Goal: Task Accomplishment & Management: Manage account settings

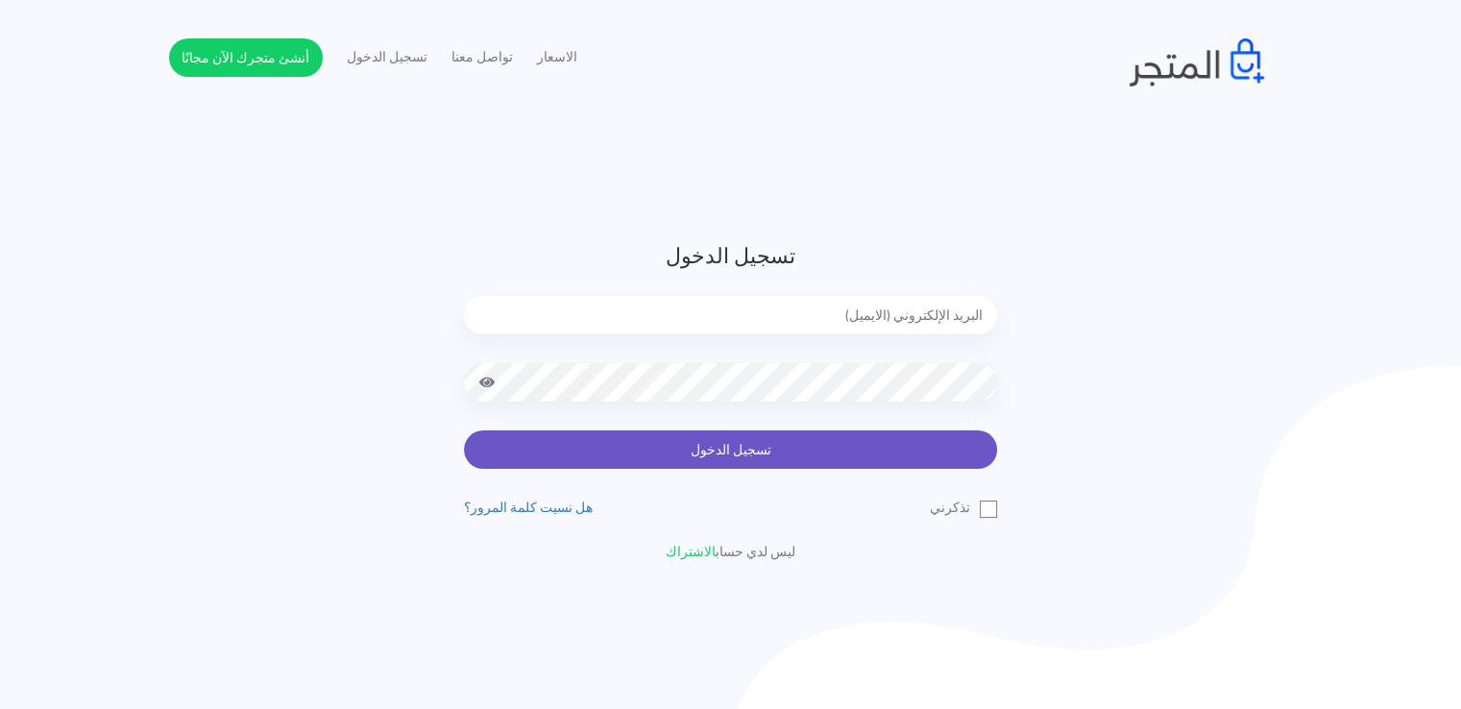
type input "noha_mae86@yahoo.com"
click at [657, 443] on button "تسجيل الدخول" at bounding box center [730, 449] width 533 height 38
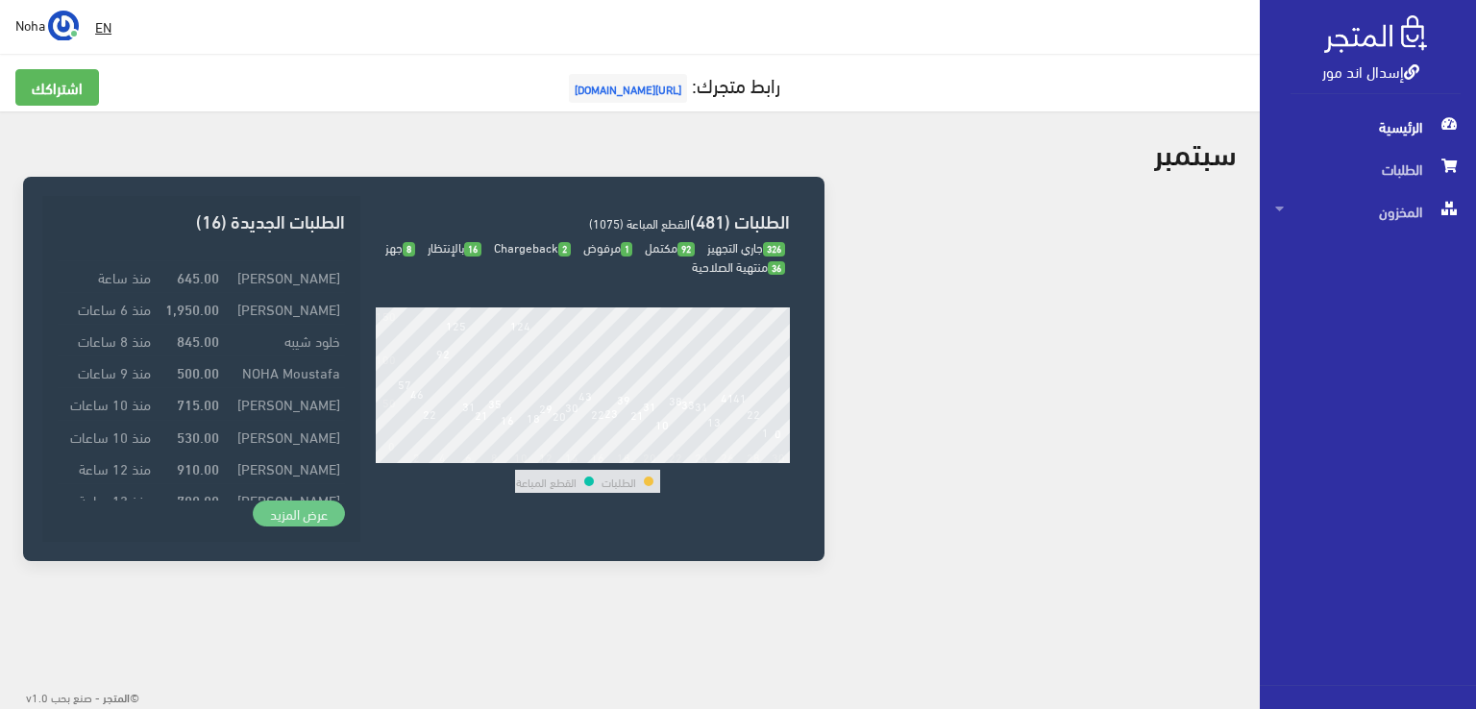
click at [289, 505] on link "عرض المزيد" at bounding box center [299, 514] width 92 height 27
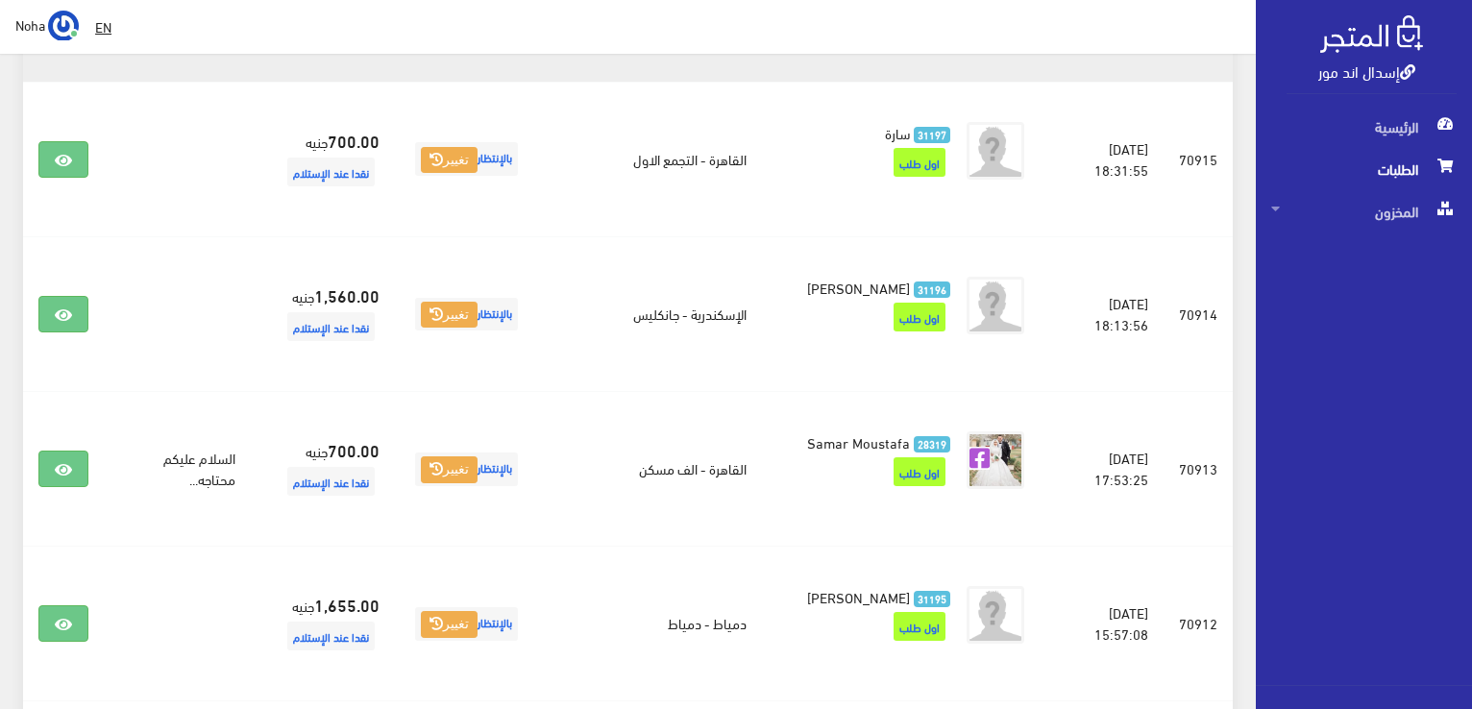
scroll to position [2018, 0]
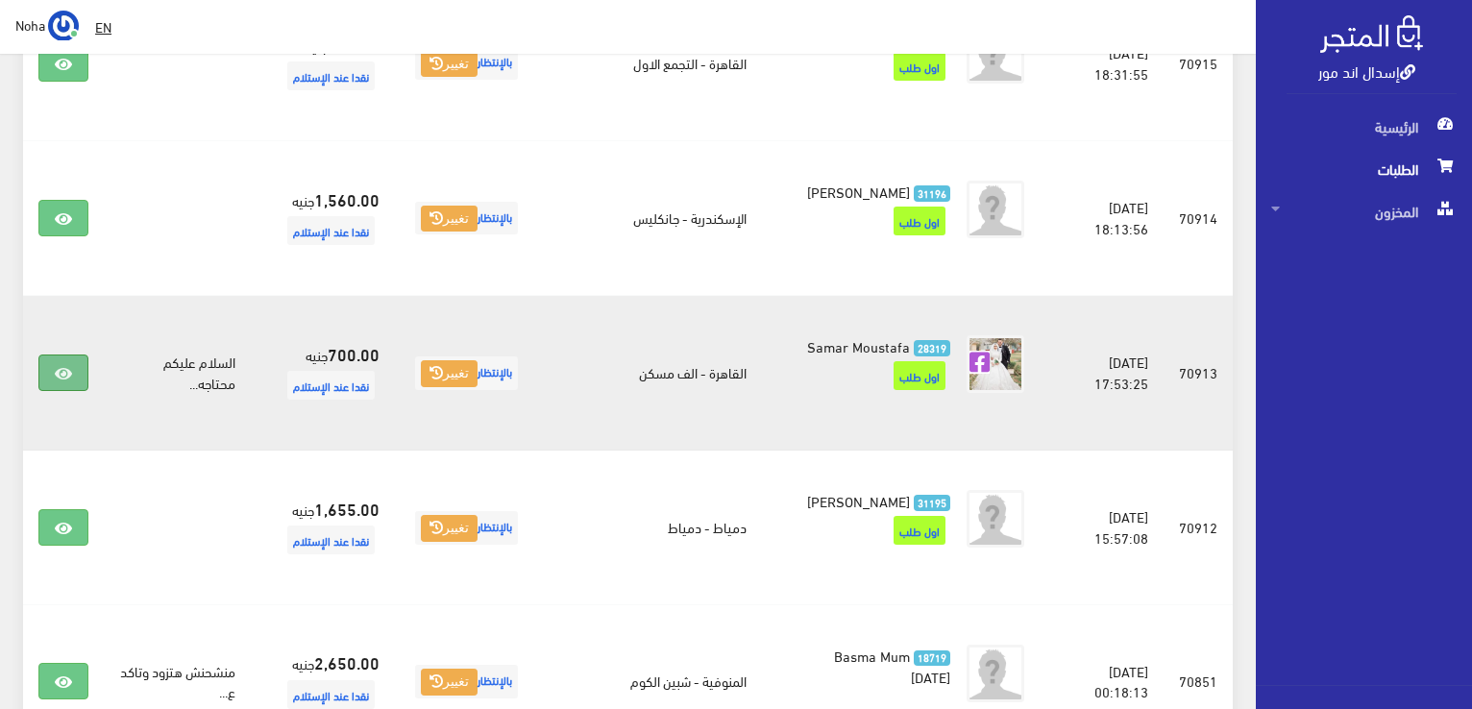
click at [61, 381] on icon at bounding box center [63, 373] width 17 height 15
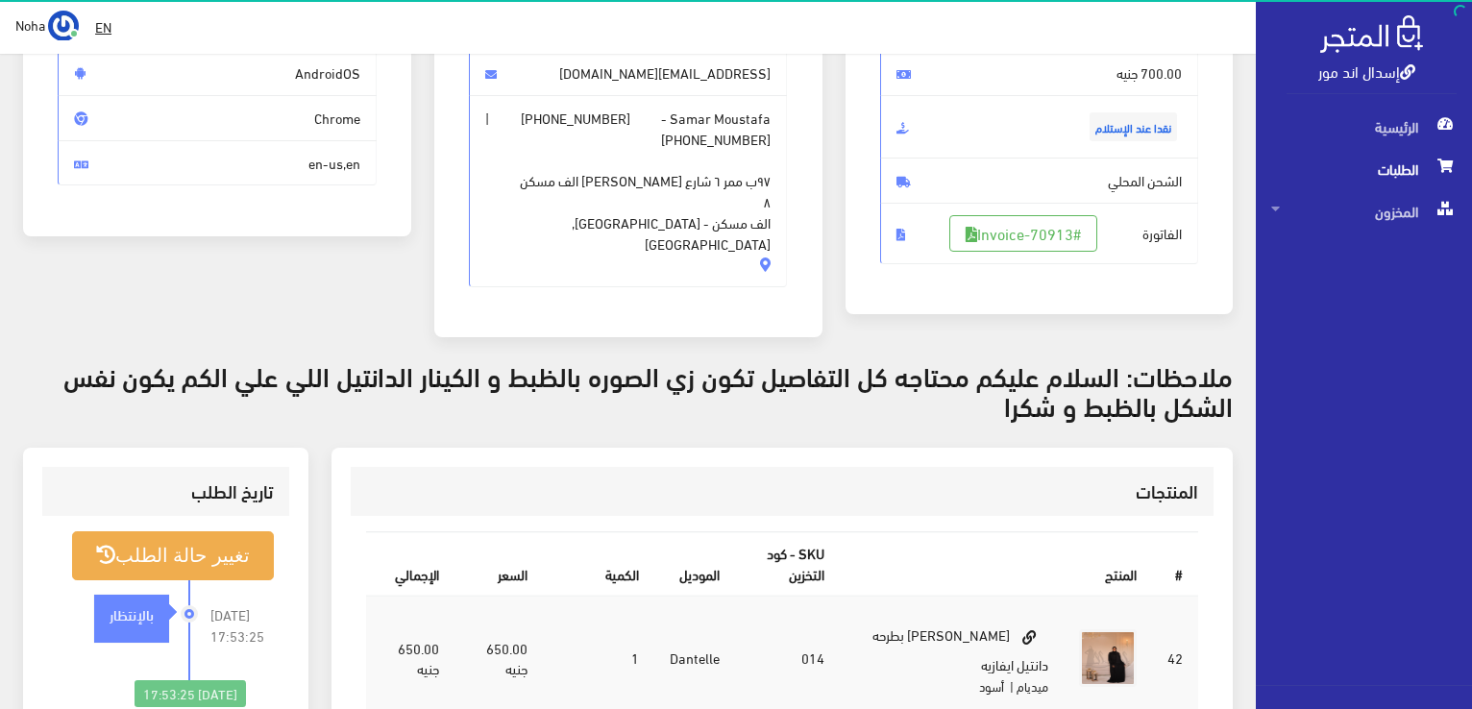
scroll to position [288, 0]
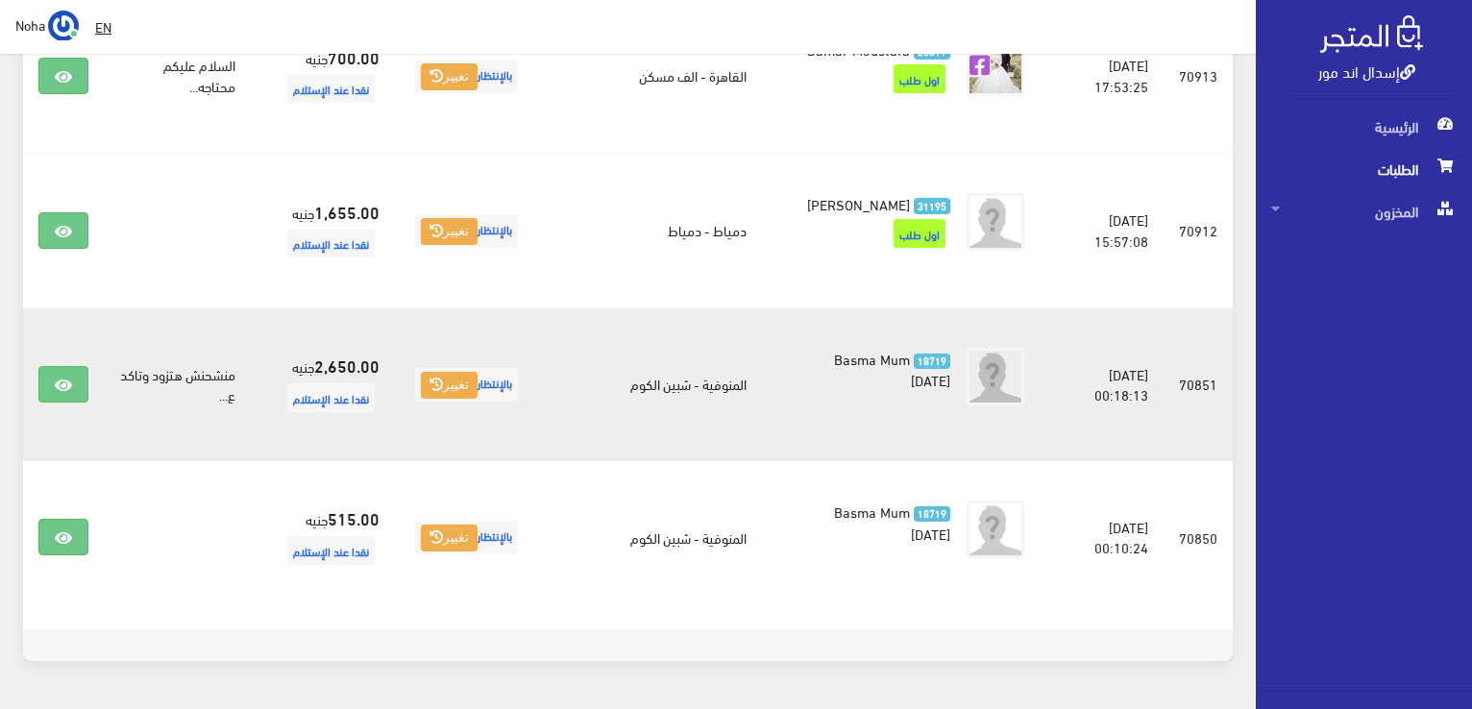
scroll to position [2315, 0]
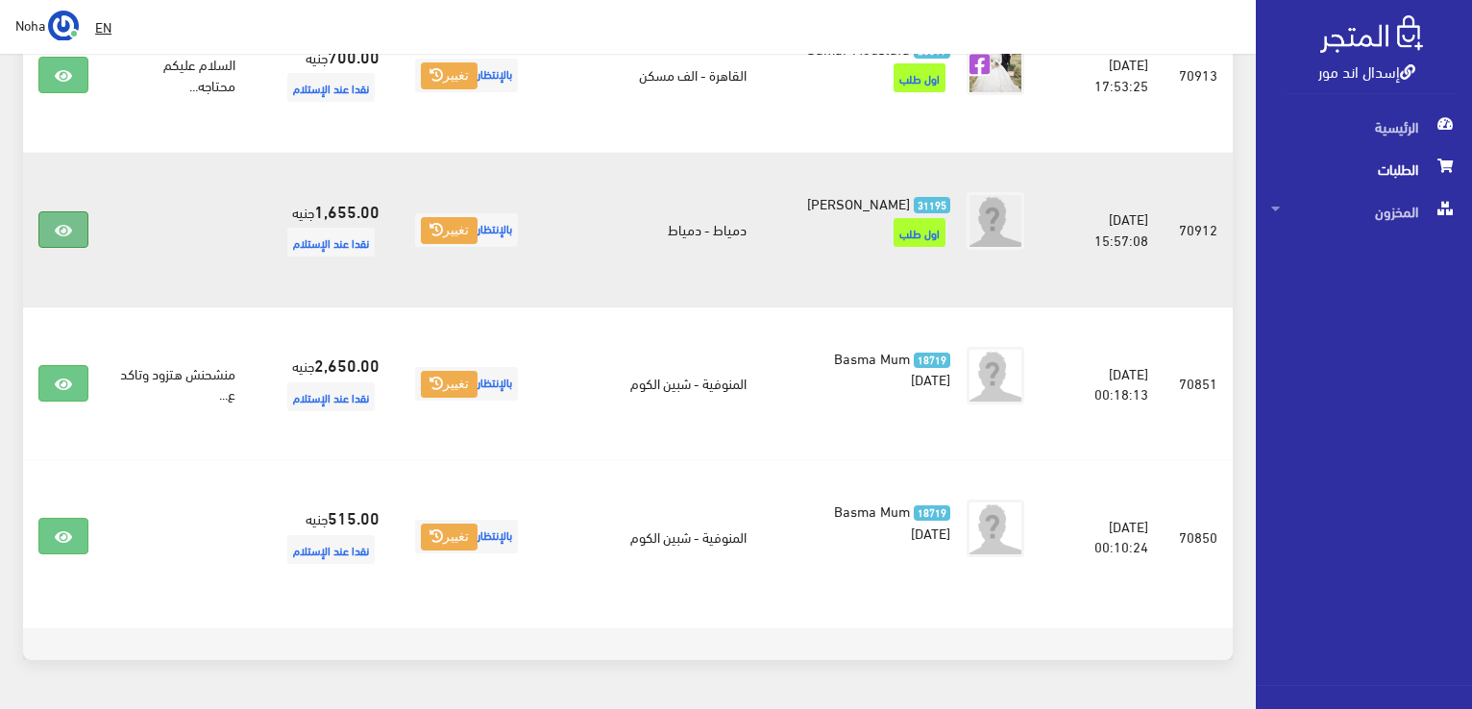
click at [67, 248] on link at bounding box center [63, 229] width 50 height 37
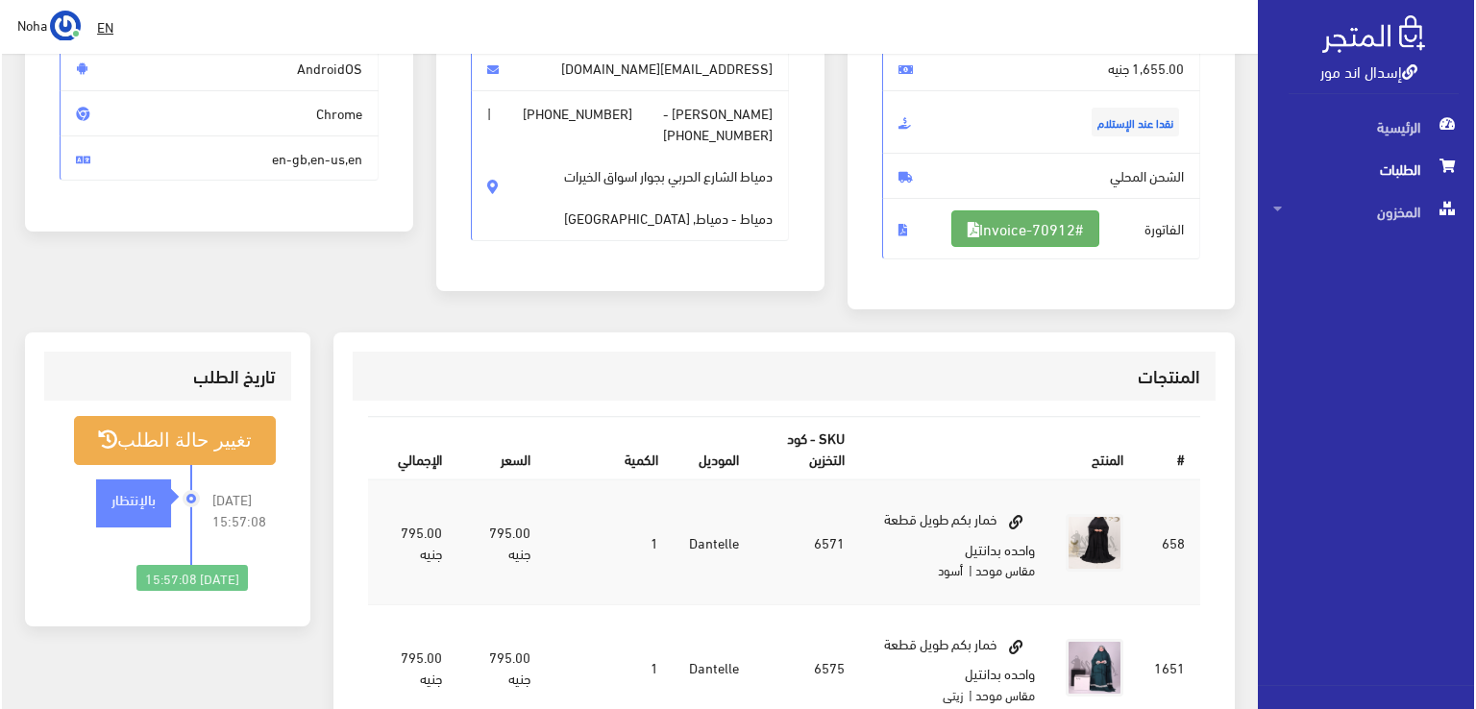
scroll to position [288, 0]
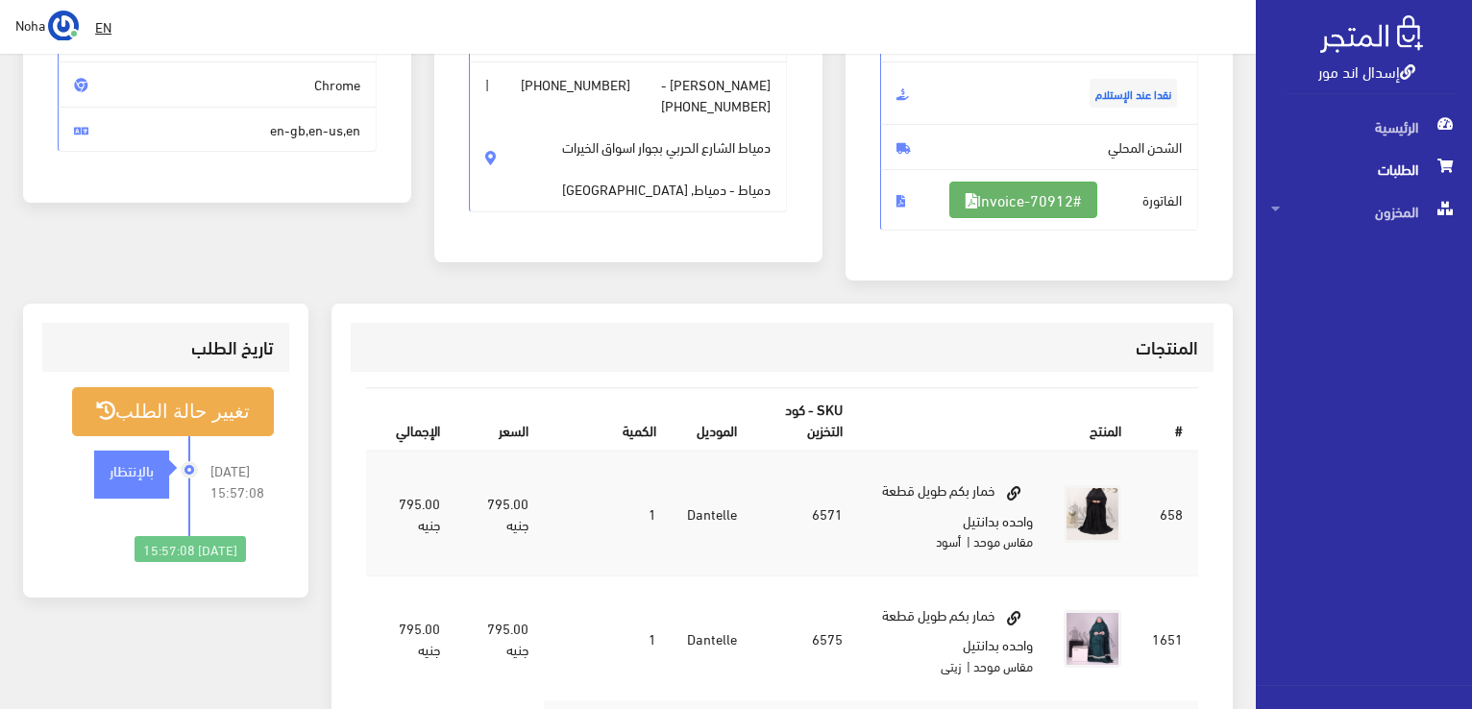
click at [1009, 196] on link "#Invoice-70912" at bounding box center [1023, 200] width 148 height 37
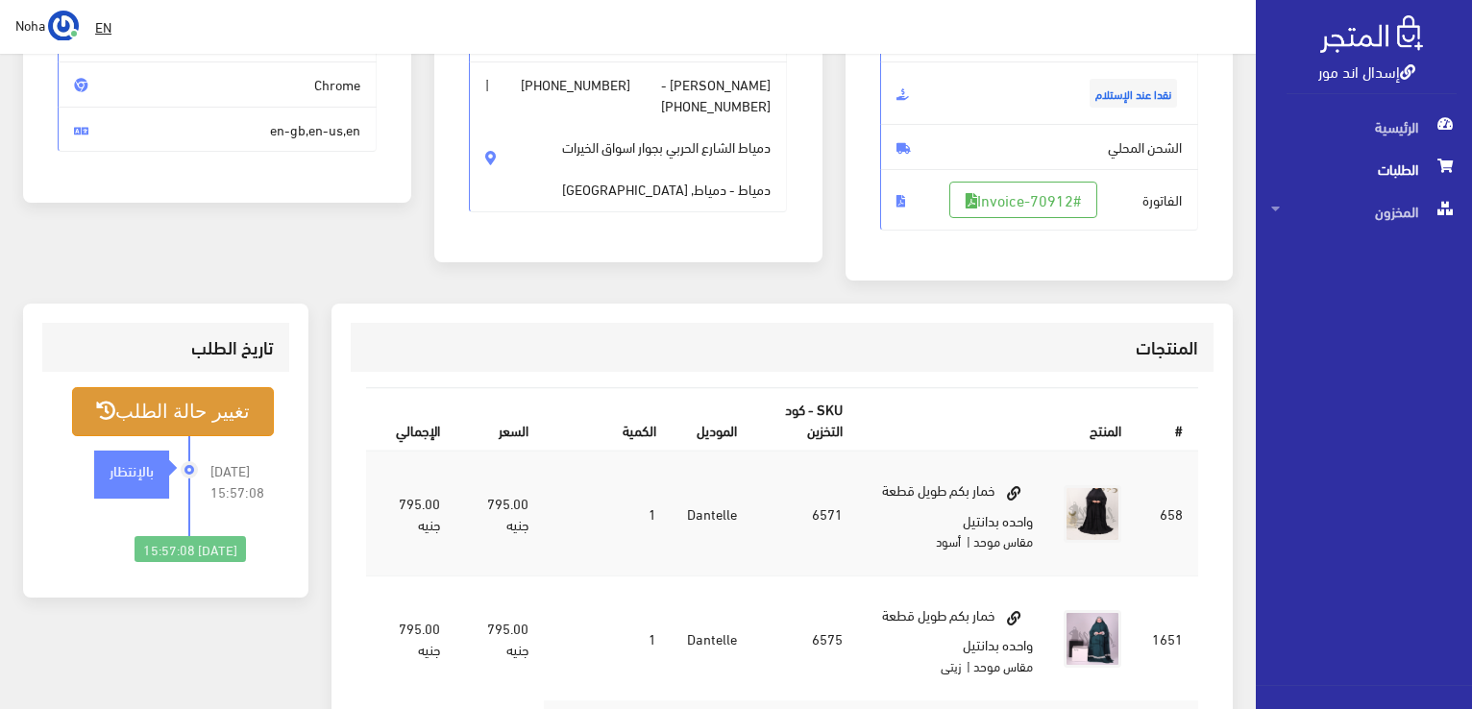
click at [177, 402] on button "تغيير حالة الطلب" at bounding box center [173, 411] width 202 height 49
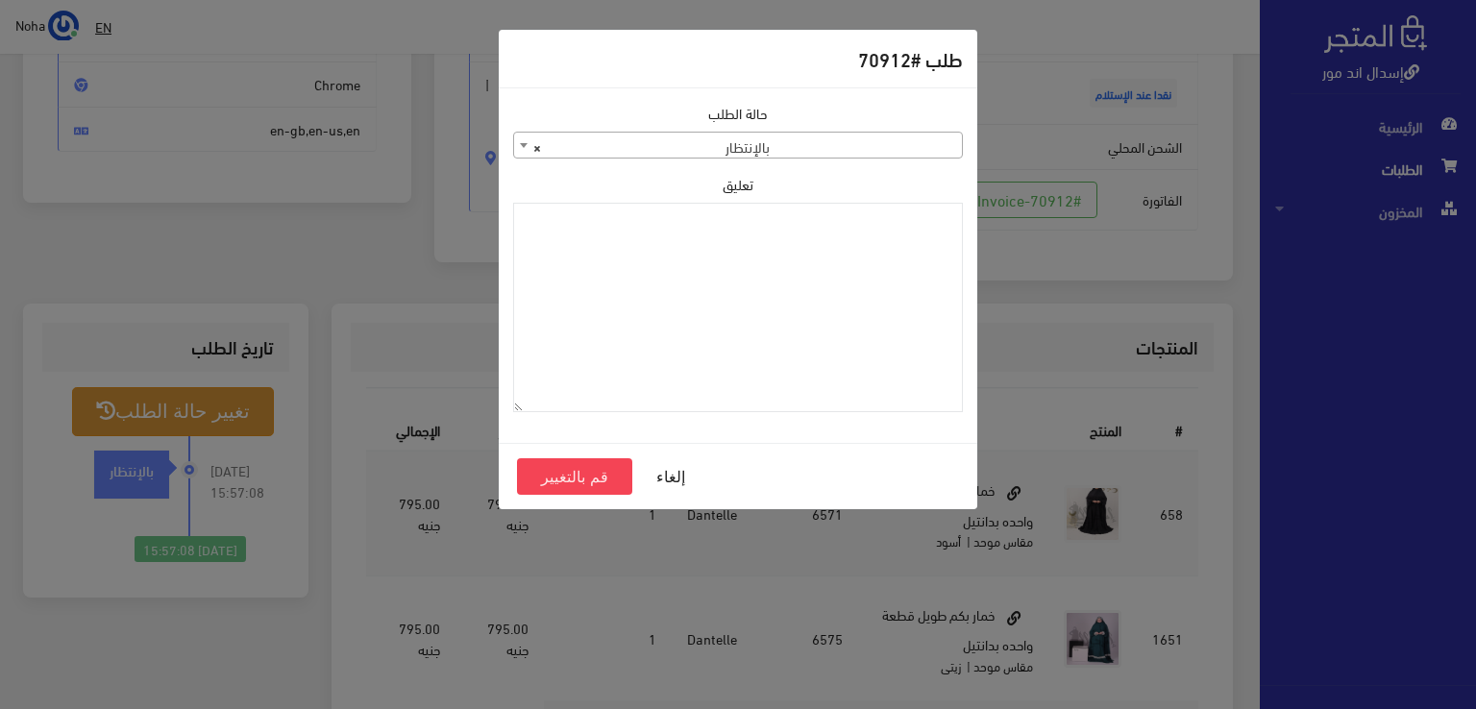
click at [874, 141] on span "× بالإنتظار" at bounding box center [738, 146] width 448 height 27
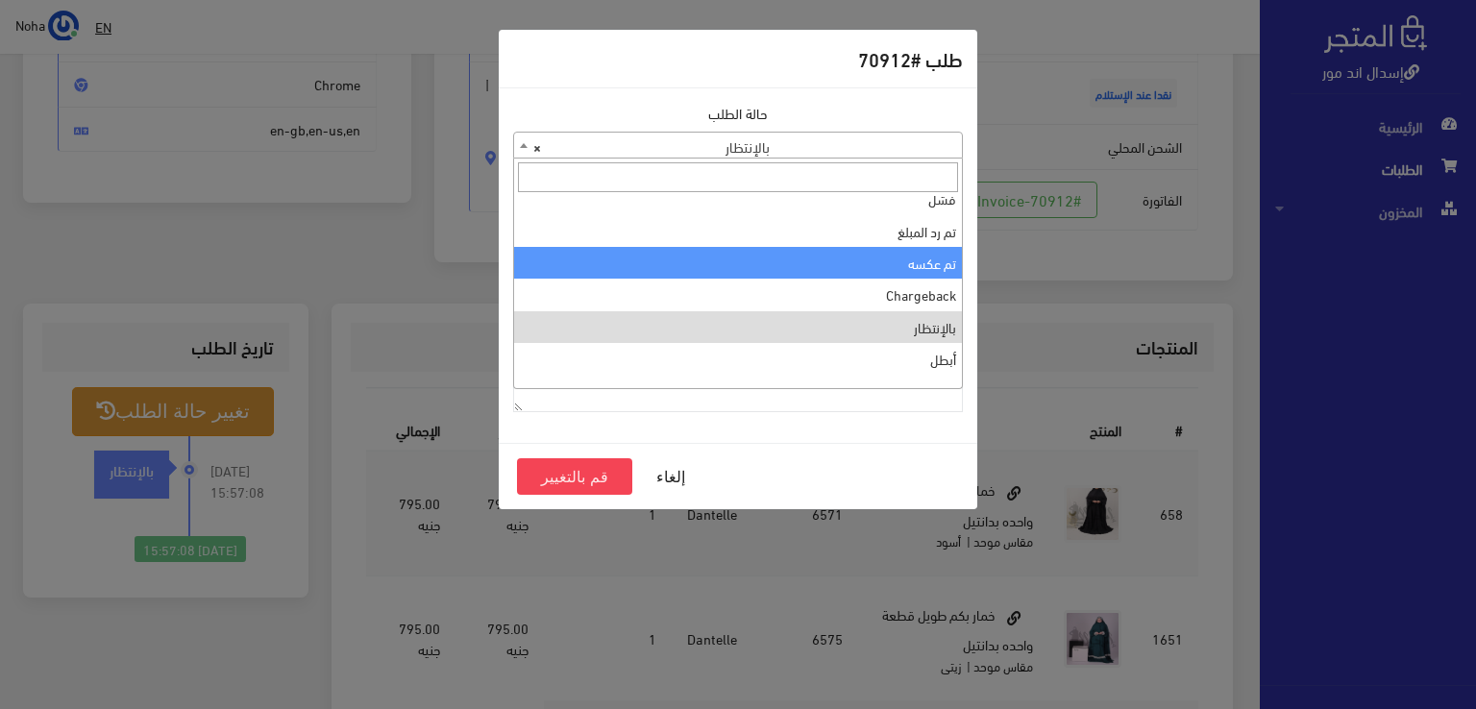
scroll to position [0, 0]
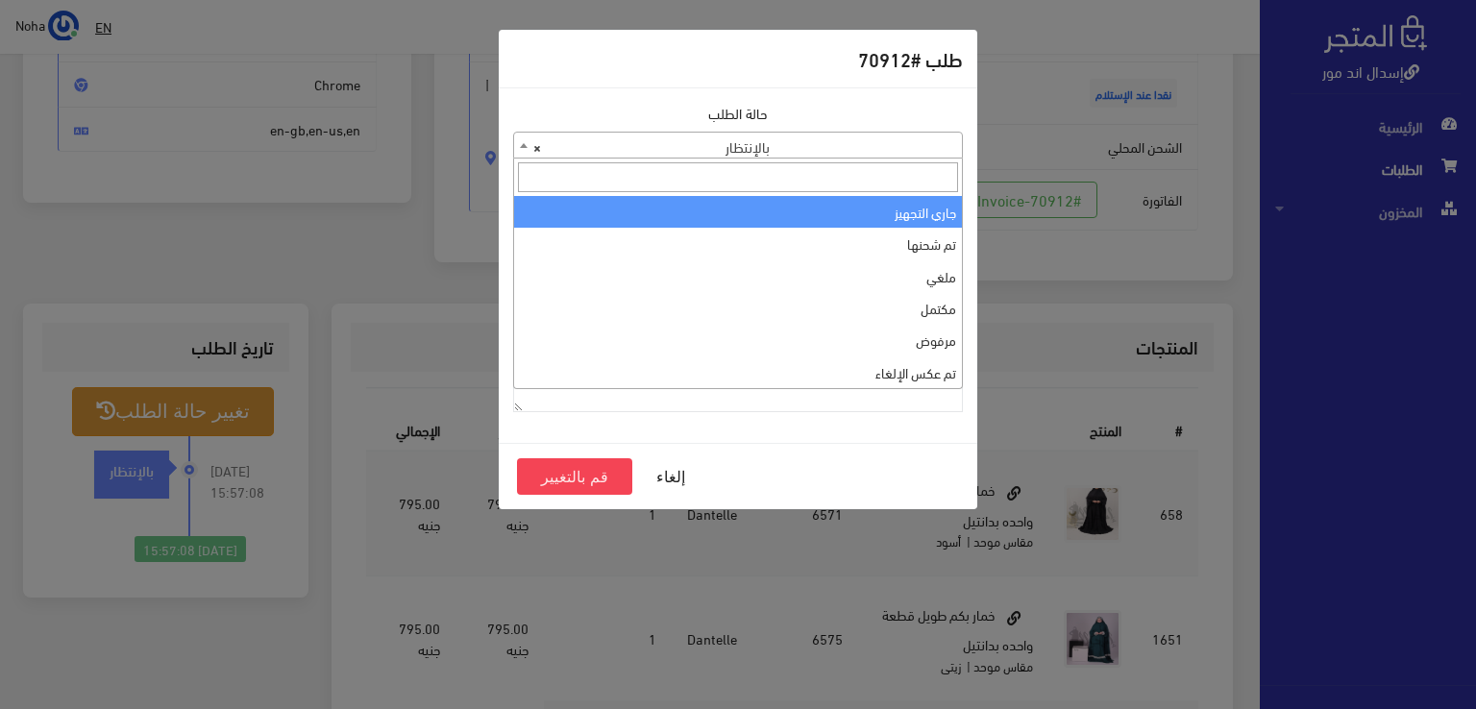
select select "1"
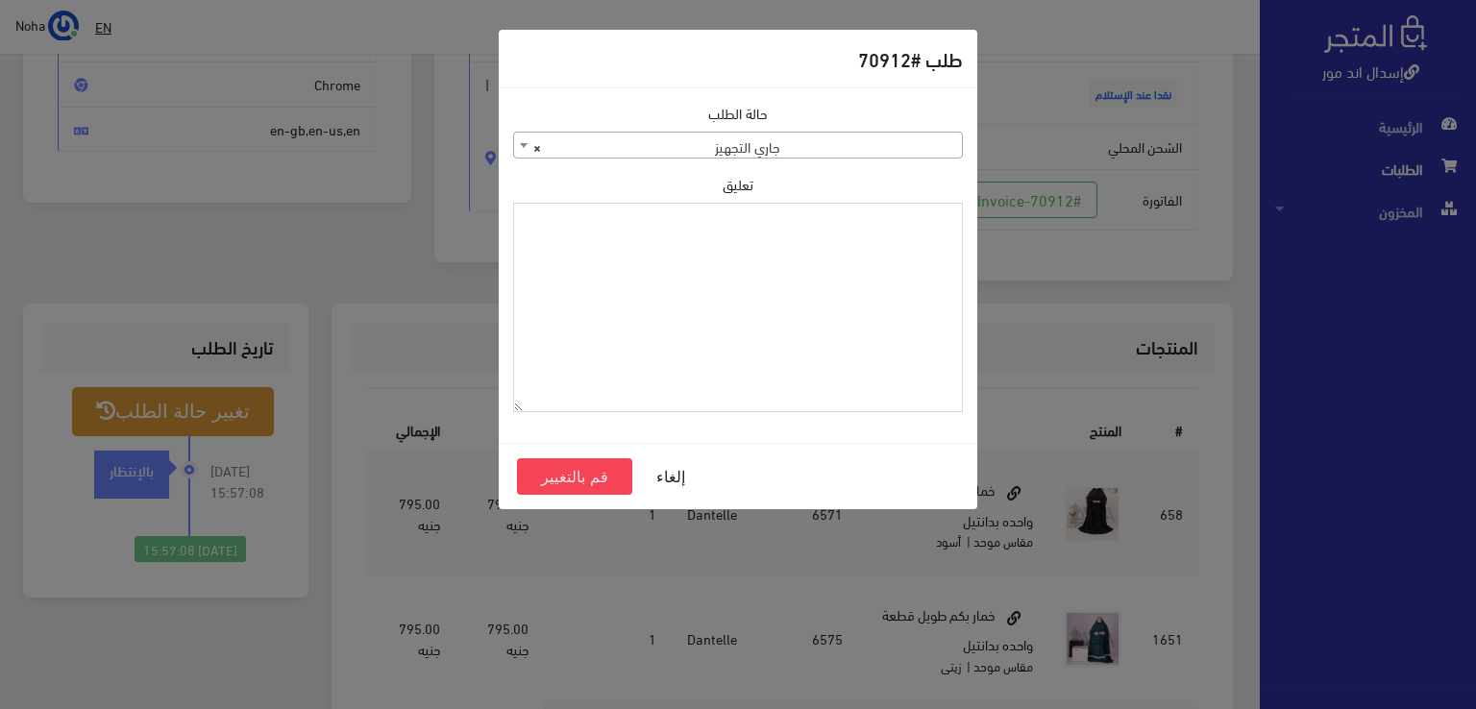
drag, startPoint x: 859, startPoint y: 232, endPoint x: 746, endPoint y: 343, distance: 159.0
click at [746, 343] on textarea "تعليق" at bounding box center [738, 308] width 450 height 210
type textarea "1129112"
click at [571, 474] on button "قم بالتغيير" at bounding box center [574, 476] width 115 height 37
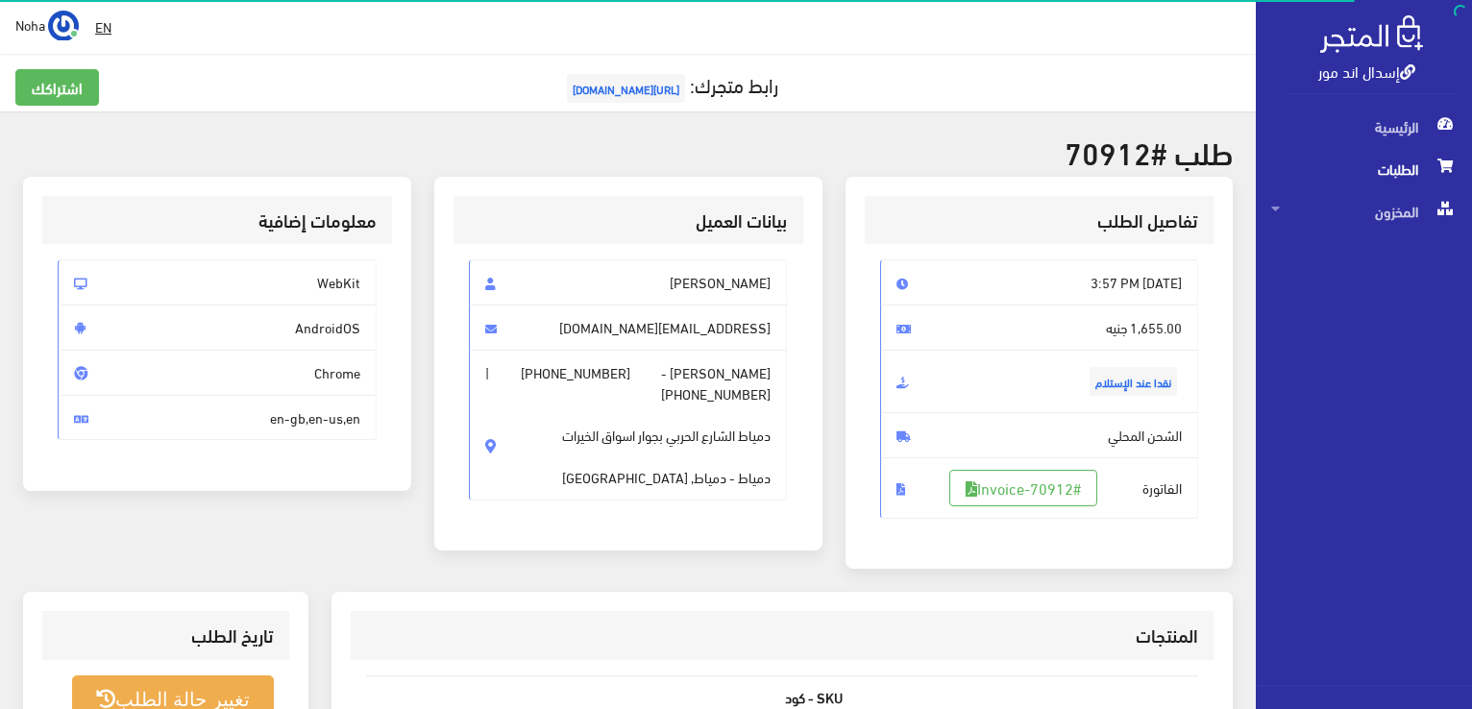
scroll to position [288, 0]
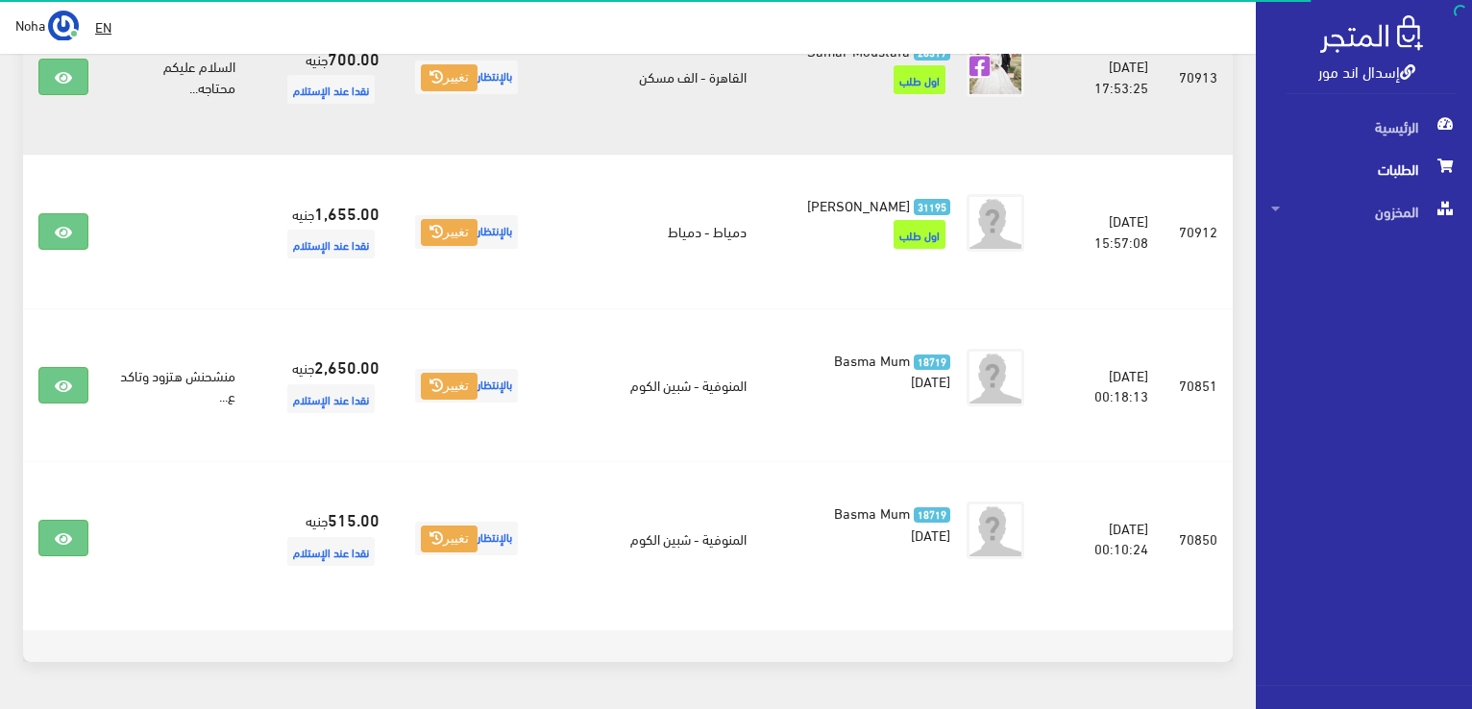
scroll to position [2123, 0]
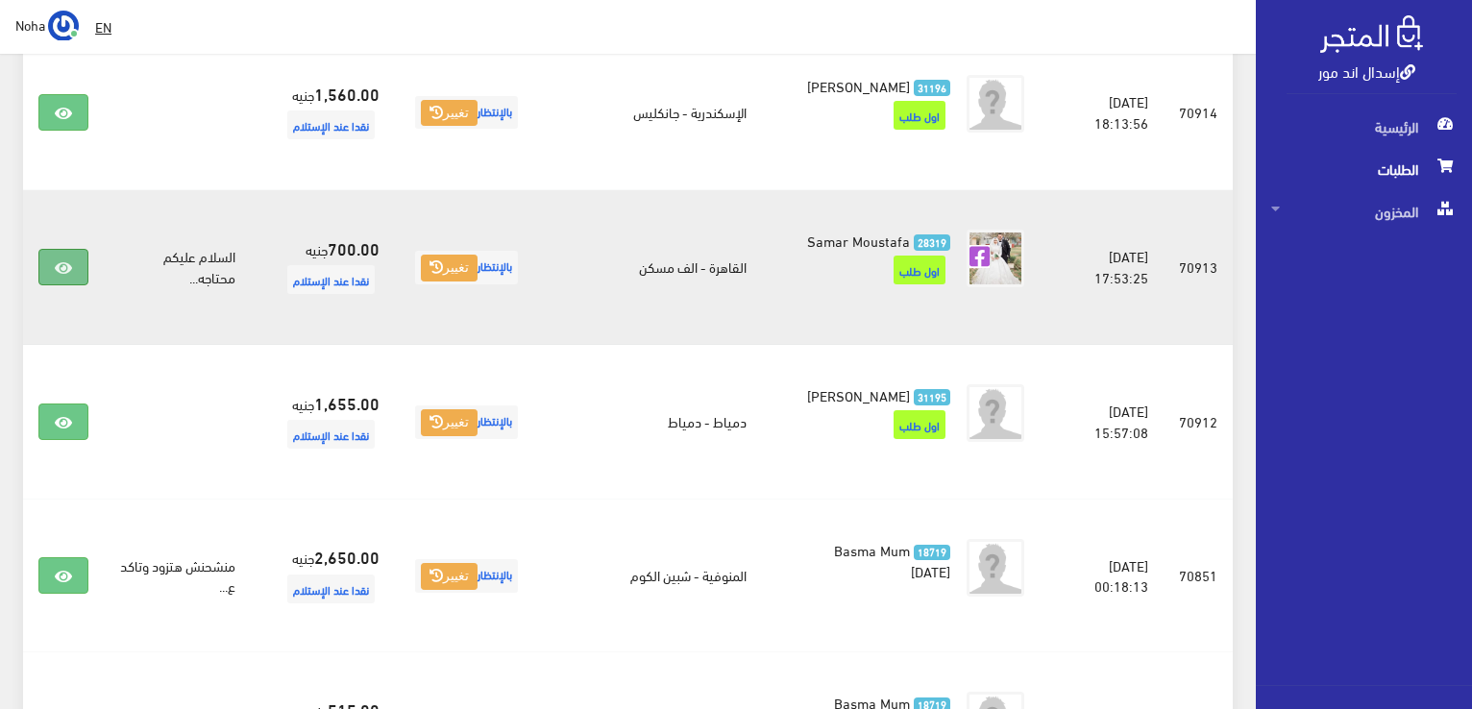
click at [61, 276] on icon at bounding box center [63, 267] width 17 height 15
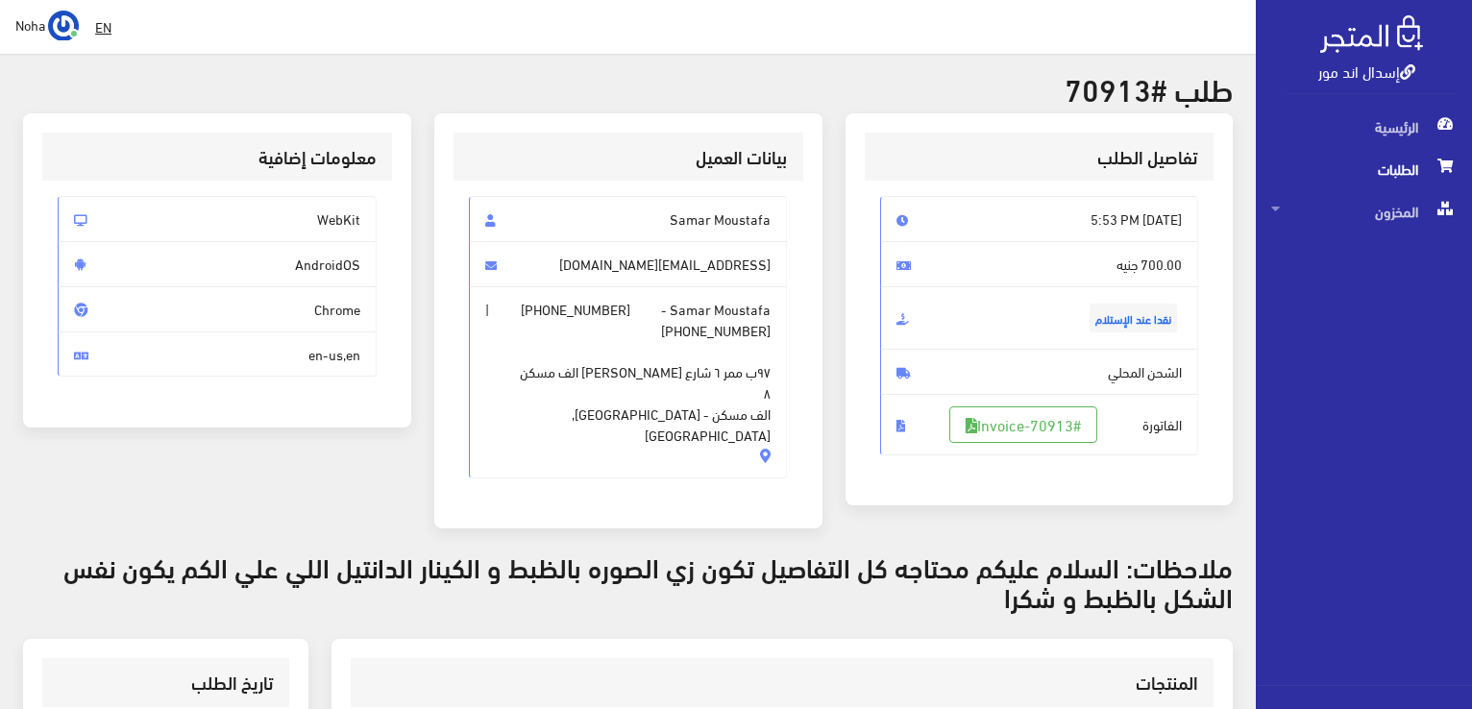
scroll to position [96, 0]
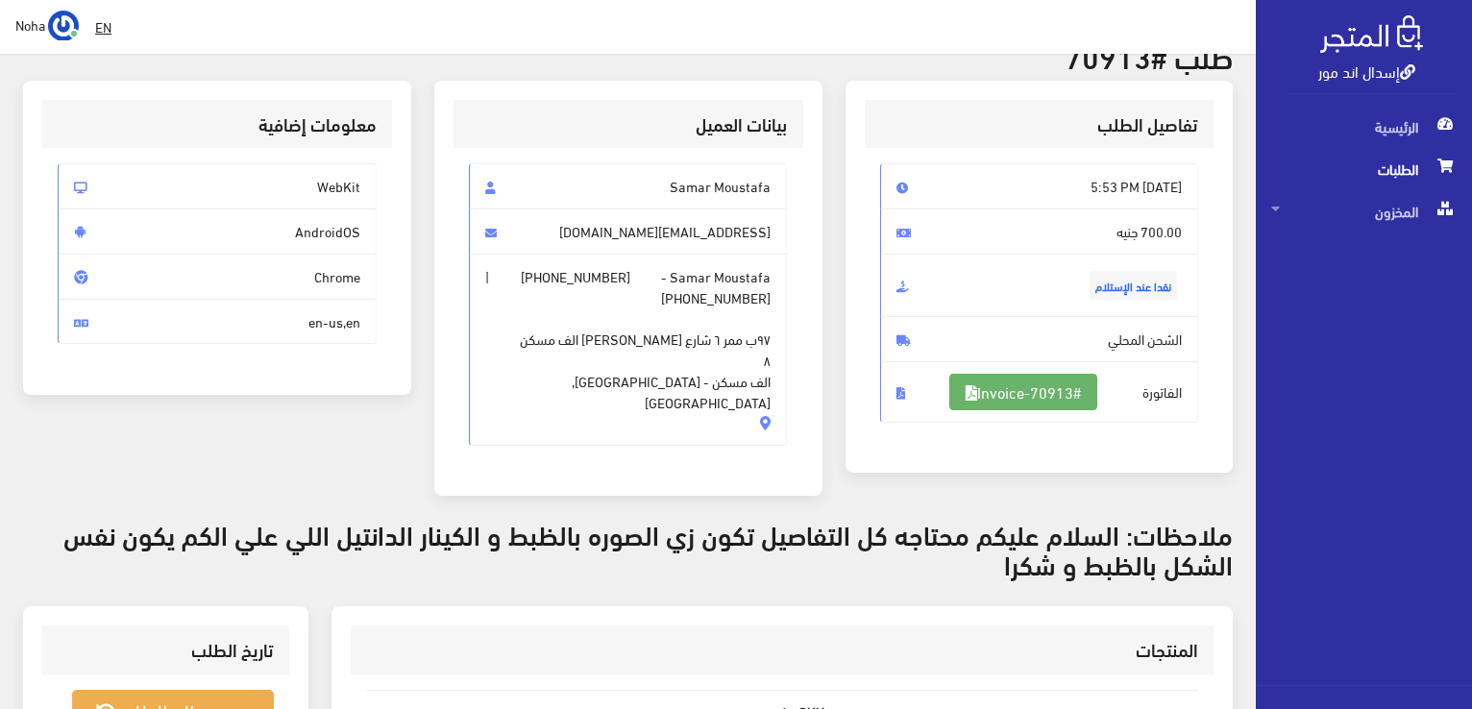
click at [1039, 381] on link "#Invoice-70913" at bounding box center [1023, 392] width 148 height 37
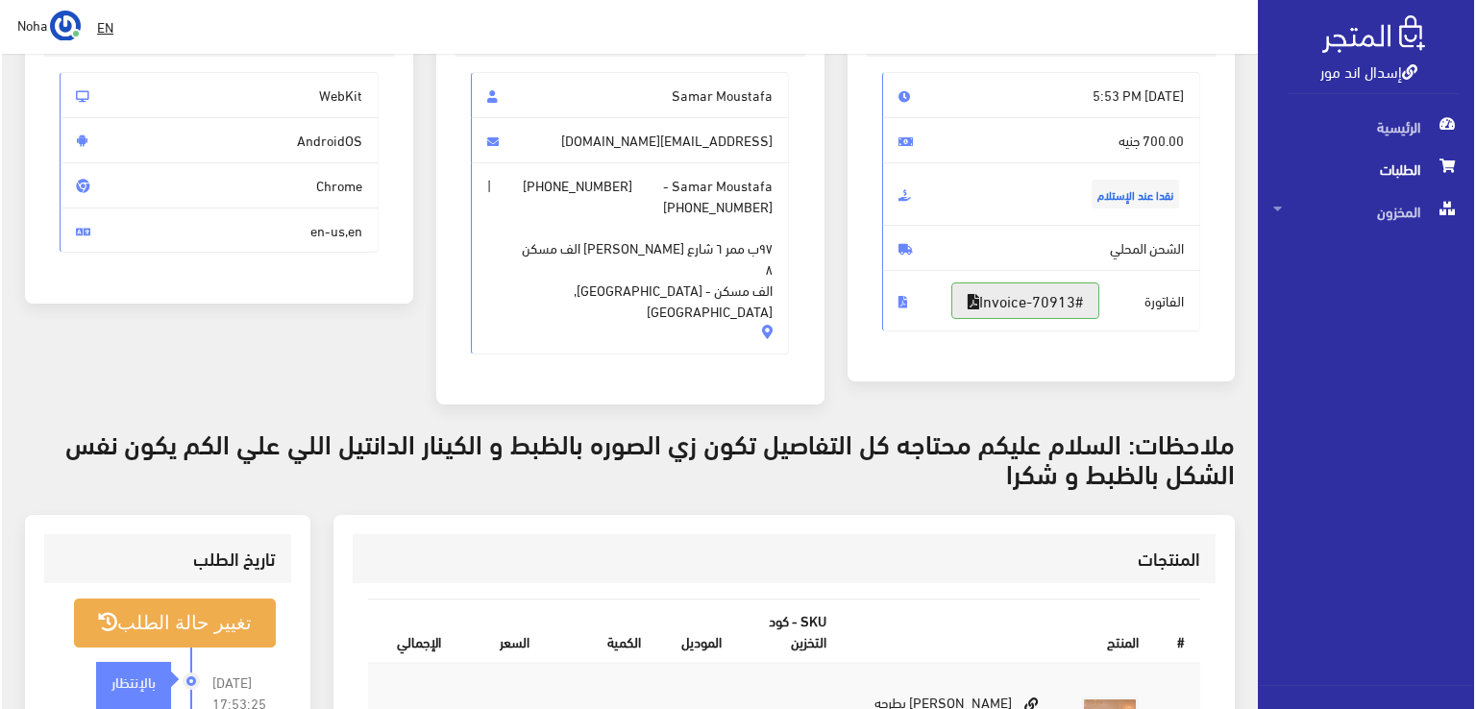
scroll to position [288, 0]
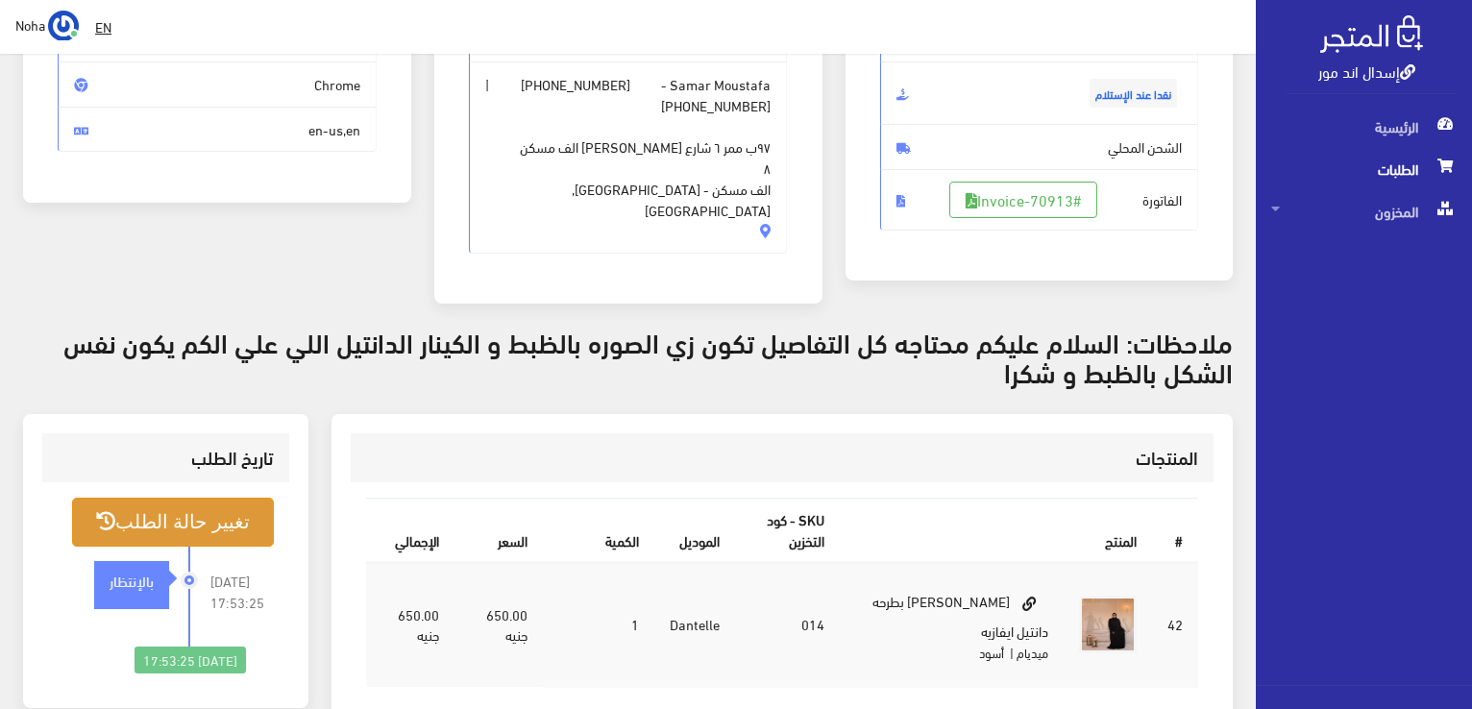
click at [229, 507] on button "تغيير حالة الطلب" at bounding box center [173, 522] width 202 height 49
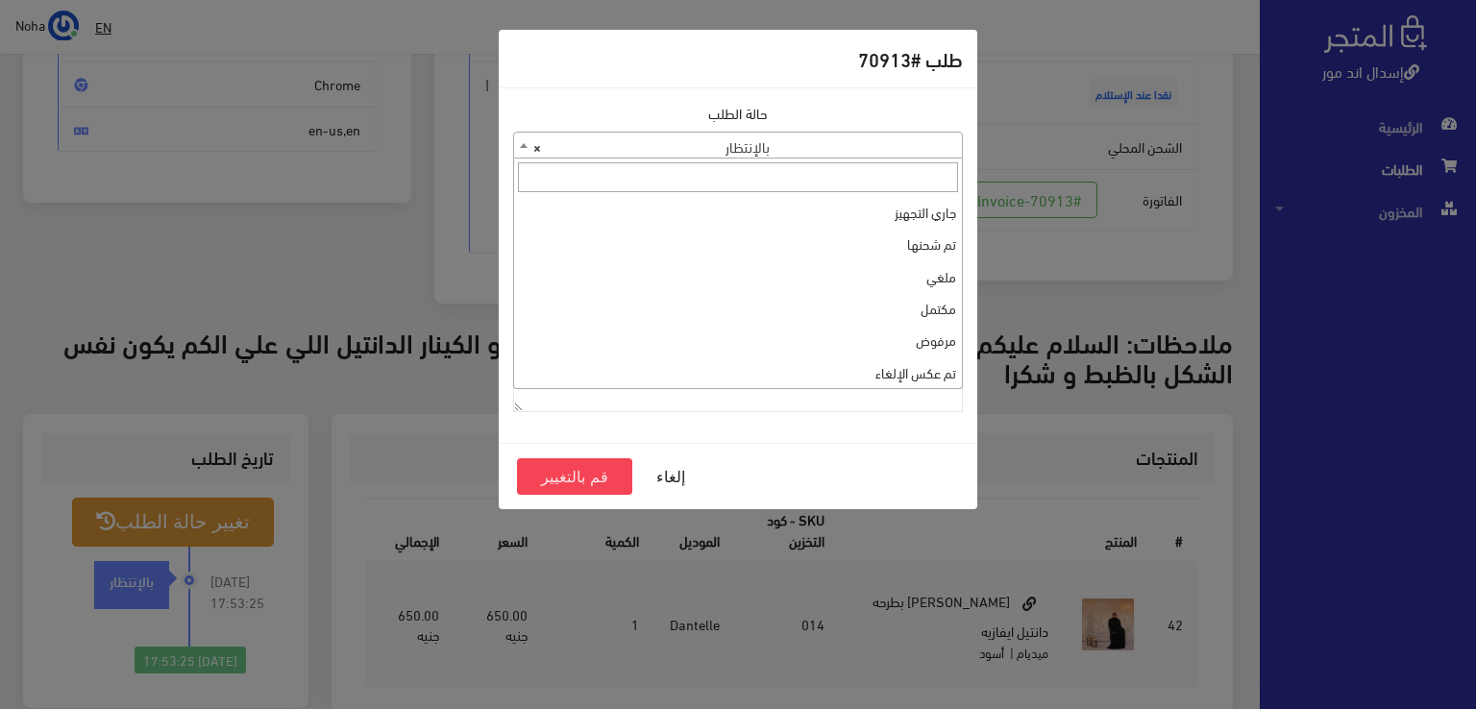
click at [771, 149] on span "× بالإنتظار" at bounding box center [738, 146] width 448 height 27
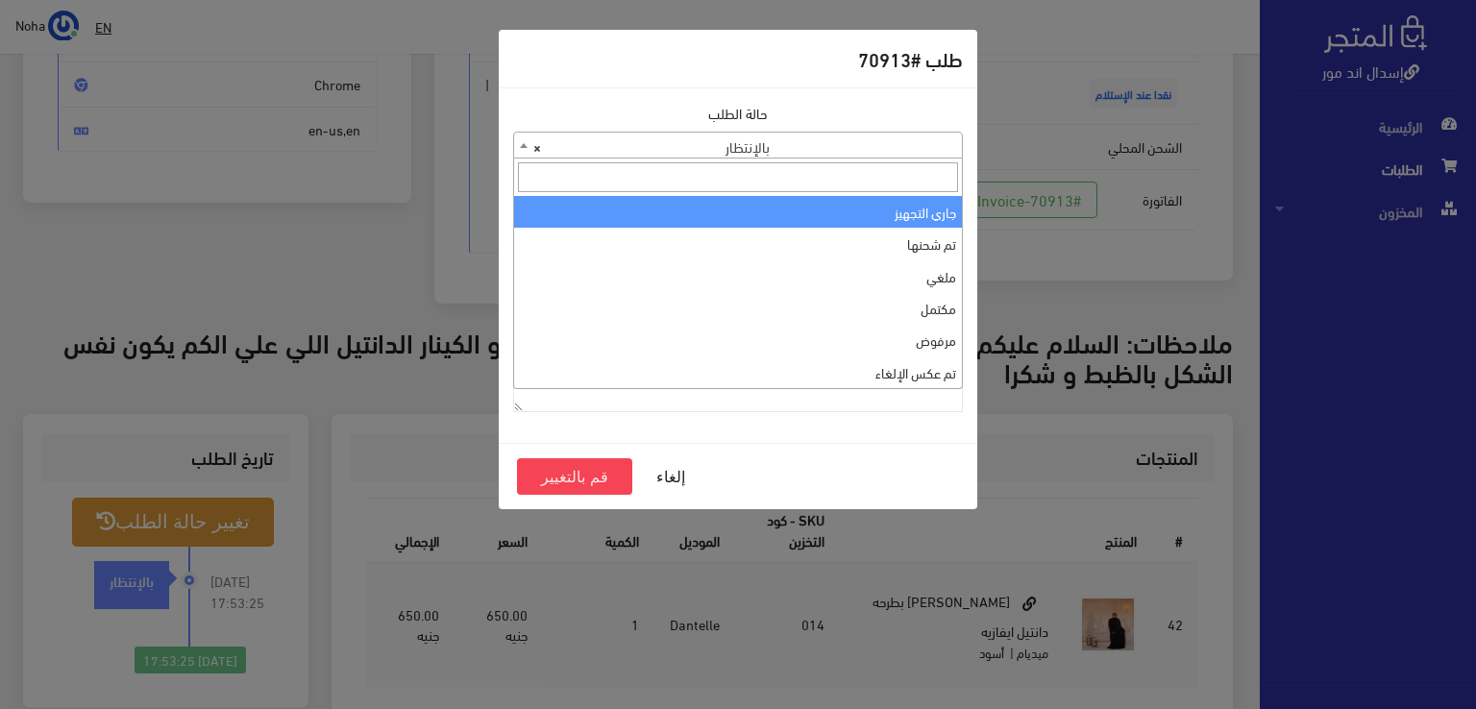
select select "1"
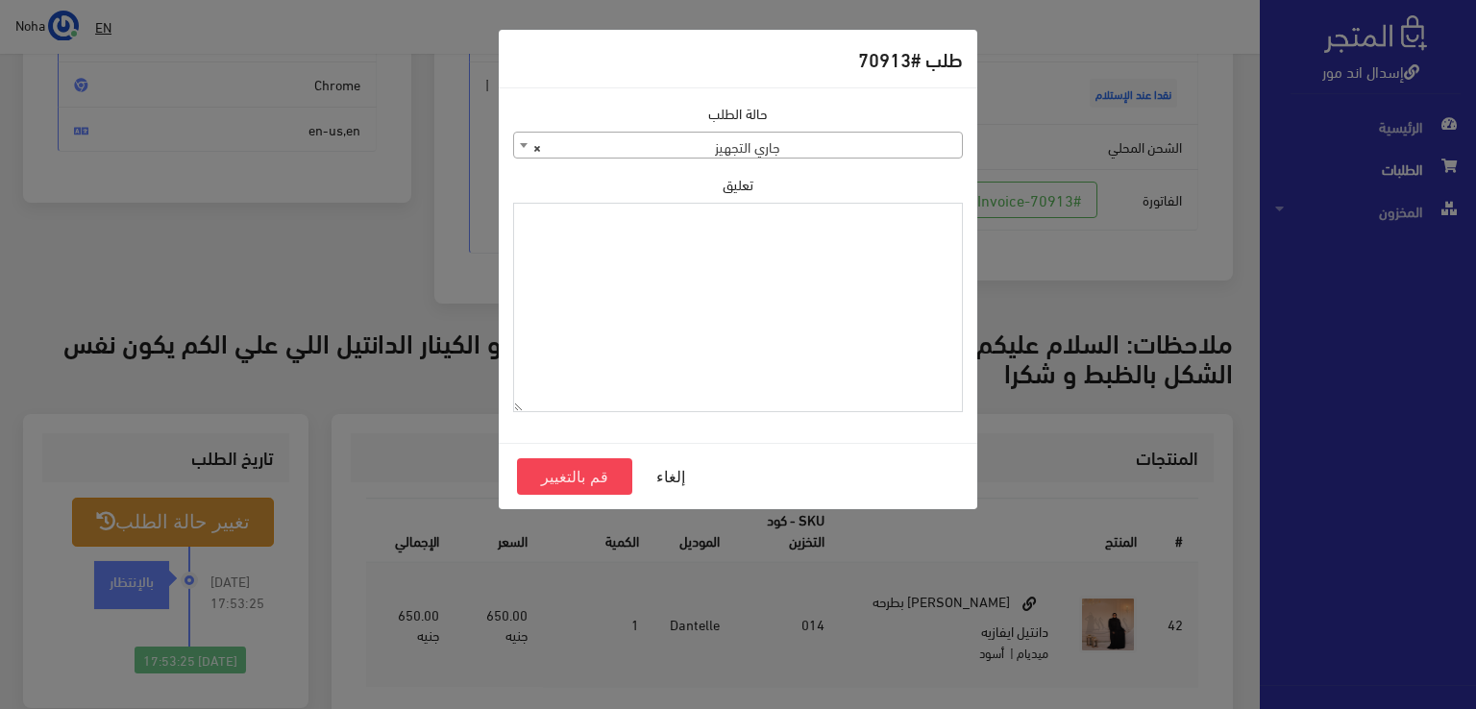
drag, startPoint x: 722, startPoint y: 267, endPoint x: 676, endPoint y: 251, distance: 48.9
click at [676, 251] on textarea "تعليق" at bounding box center [738, 308] width 450 height 210
click at [926, 218] on textarea "1129112" at bounding box center [738, 308] width 450 height 210
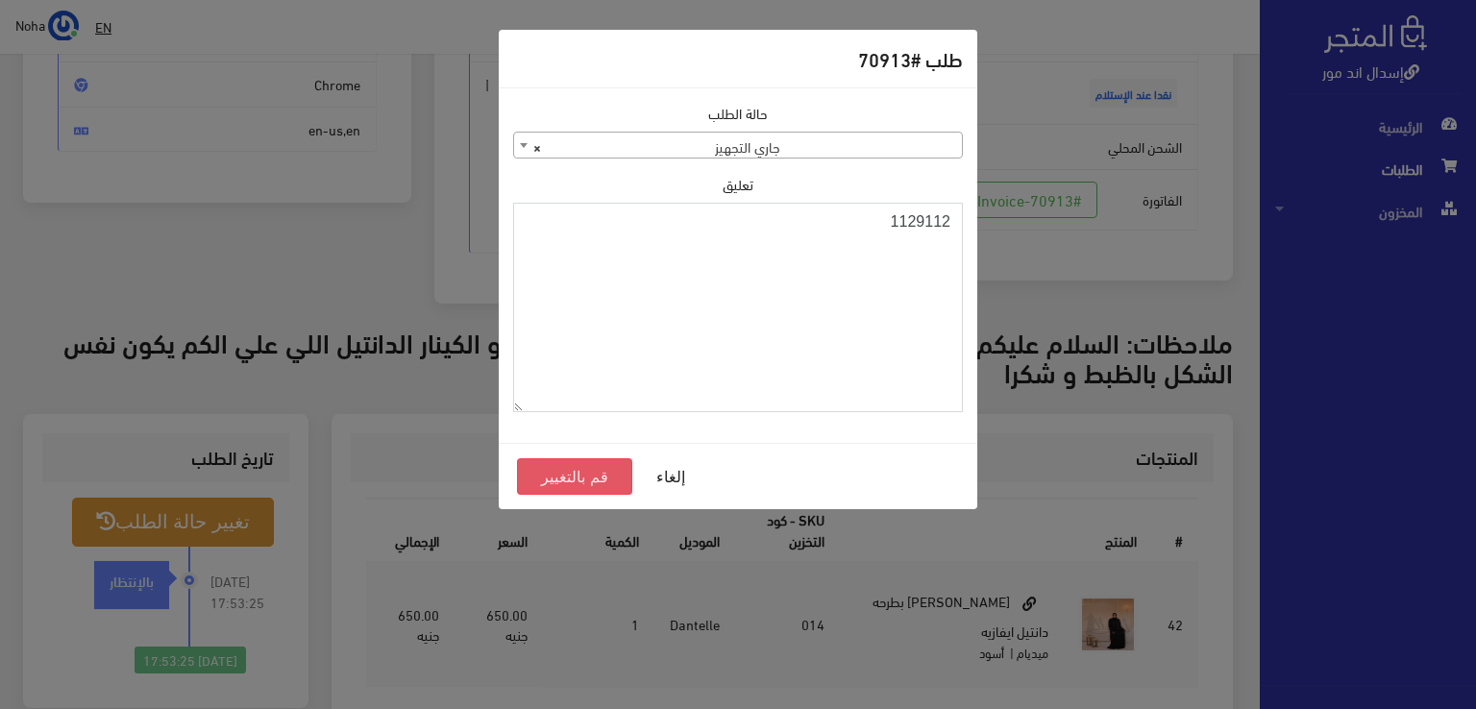
type textarea "1129112"
click at [547, 476] on button "قم بالتغيير" at bounding box center [574, 476] width 115 height 37
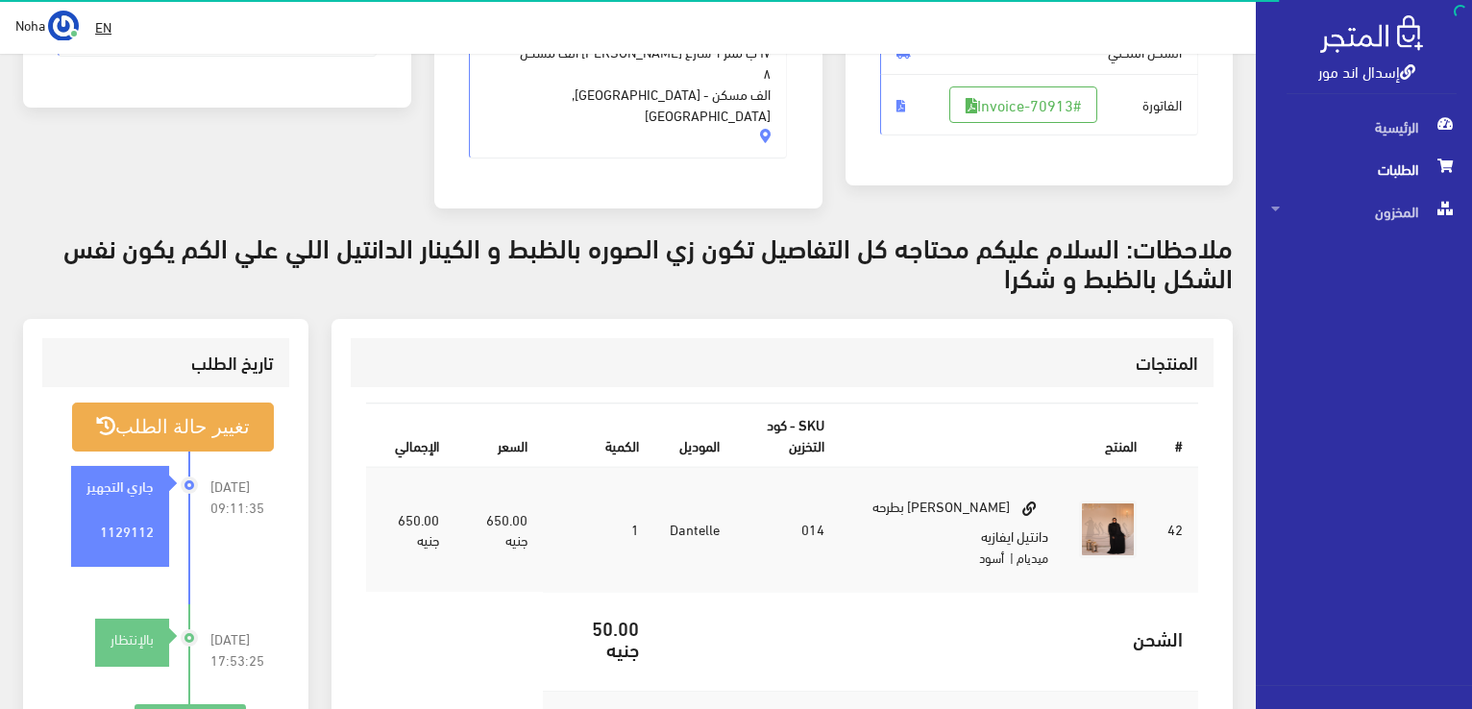
scroll to position [384, 0]
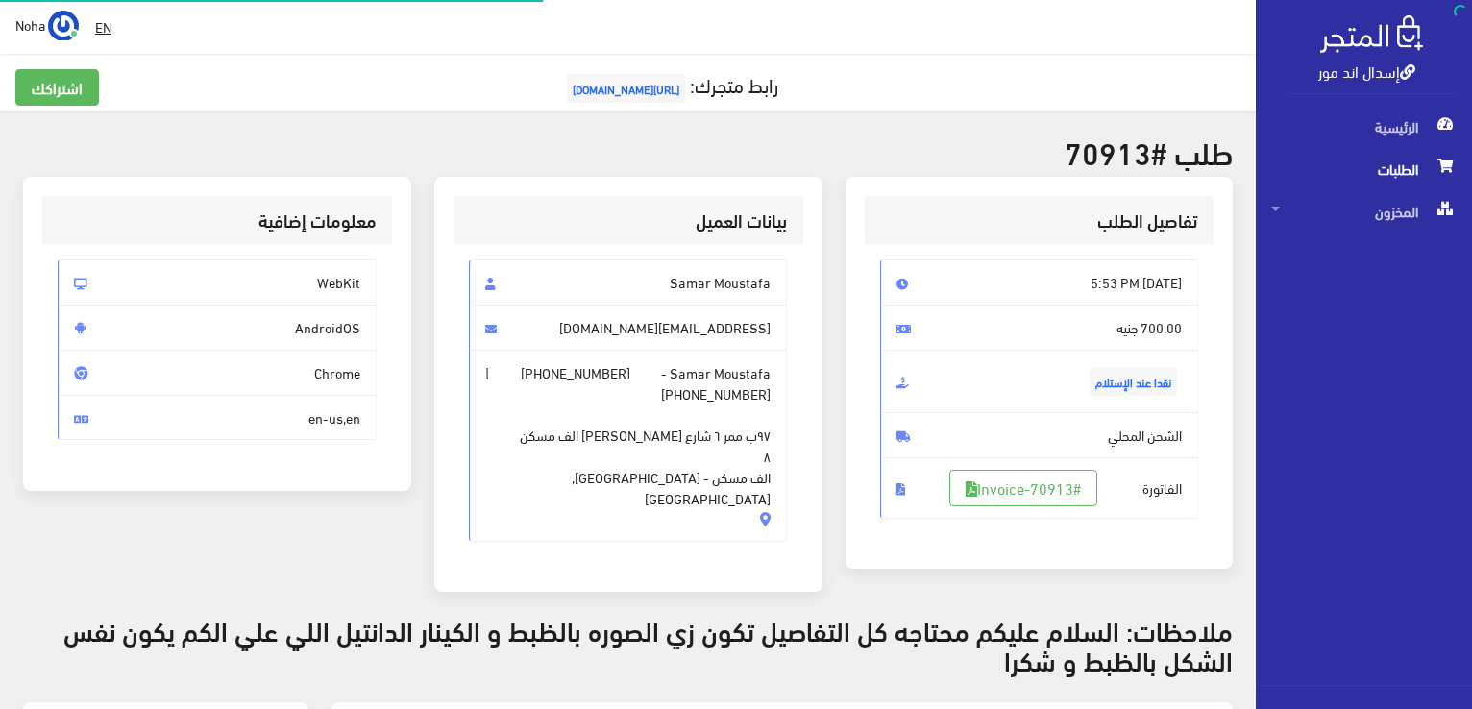
scroll to position [276, 0]
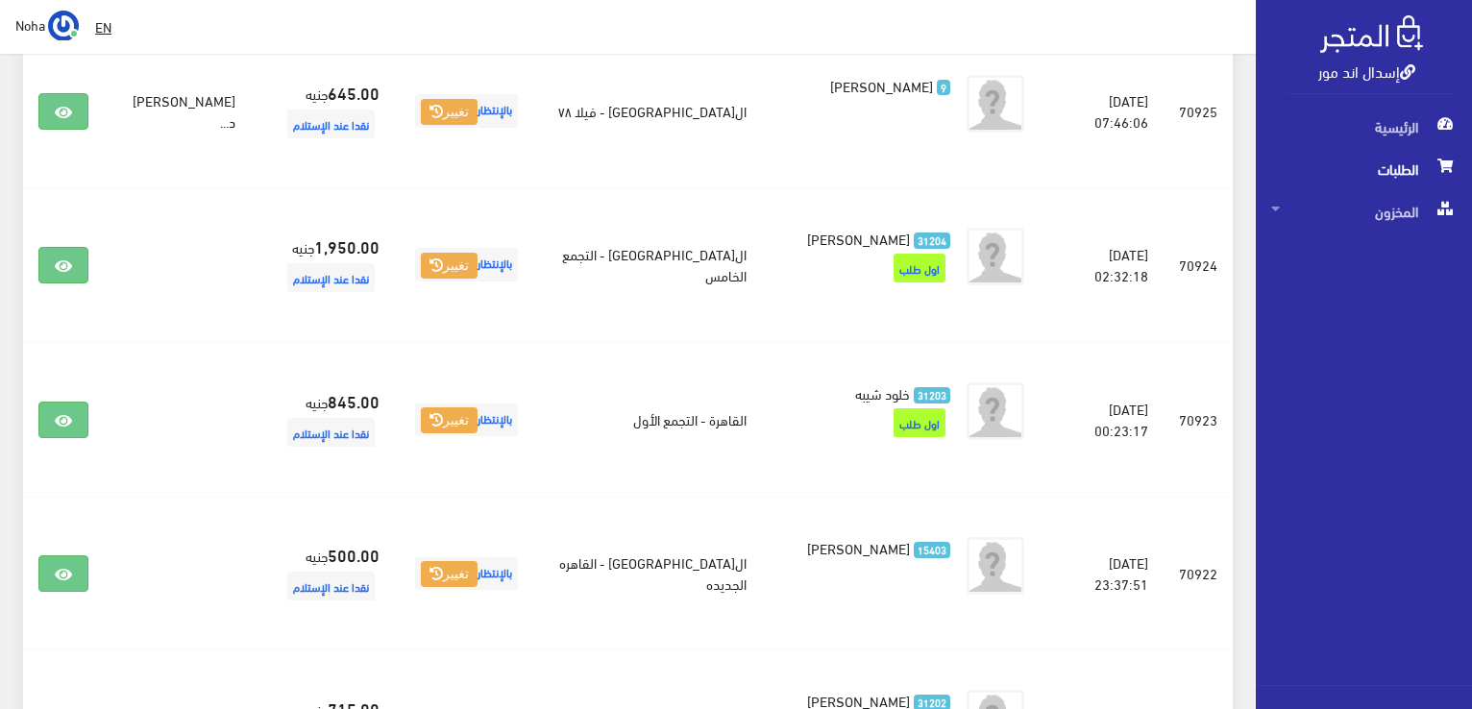
scroll to position [202, 0]
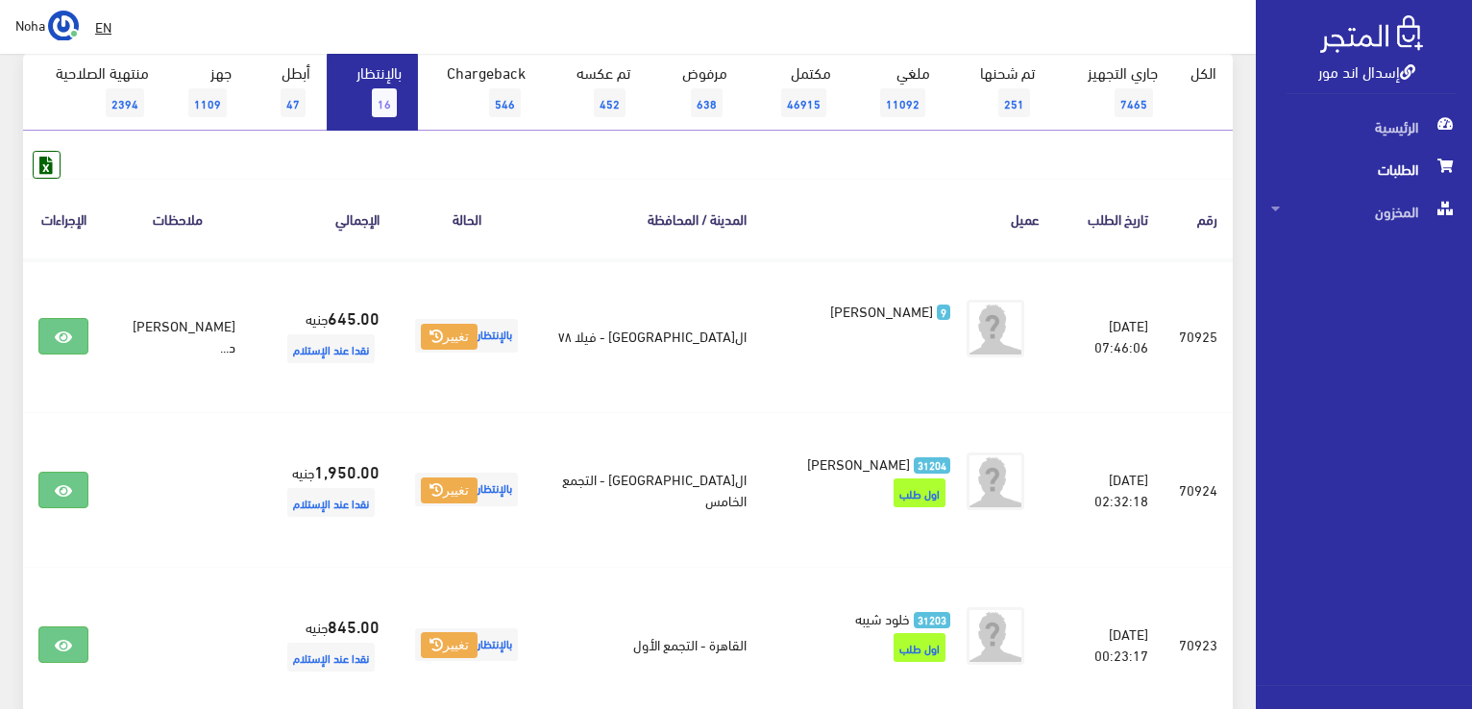
click at [379, 96] on span "16" at bounding box center [384, 102] width 25 height 29
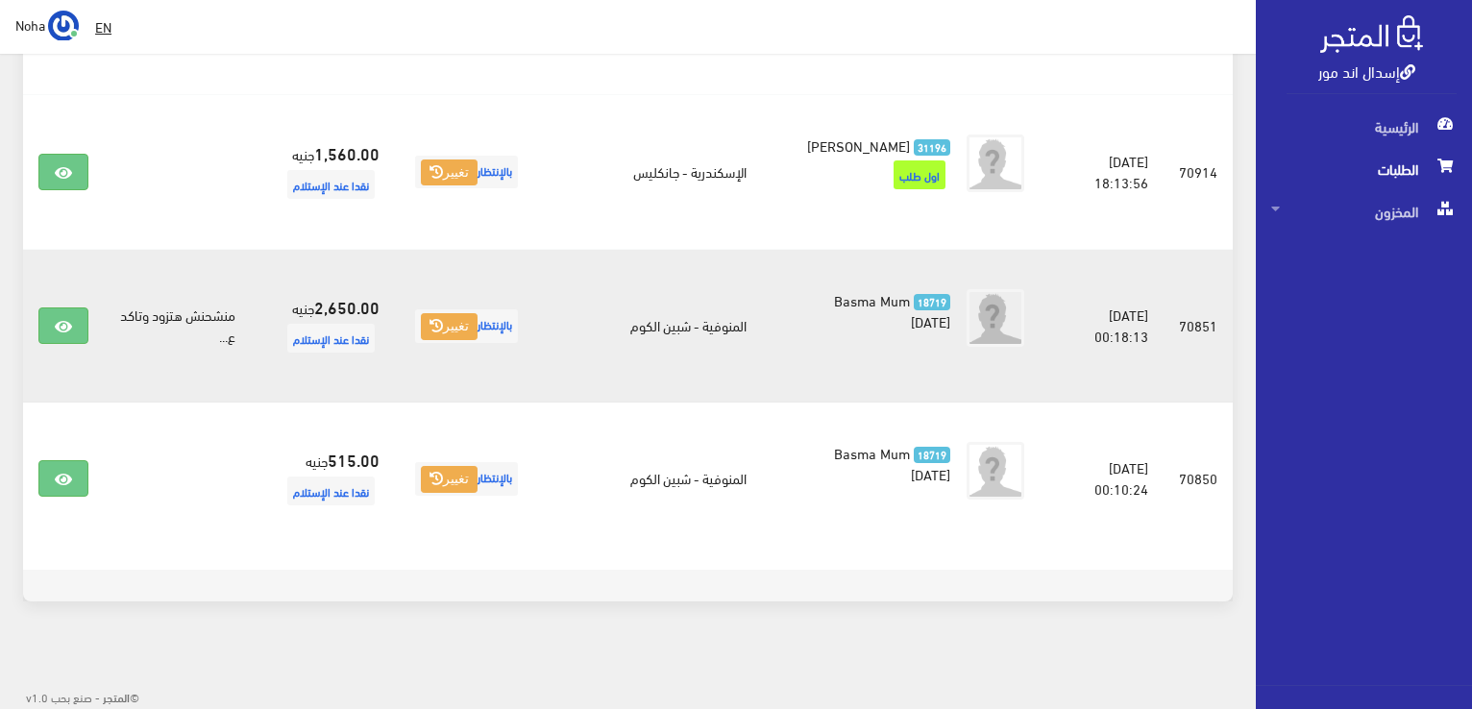
scroll to position [1910, 0]
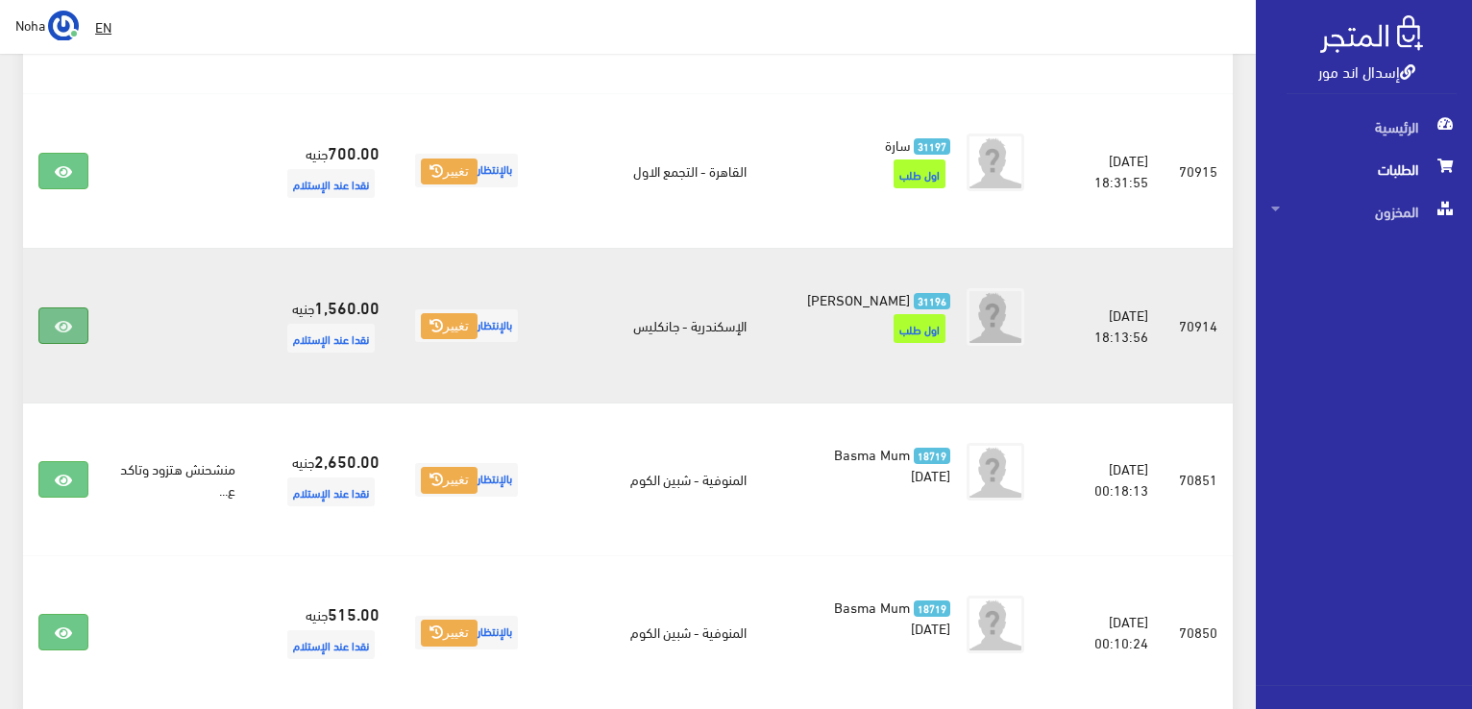
click at [69, 334] on icon at bounding box center [63, 326] width 17 height 15
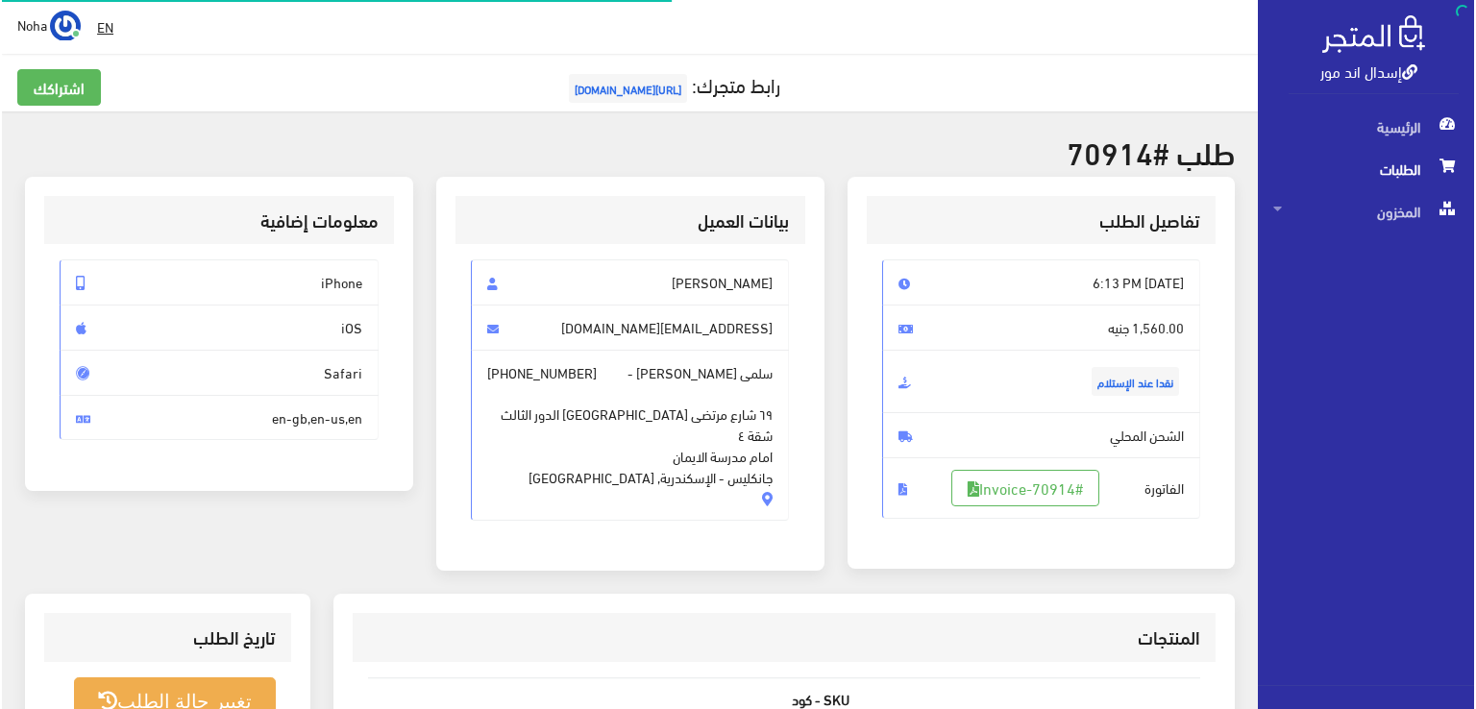
scroll to position [192, 0]
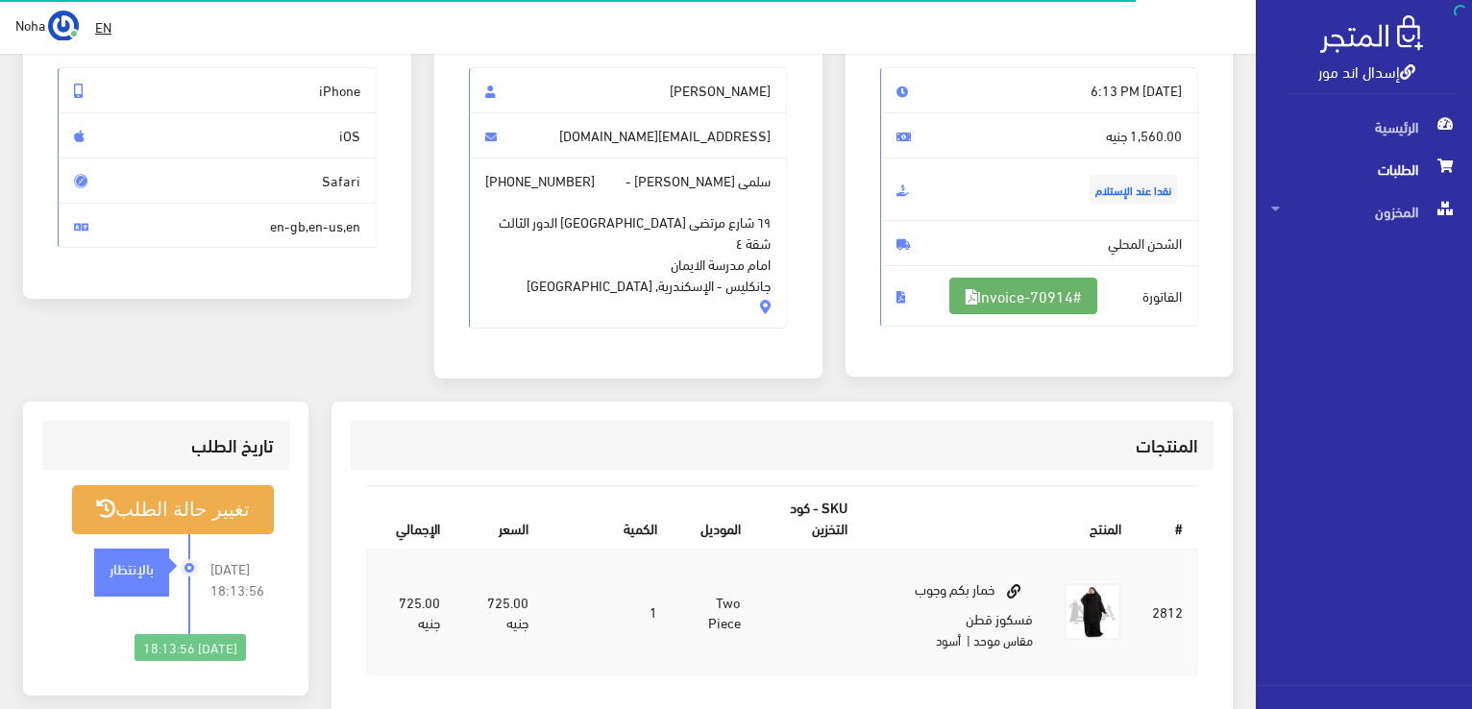
click at [1020, 296] on link "#Invoice-70914" at bounding box center [1023, 296] width 148 height 37
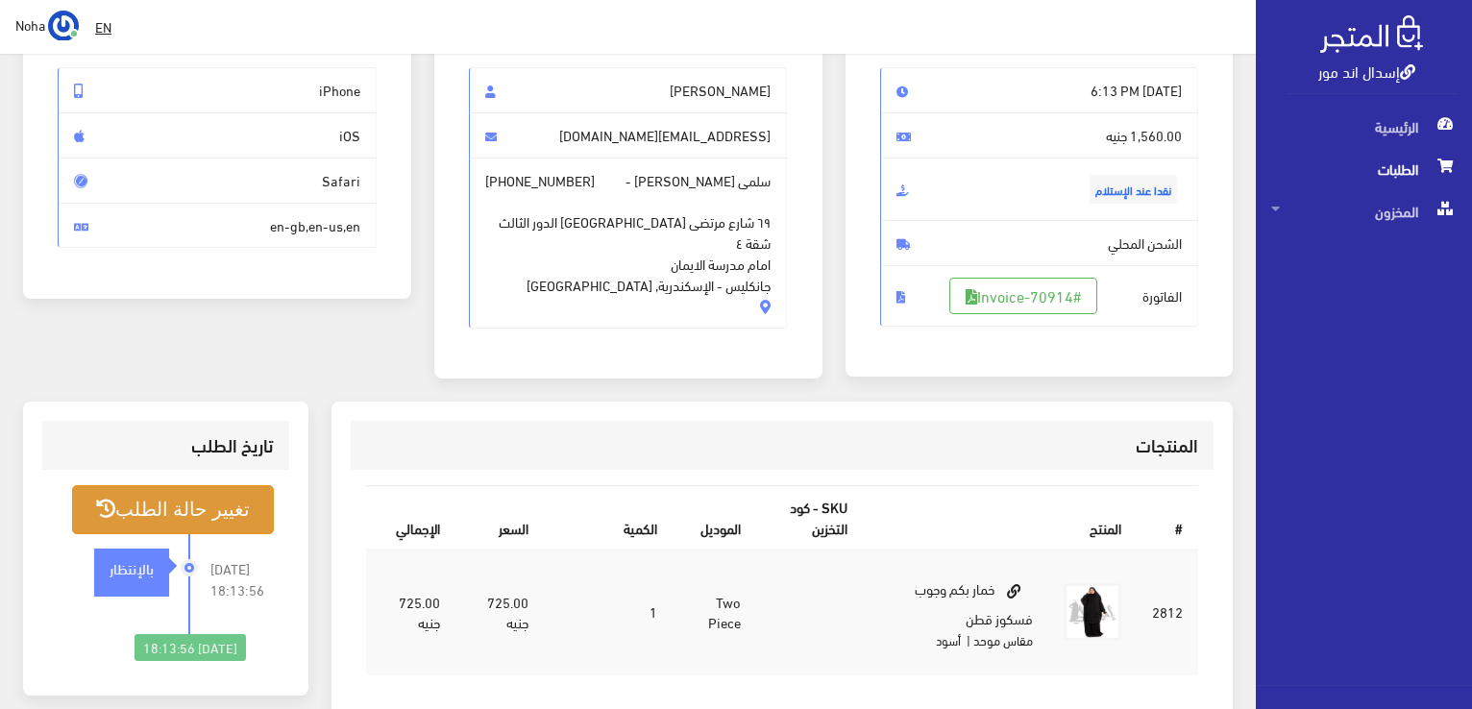
click at [231, 511] on button "تغيير حالة الطلب" at bounding box center [173, 509] width 202 height 49
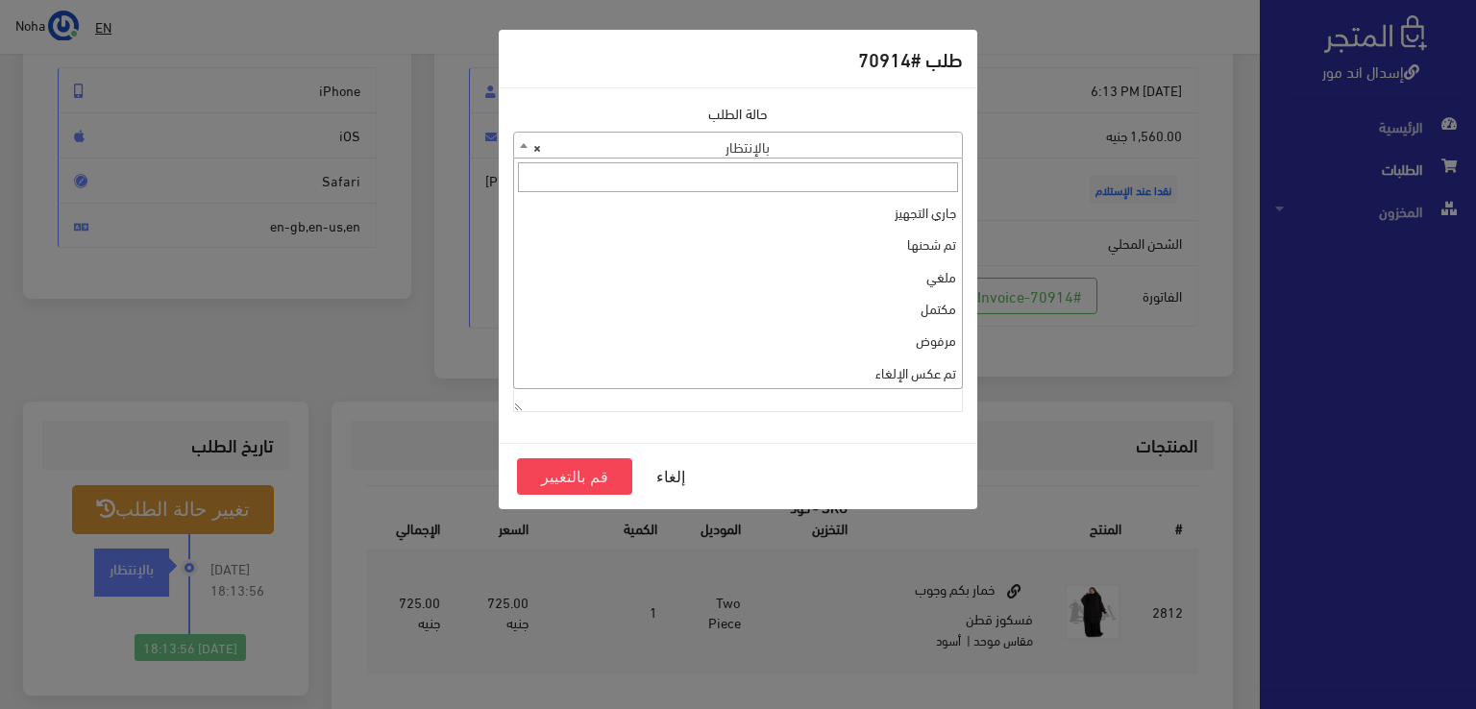
click at [785, 138] on span "× بالإنتظار" at bounding box center [738, 146] width 448 height 27
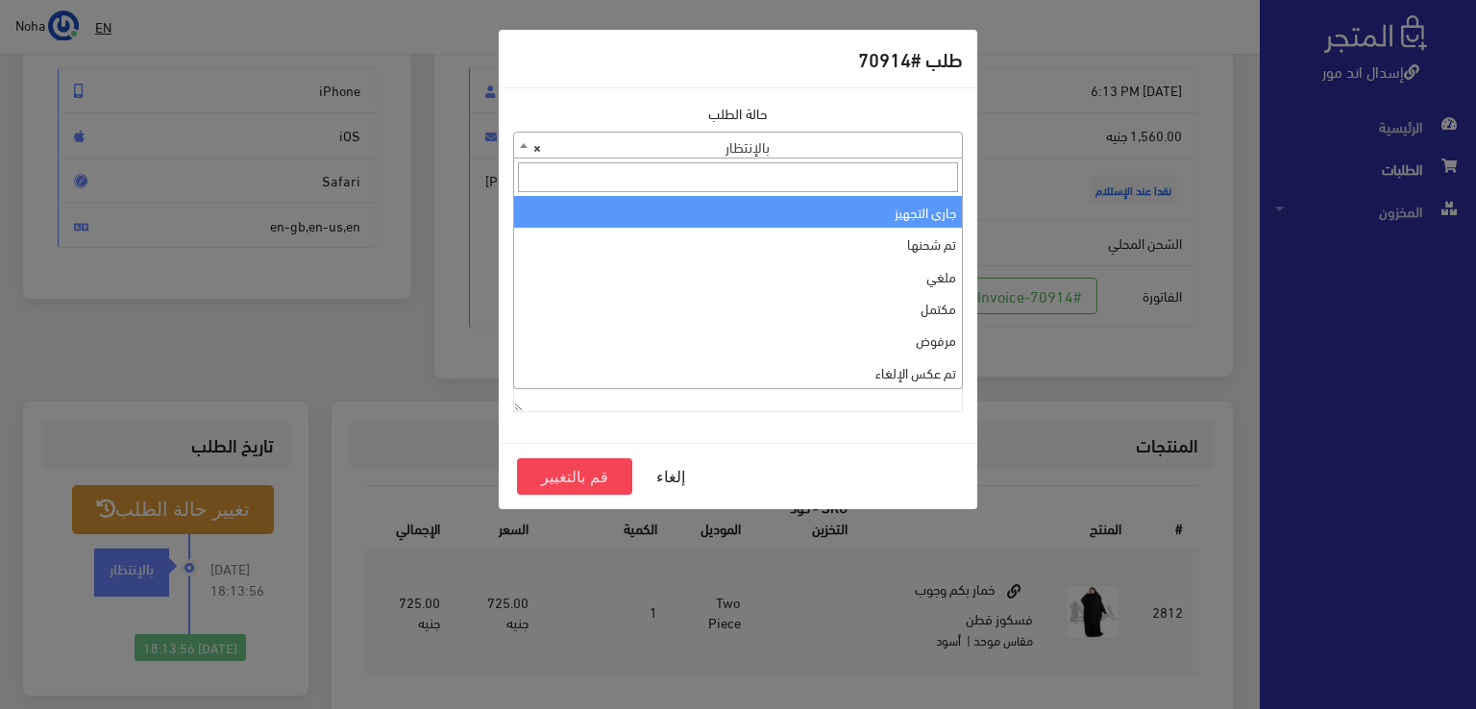
select select "1"
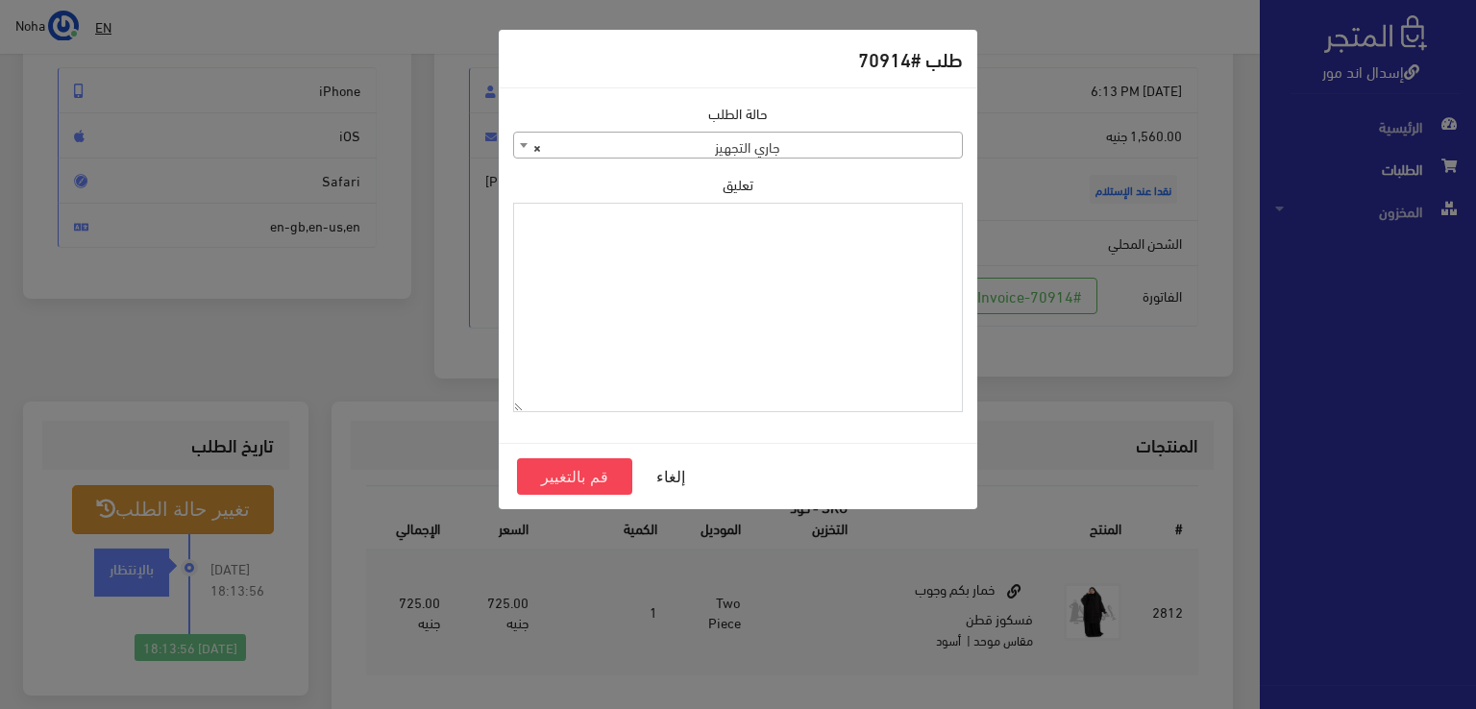
paste textarea "1129112"
type textarea "1129112"
click at [565, 474] on button "قم بالتغيير" at bounding box center [574, 476] width 115 height 37
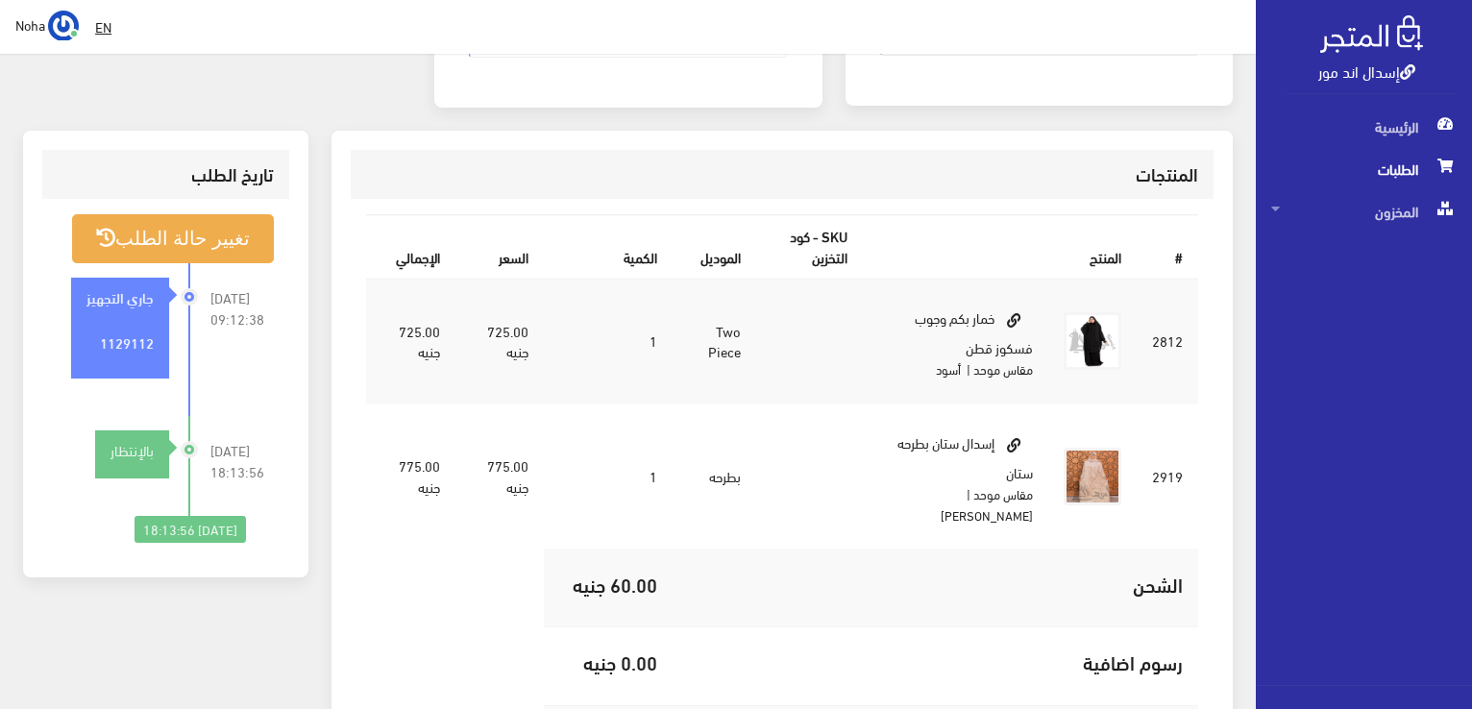
scroll to position [576, 0]
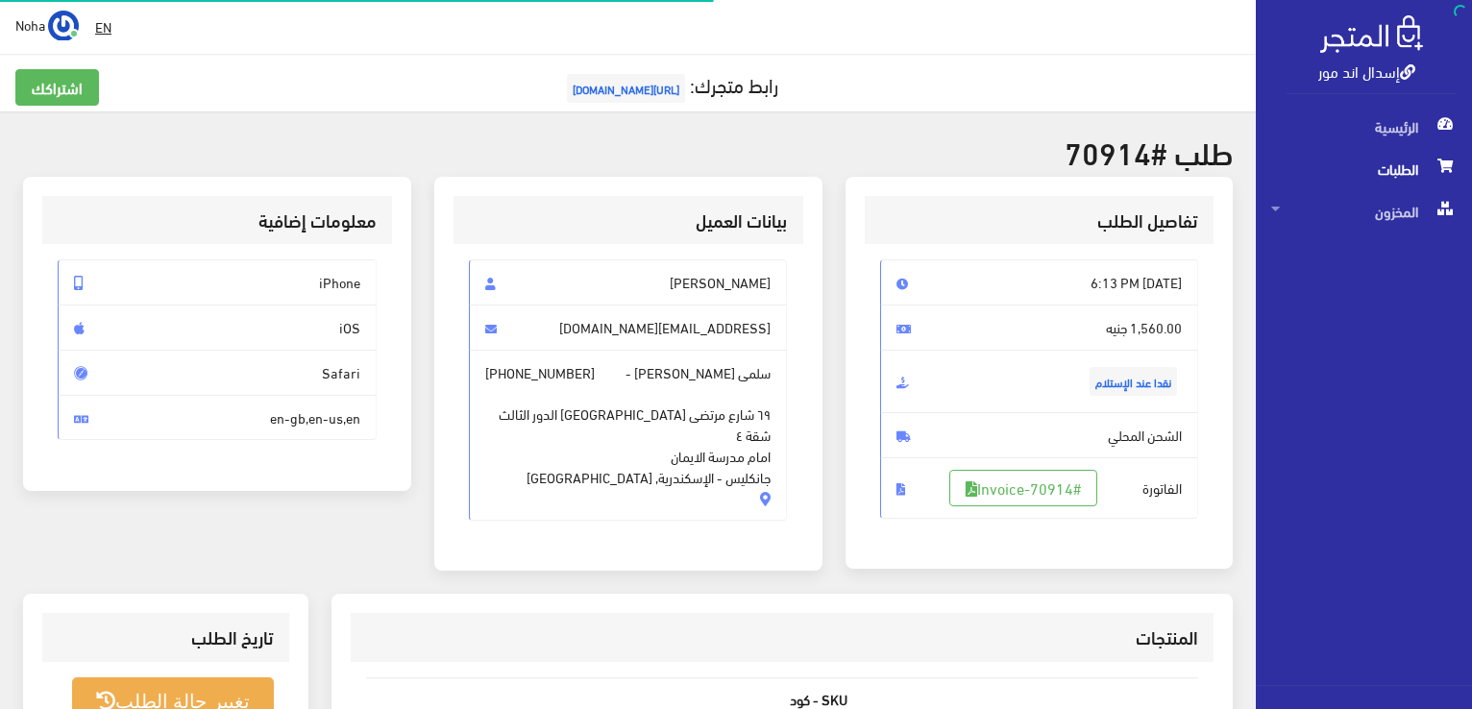
scroll to position [192, 0]
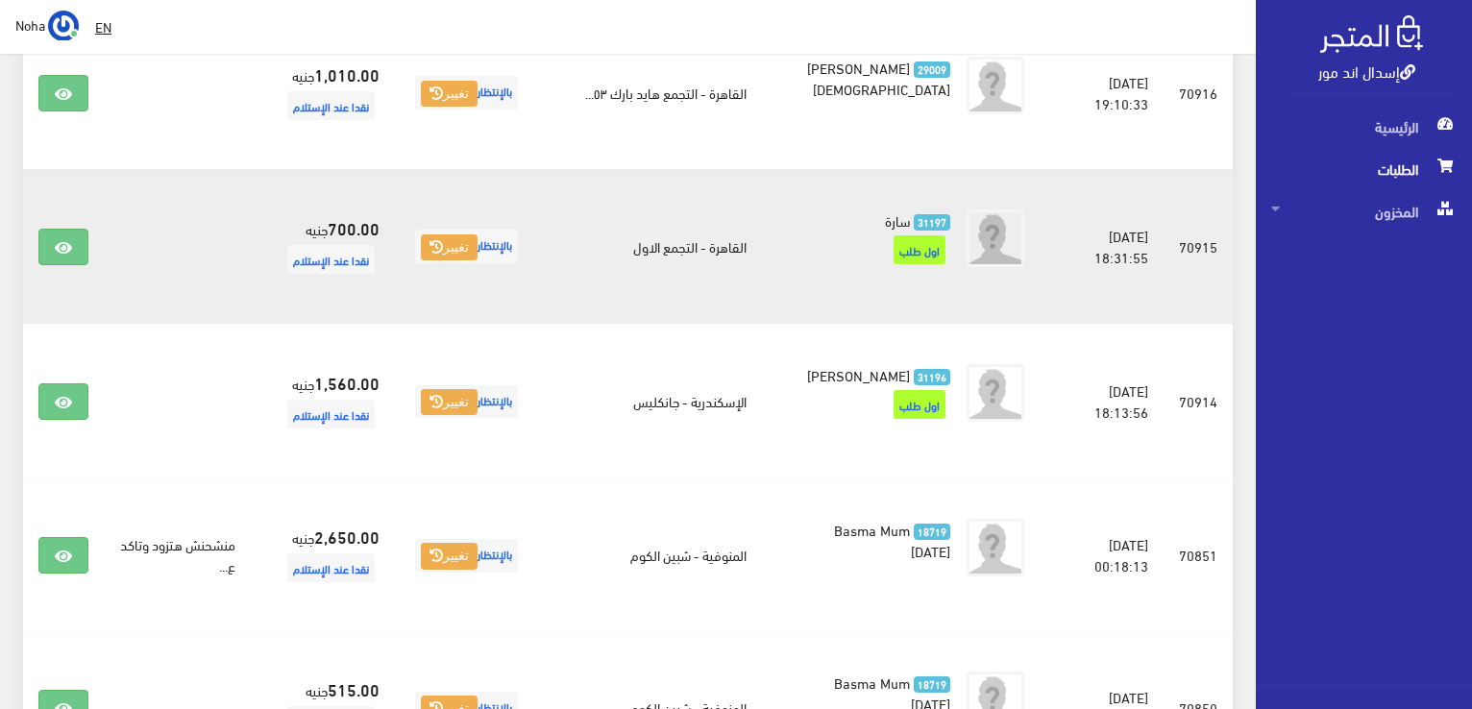
scroll to position [1814, 0]
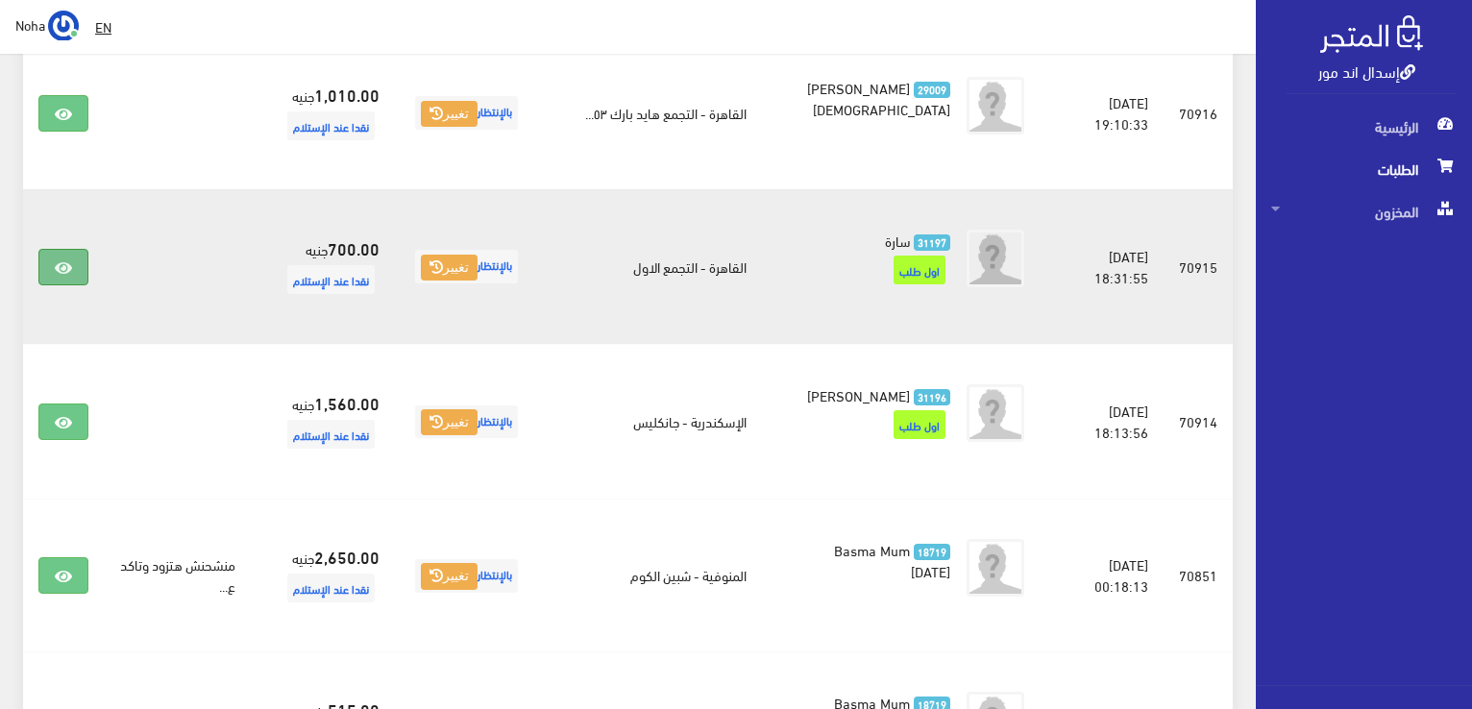
click at [46, 285] on link at bounding box center [63, 267] width 50 height 37
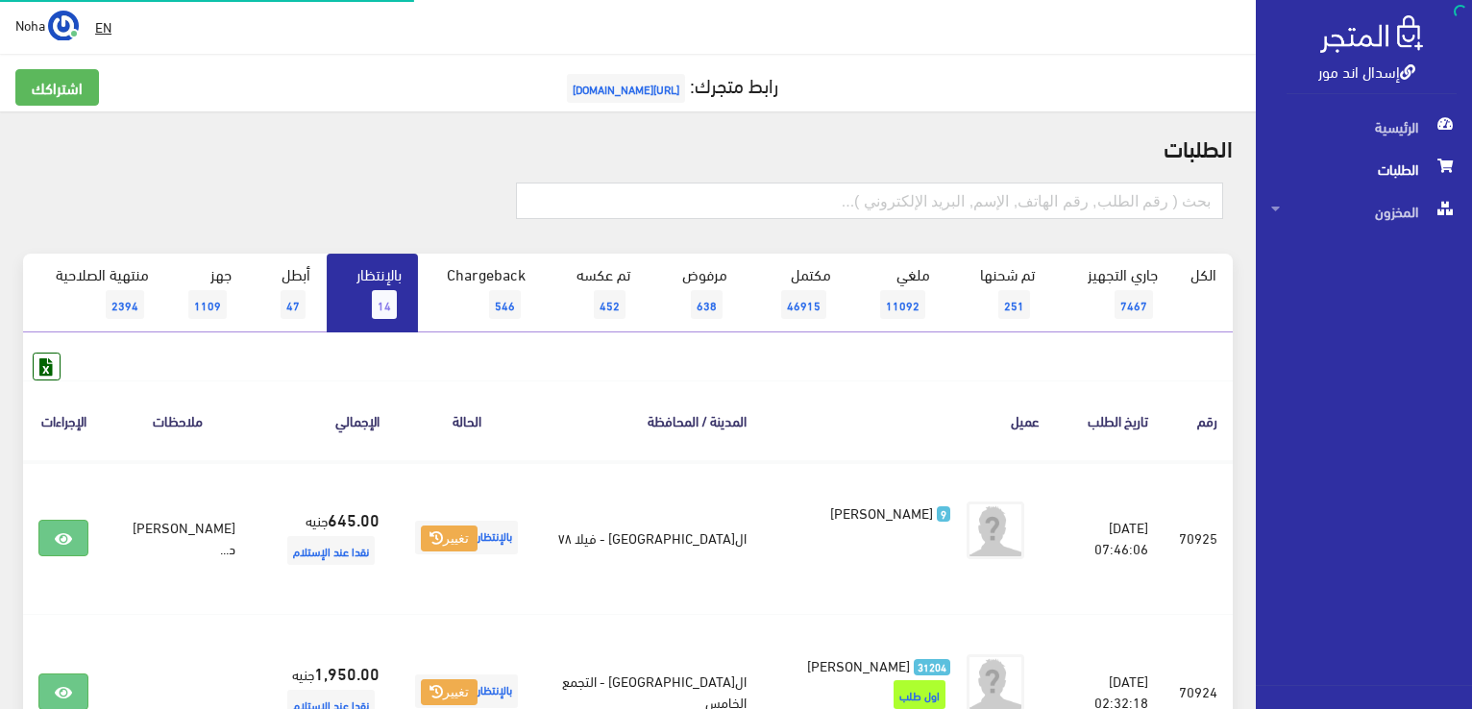
scroll to position [1814, 0]
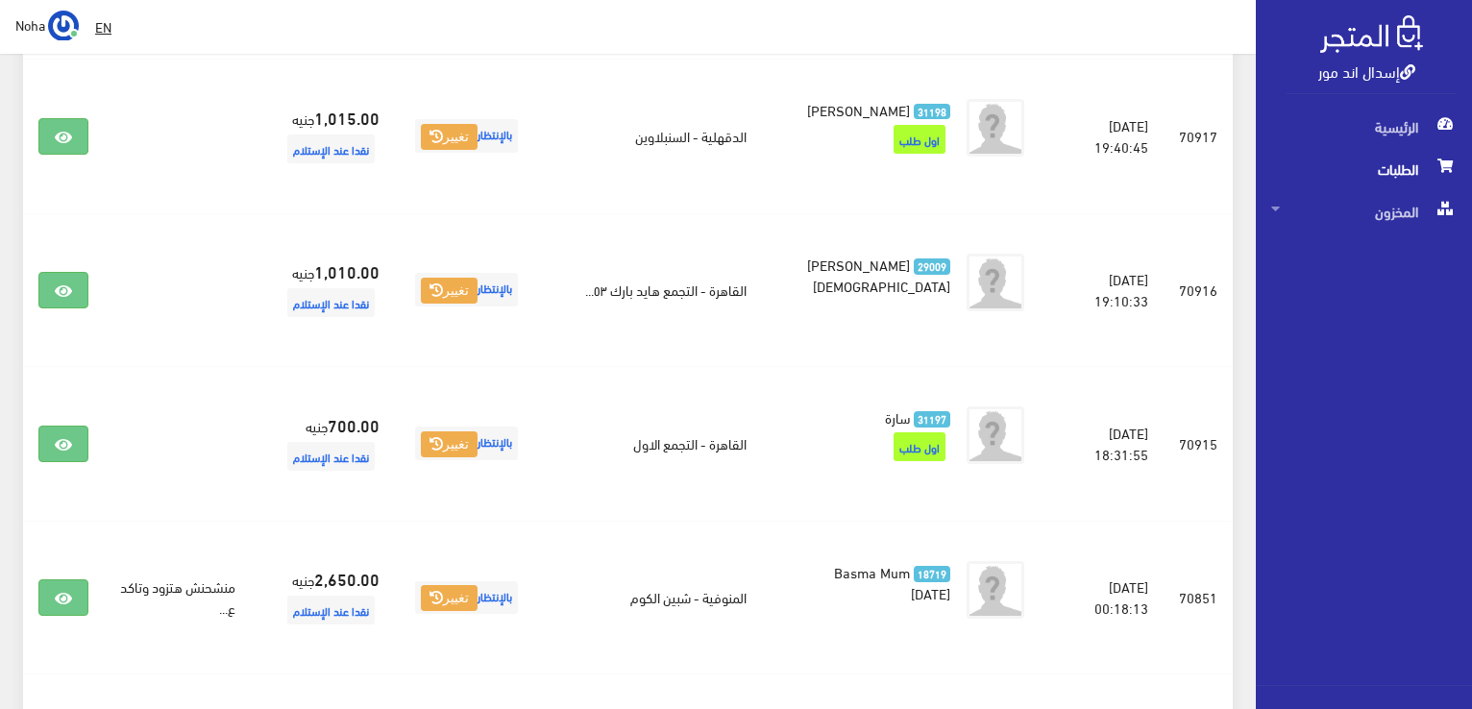
scroll to position [1622, 0]
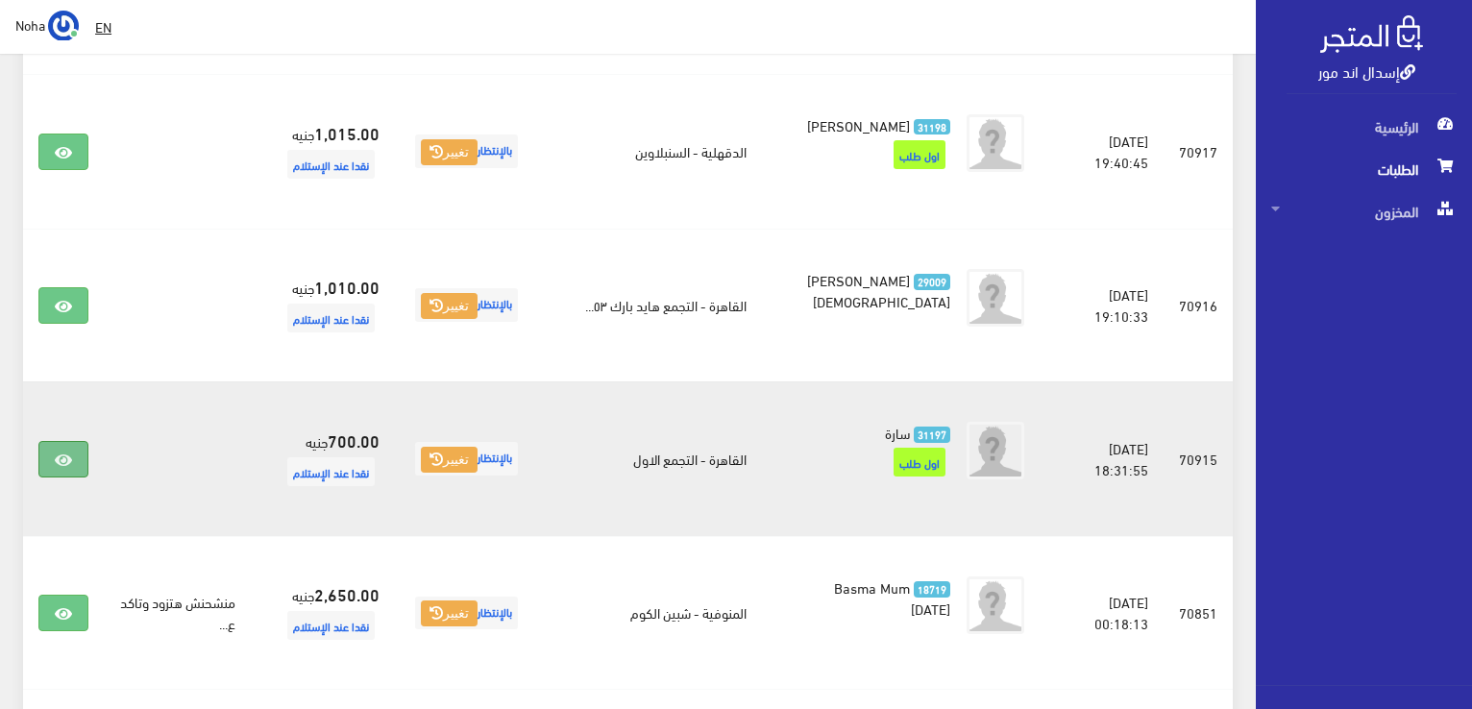
click at [55, 468] on icon at bounding box center [63, 460] width 17 height 15
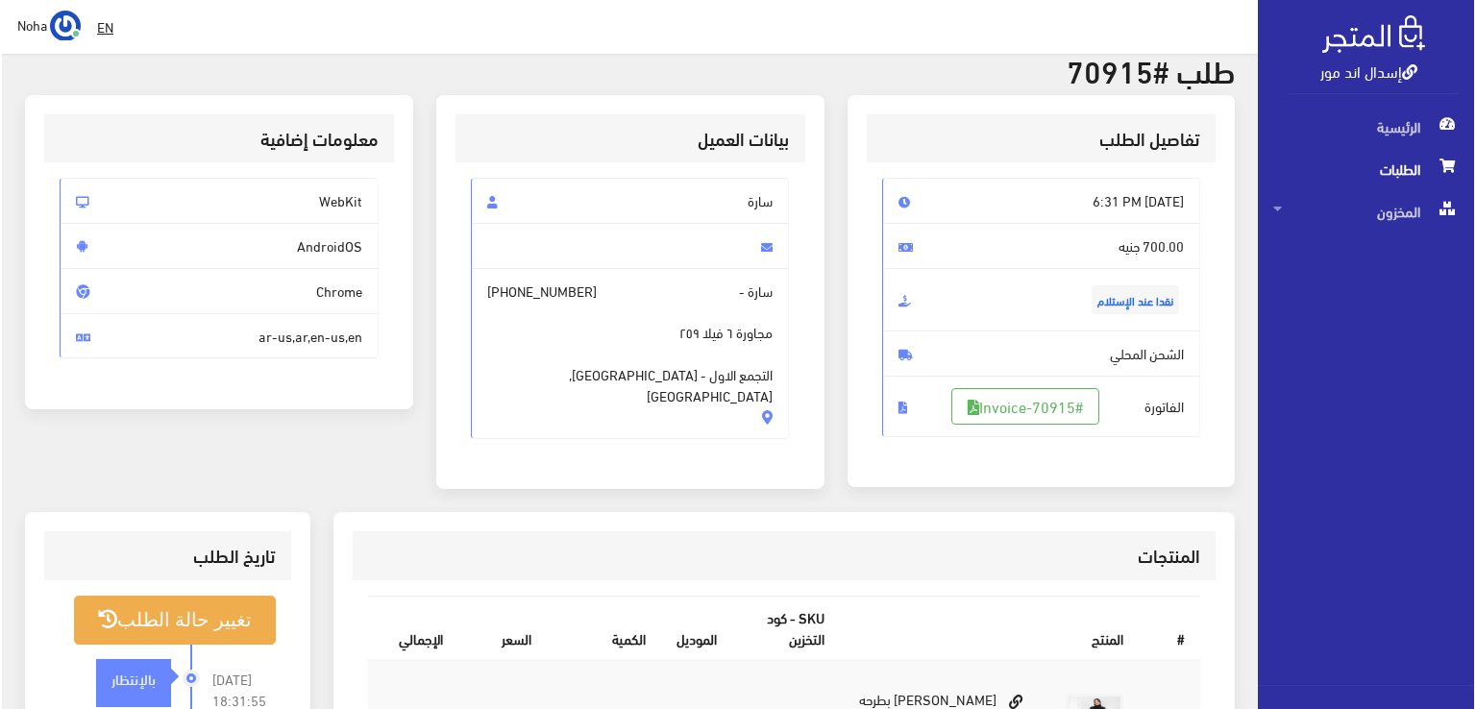
scroll to position [192, 0]
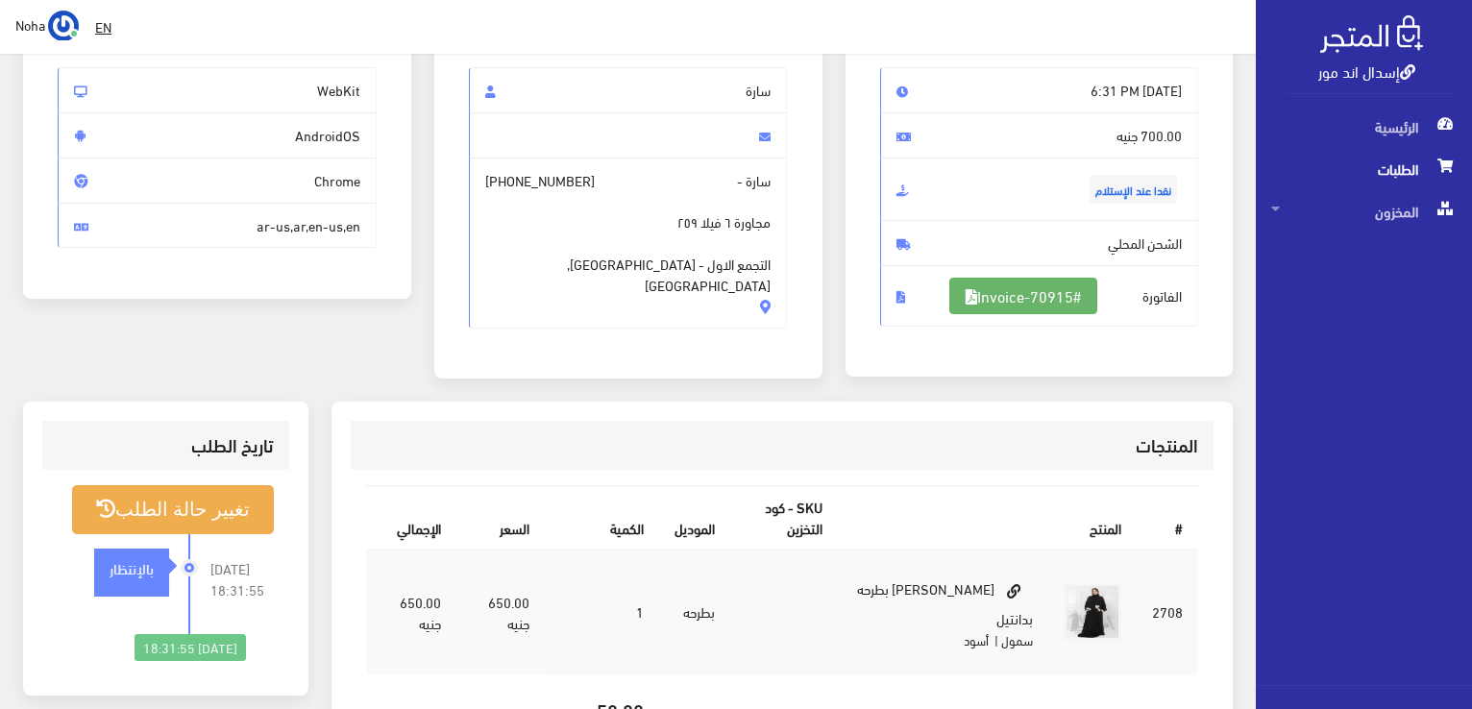
click at [1066, 309] on link "#Invoice-70915" at bounding box center [1023, 296] width 148 height 37
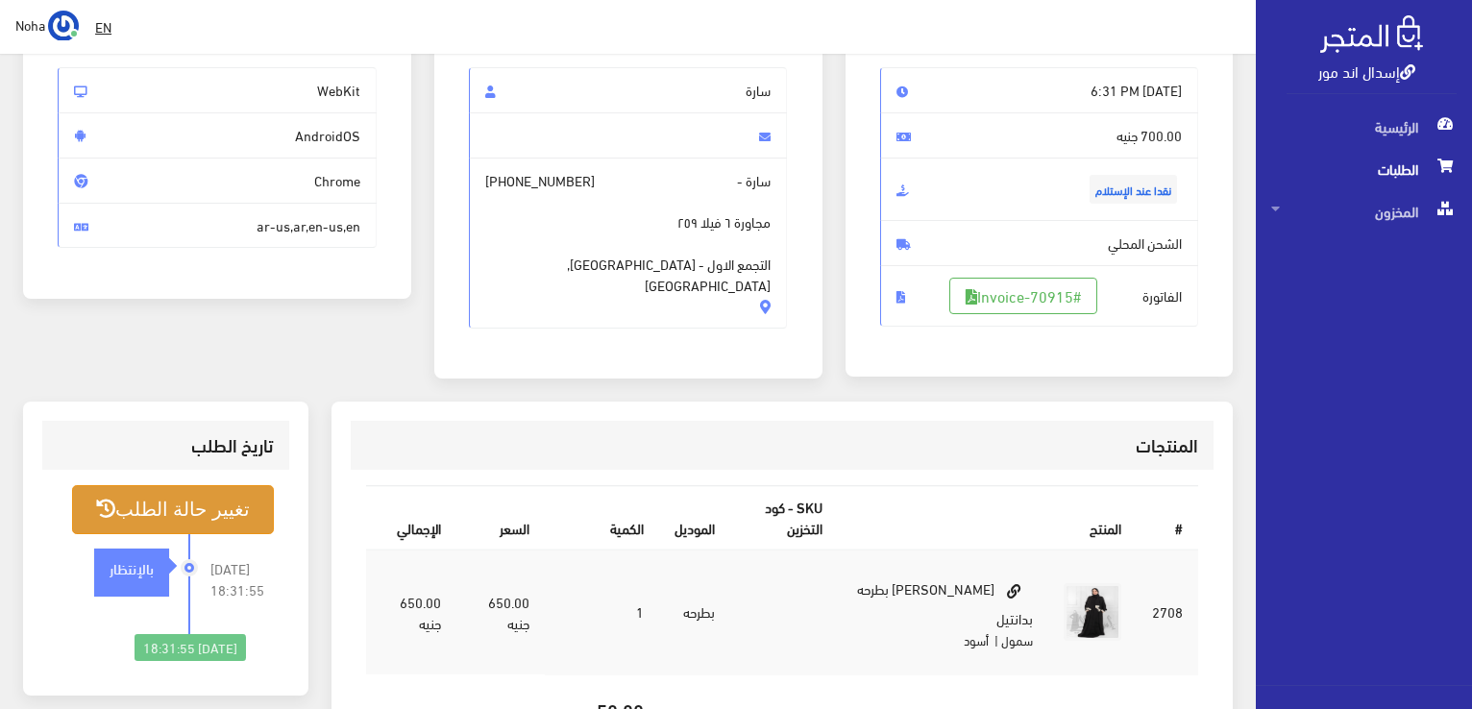
click at [185, 501] on button "تغيير حالة الطلب" at bounding box center [173, 509] width 202 height 49
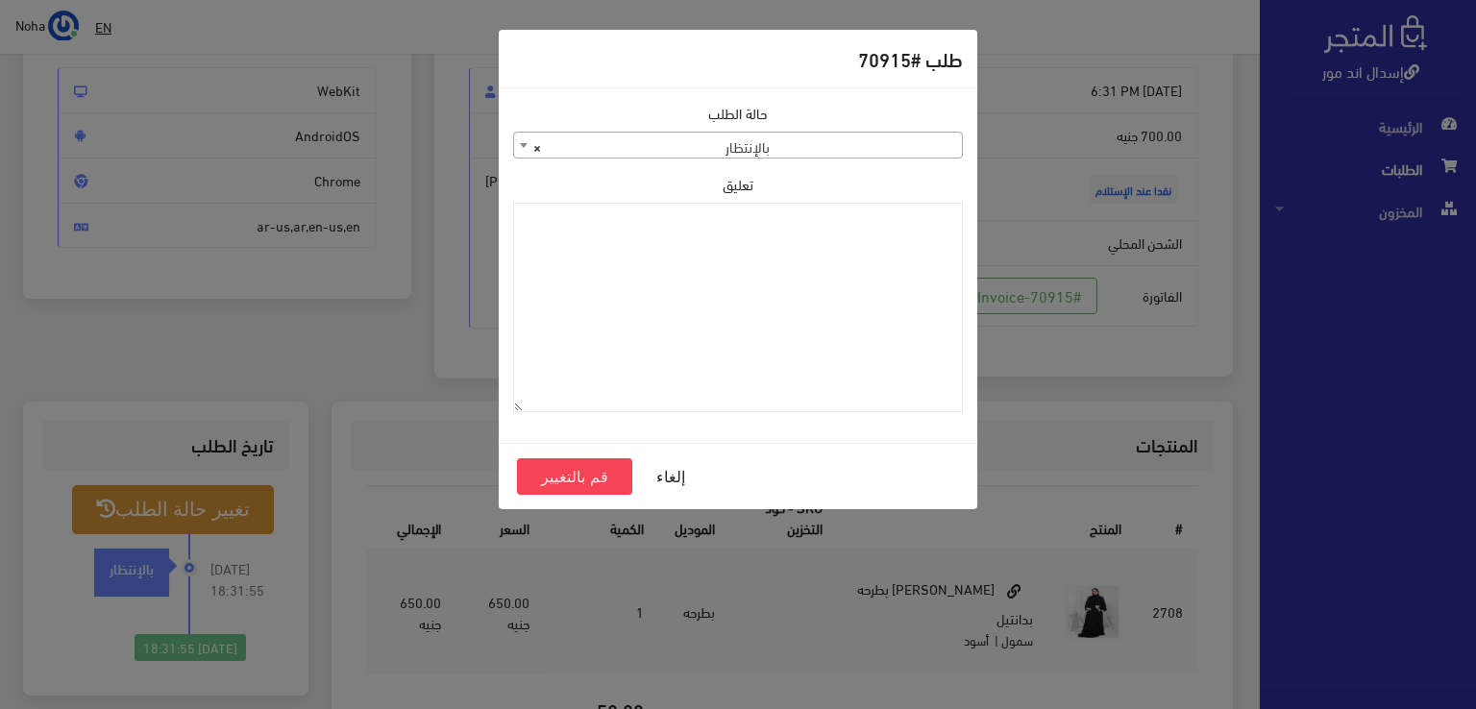
click at [801, 151] on span "× بالإنتظار" at bounding box center [738, 146] width 448 height 27
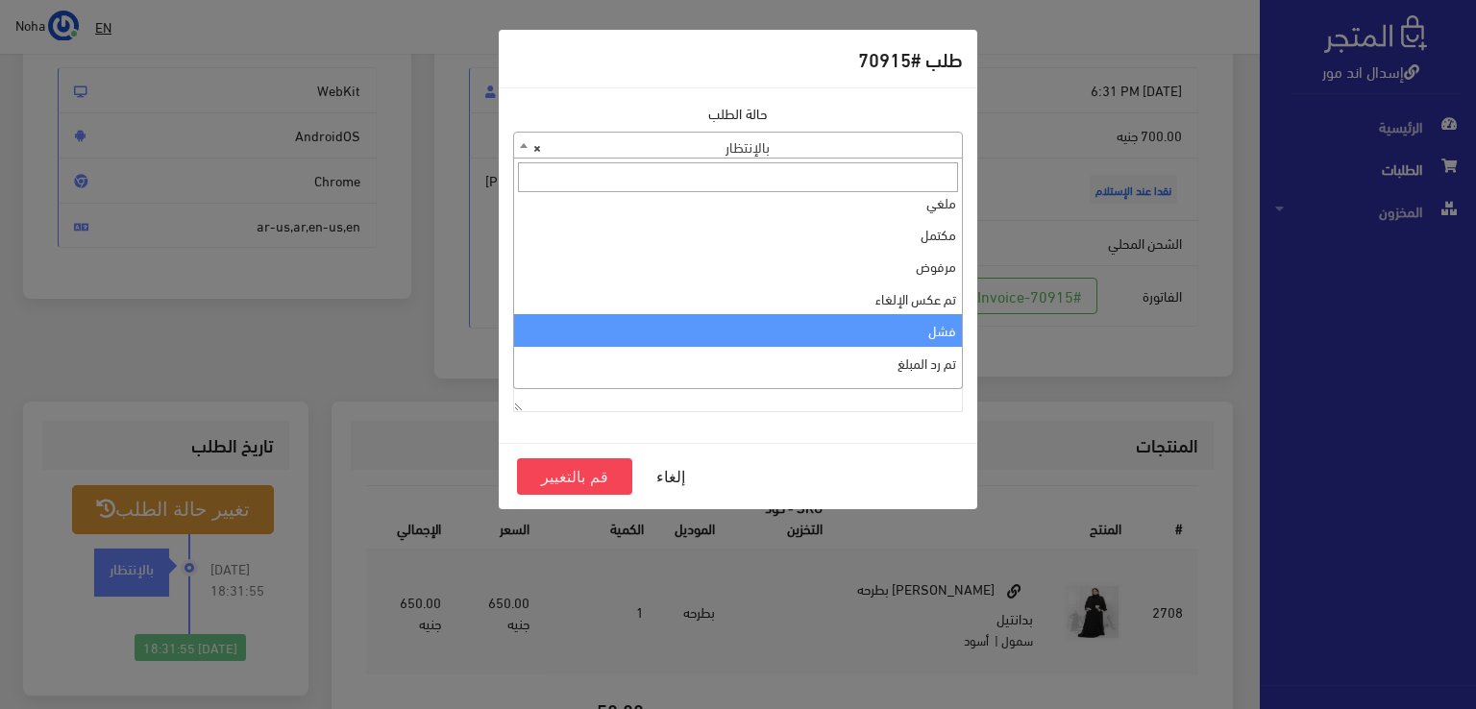
scroll to position [0, 0]
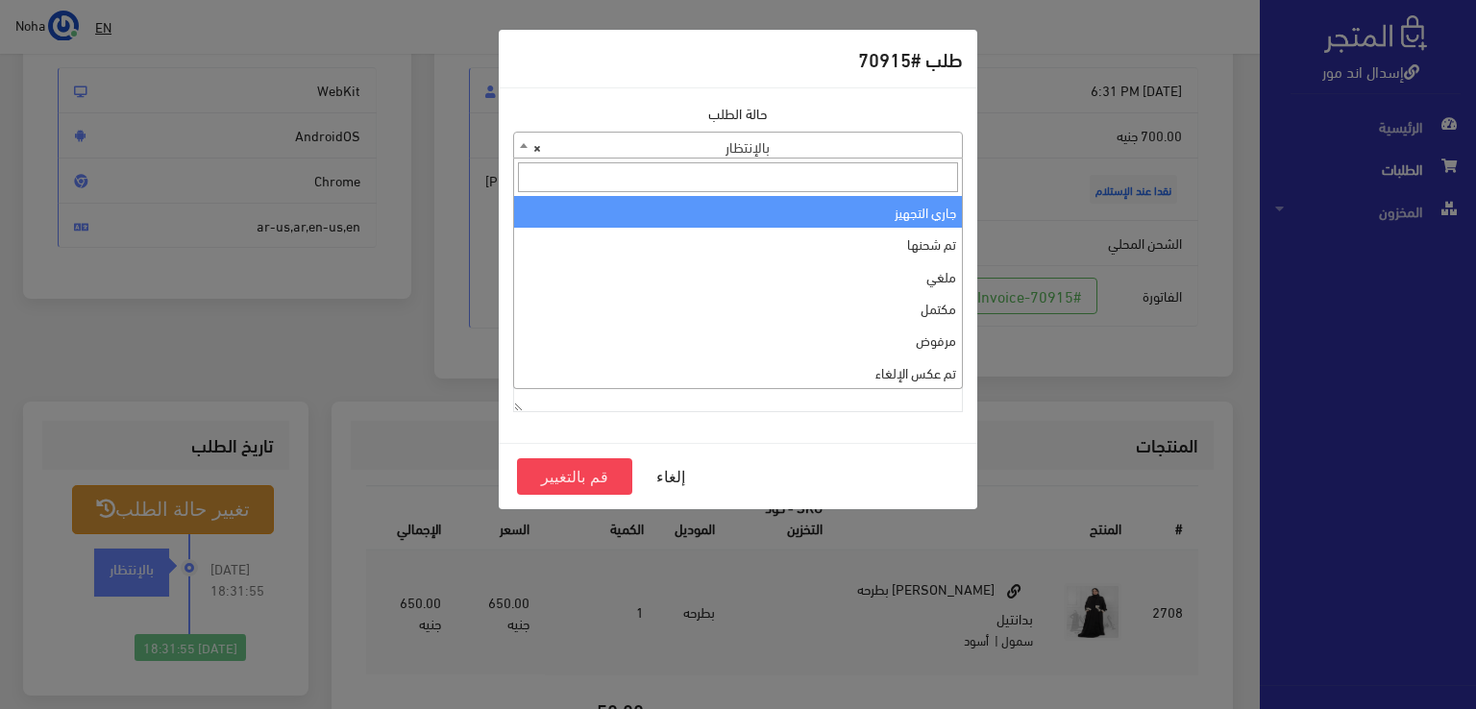
select select "1"
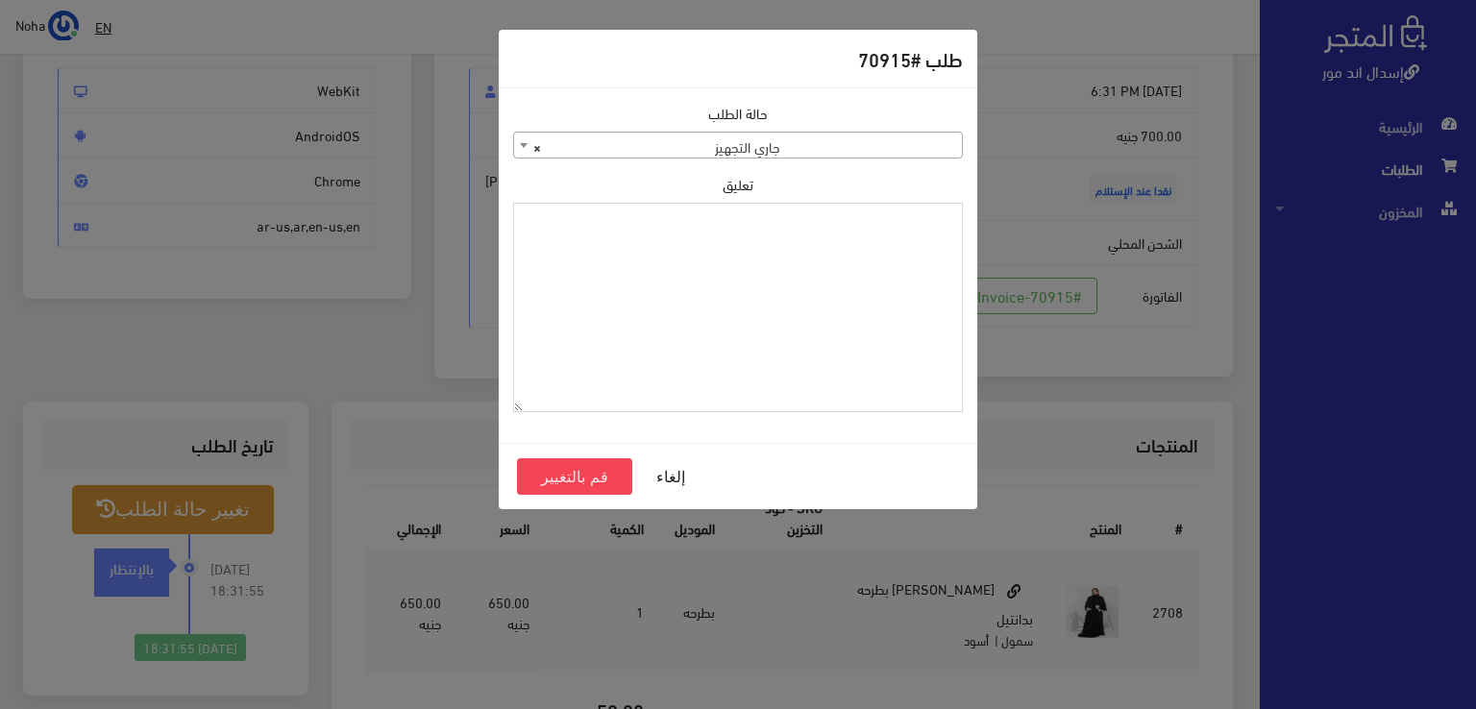
paste textarea "1129112"
type textarea "1129112"
click at [603, 470] on button "قم بالتغيير" at bounding box center [574, 476] width 115 height 37
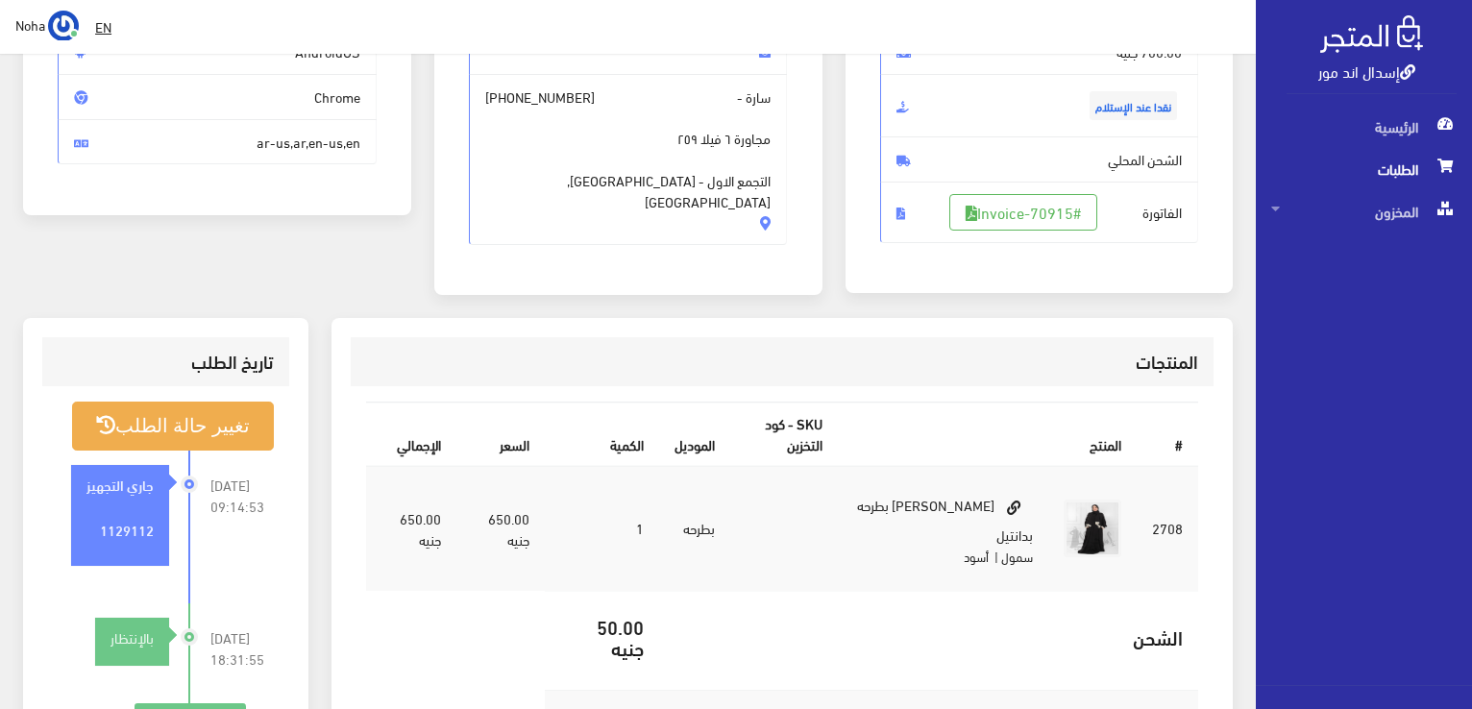
scroll to position [288, 0]
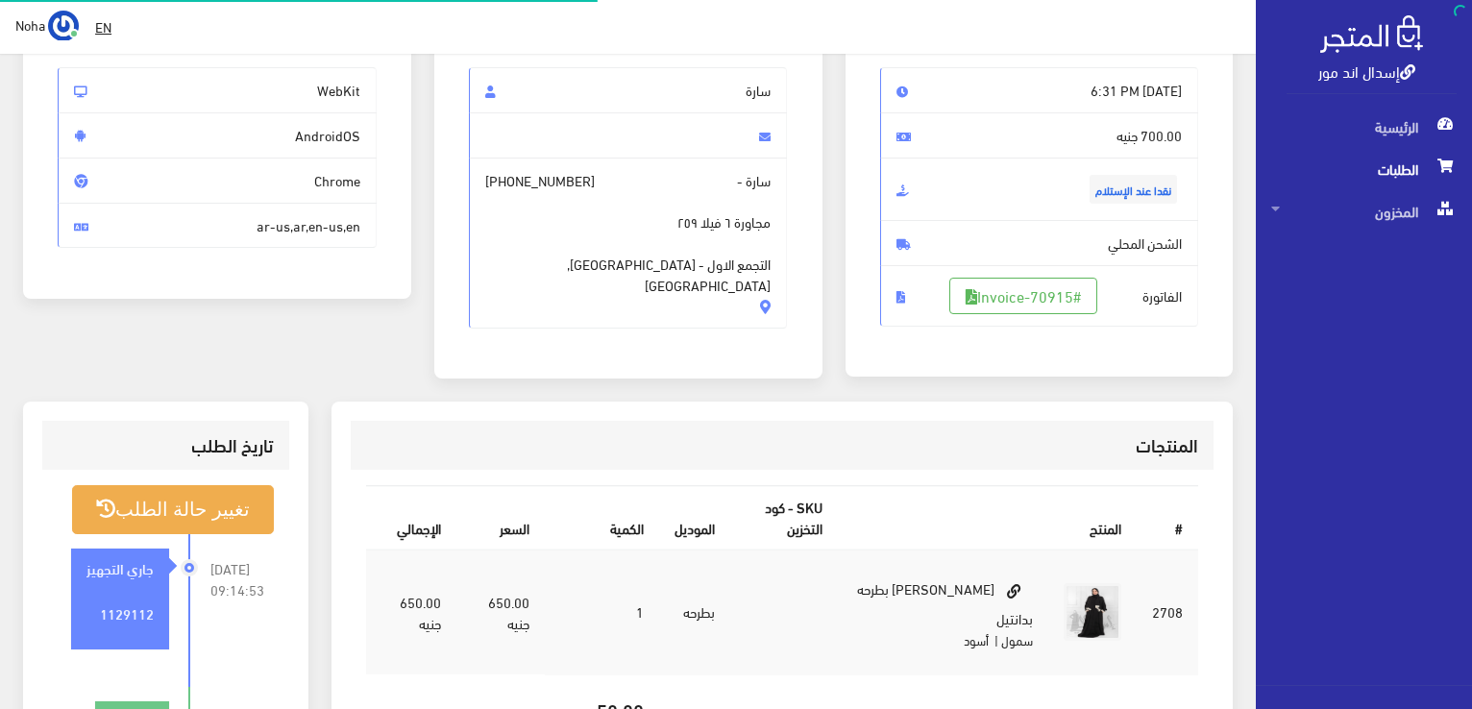
scroll to position [192, 0]
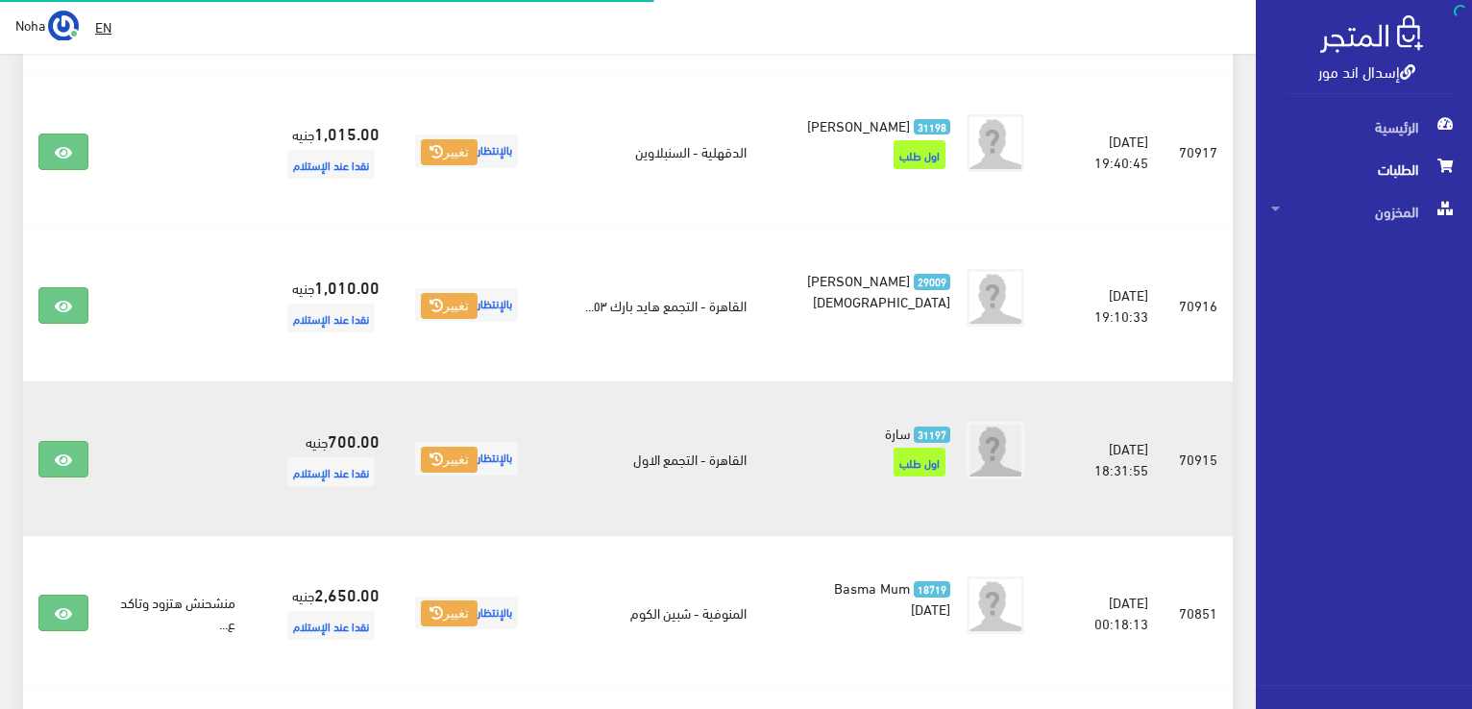
scroll to position [1622, 0]
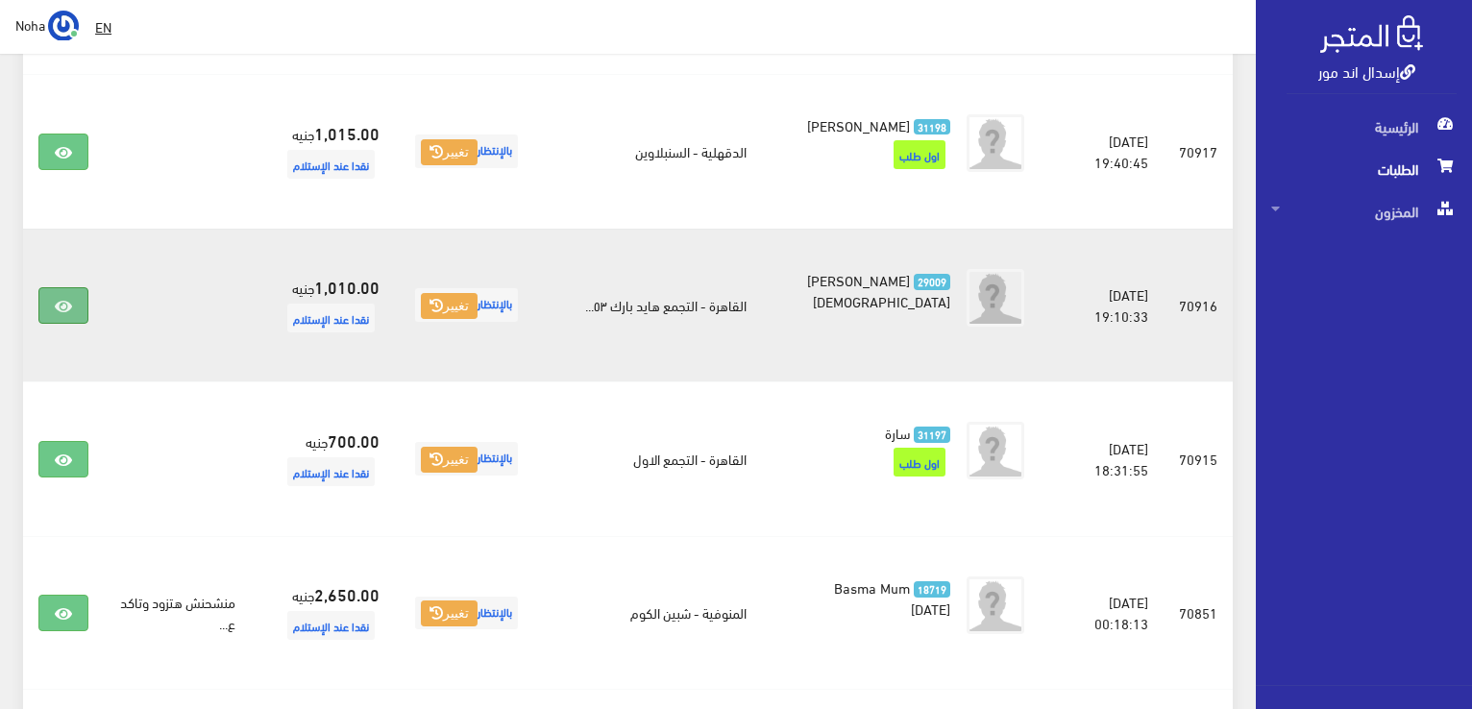
click at [69, 324] on link at bounding box center [63, 305] width 50 height 37
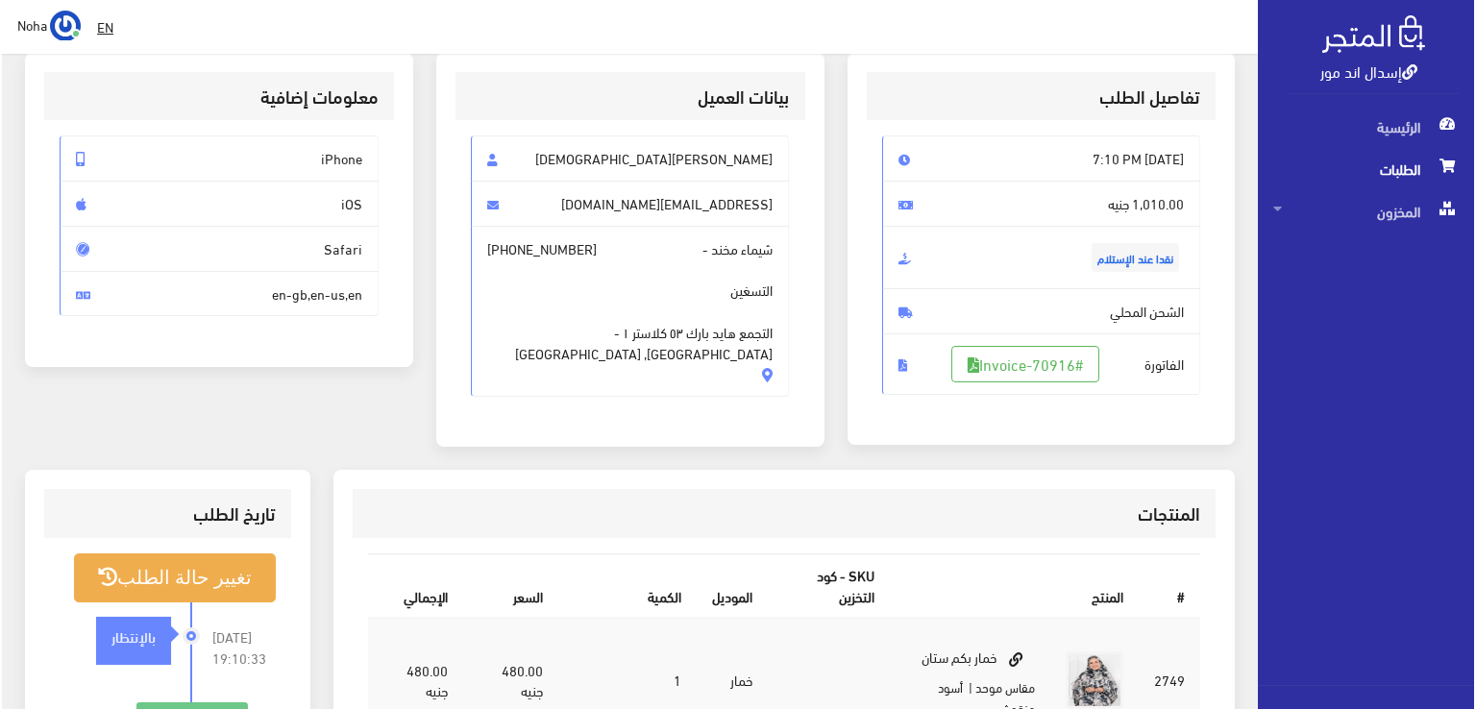
scroll to position [192, 0]
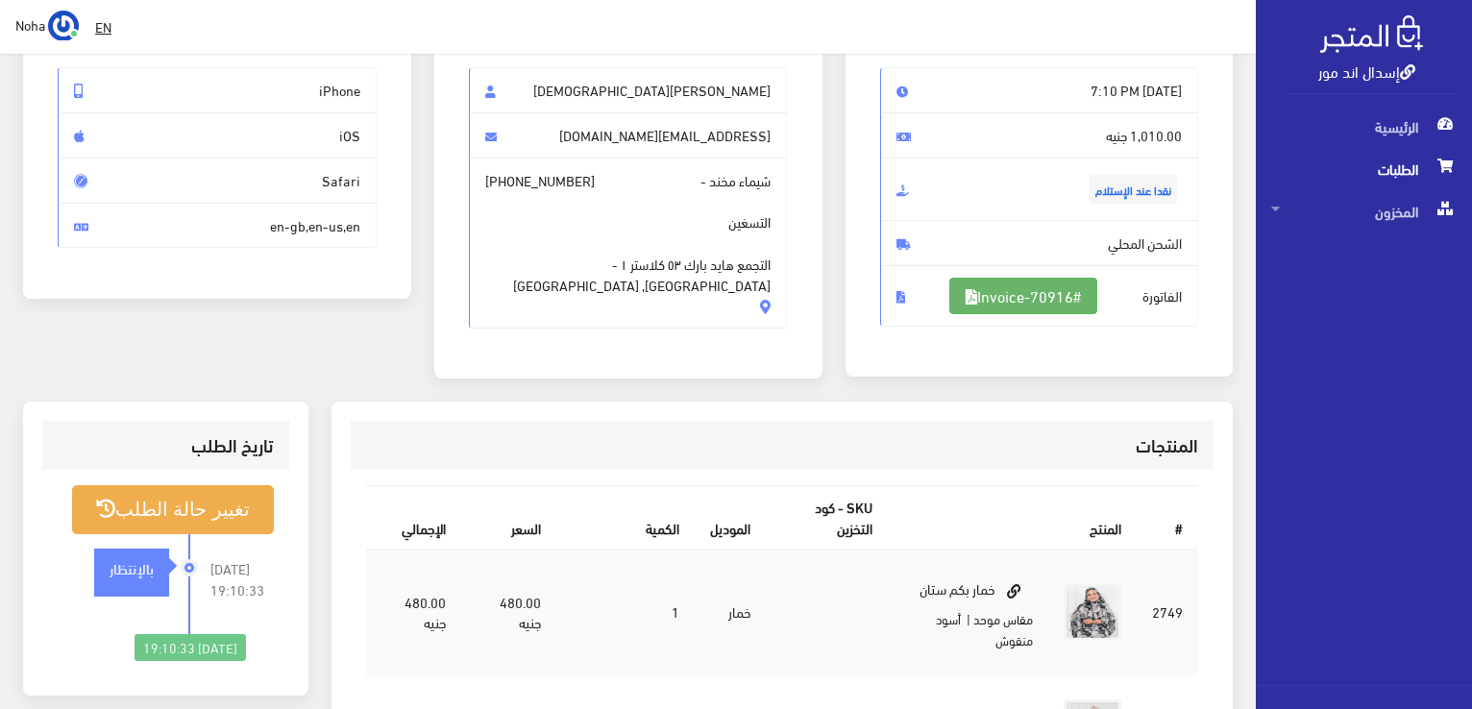
click at [1054, 296] on link "#Invoice-70916" at bounding box center [1023, 296] width 148 height 37
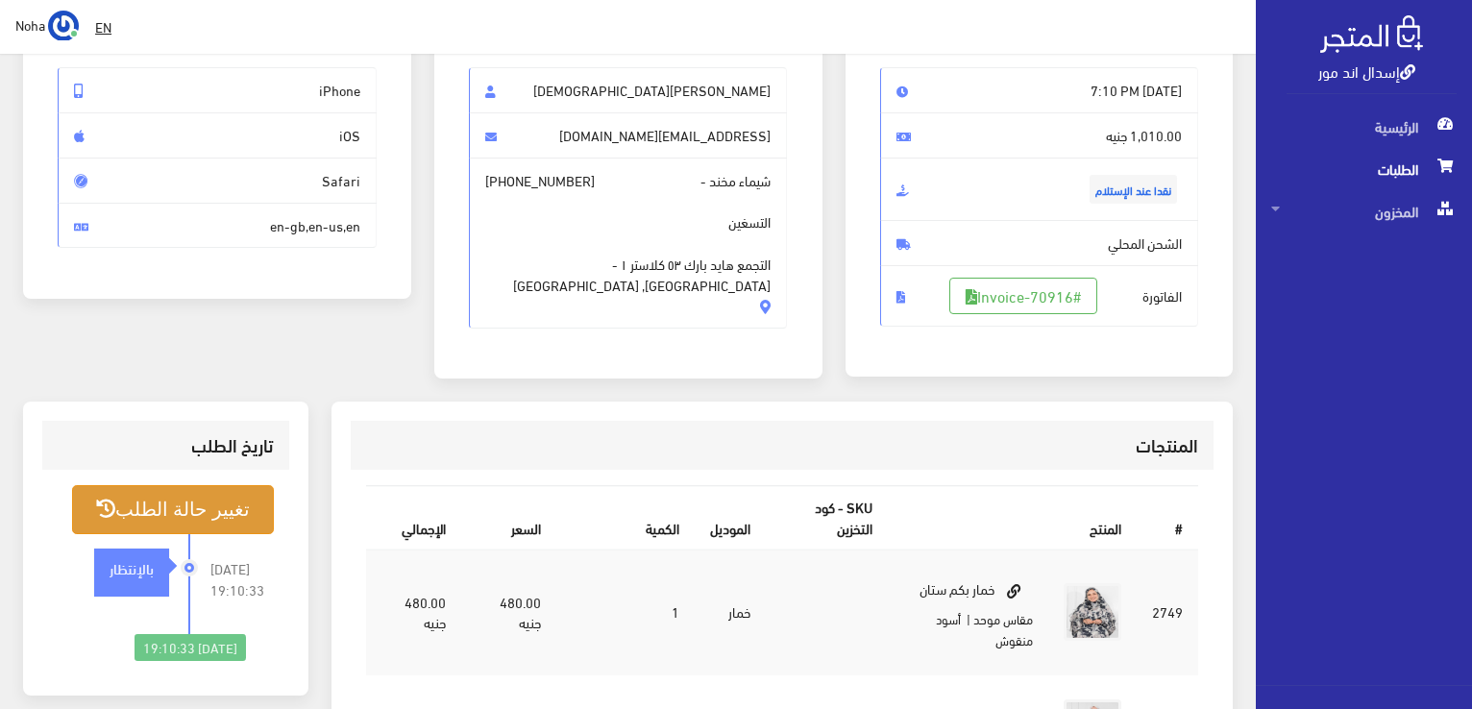
click at [137, 499] on button "تغيير حالة الطلب" at bounding box center [173, 509] width 202 height 49
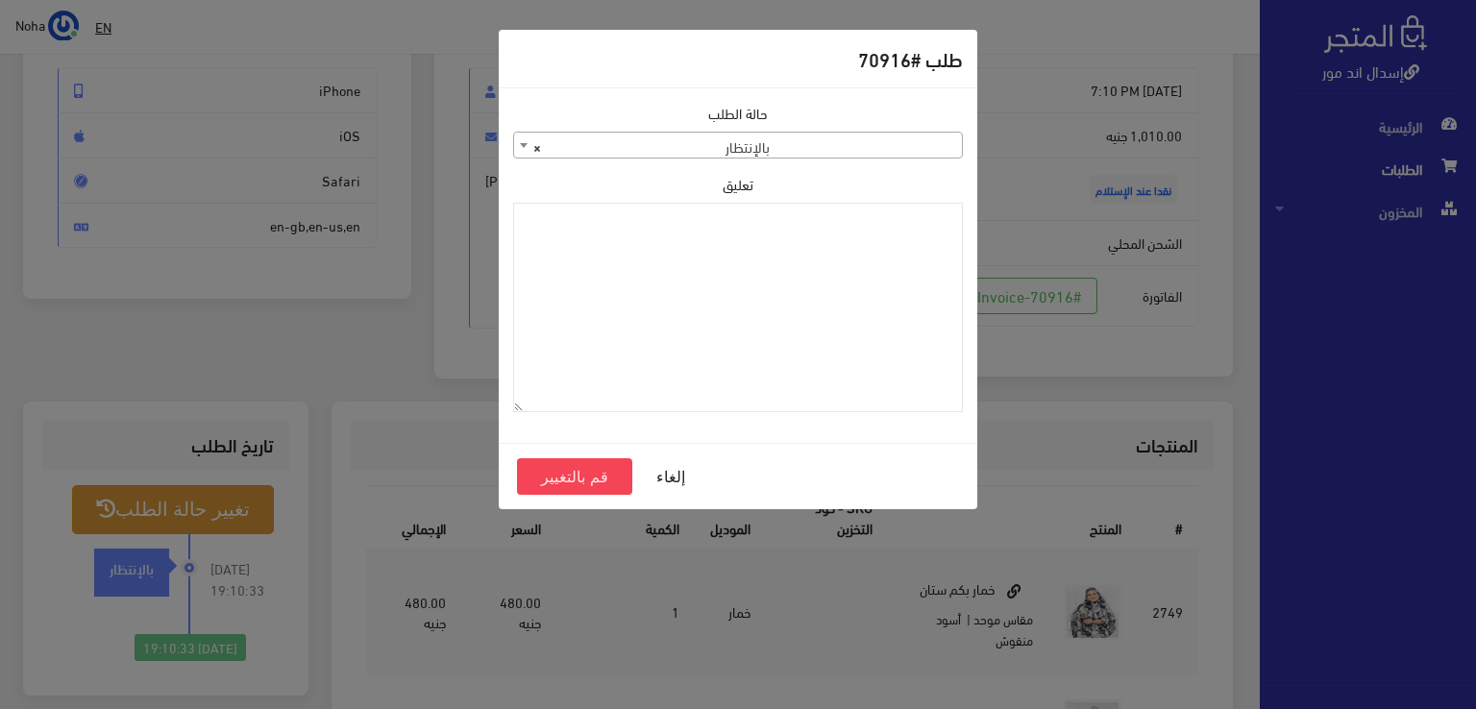
click at [842, 135] on span "× بالإنتظار" at bounding box center [738, 146] width 448 height 27
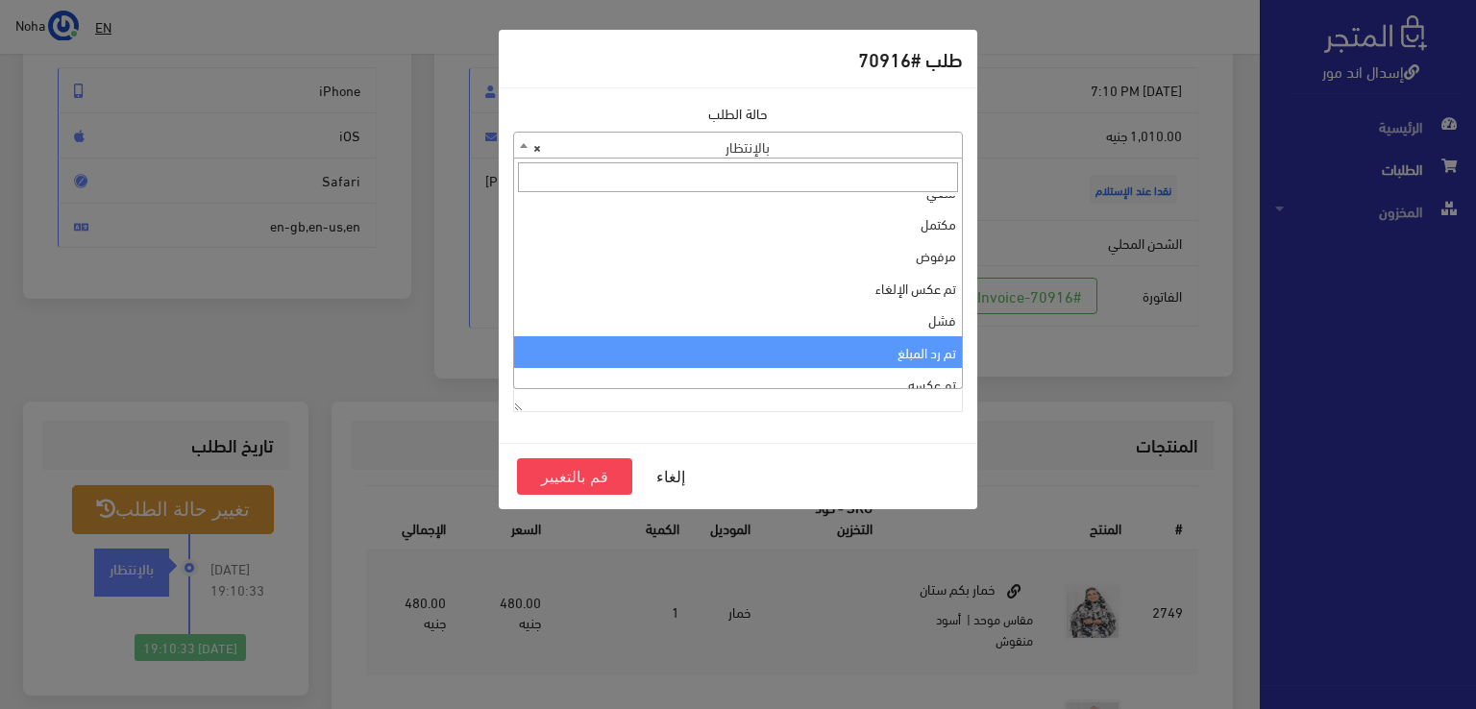
scroll to position [0, 0]
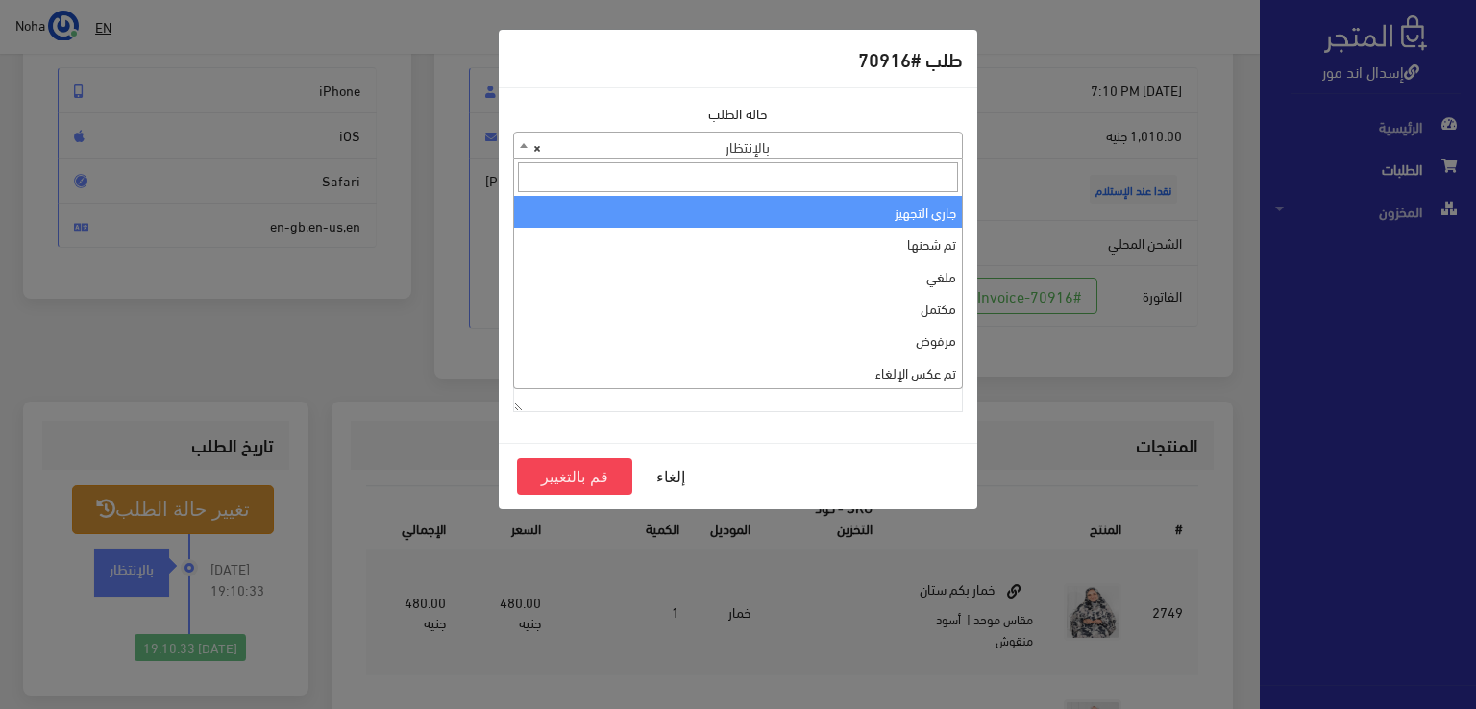
select select "1"
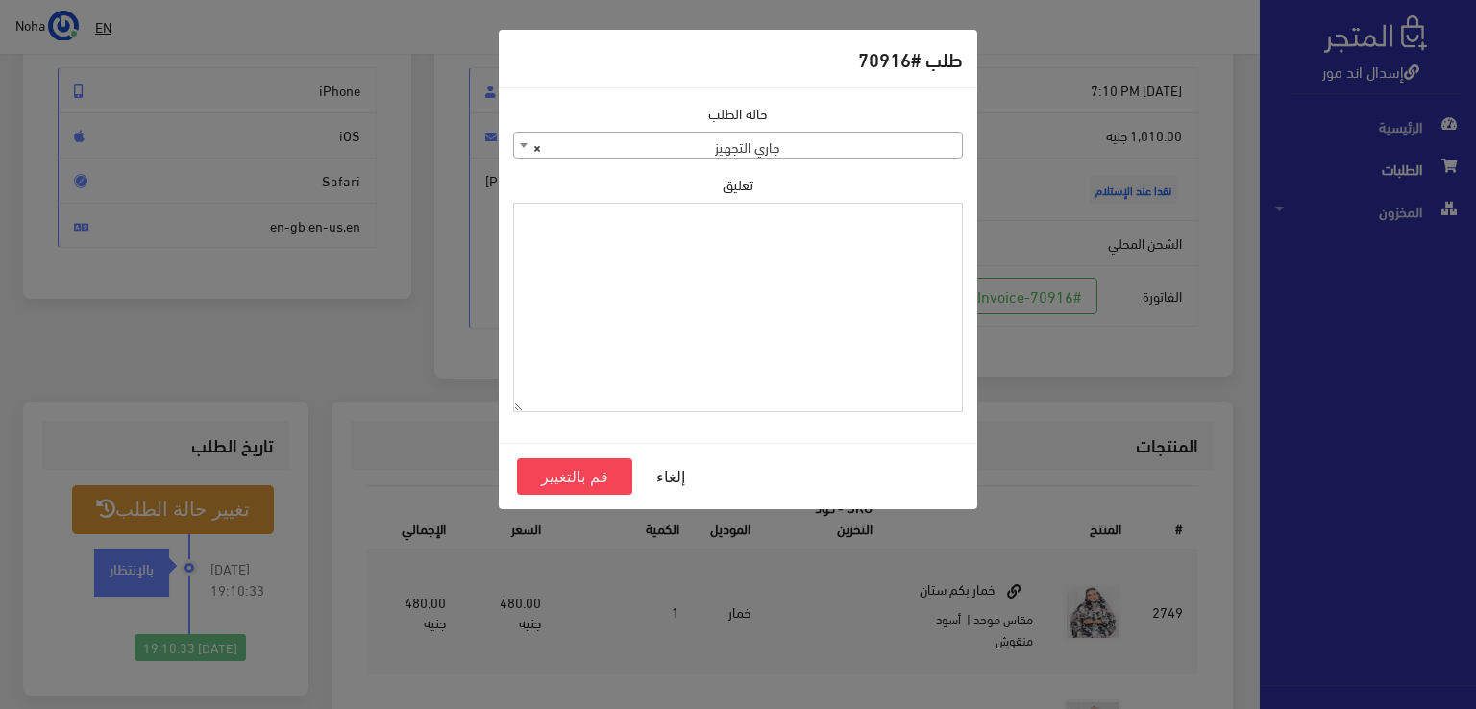
paste textarea "1129112"
type textarea "1129112"
click at [565, 464] on button "قم بالتغيير" at bounding box center [574, 476] width 115 height 37
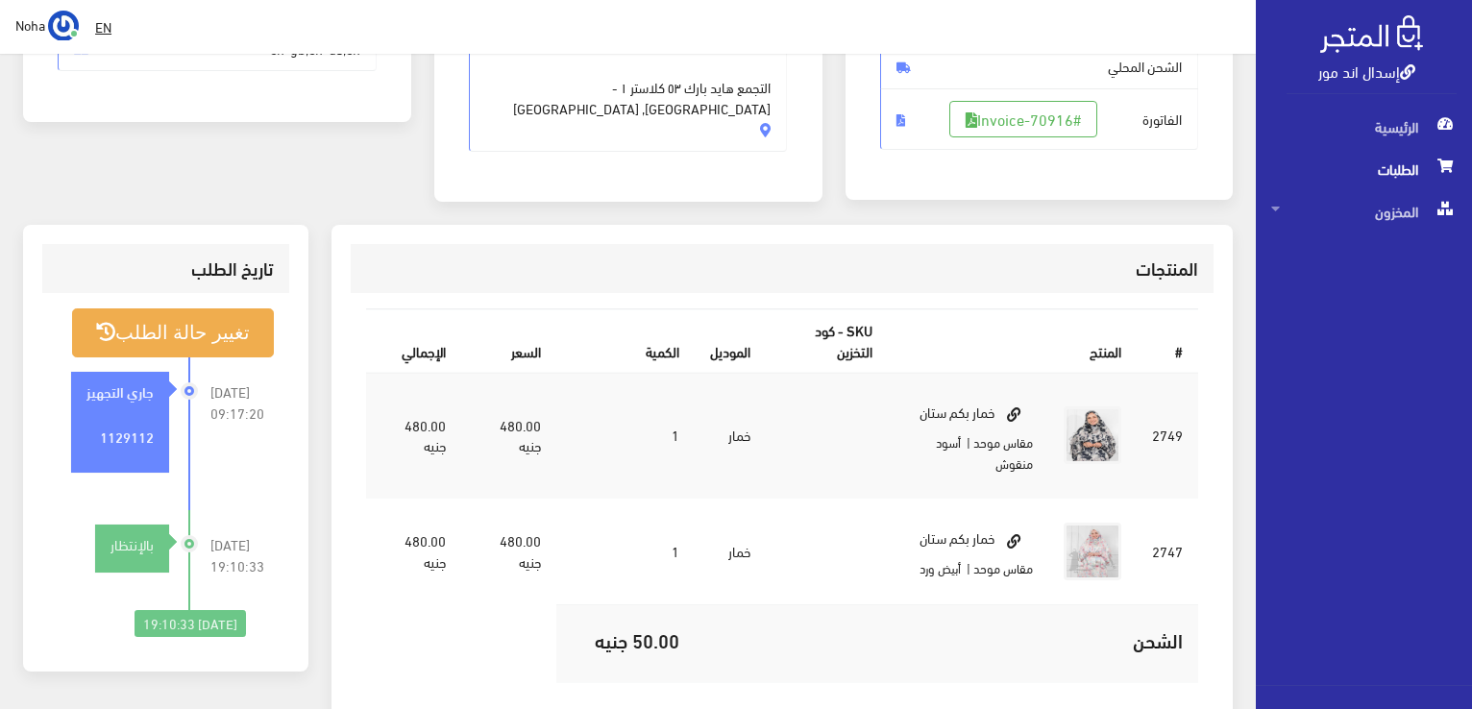
scroll to position [384, 0]
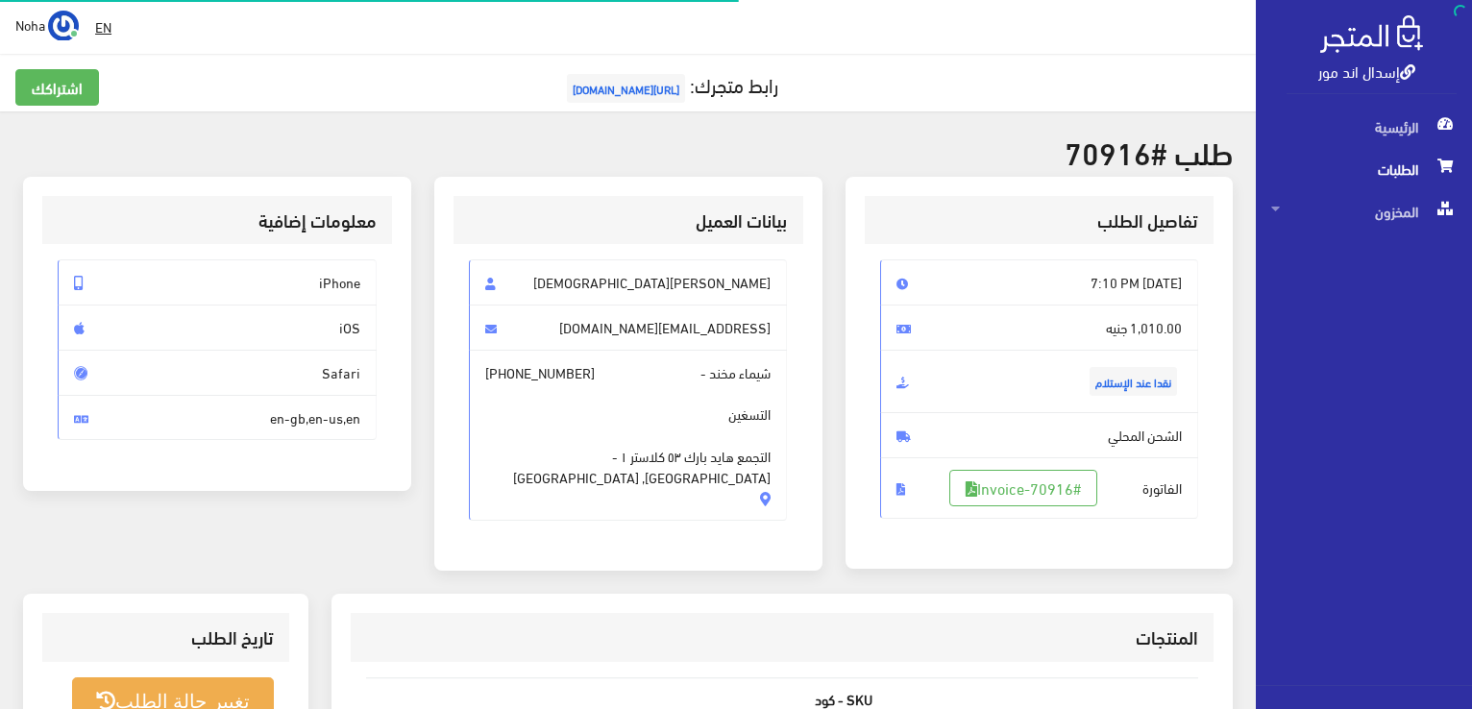
scroll to position [192, 0]
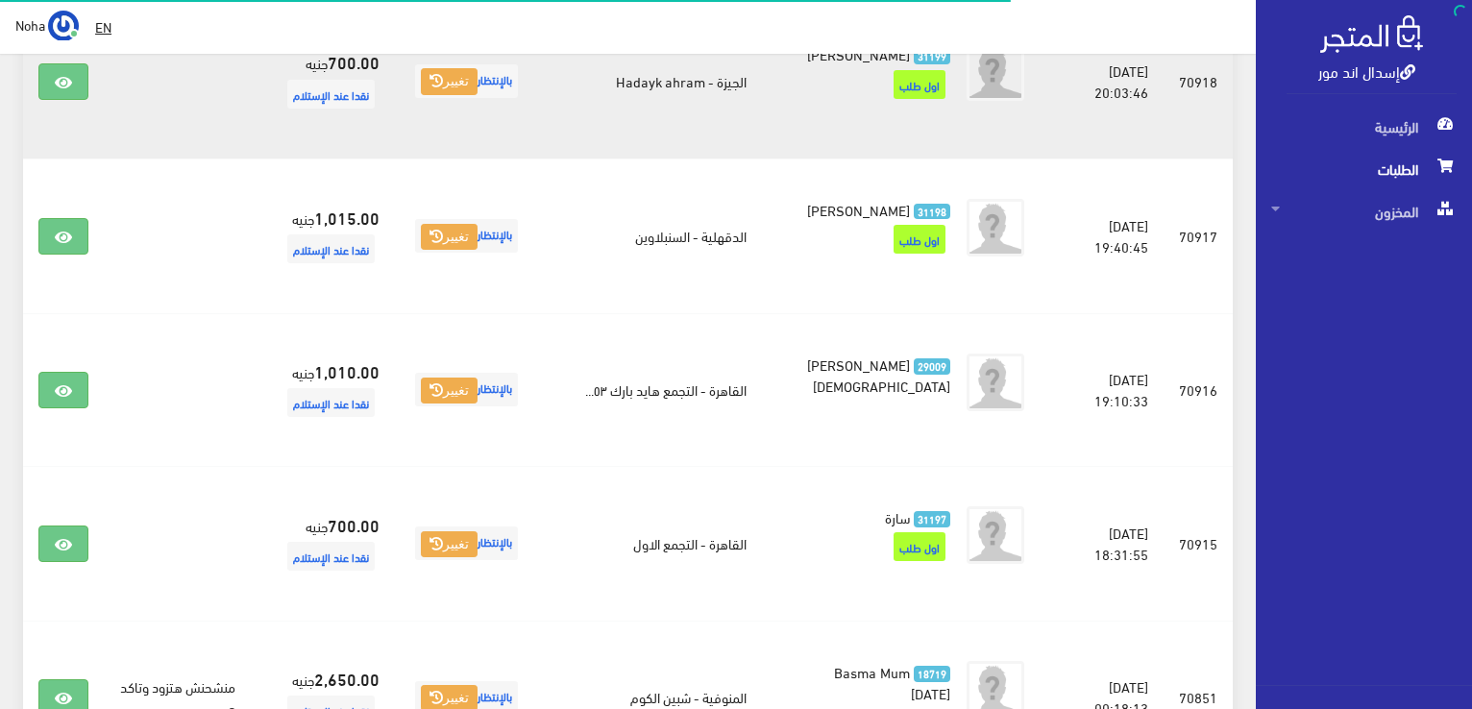
scroll to position [1526, 0]
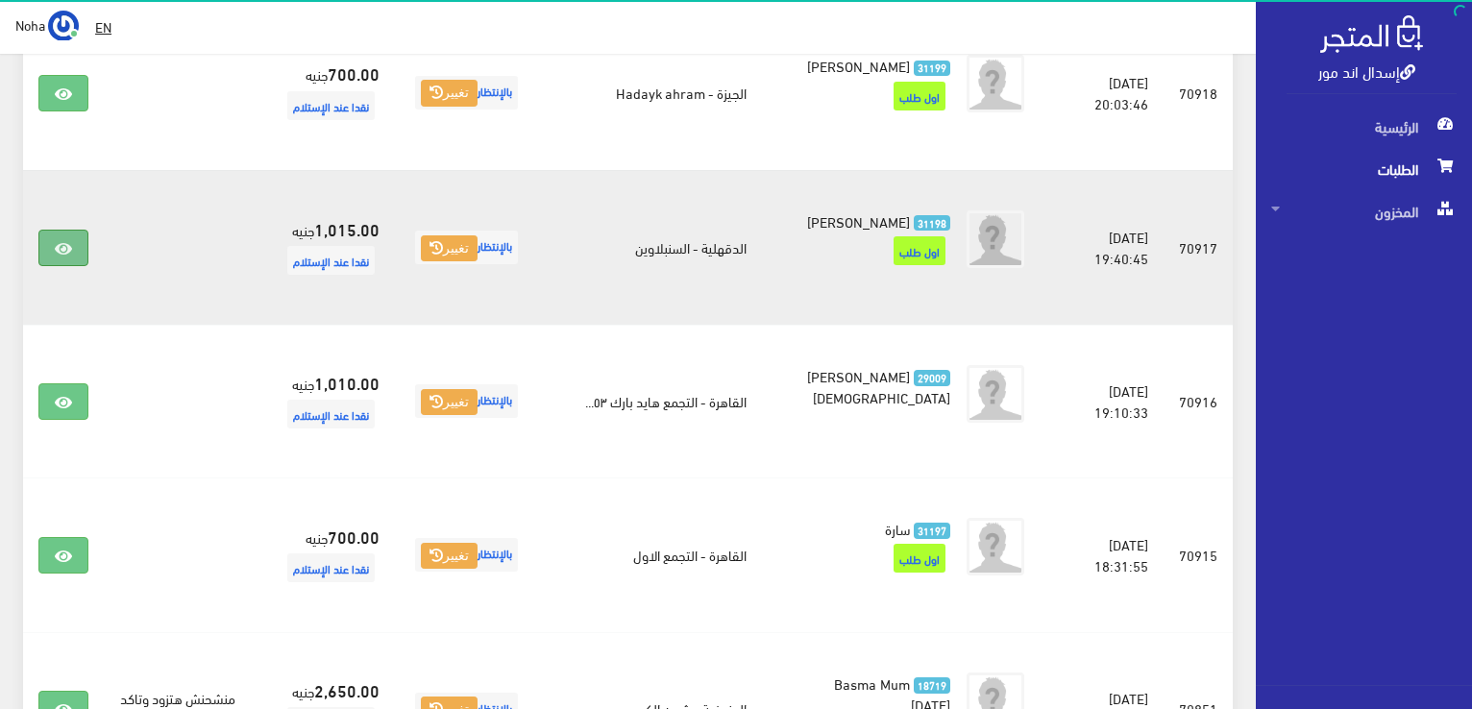
click at [58, 266] on link at bounding box center [63, 248] width 50 height 37
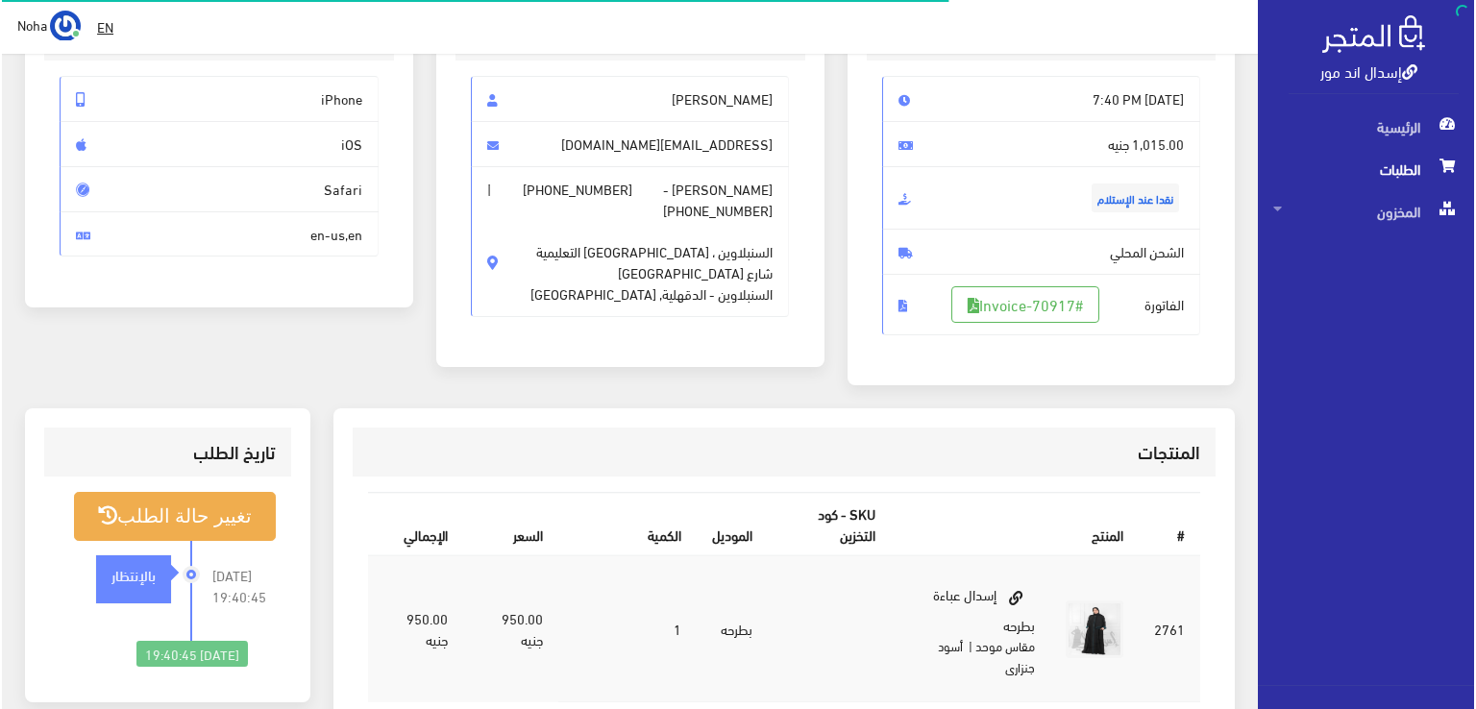
scroll to position [192, 0]
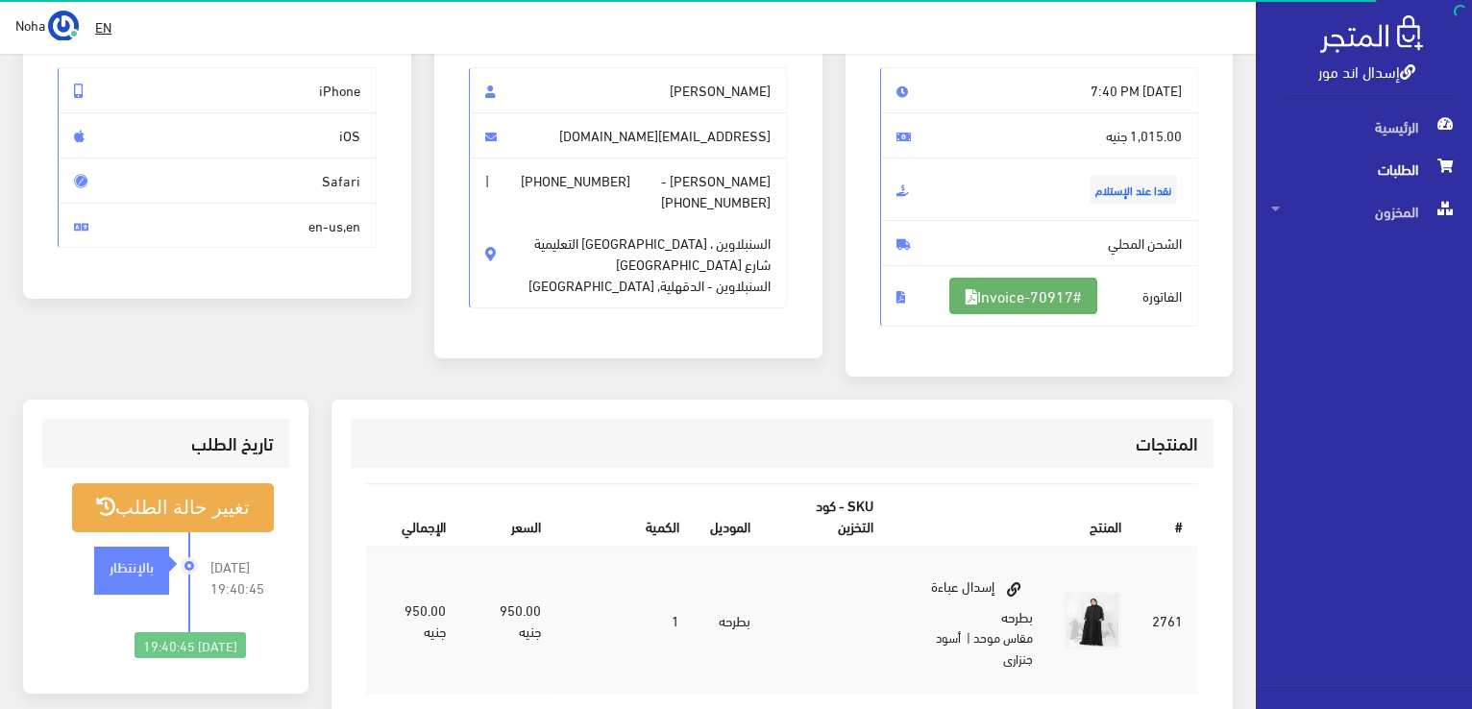
click at [1055, 294] on link "#Invoice-70917" at bounding box center [1023, 296] width 148 height 37
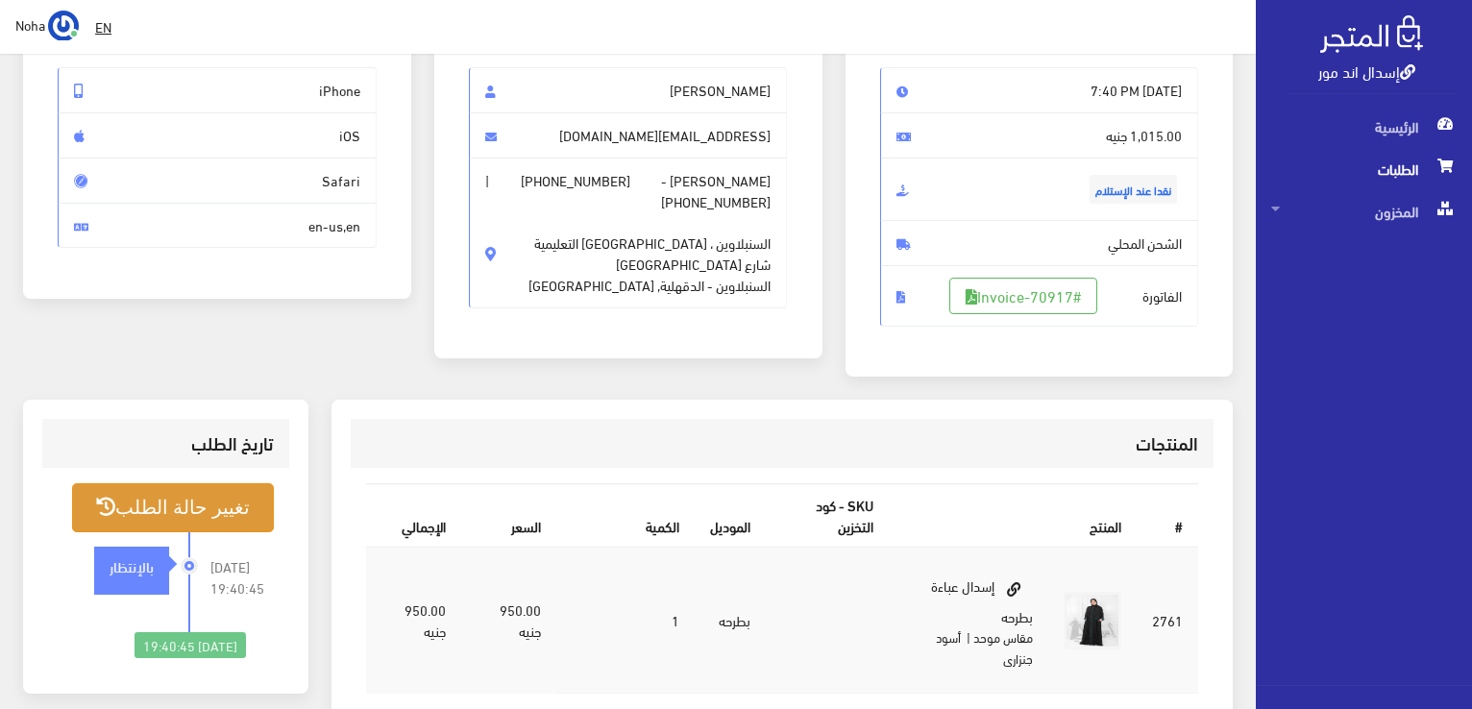
click at [228, 528] on button "تغيير حالة الطلب" at bounding box center [173, 507] width 202 height 49
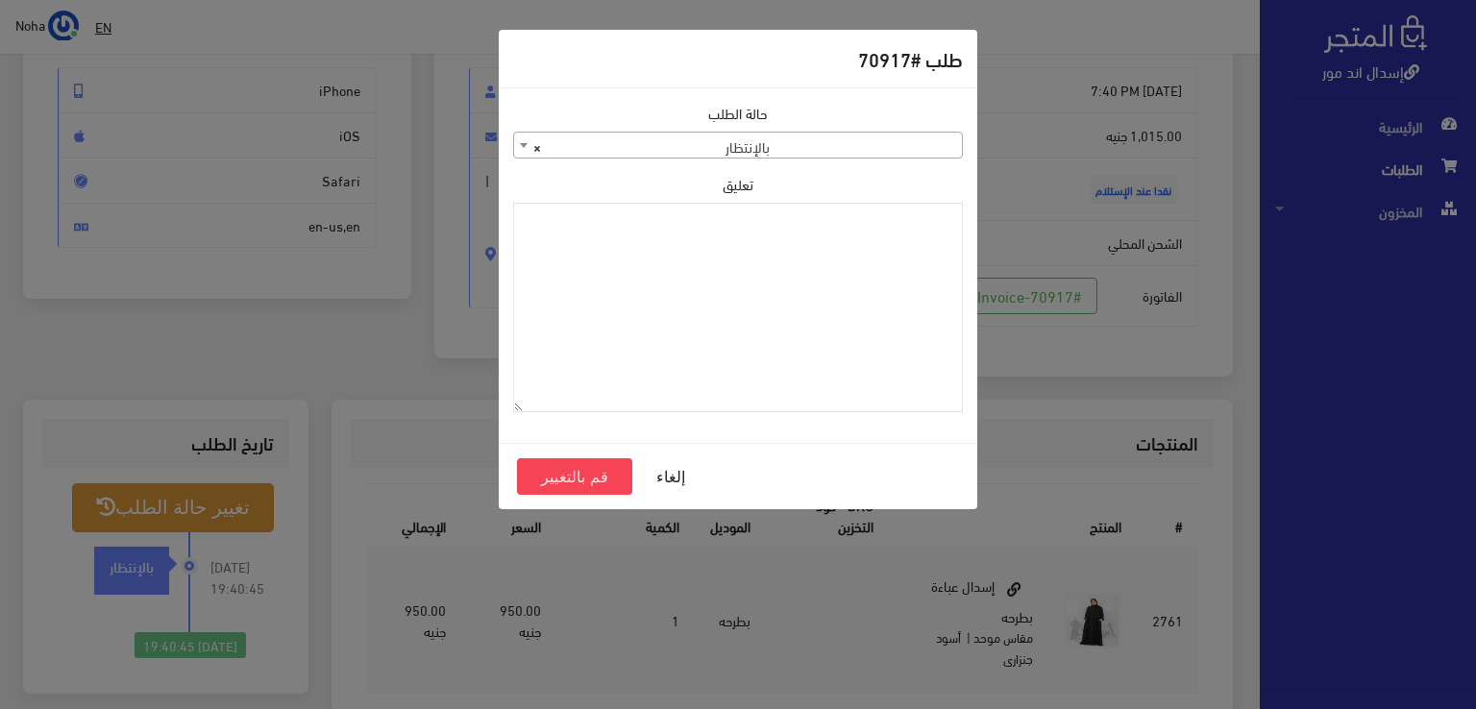
click at [843, 135] on span "× بالإنتظار" at bounding box center [738, 146] width 448 height 27
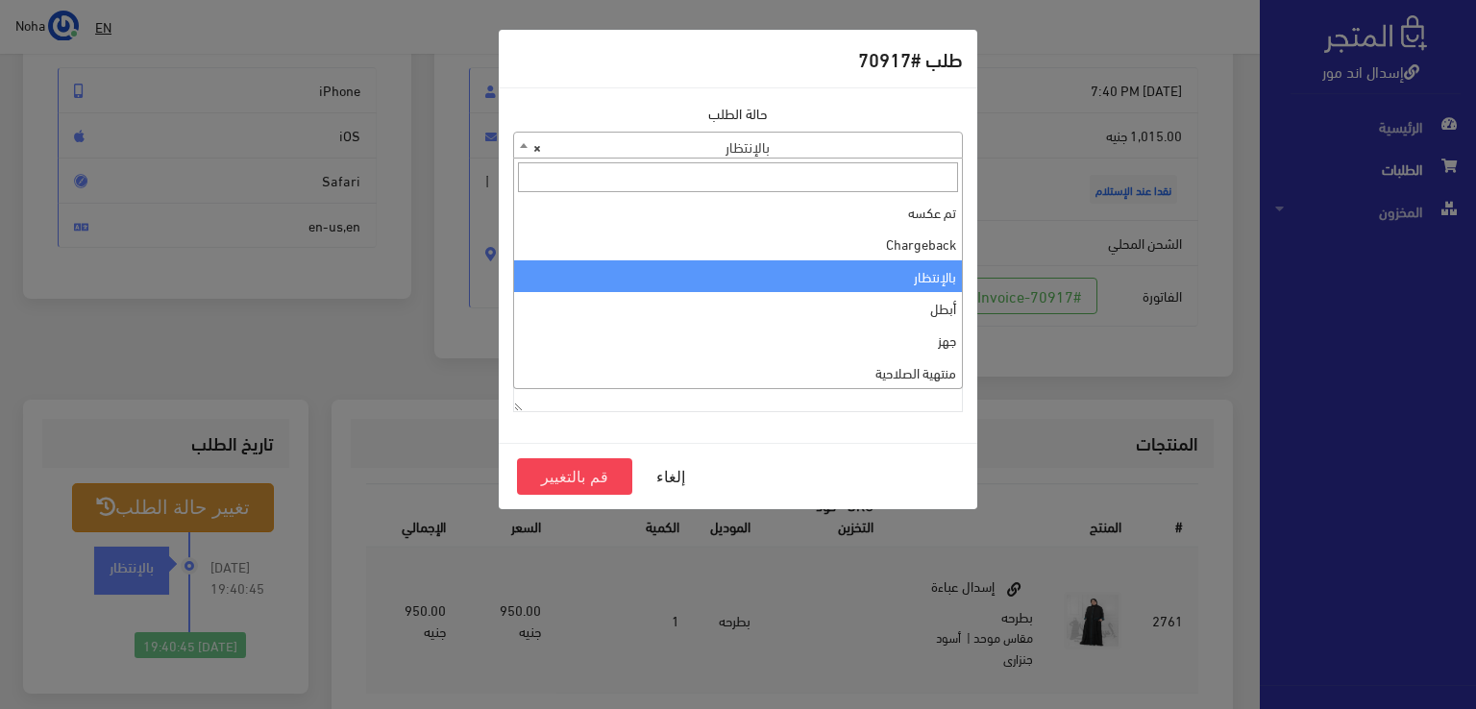
scroll to position [0, 0]
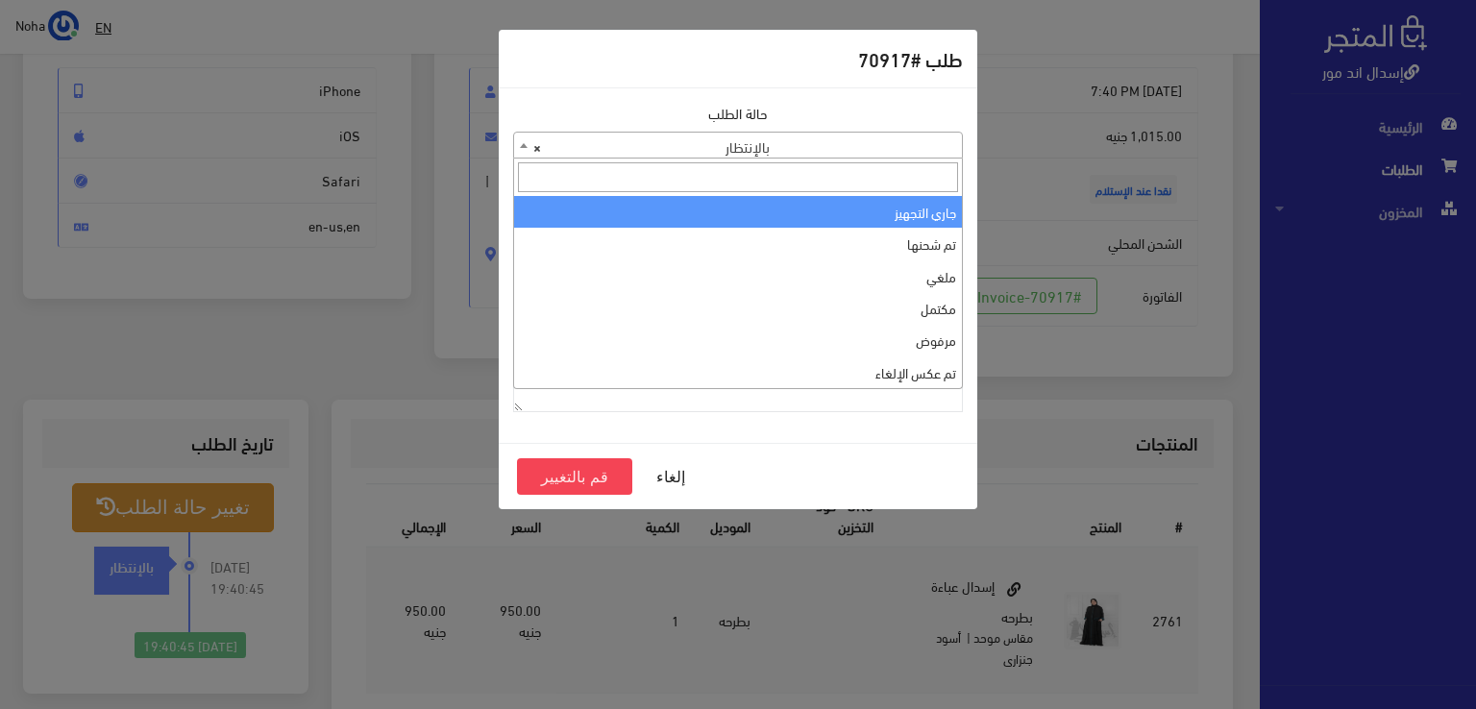
select select "1"
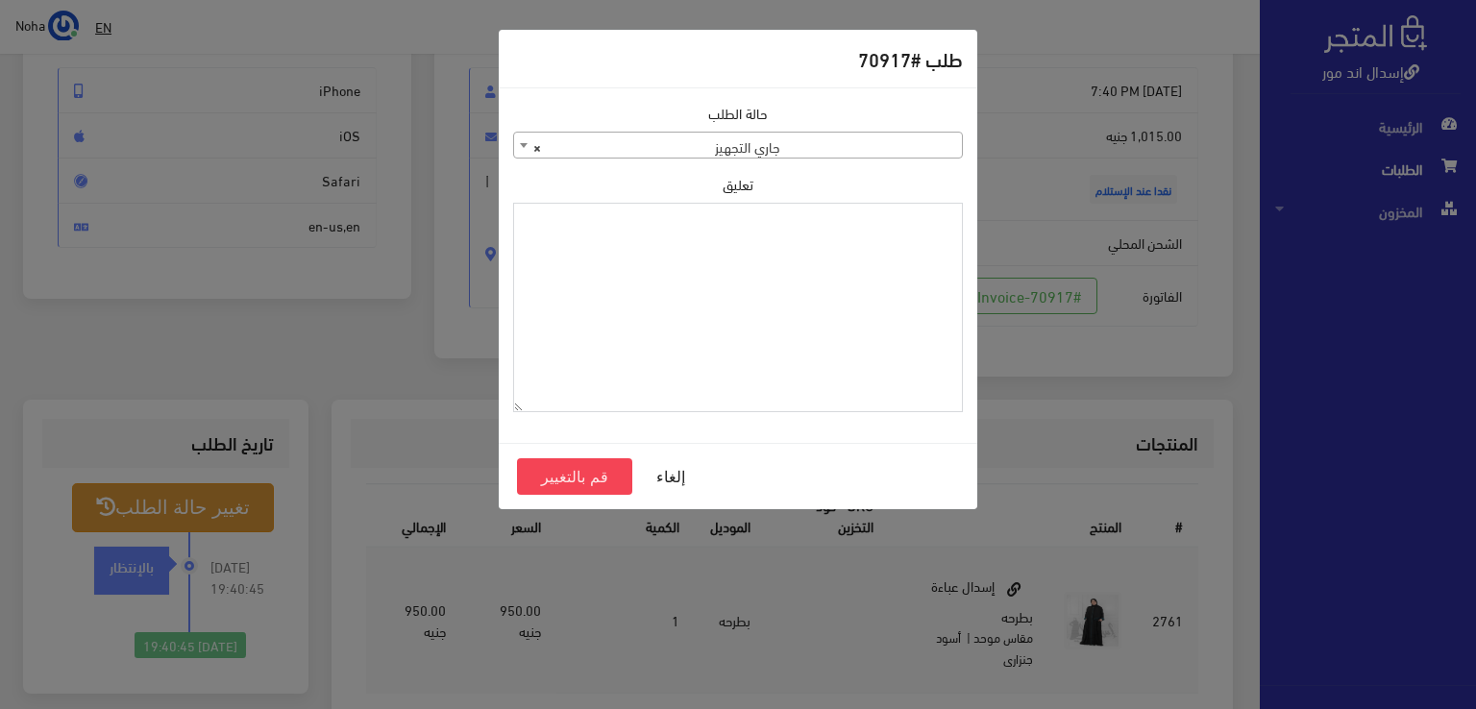
paste textarea "1129112"
type textarea "1129112"
click at [584, 477] on button "قم بالتغيير" at bounding box center [574, 476] width 115 height 37
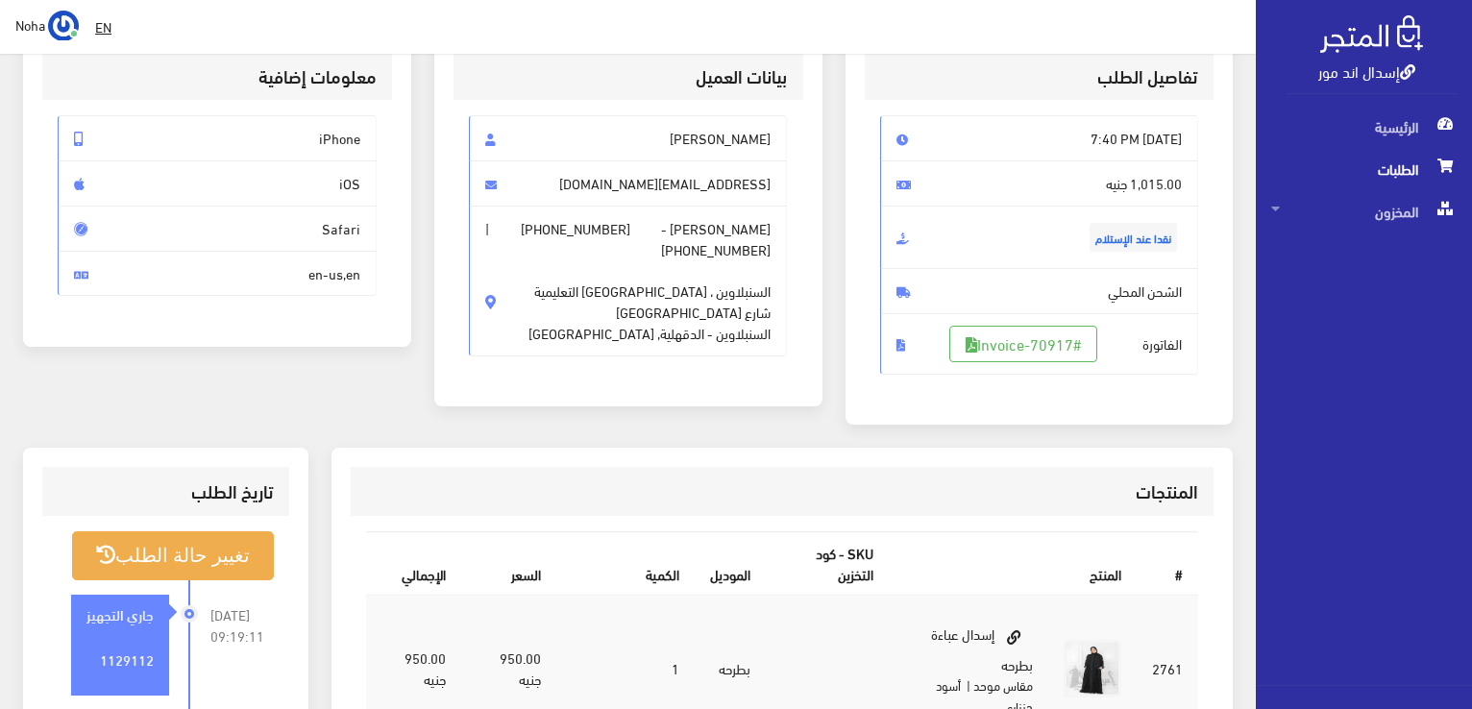
scroll to position [384, 0]
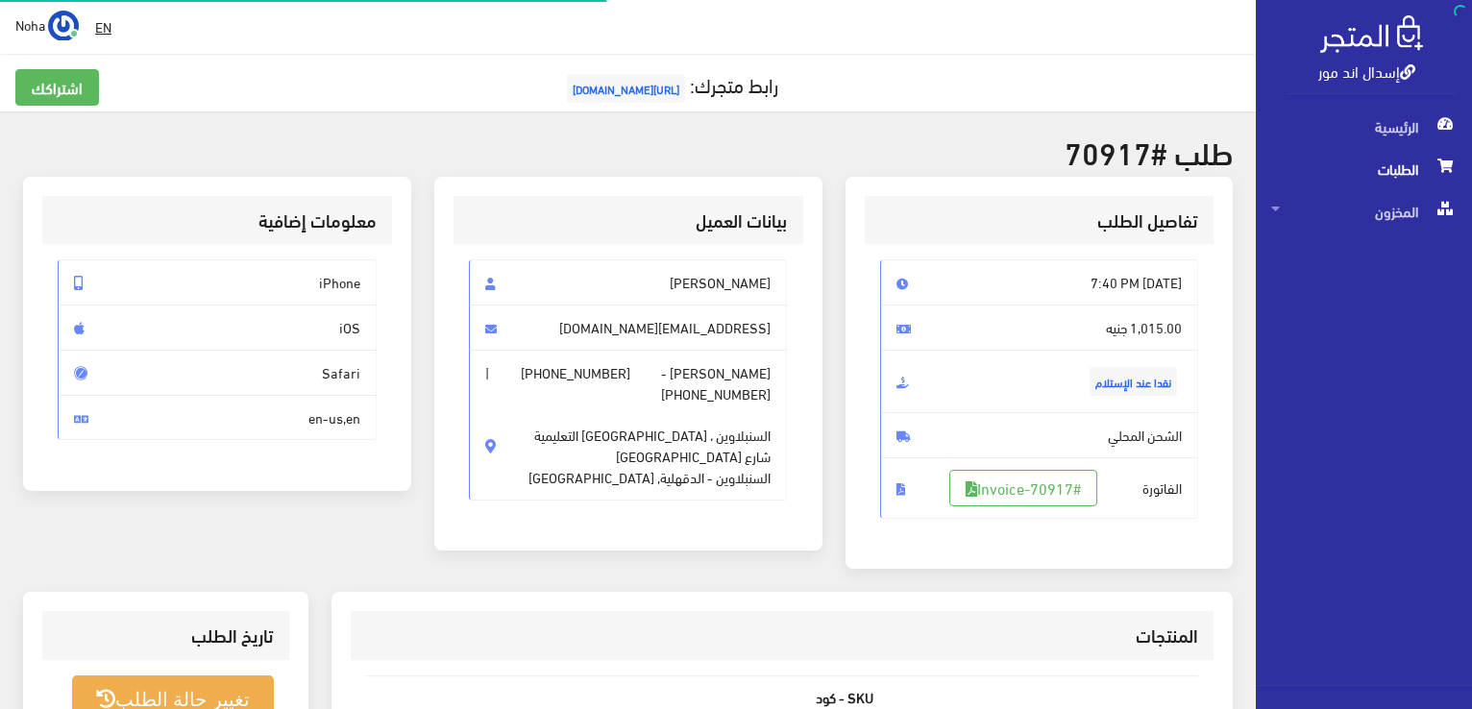
scroll to position [192, 0]
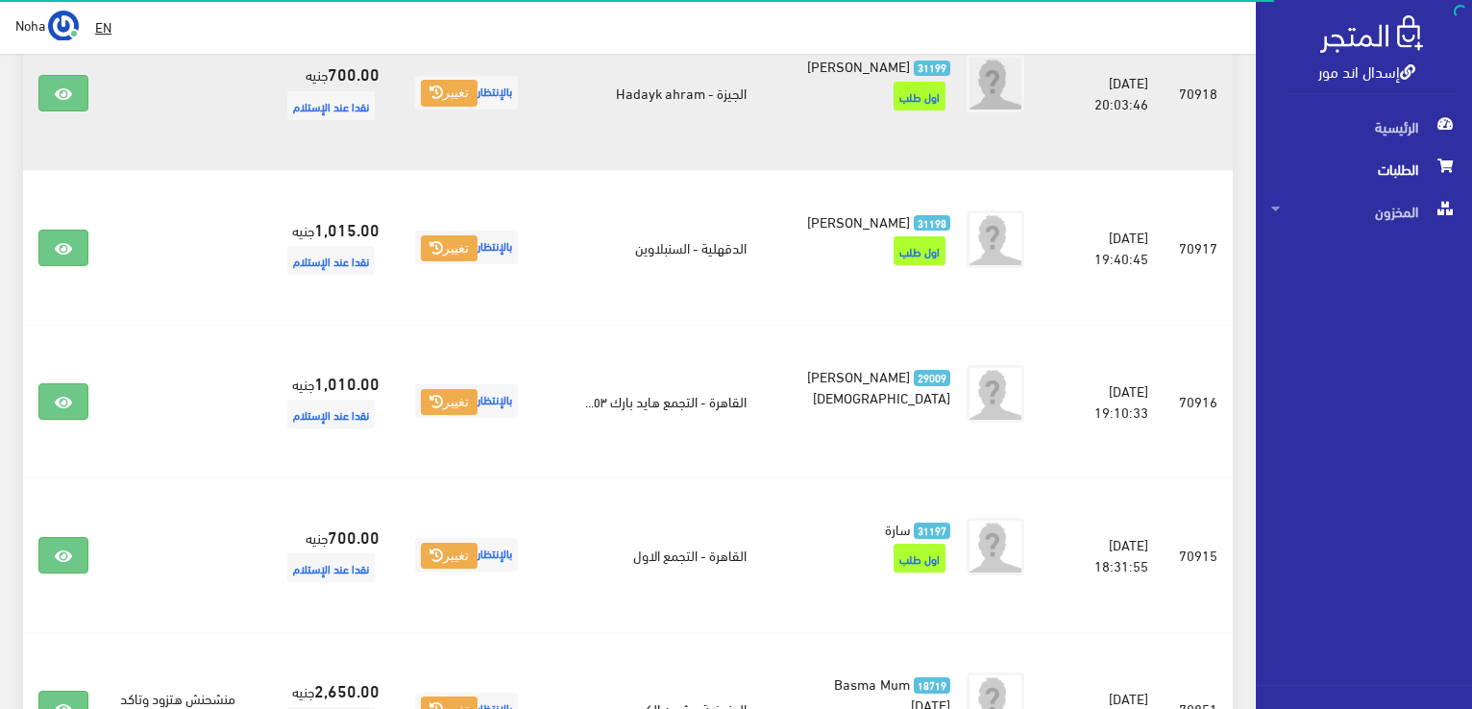
scroll to position [1237, 0]
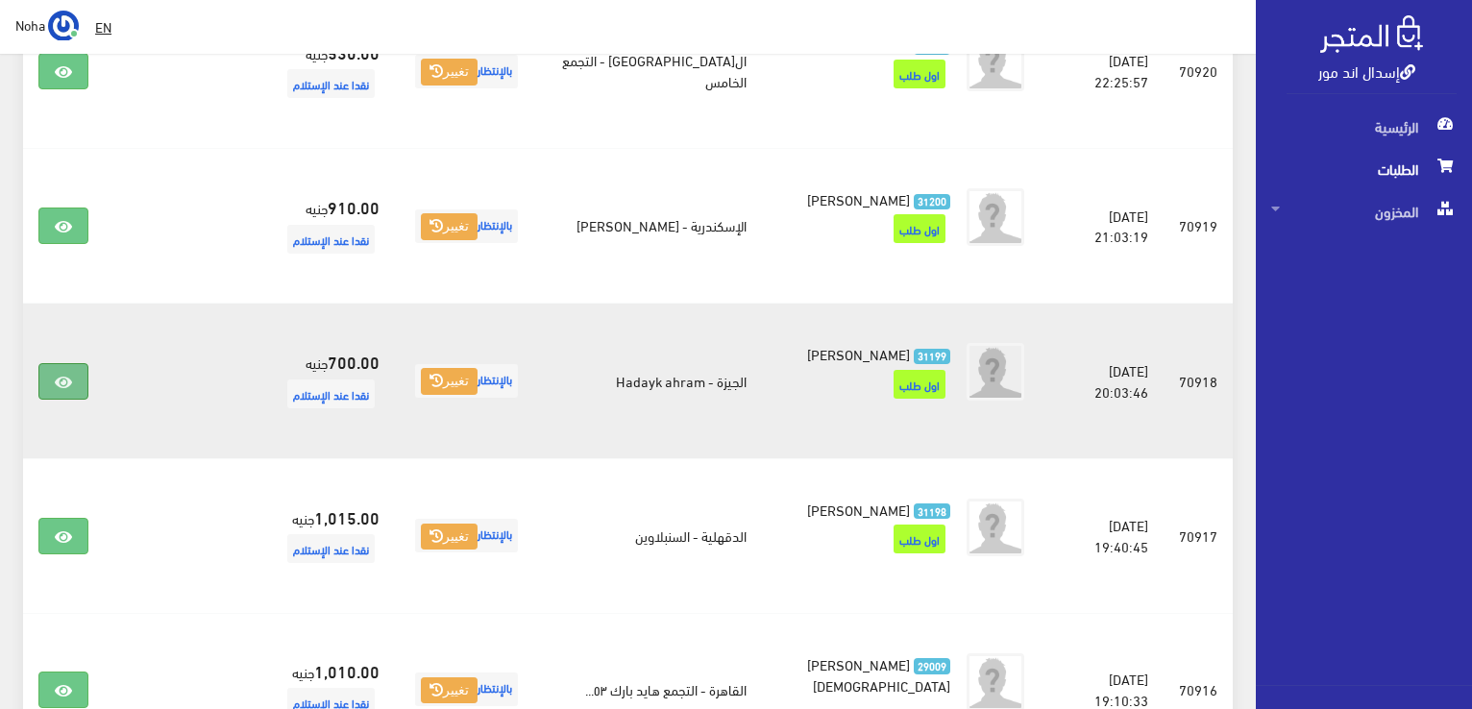
click at [67, 400] on link at bounding box center [63, 381] width 50 height 37
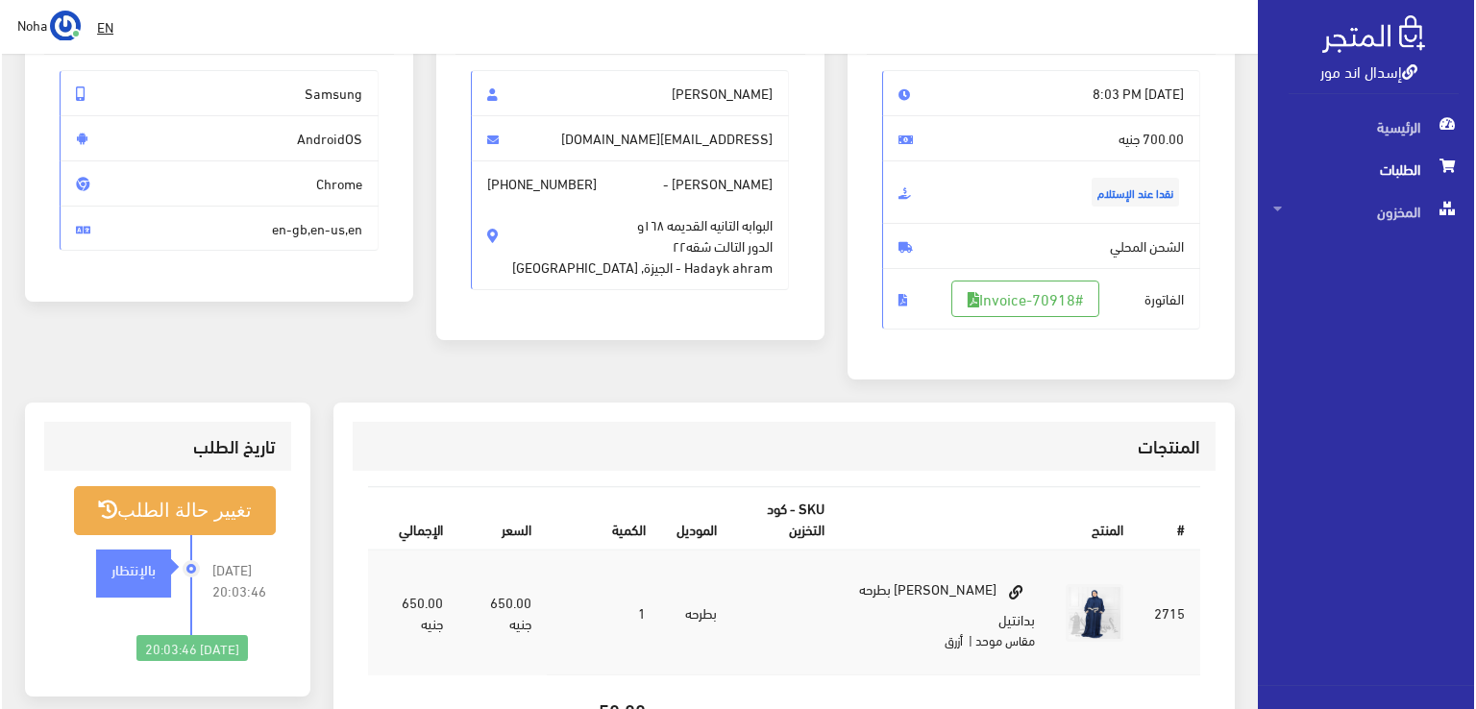
scroll to position [192, 0]
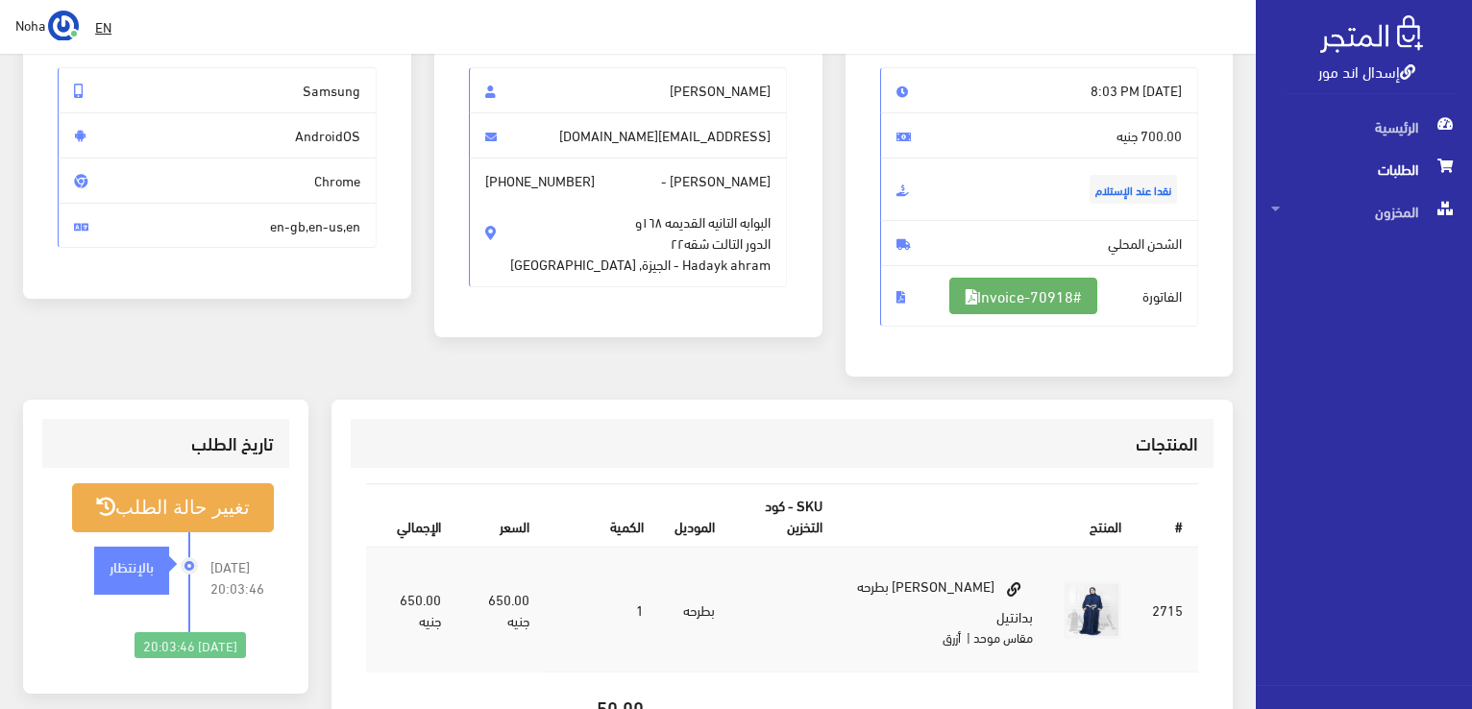
click at [1026, 293] on link "#Invoice-70918" at bounding box center [1023, 296] width 148 height 37
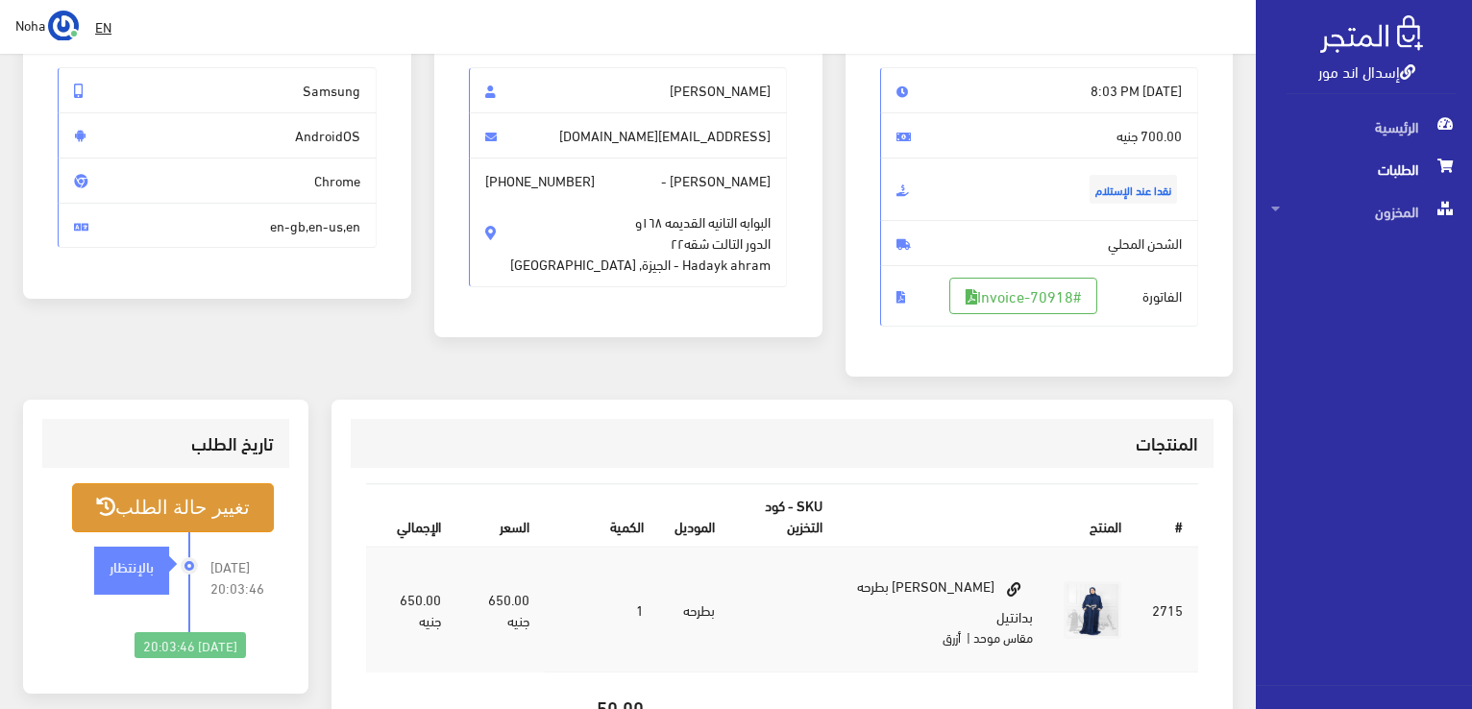
click at [253, 521] on button "تغيير حالة الطلب" at bounding box center [173, 507] width 202 height 49
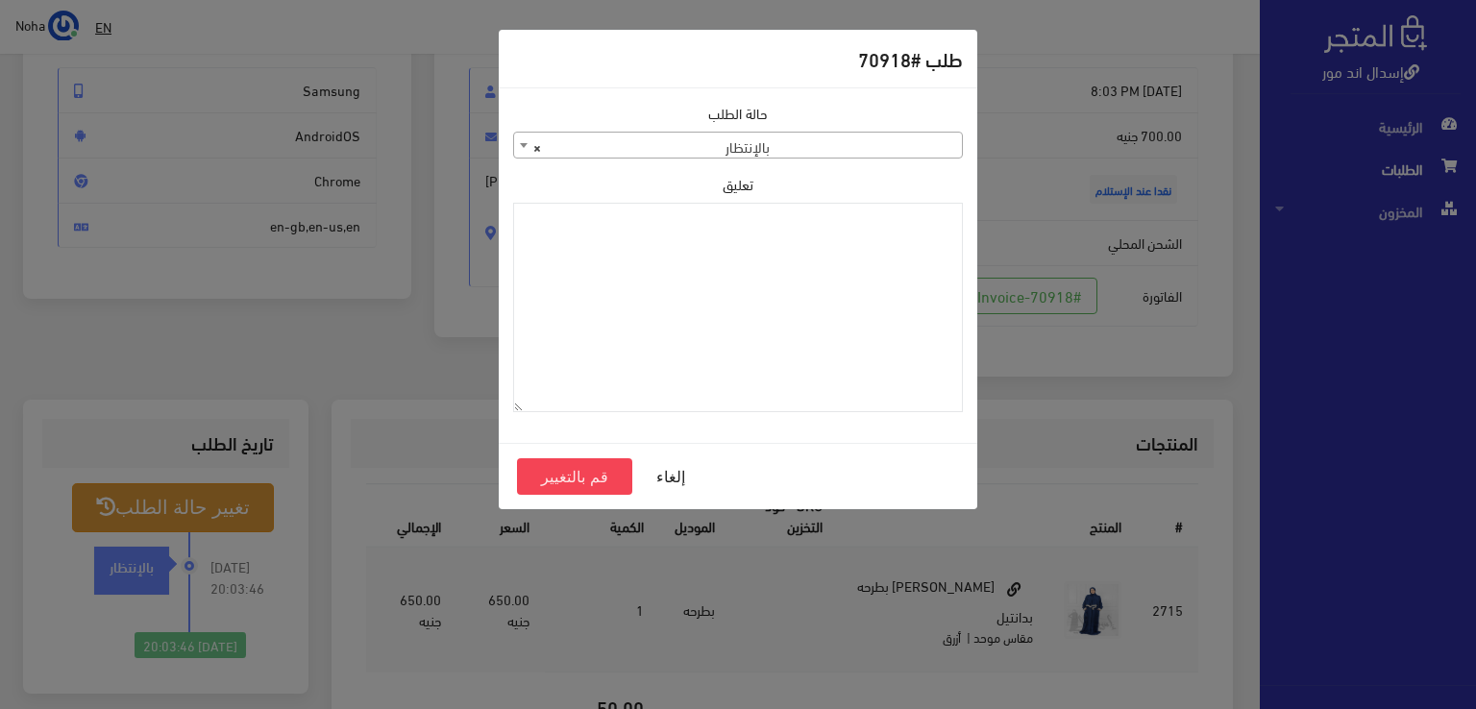
click at [823, 144] on span "× بالإنتظار" at bounding box center [738, 146] width 448 height 27
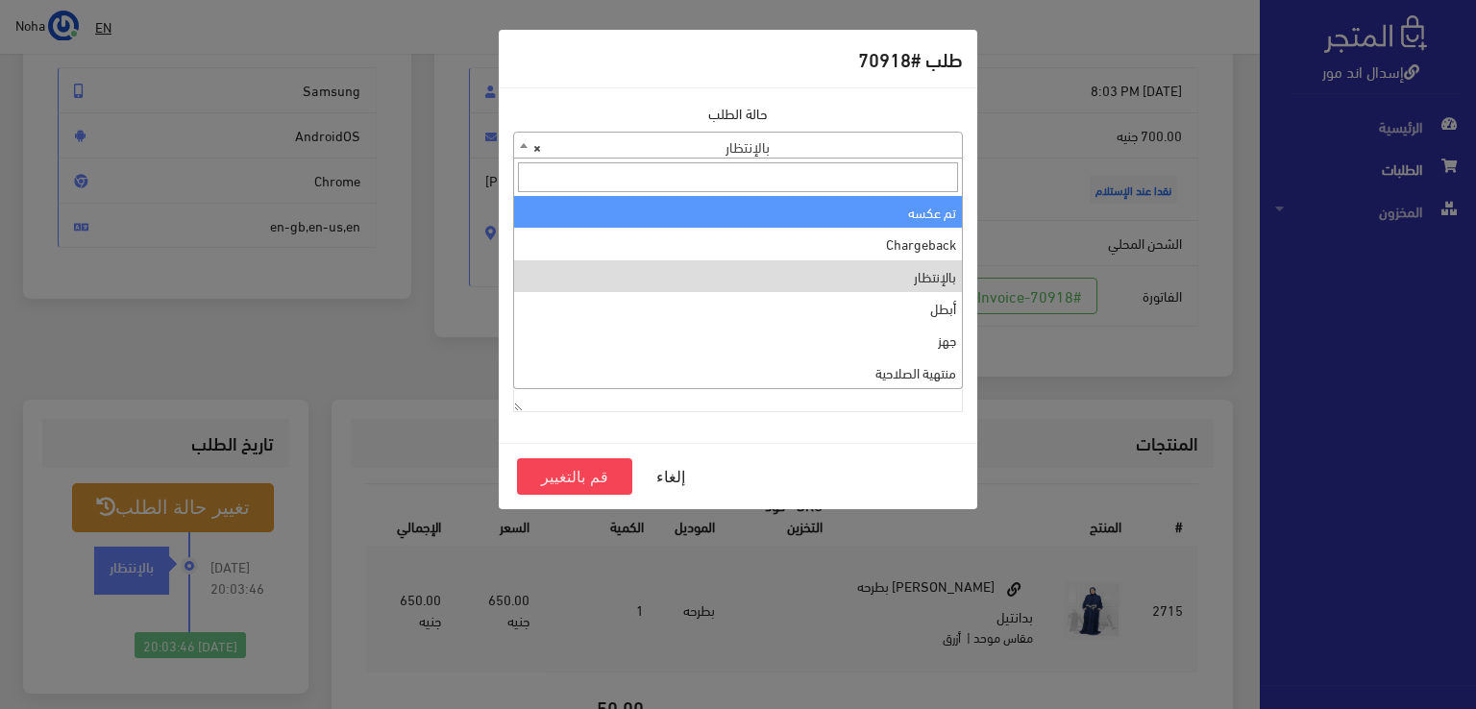
scroll to position [0, 0]
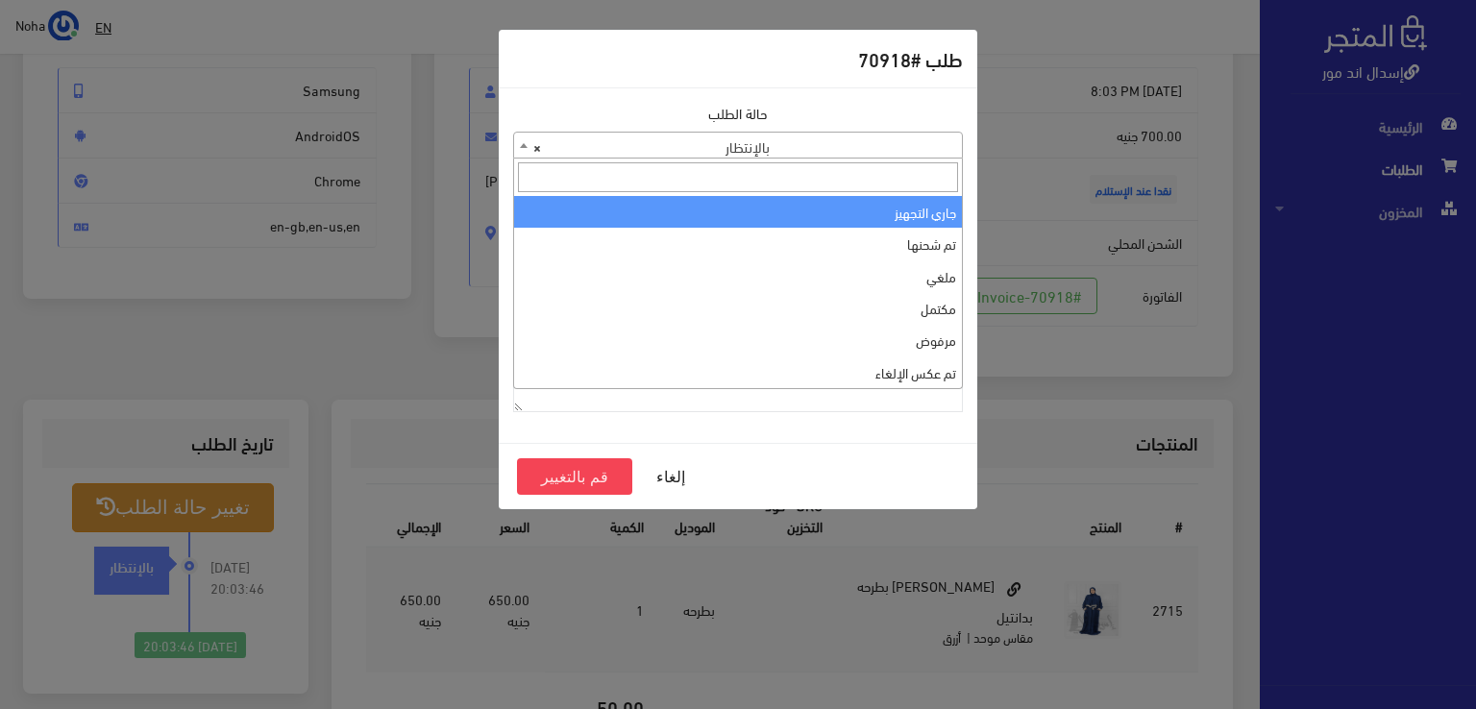
select select "1"
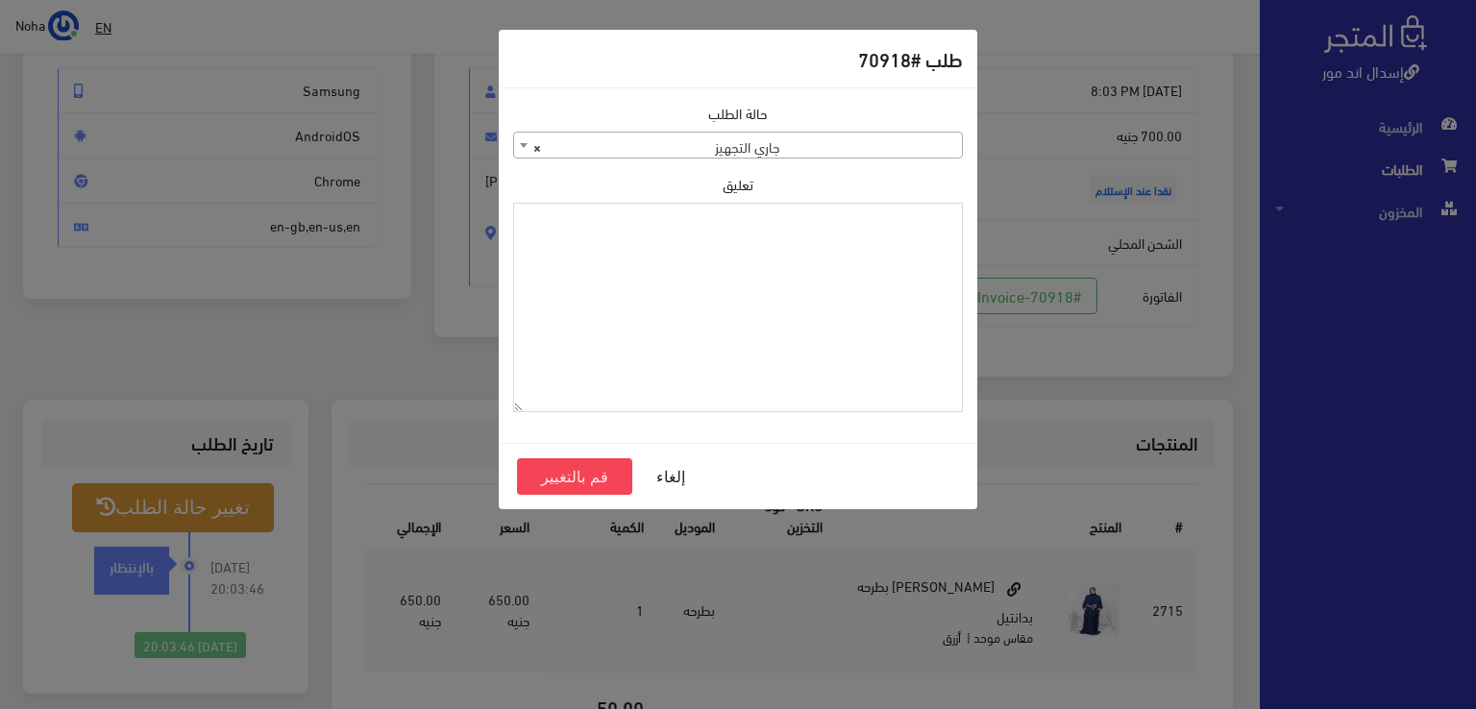
paste textarea "1129112"
type textarea "1129112"
click at [574, 477] on button "قم بالتغيير" at bounding box center [574, 476] width 115 height 37
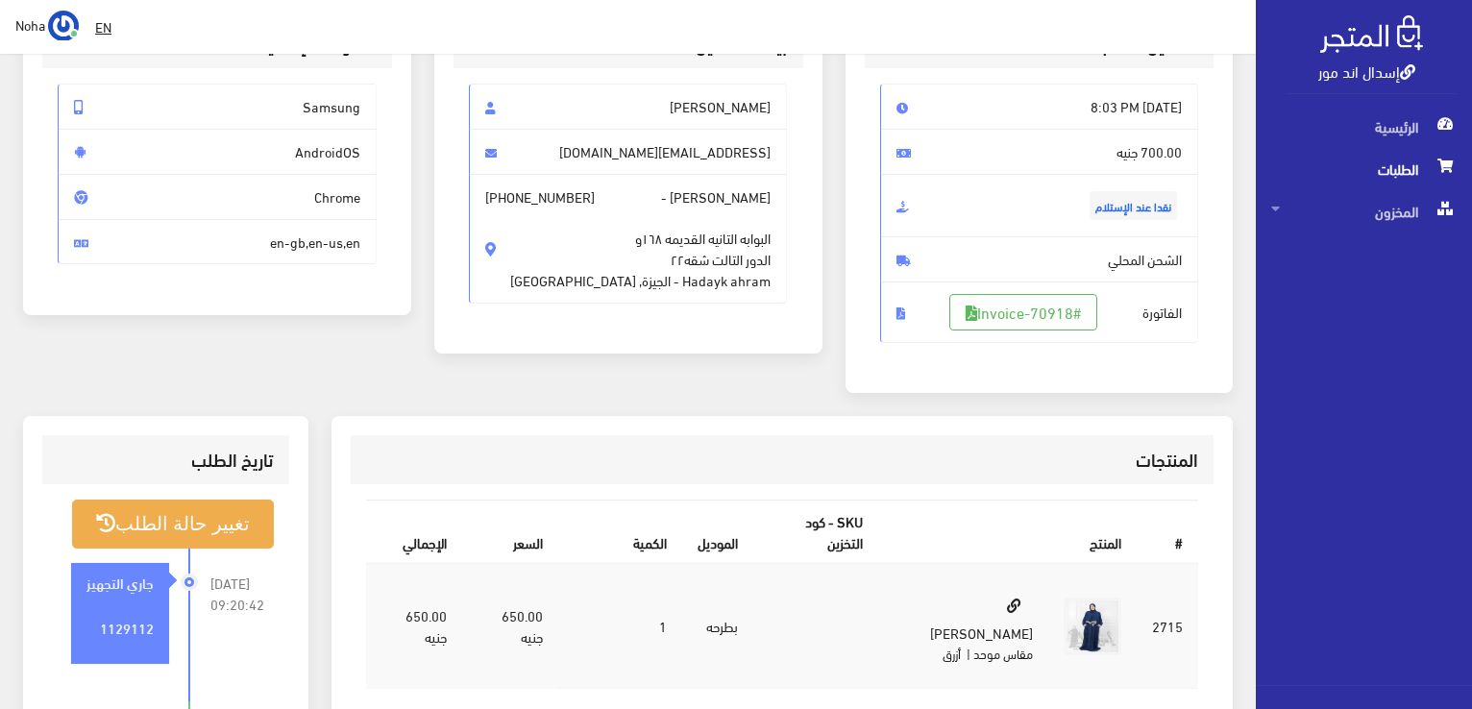
scroll to position [192, 0]
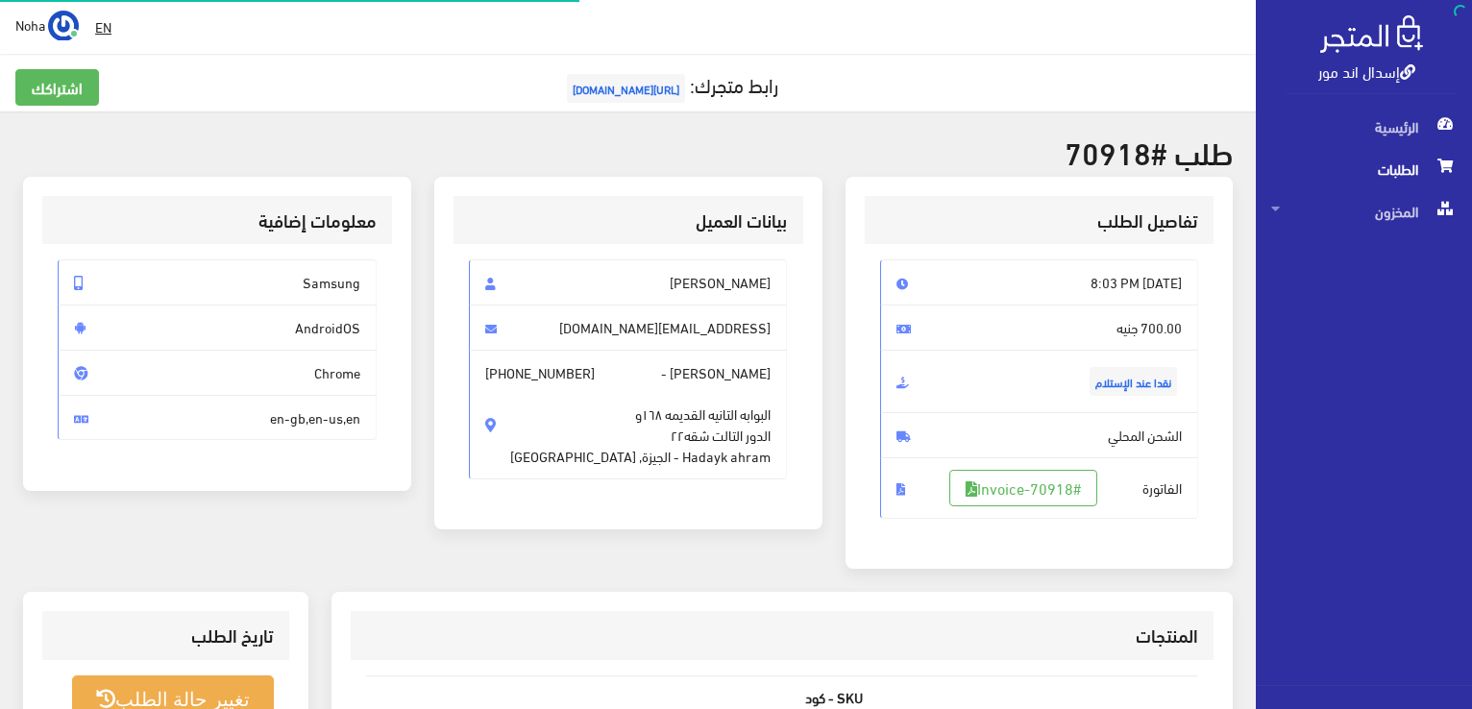
scroll to position [192, 0]
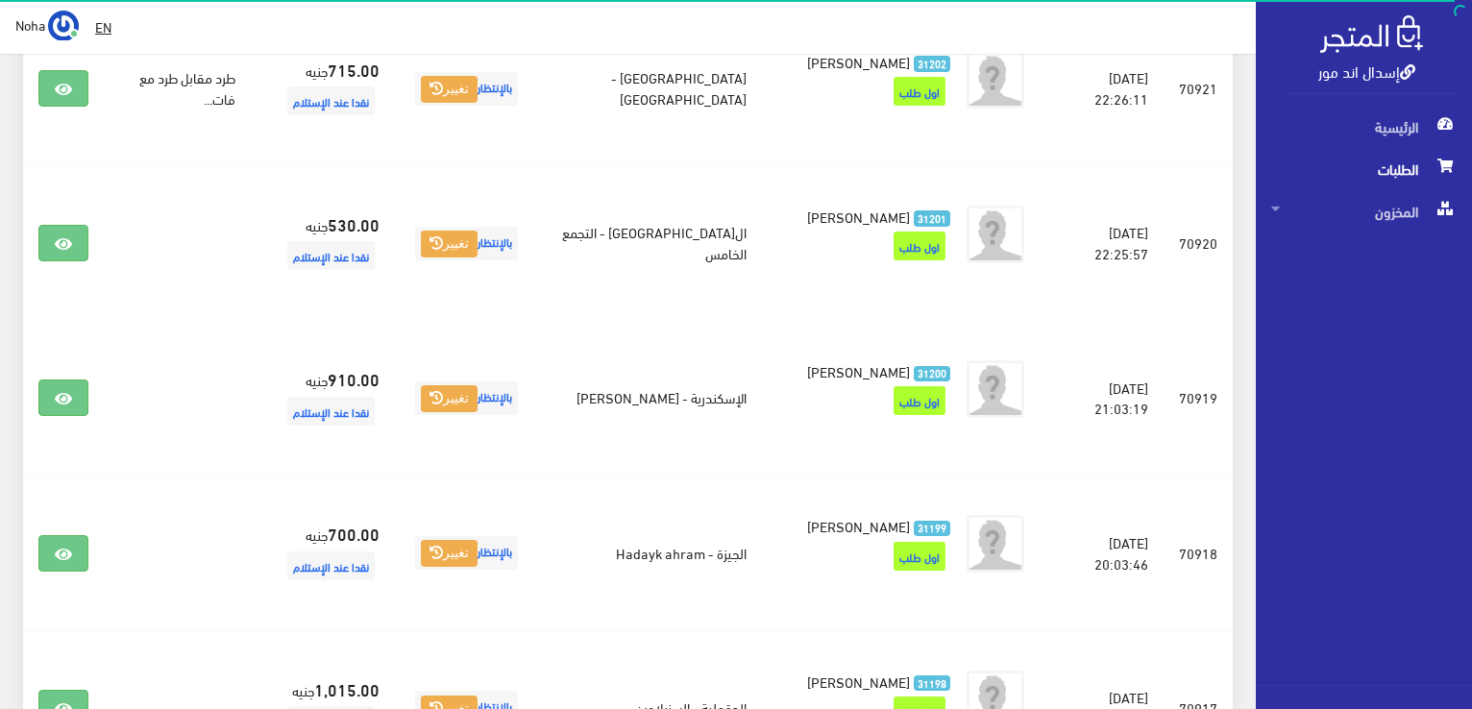
scroll to position [853, 0]
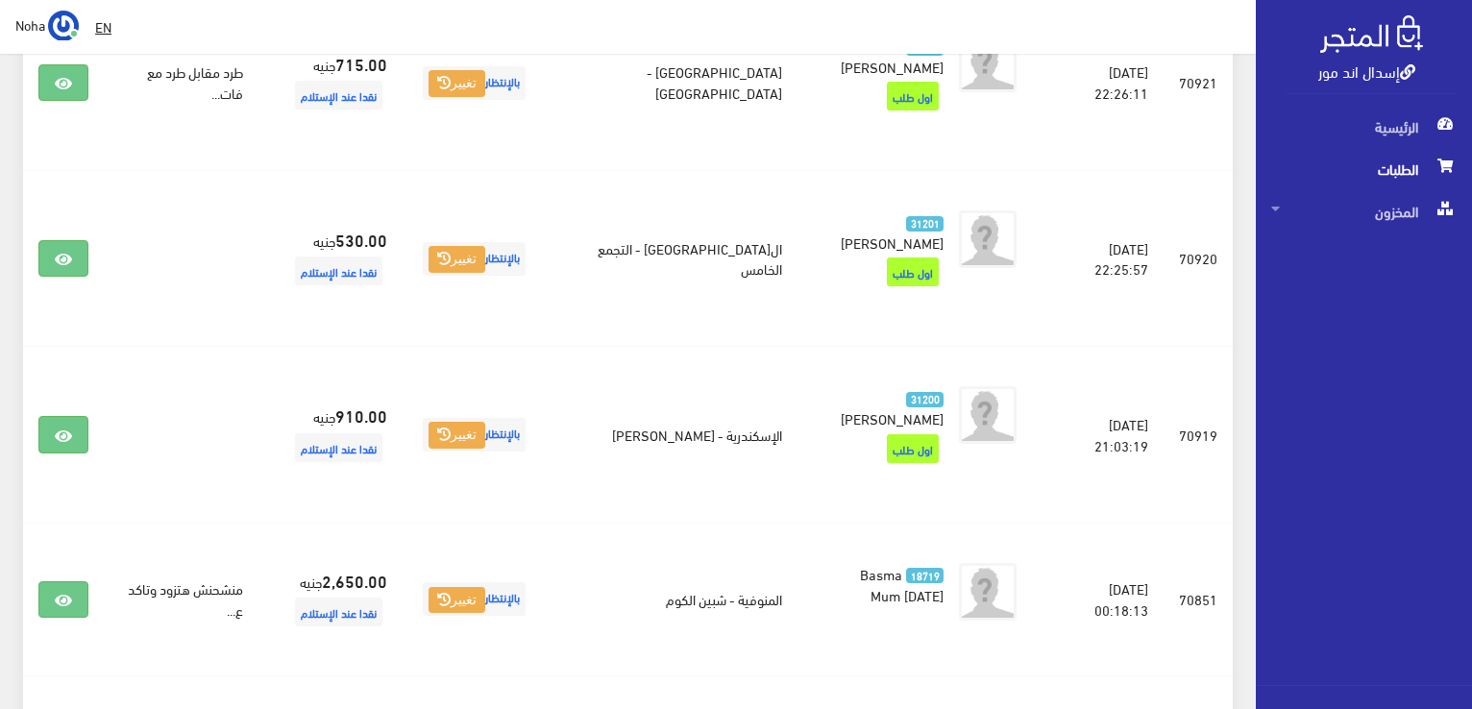
scroll to position [850, 0]
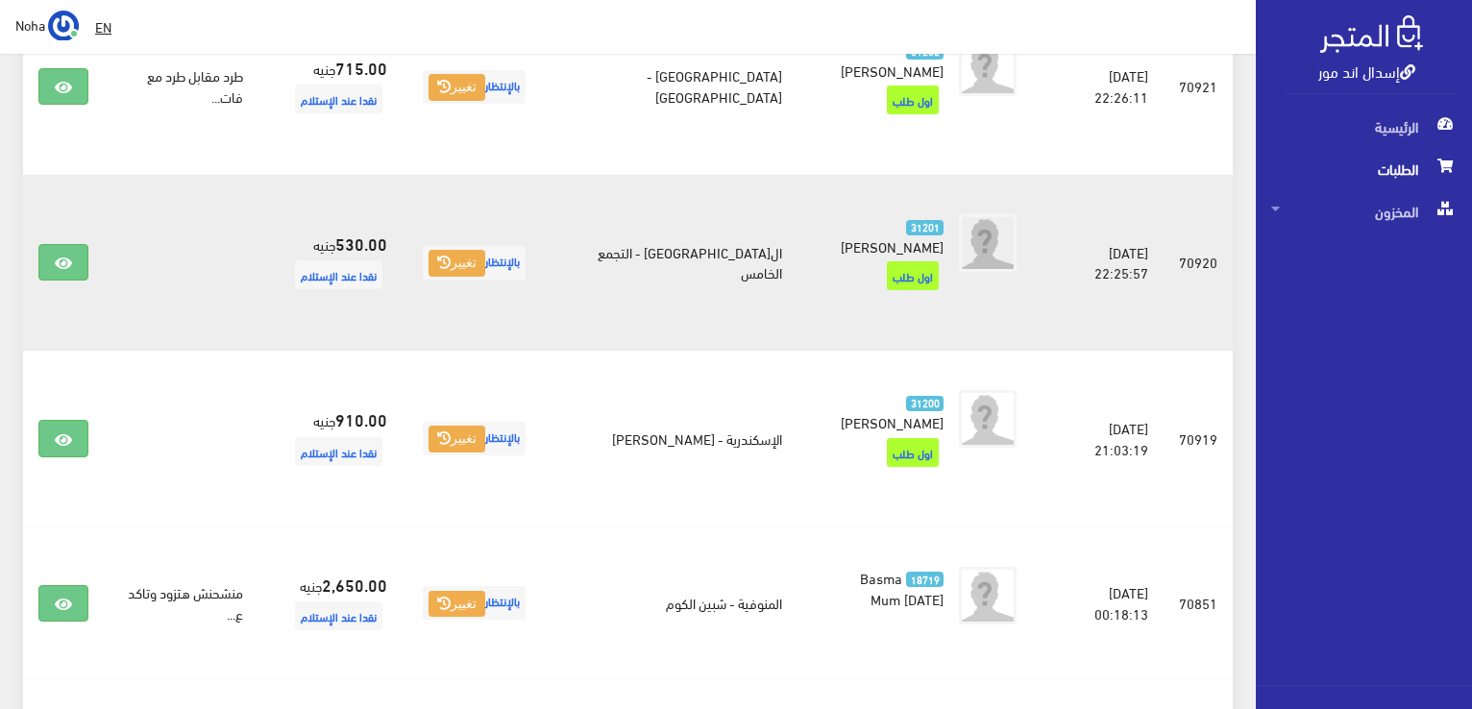
scroll to position [1242, 0]
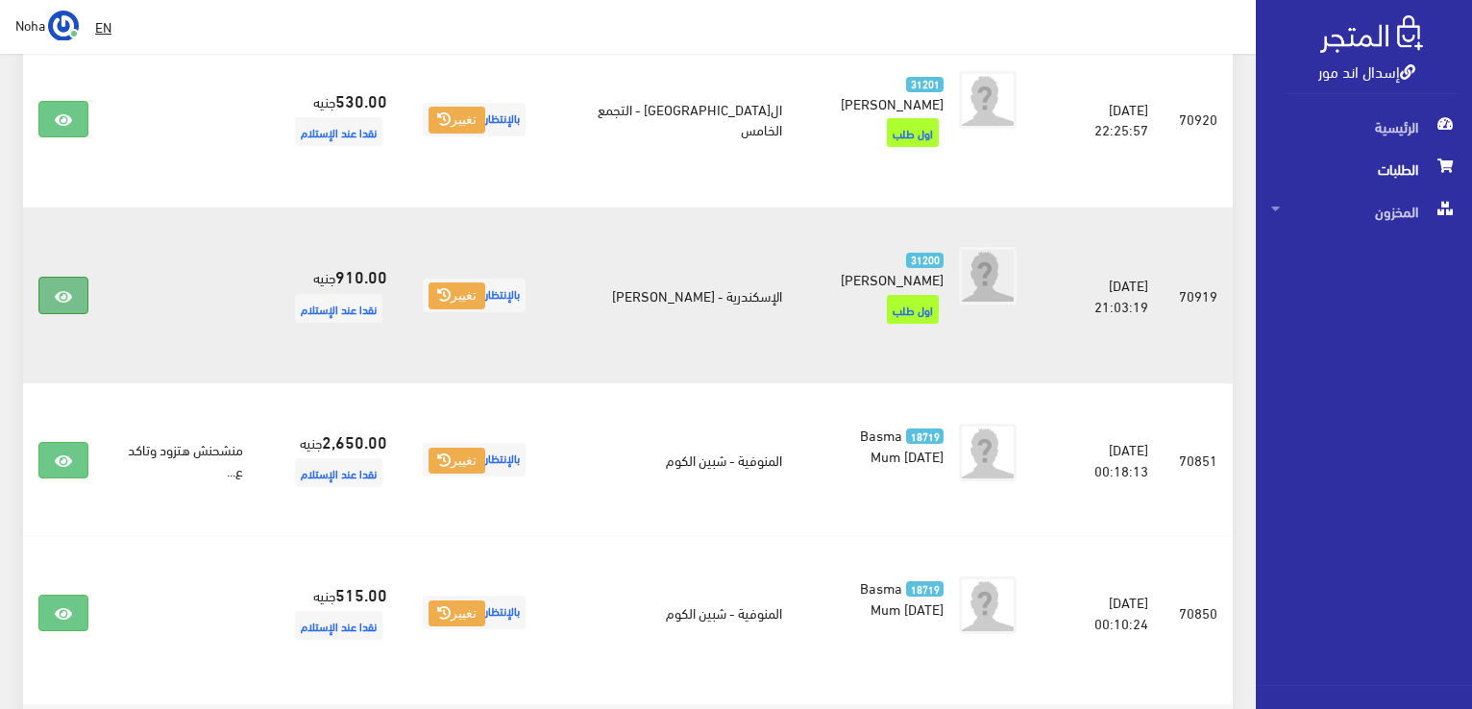
click at [58, 289] on icon at bounding box center [63, 296] width 17 height 15
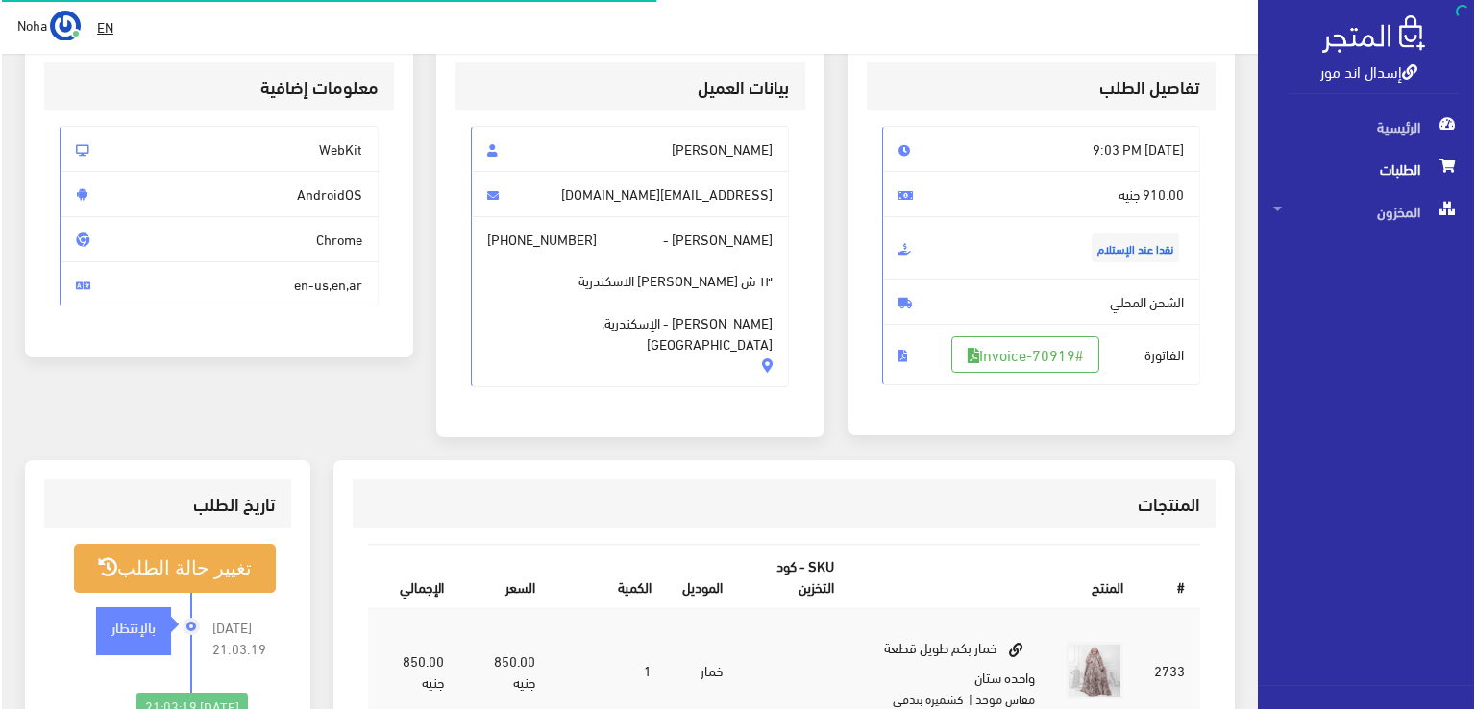
scroll to position [288, 0]
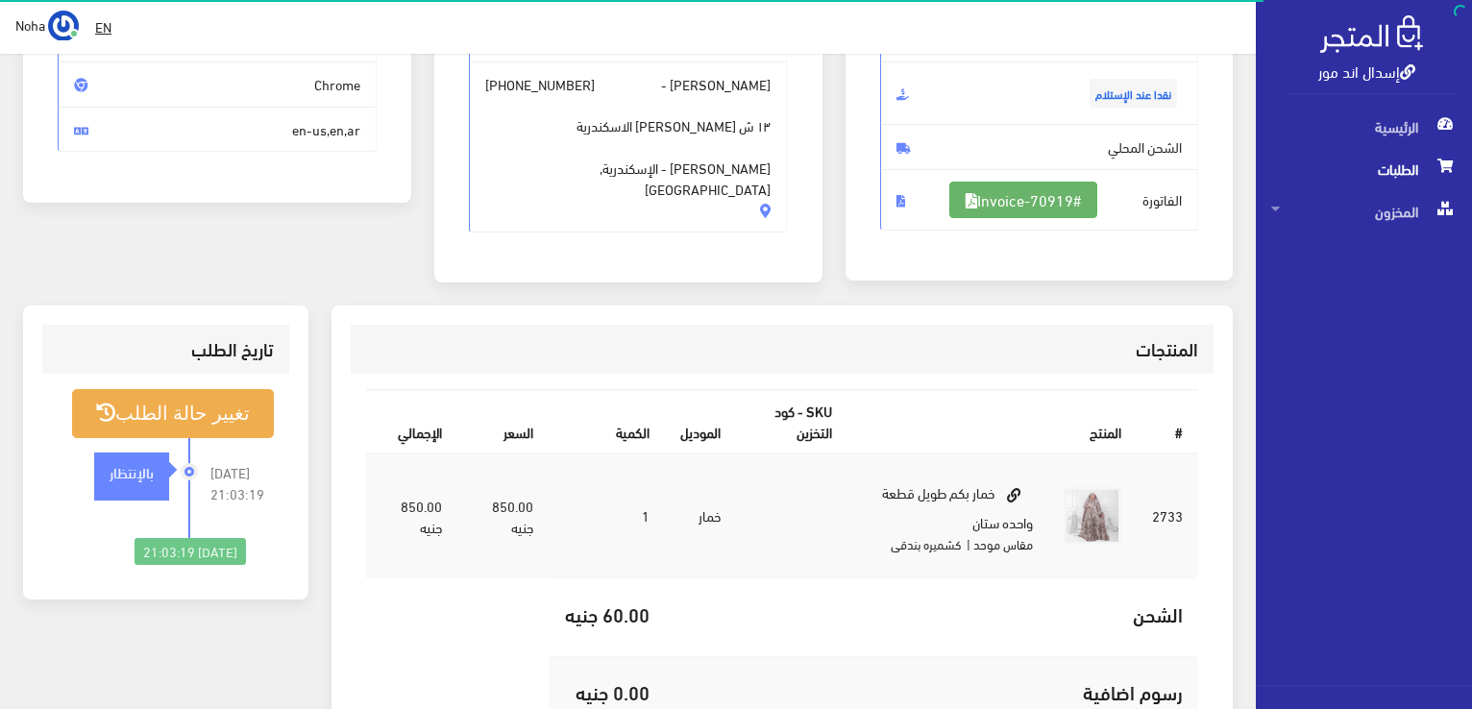
click at [1040, 186] on link "#Invoice-70919" at bounding box center [1023, 200] width 148 height 37
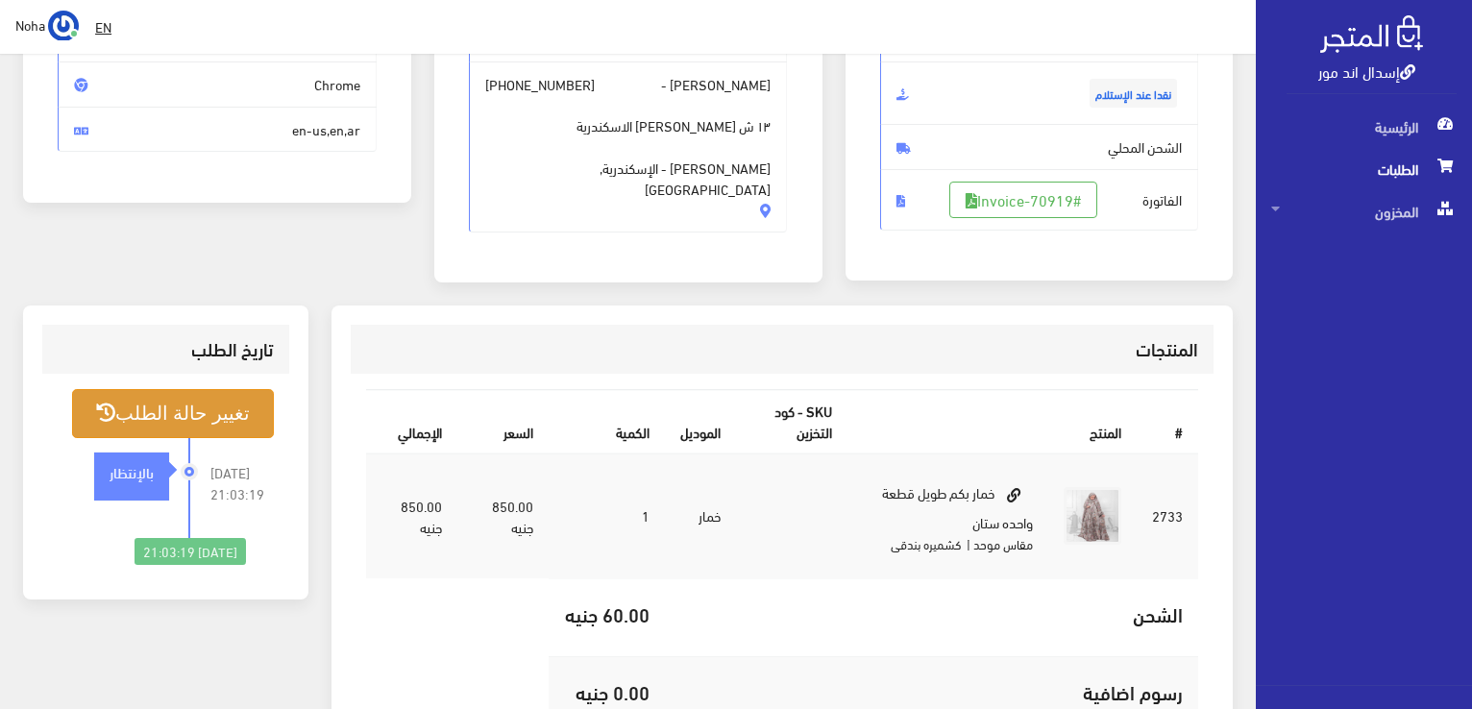
click at [232, 401] on button "تغيير حالة الطلب" at bounding box center [173, 413] width 202 height 49
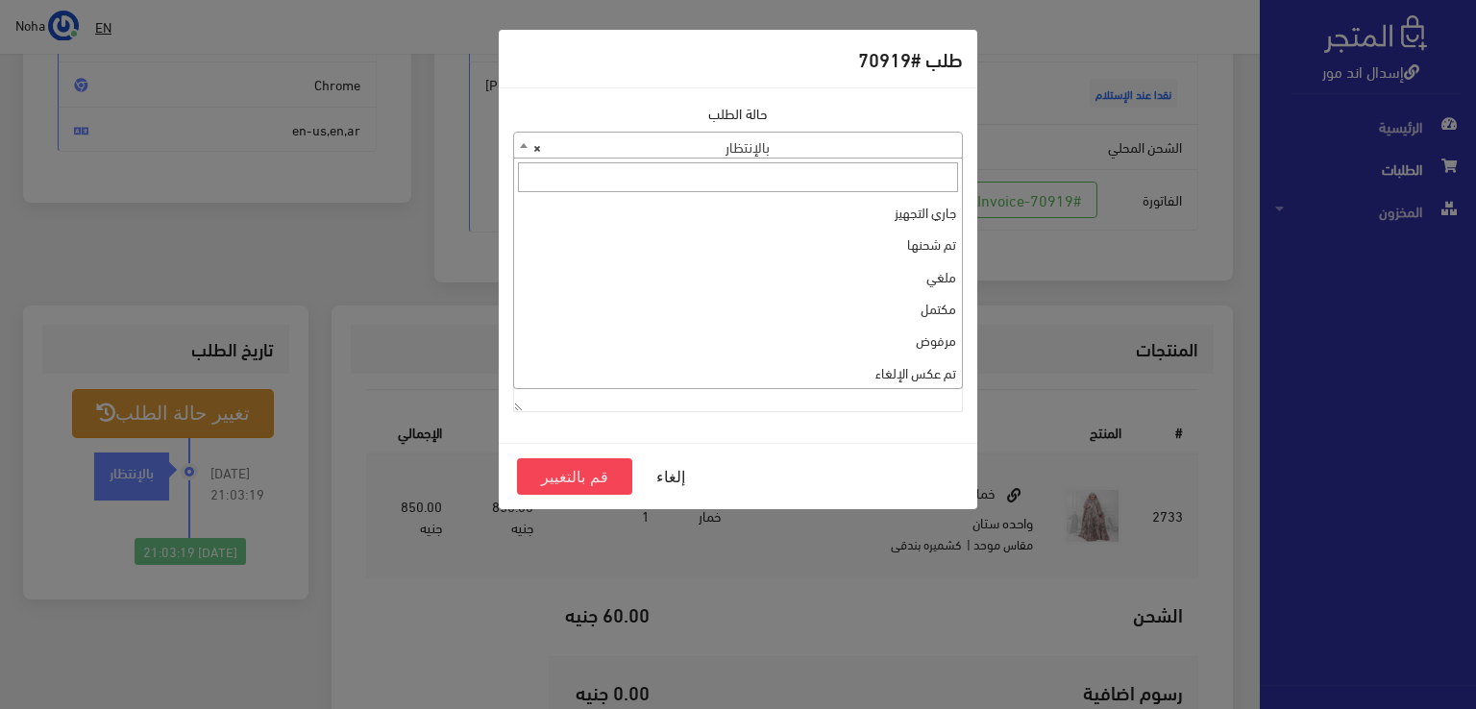
click at [780, 145] on span "× بالإنتظار" at bounding box center [738, 146] width 448 height 27
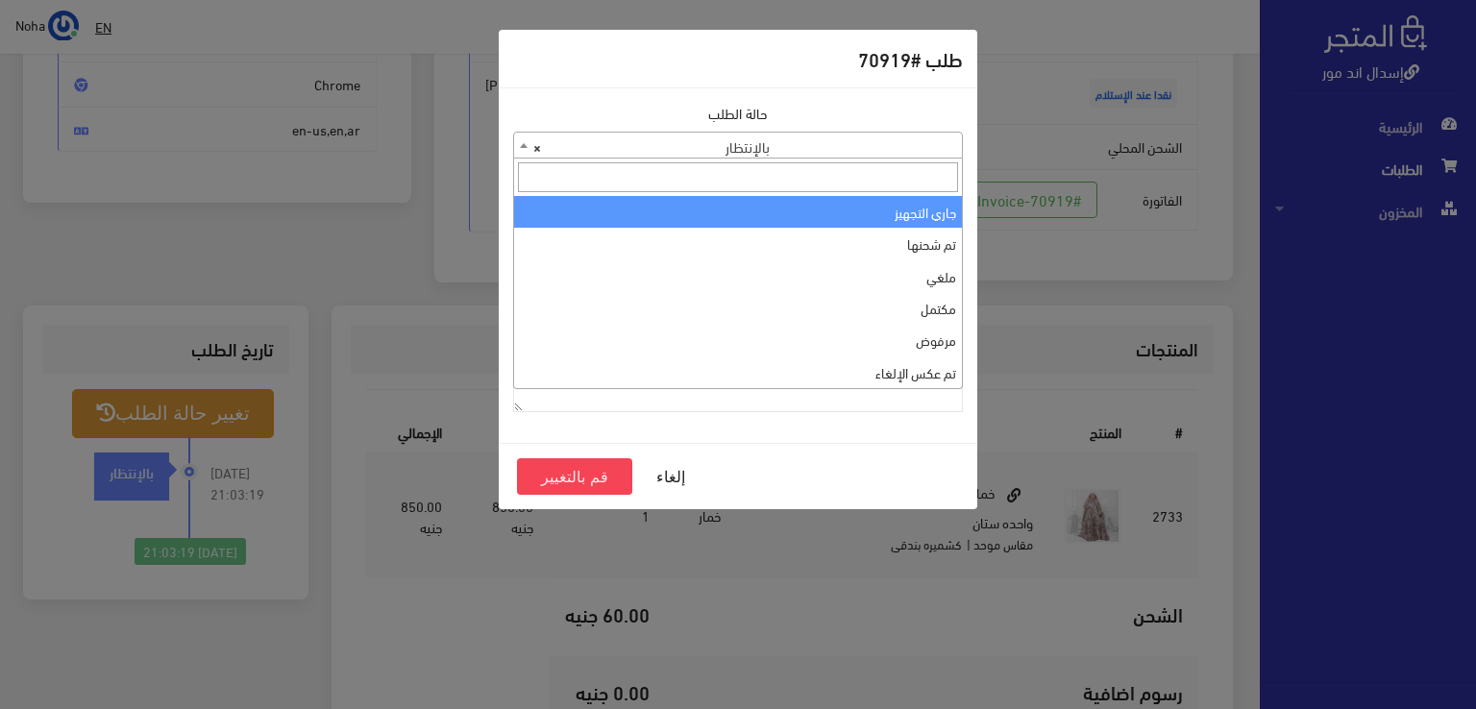
select select "1"
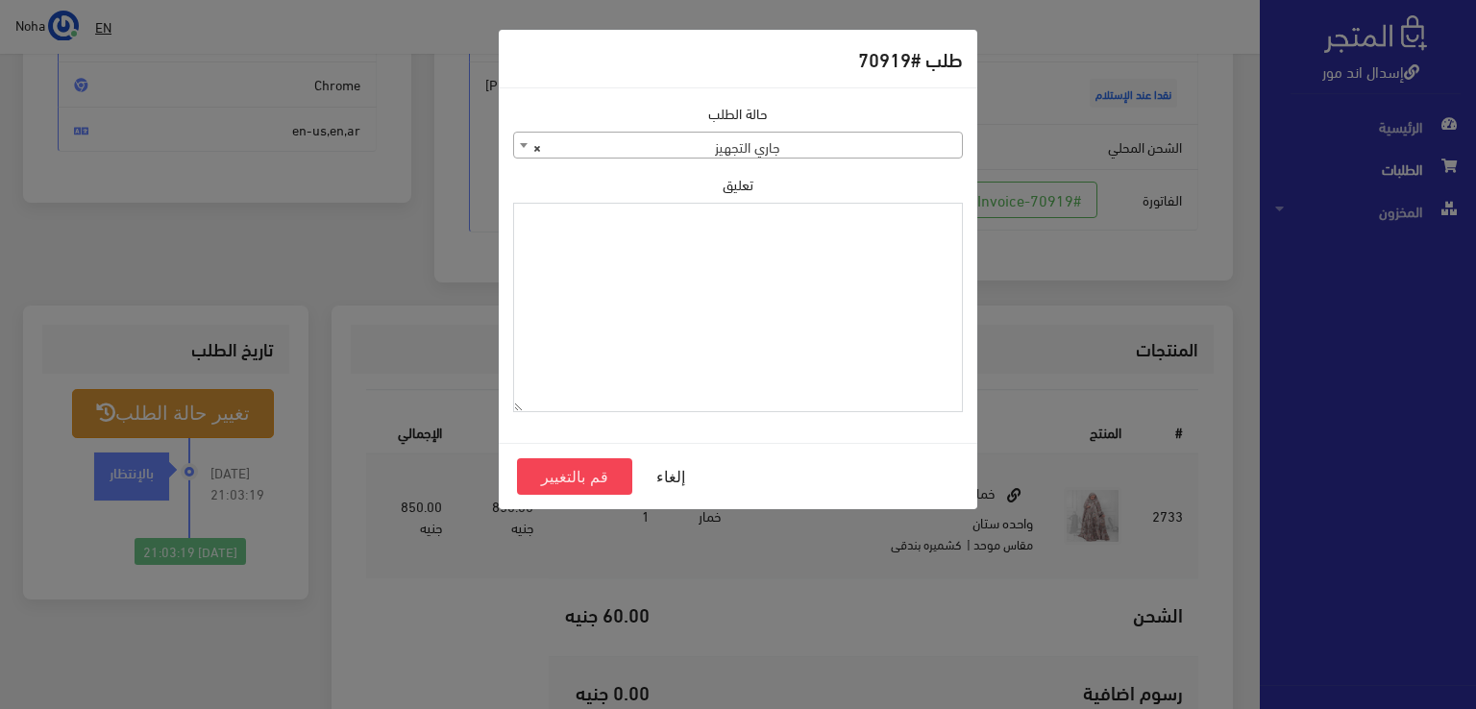
paste textarea "1129112"
type textarea "1129112"
click at [597, 478] on button "قم بالتغيير" at bounding box center [574, 476] width 115 height 37
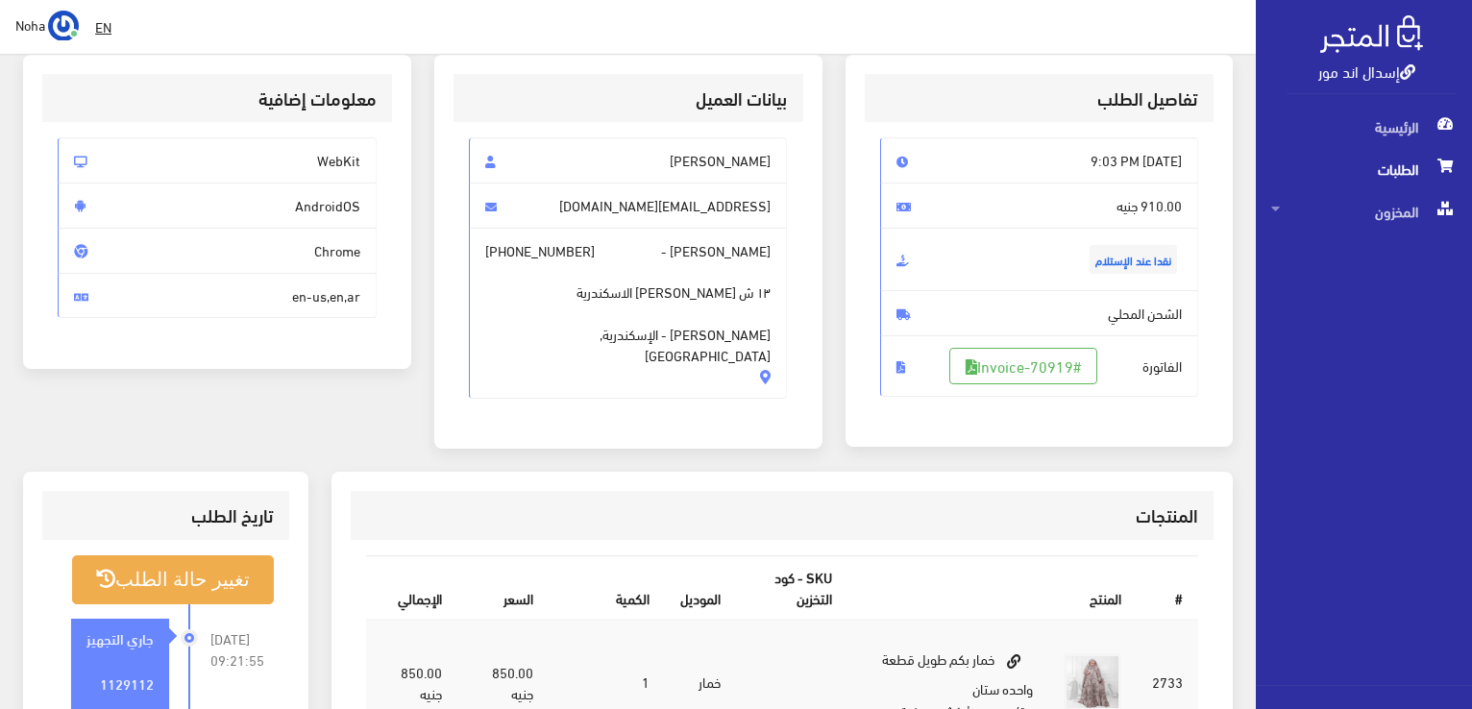
scroll to position [384, 0]
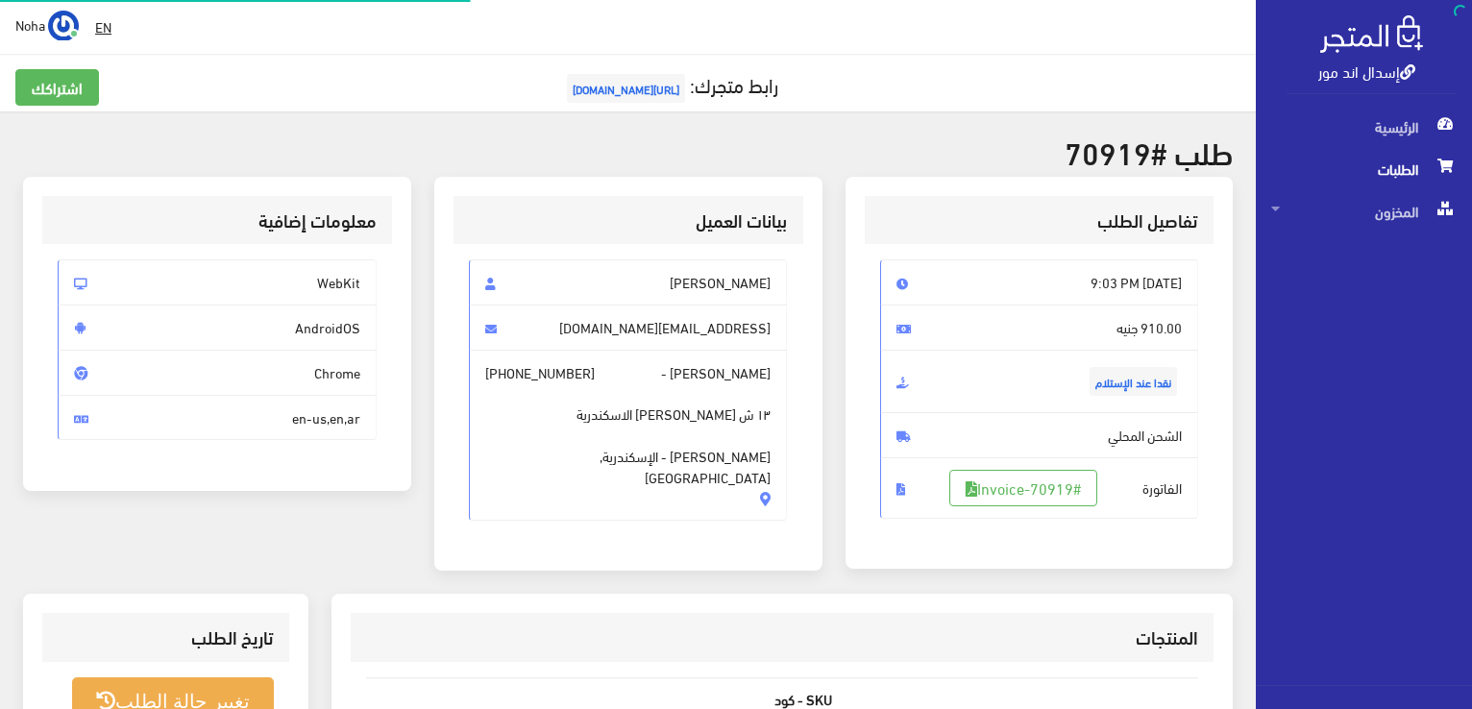
scroll to position [276, 0]
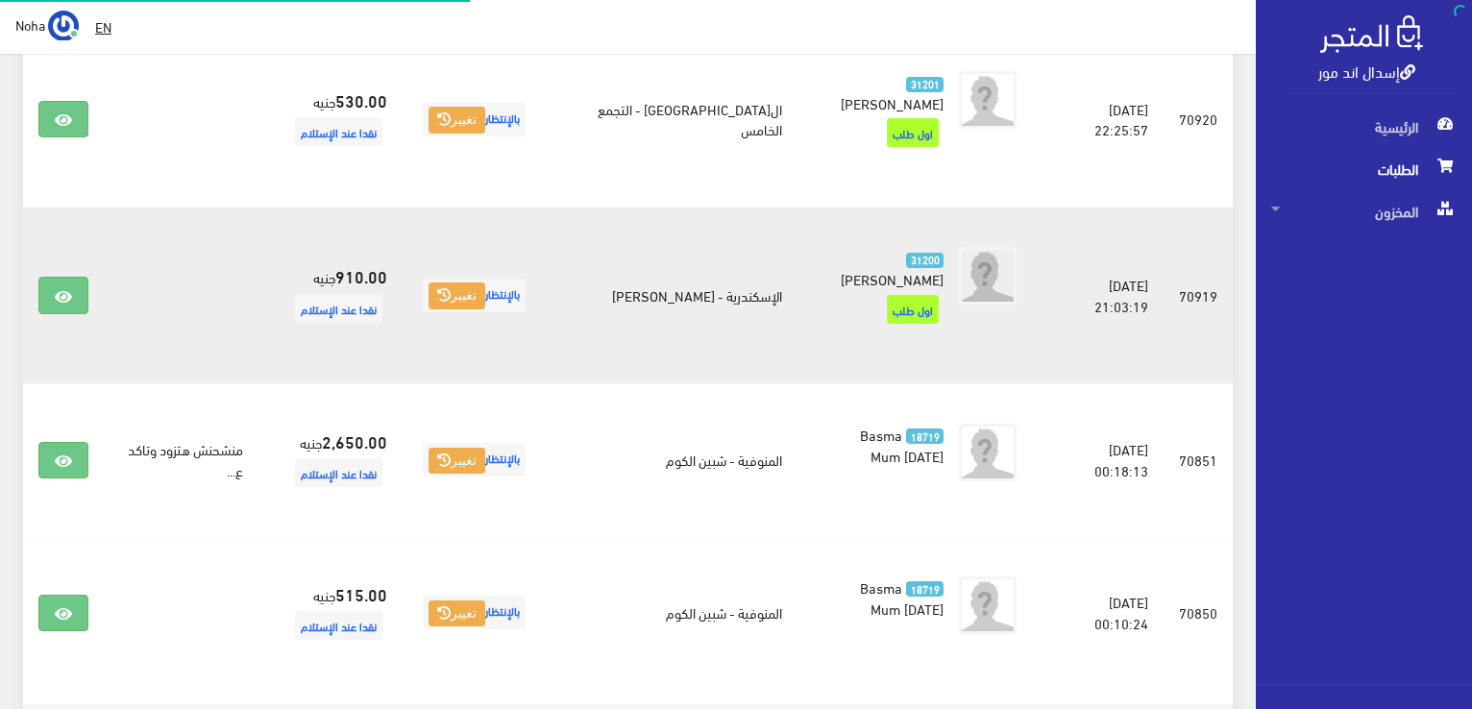
scroll to position [1242, 0]
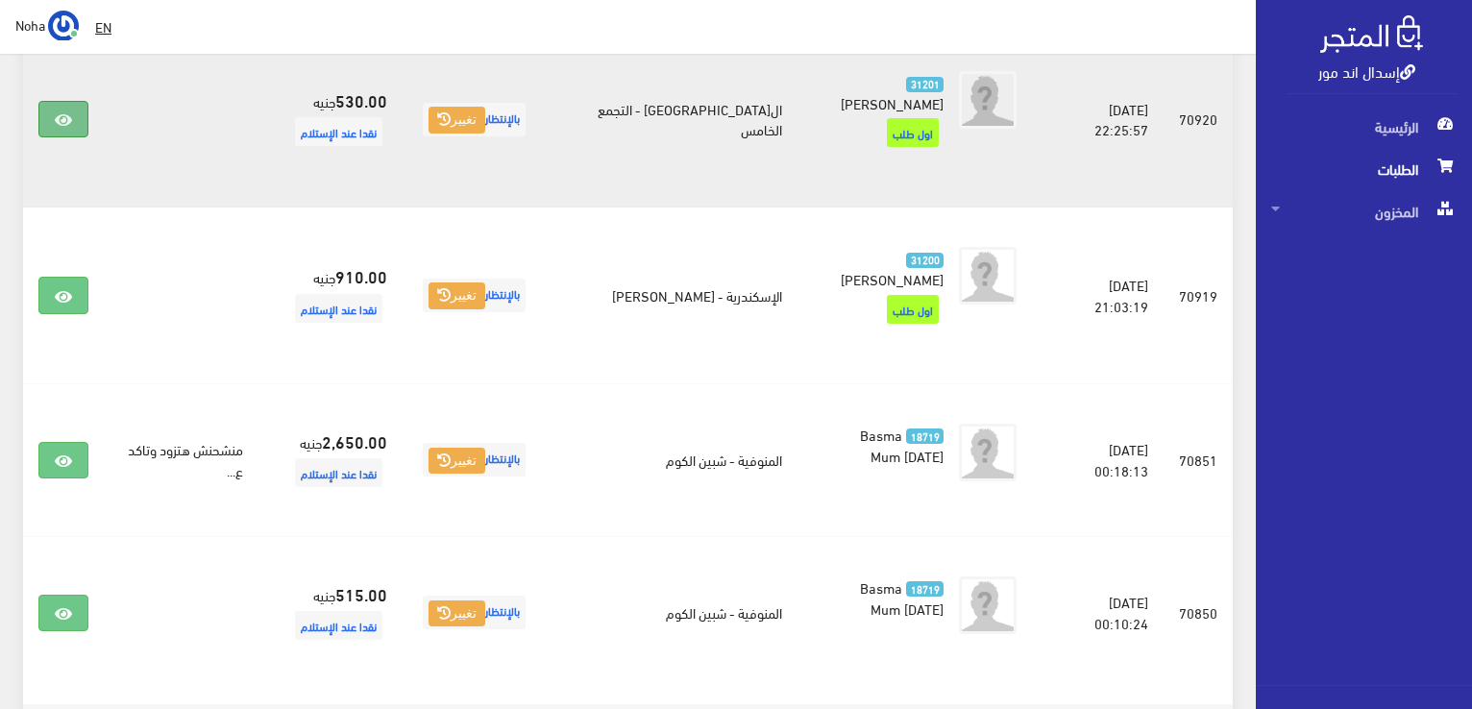
click at [42, 105] on link at bounding box center [63, 119] width 50 height 37
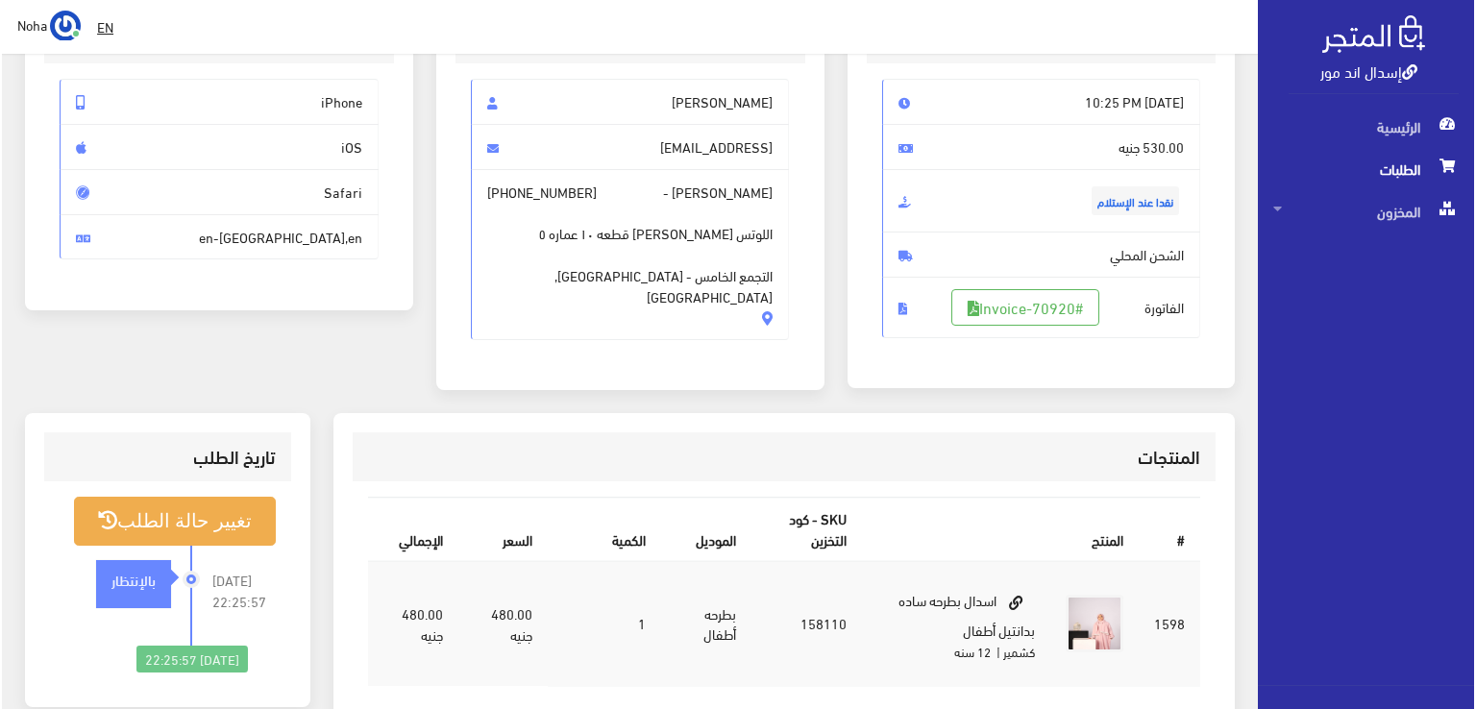
scroll to position [192, 0]
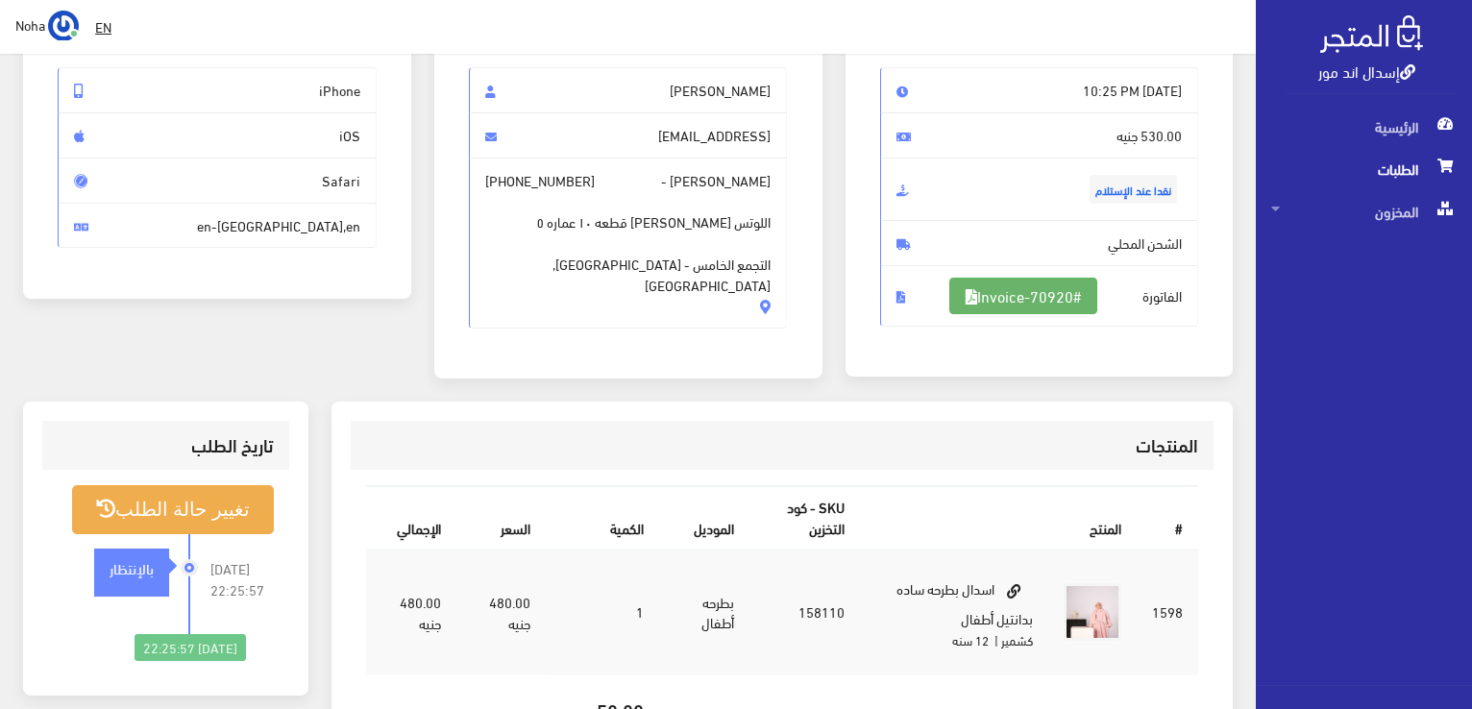
click at [1074, 294] on link "#Invoice-70920" at bounding box center [1023, 296] width 148 height 37
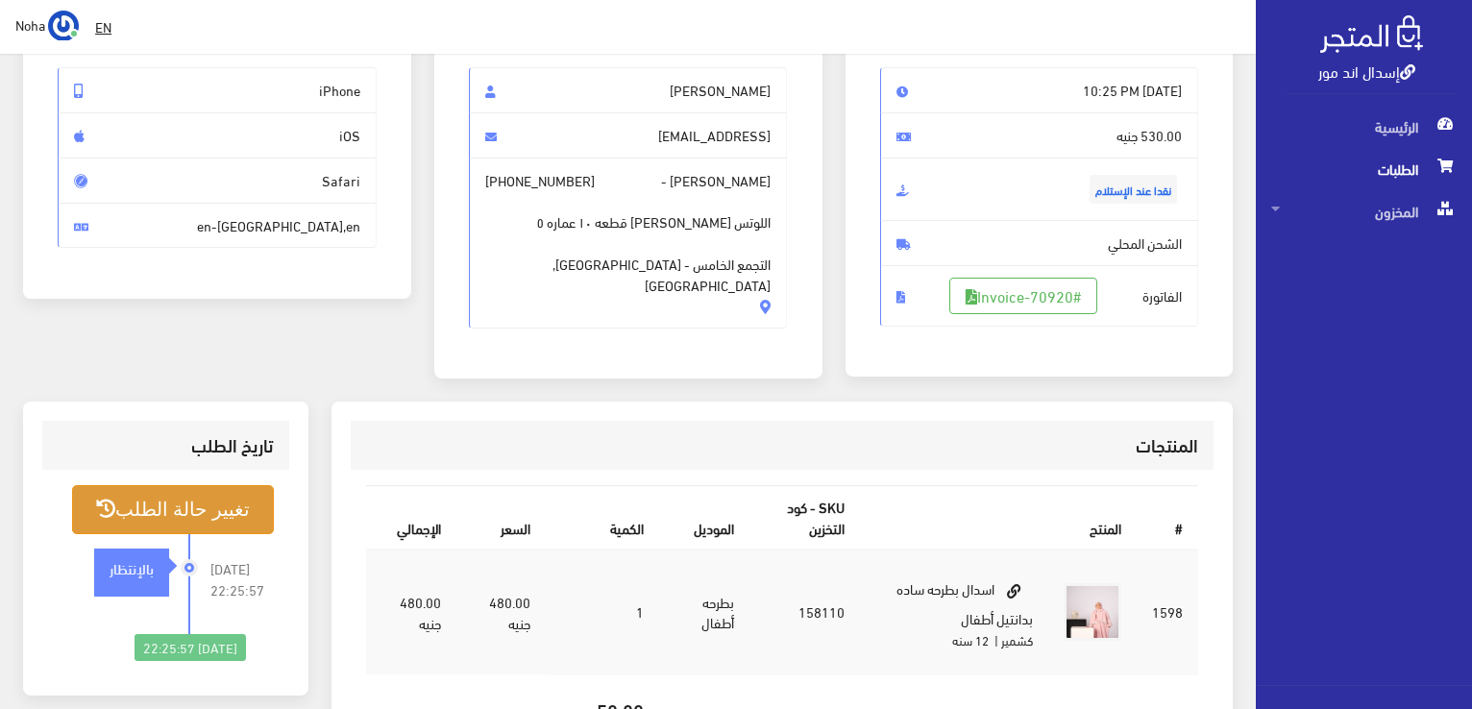
click at [222, 516] on button "تغيير حالة الطلب" at bounding box center [173, 509] width 202 height 49
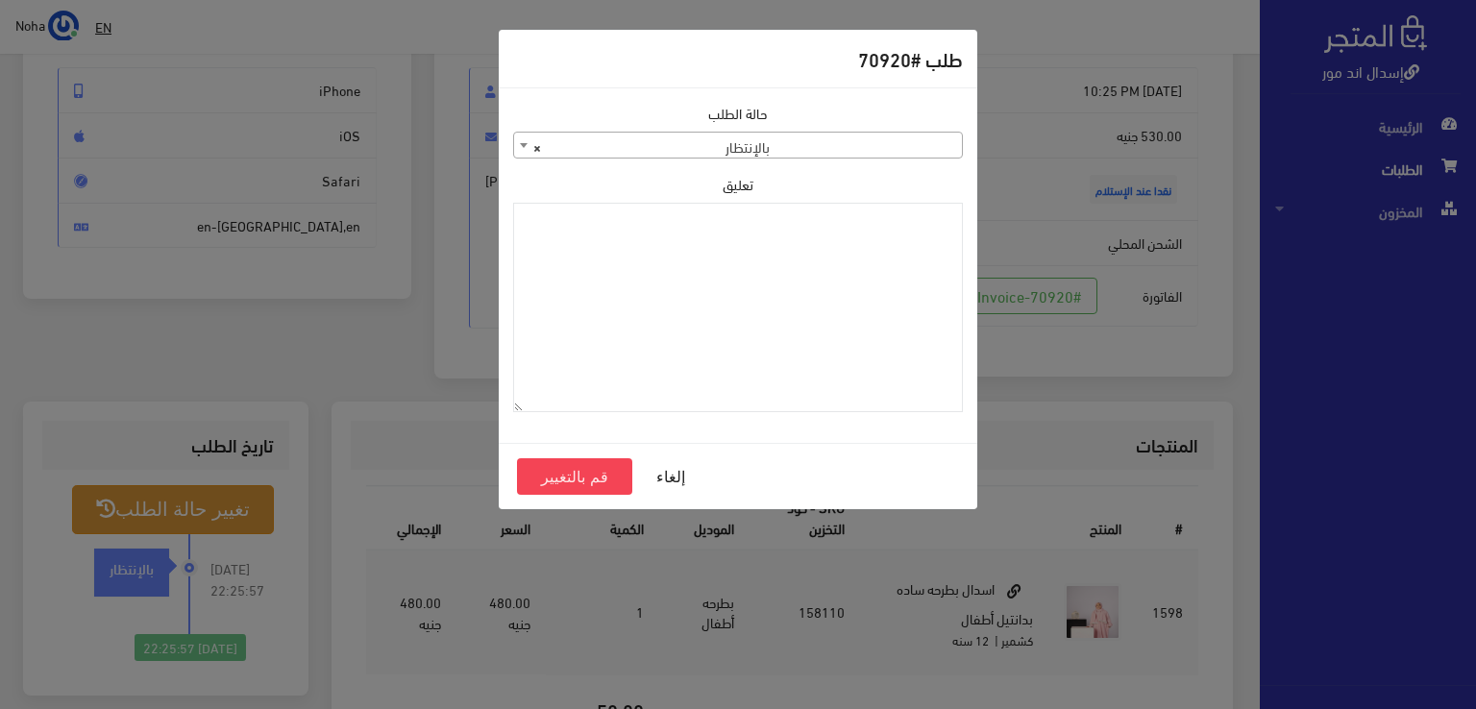
click at [842, 137] on span "× بالإنتظار" at bounding box center [738, 146] width 448 height 27
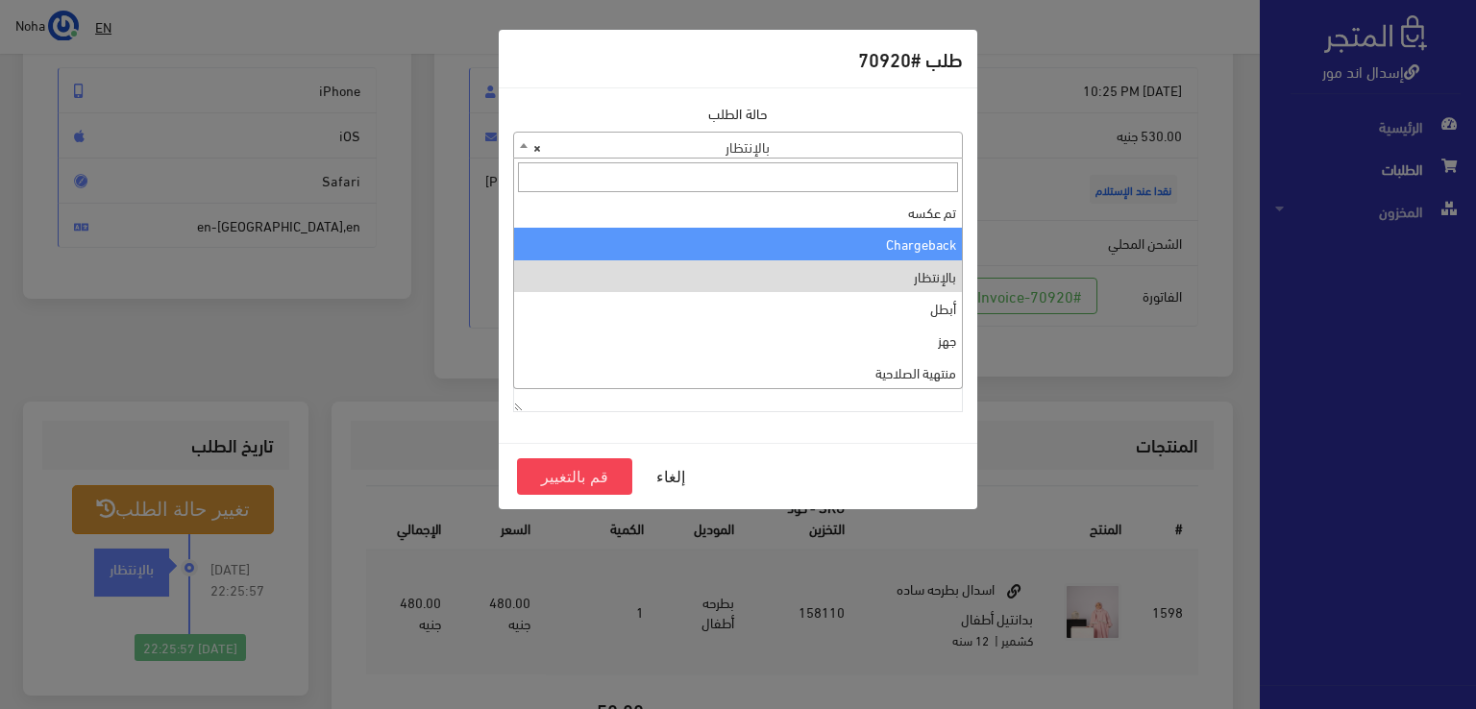
scroll to position [0, 0]
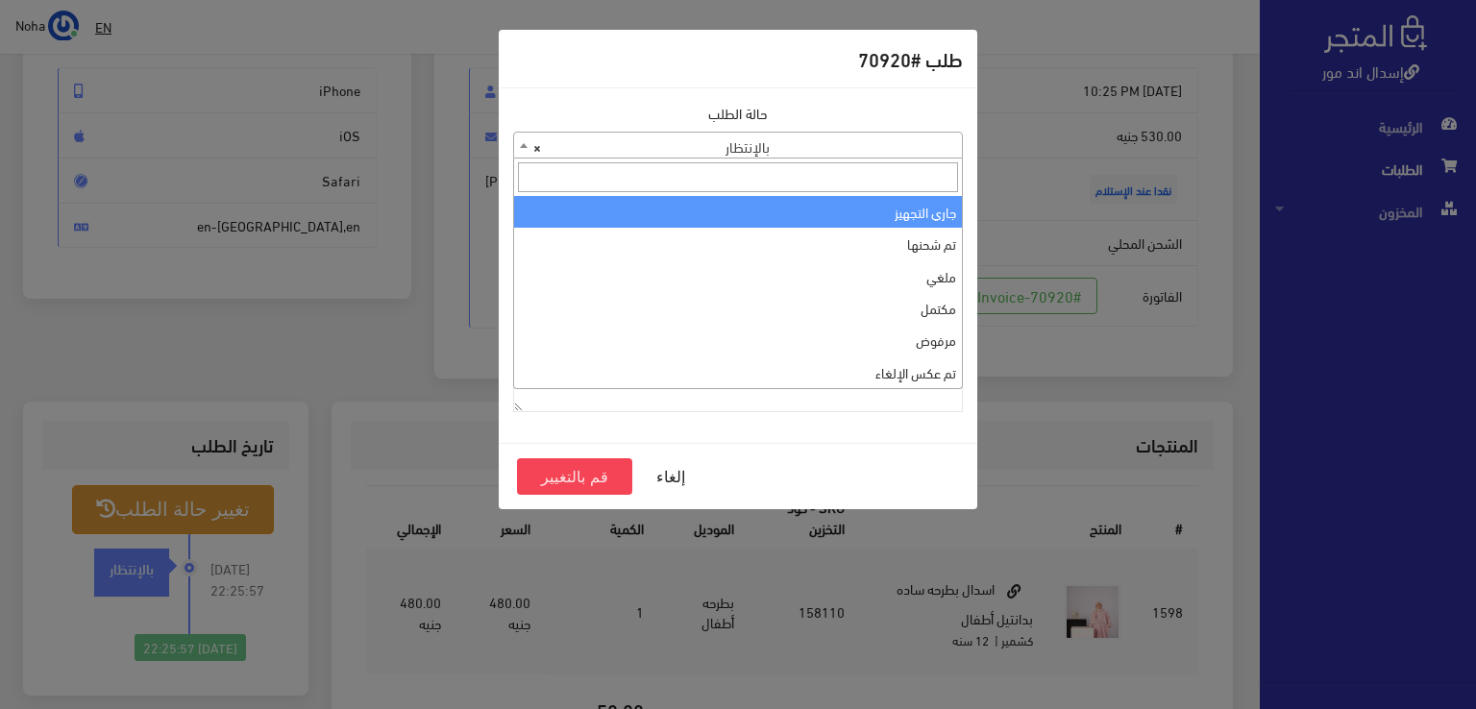
select select "1"
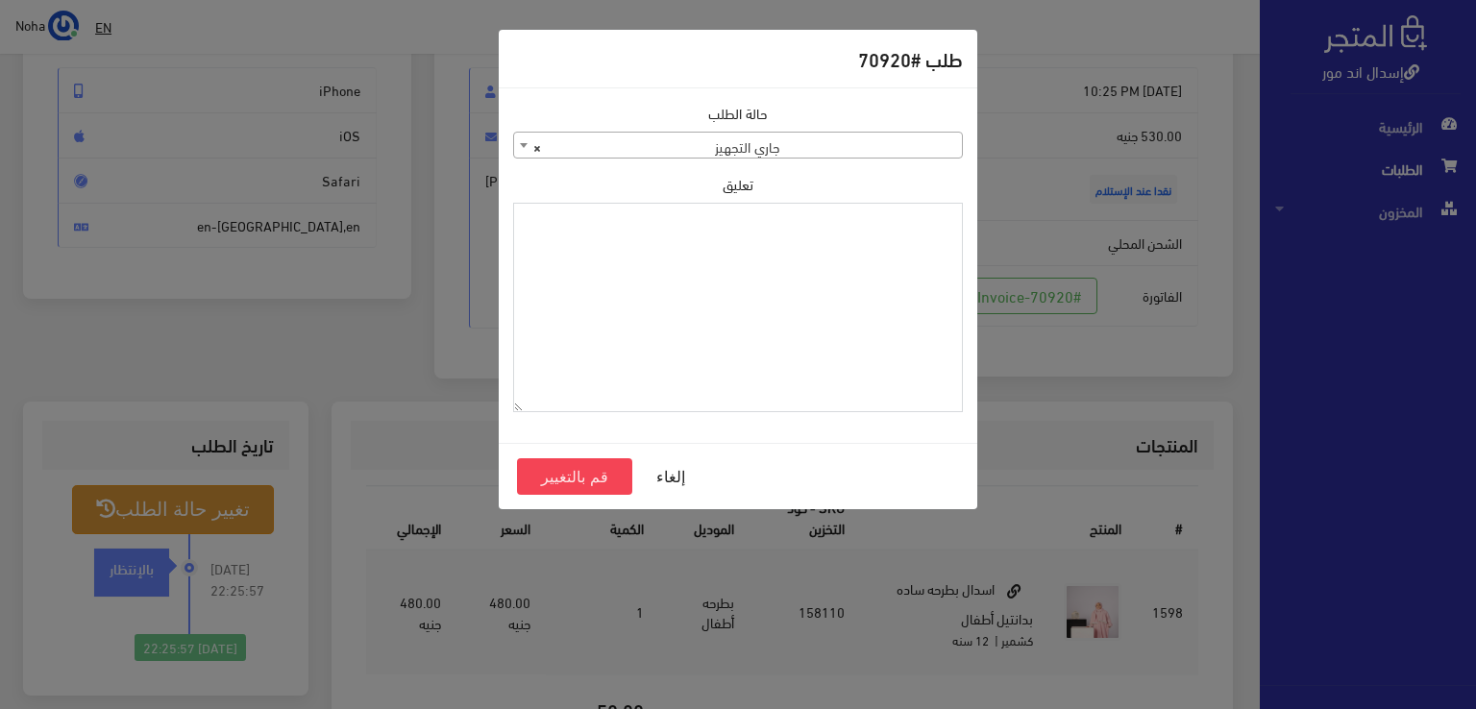
paste textarea "1129112"
type textarea "1129112"
click at [607, 487] on button "قم بالتغيير" at bounding box center [574, 476] width 115 height 37
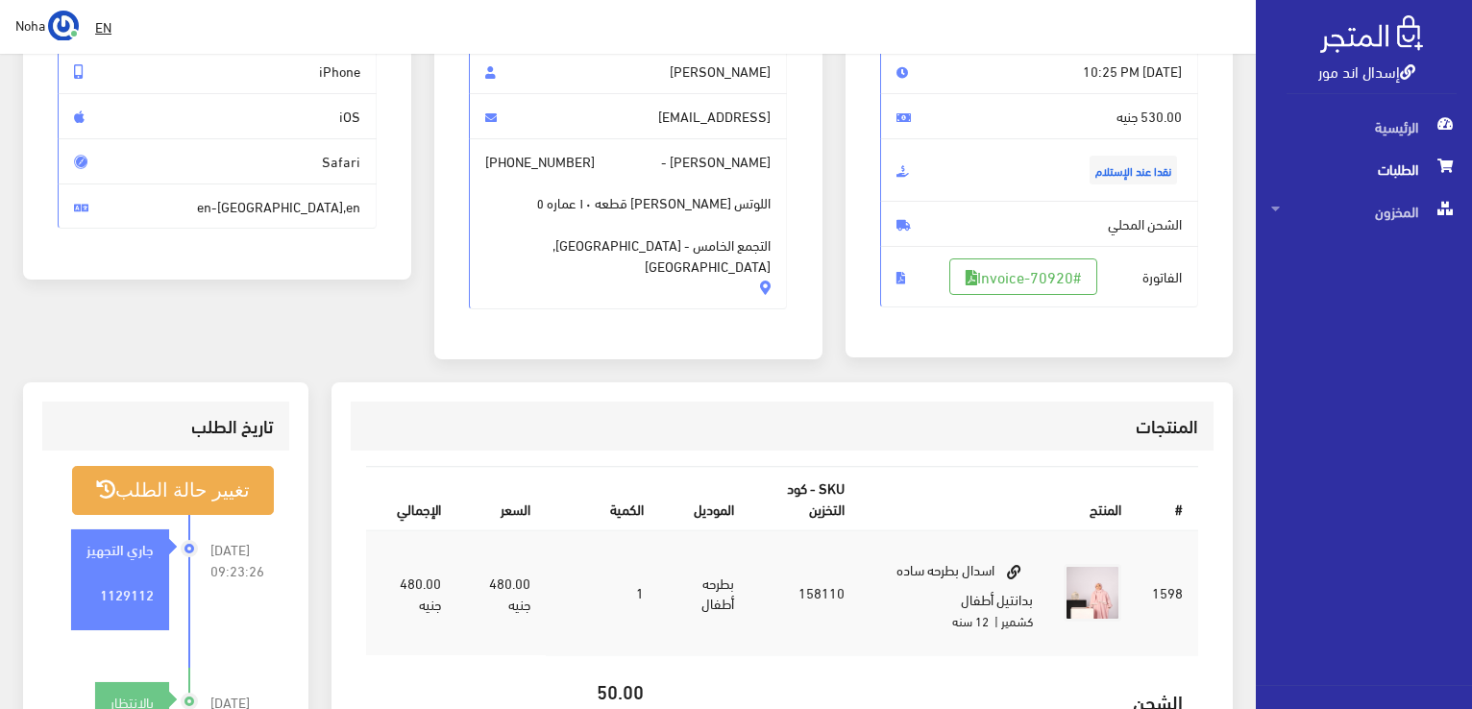
scroll to position [192, 0]
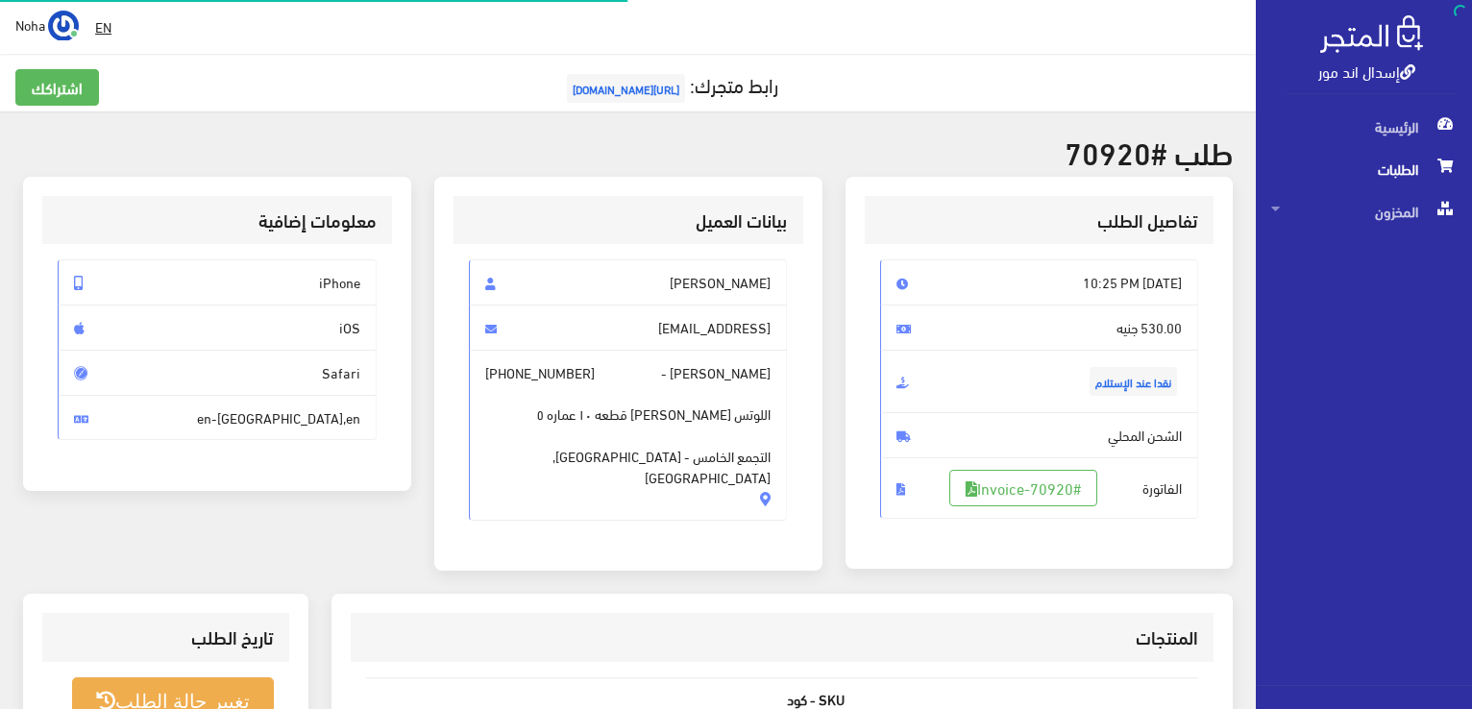
scroll to position [192, 0]
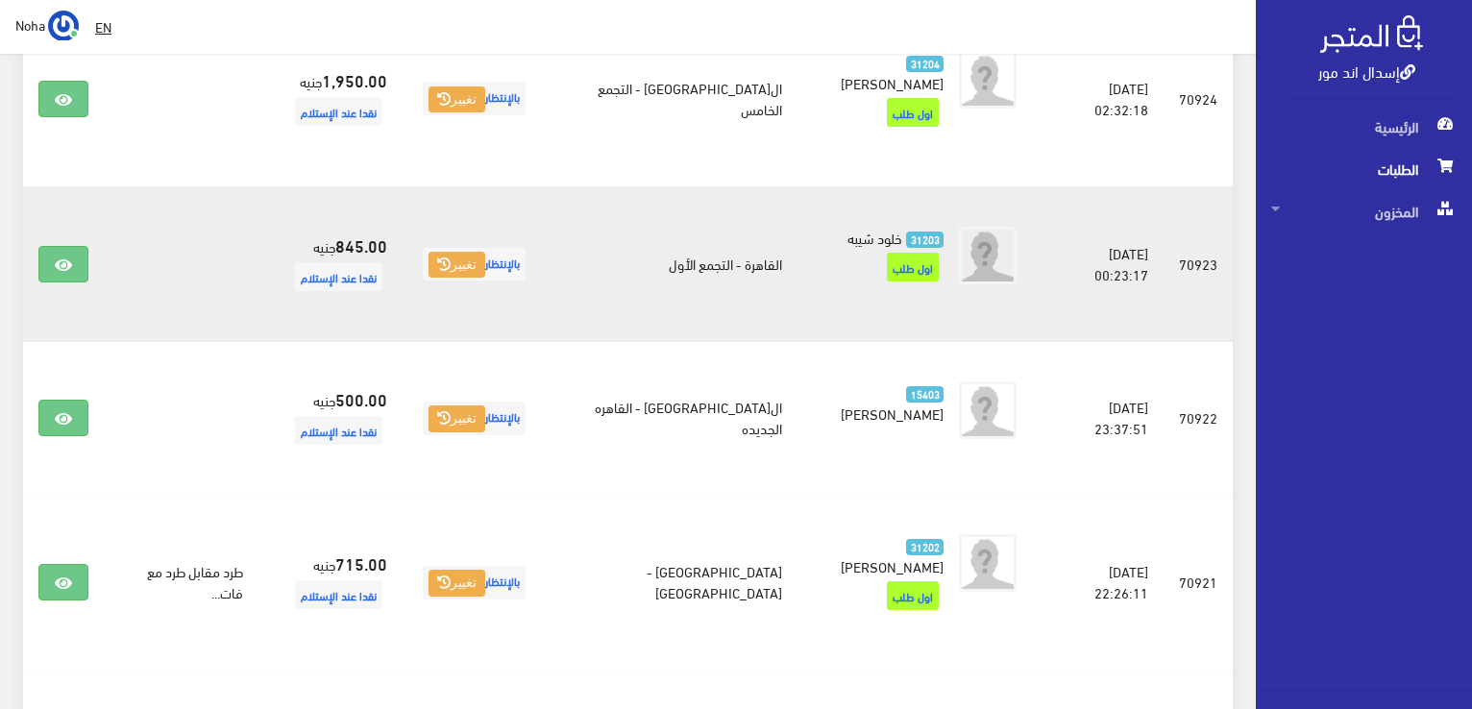
scroll to position [570, 0]
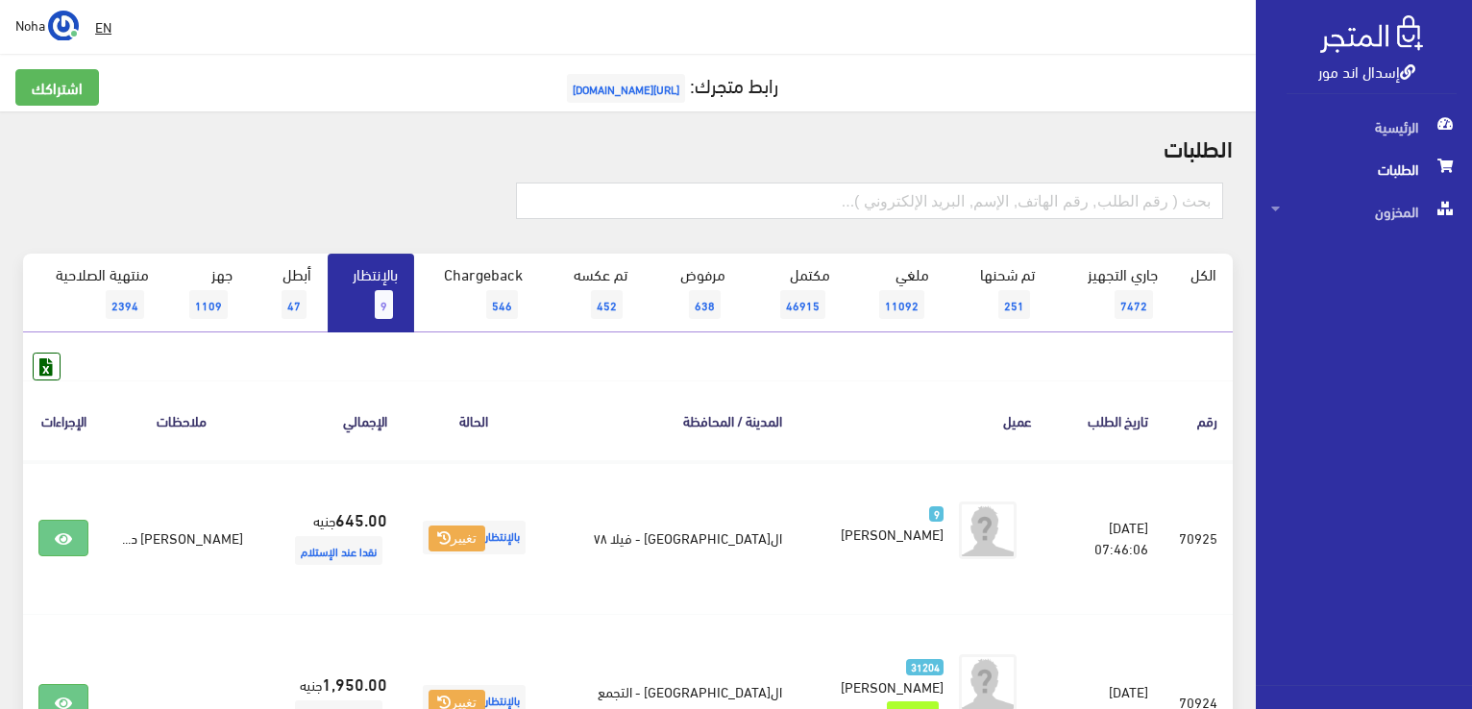
click at [387, 290] on span "9" at bounding box center [384, 304] width 18 height 29
click at [405, 300] on link "بالإنتظار 9" at bounding box center [371, 293] width 86 height 79
click at [379, 304] on span "9" at bounding box center [384, 304] width 18 height 29
click at [369, 286] on link "بالإنتظار 7" at bounding box center [371, 293] width 86 height 79
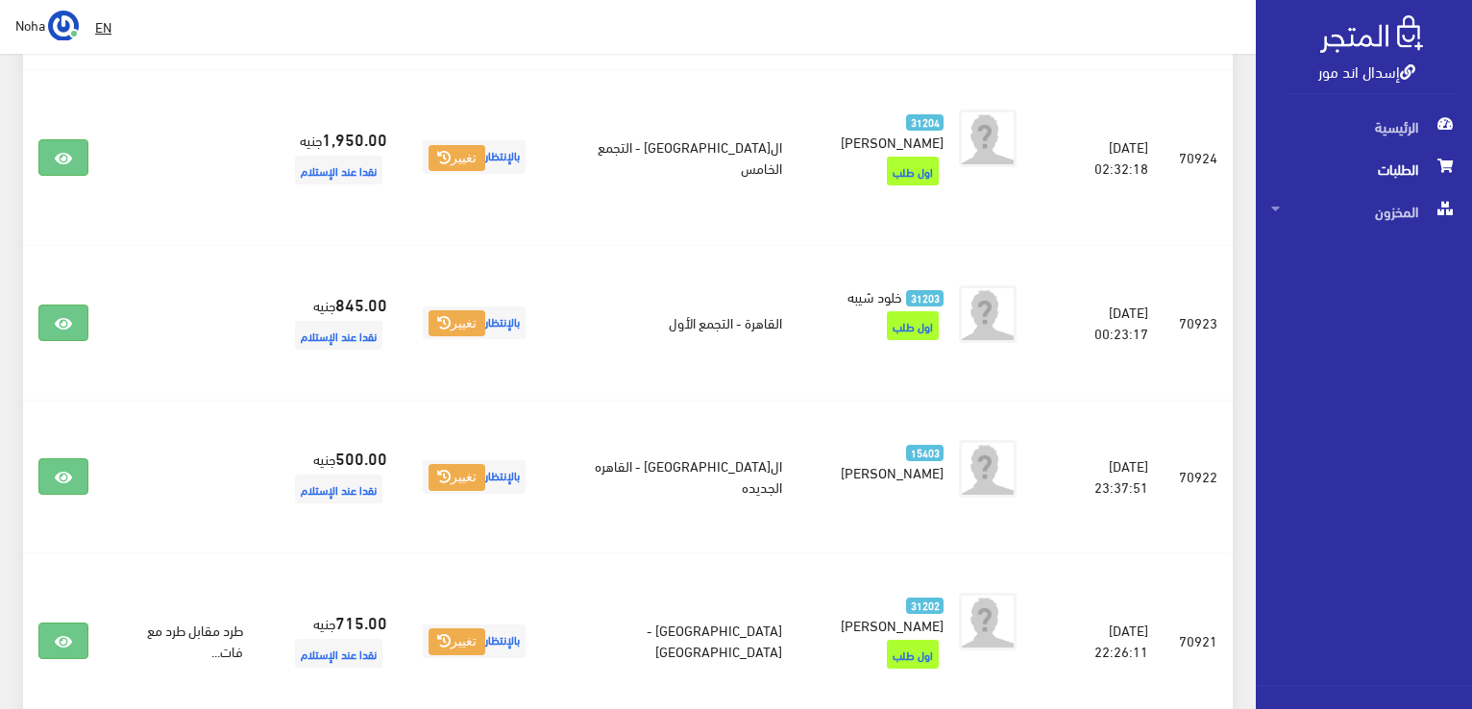
scroll to position [712, 0]
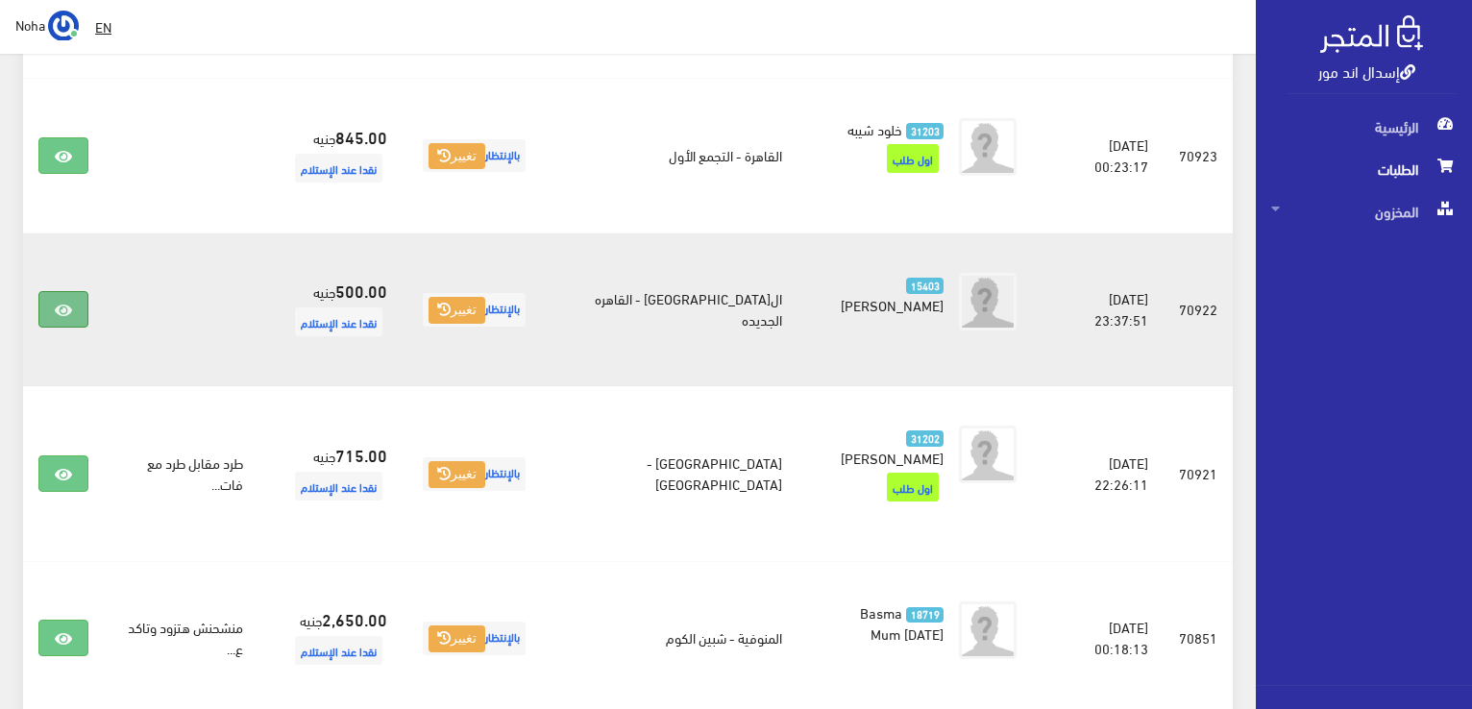
click at [65, 306] on icon at bounding box center [63, 310] width 17 height 15
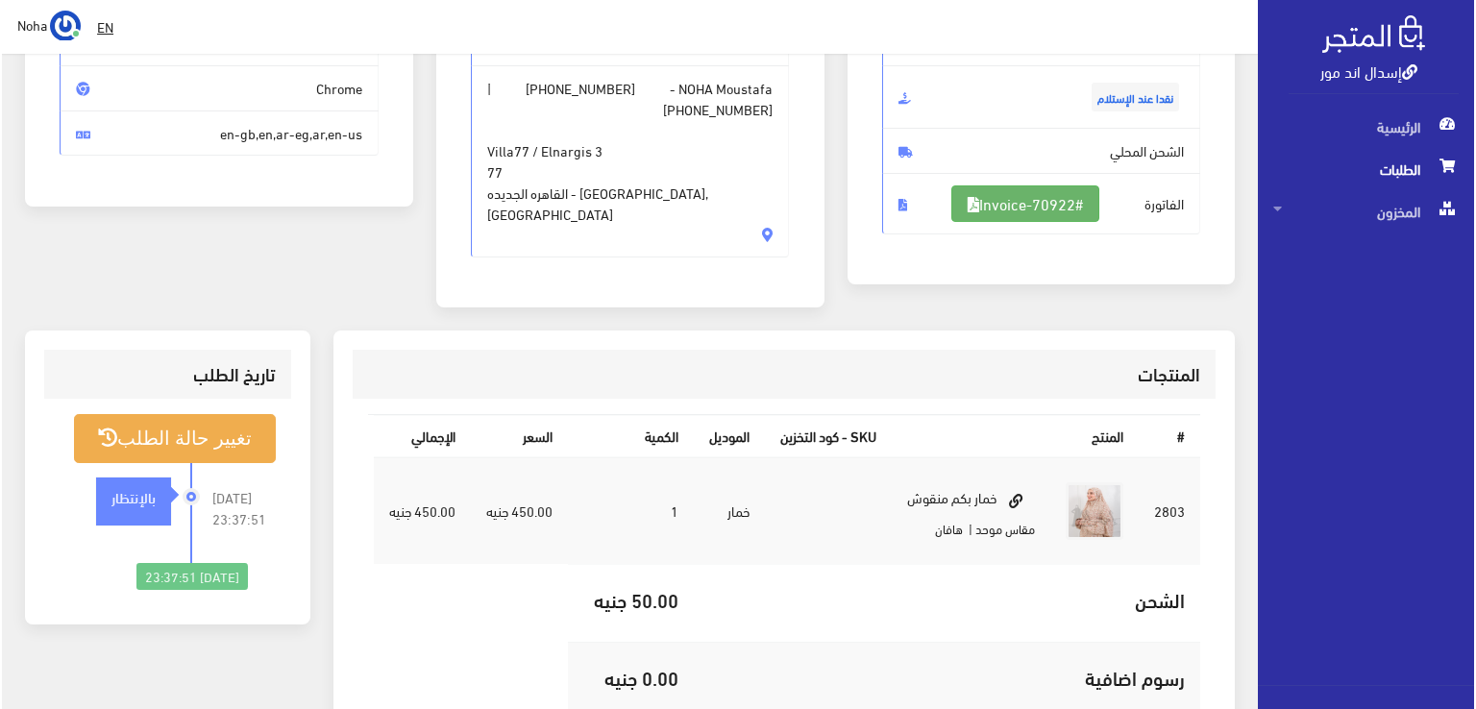
scroll to position [288, 0]
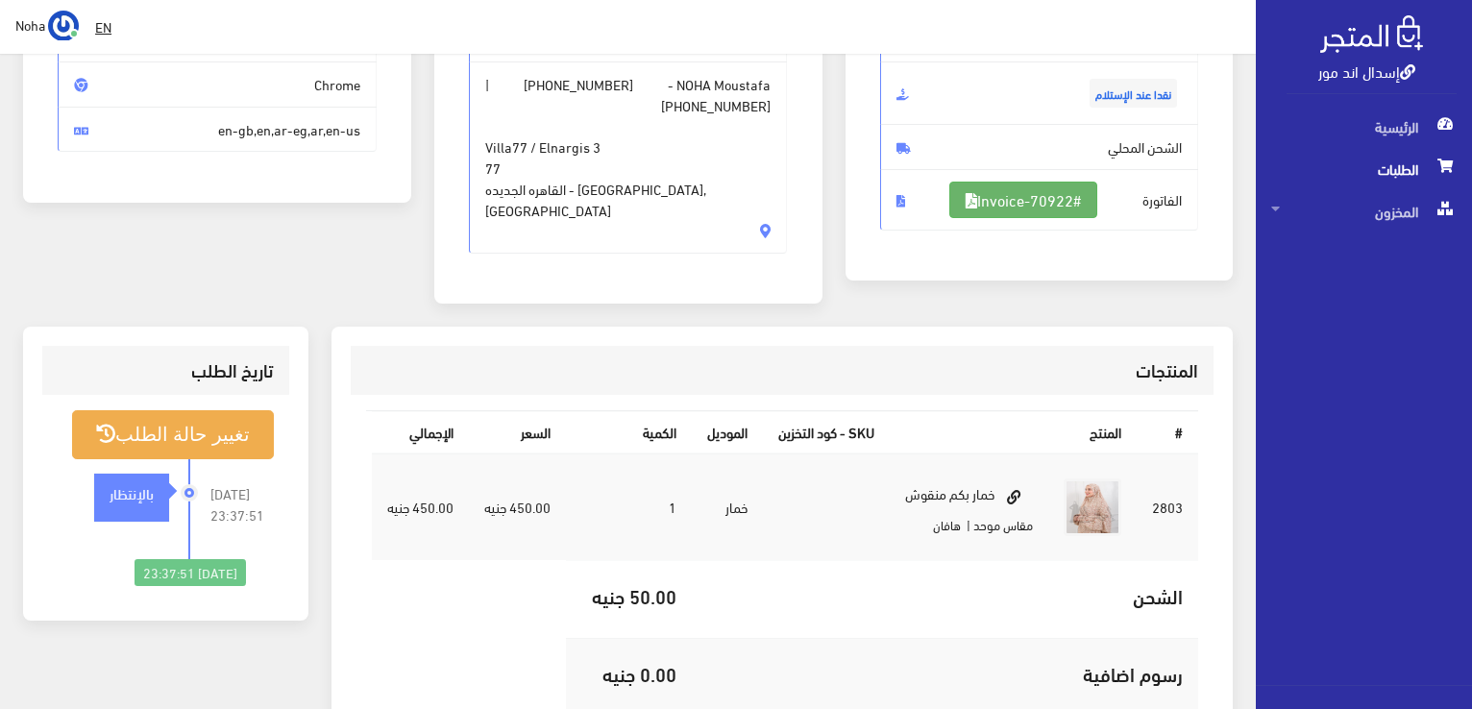
click at [1024, 208] on link "#Invoice-70922" at bounding box center [1023, 200] width 148 height 37
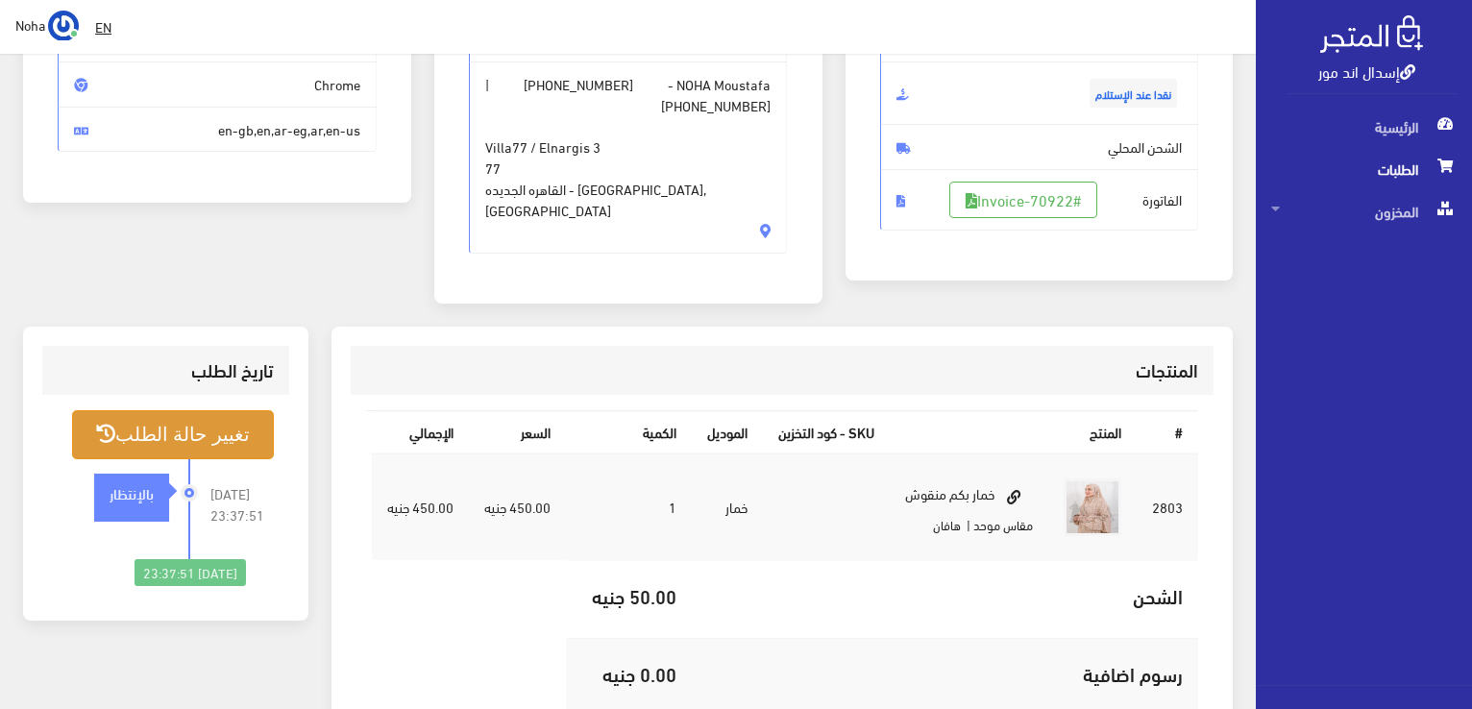
click at [207, 410] on button "تغيير حالة الطلب" at bounding box center [173, 434] width 202 height 49
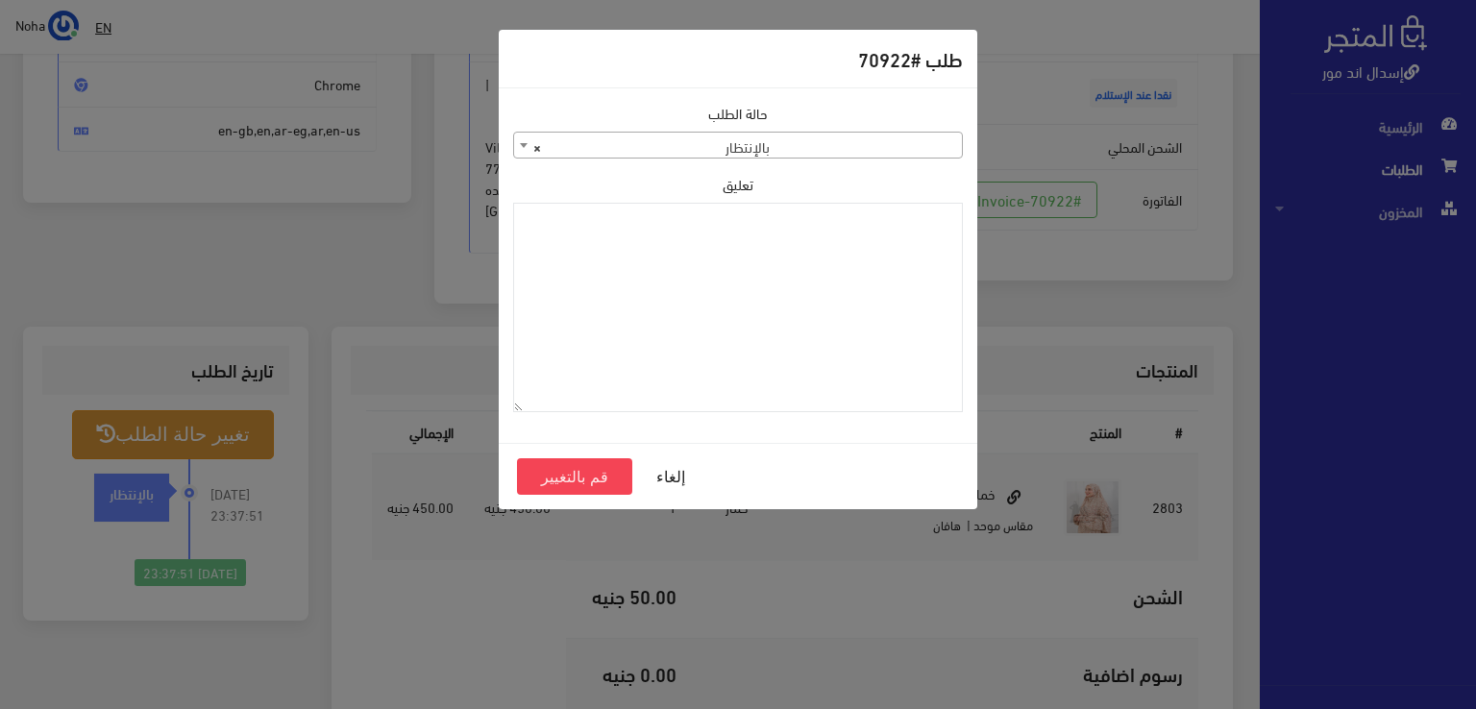
click at [783, 139] on span "× بالإنتظار" at bounding box center [738, 146] width 448 height 27
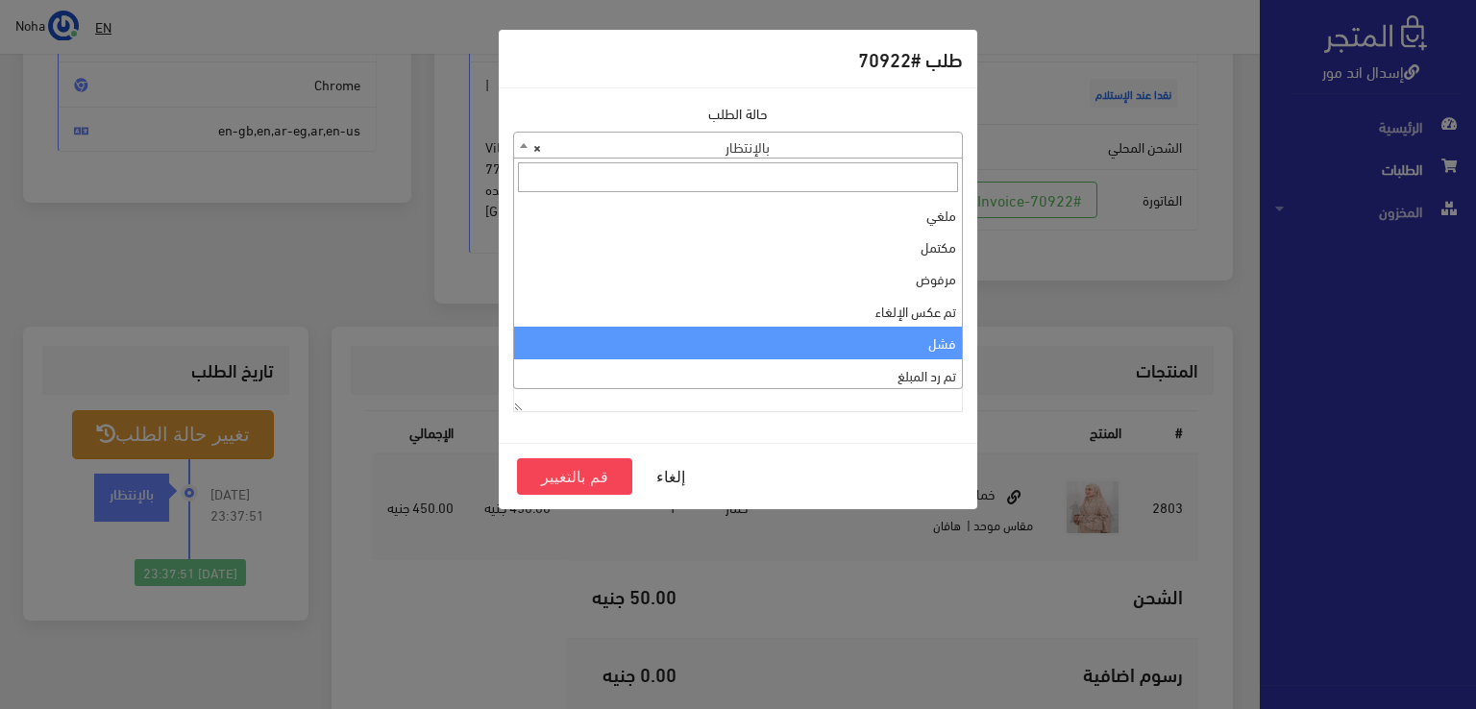
scroll to position [0, 0]
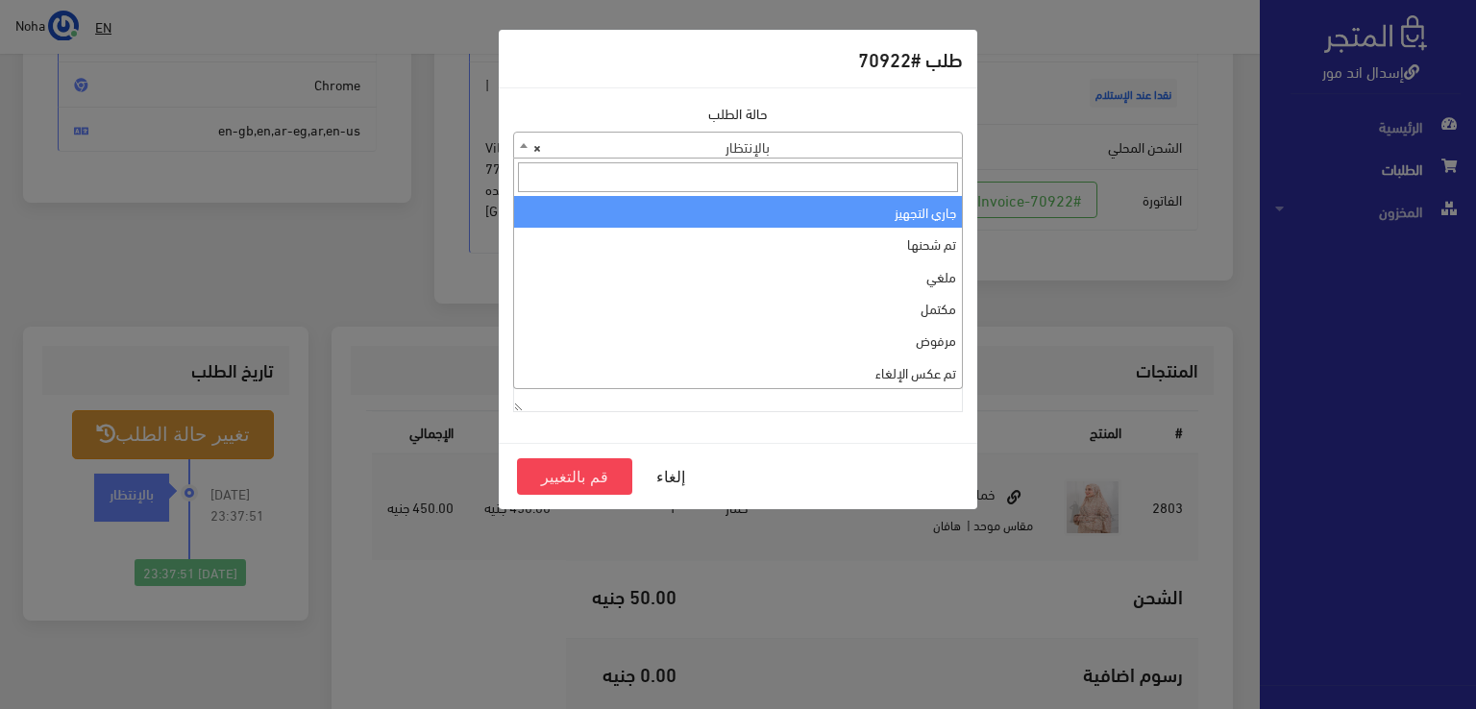
select select "1"
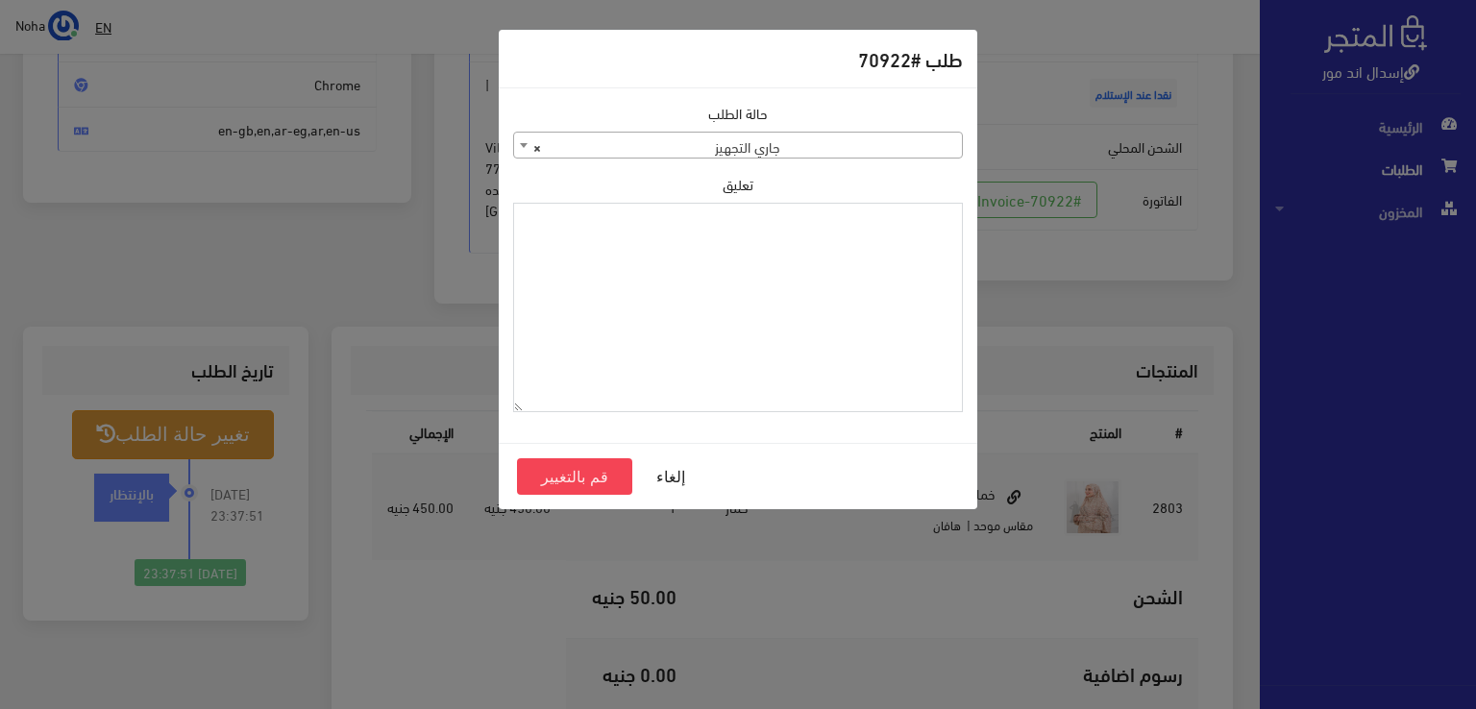
paste textarea "1129112"
type textarea "1129112"
click at [598, 477] on button "قم بالتغيير" at bounding box center [574, 476] width 115 height 37
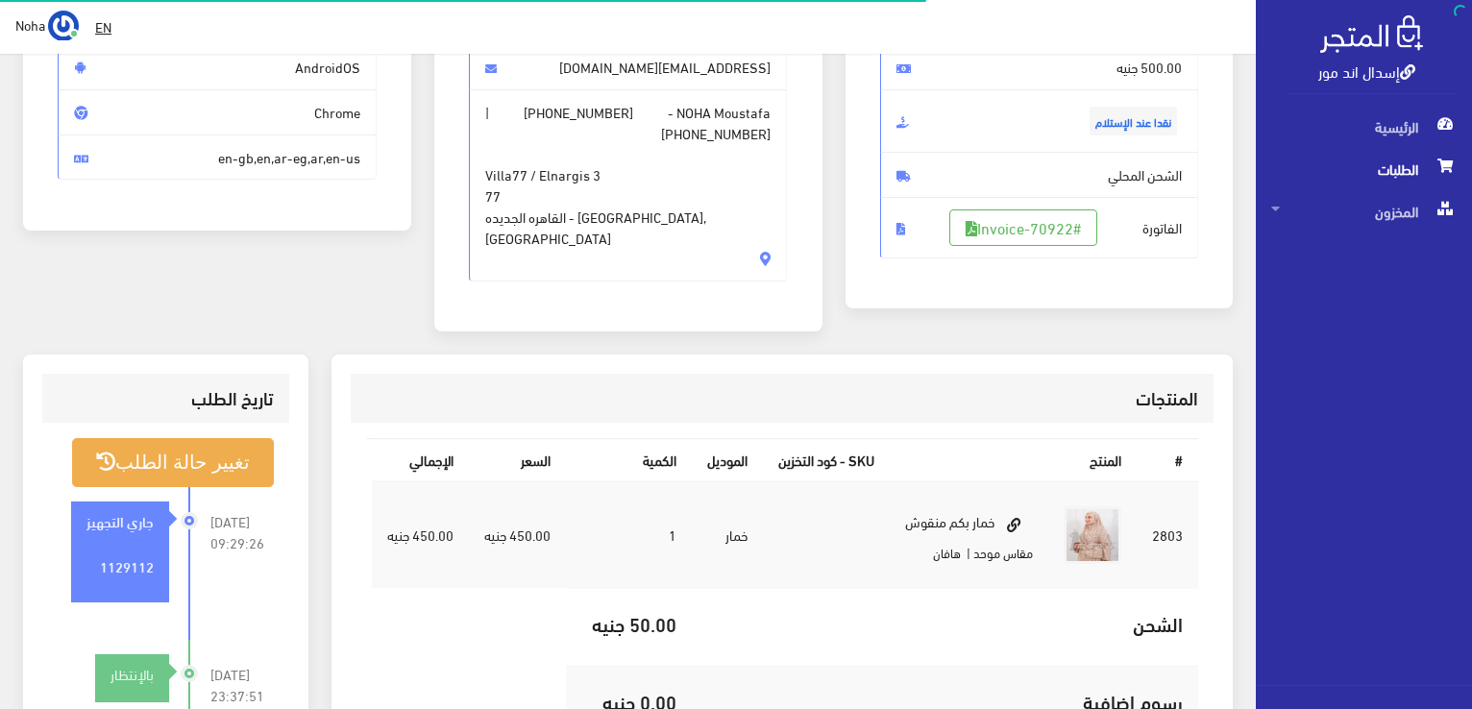
scroll to position [288, 0]
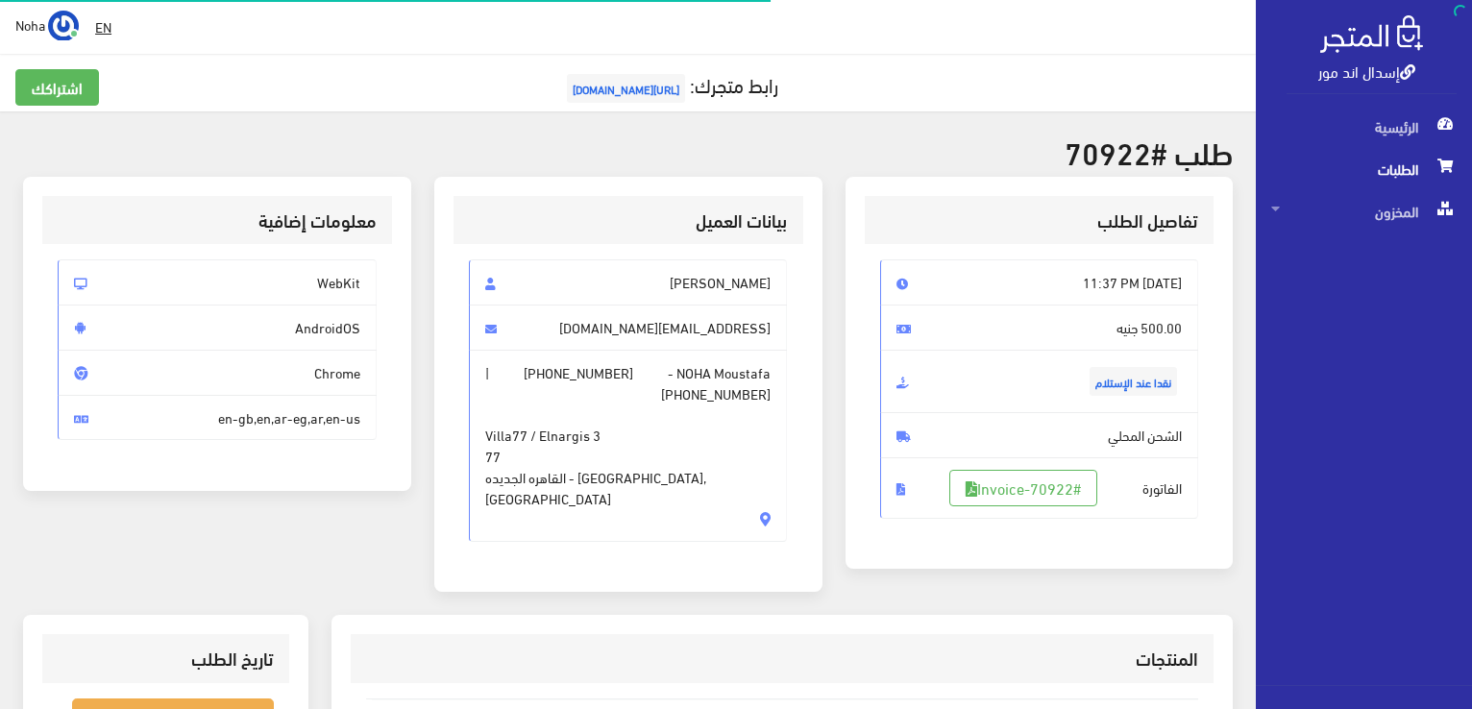
scroll to position [276, 0]
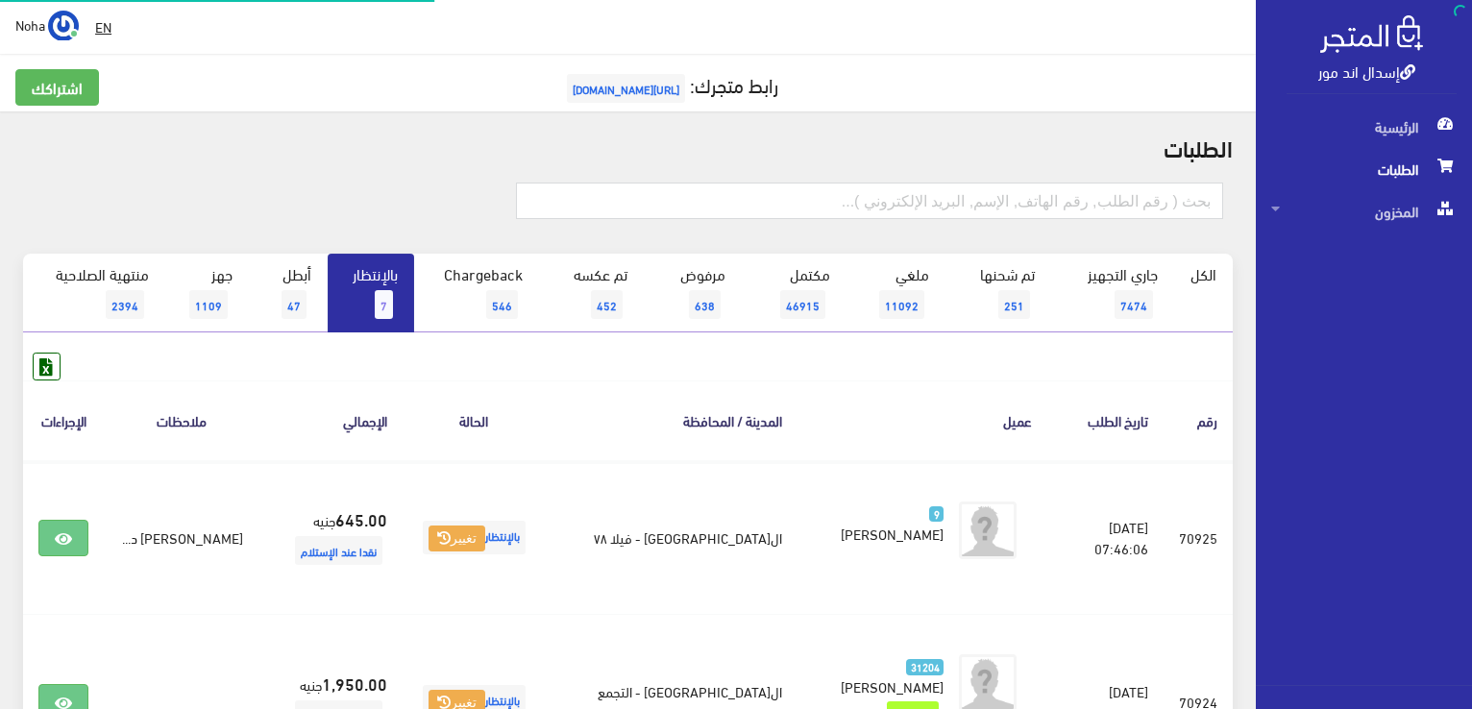
scroll to position [712, 0]
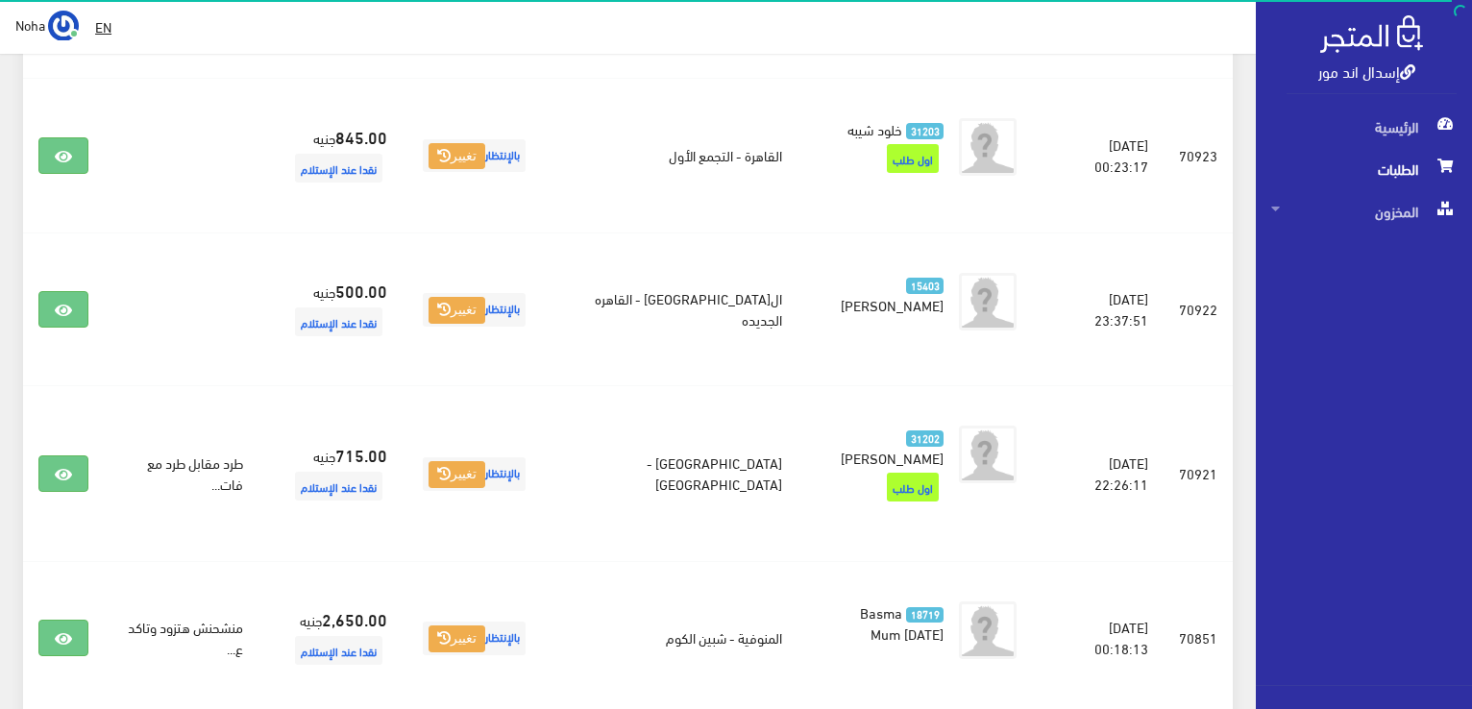
drag, startPoint x: 0, startPoint y: 0, endPoint x: 0, endPoint y: 236, distance: 236.3
click at [0, 236] on div "الطلبات الكل 7" at bounding box center [628, 180] width 1256 height 1560
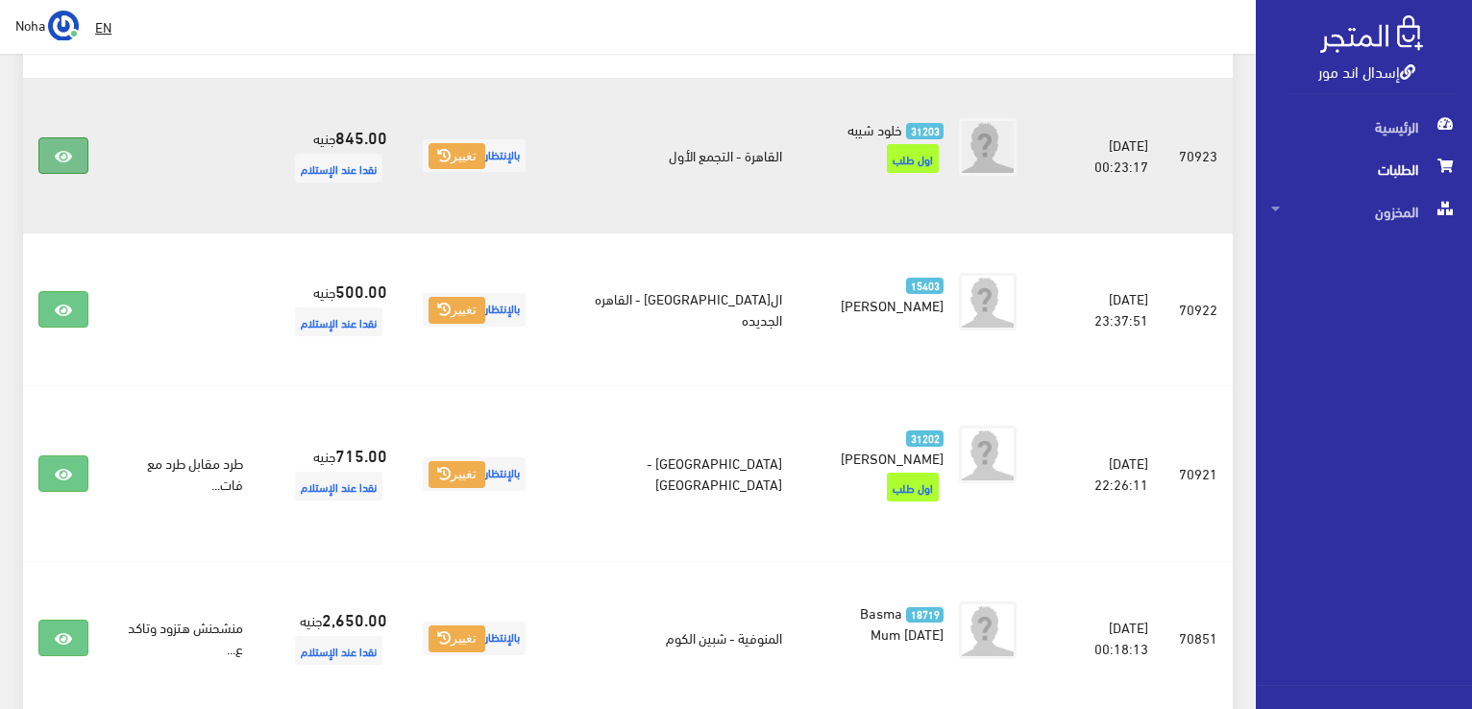
click at [65, 159] on icon at bounding box center [63, 156] width 17 height 15
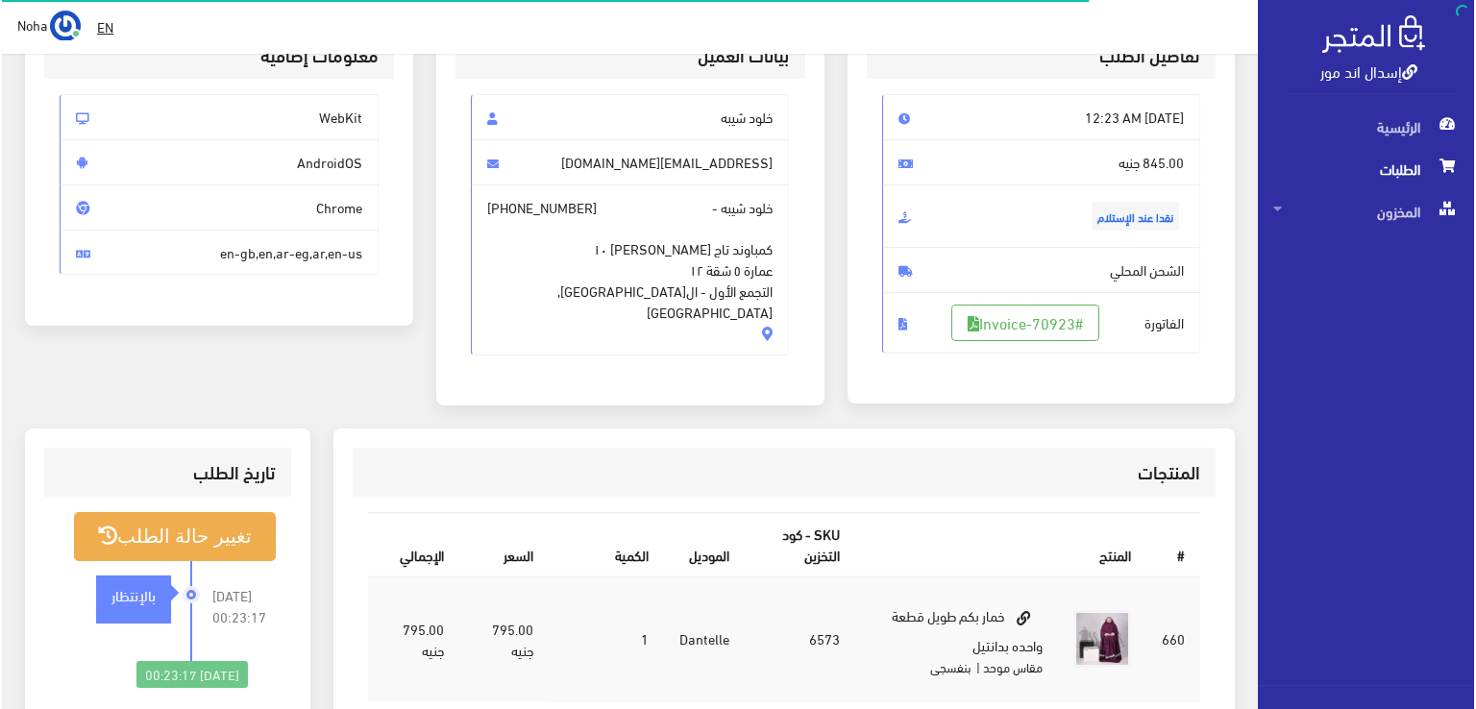
scroll to position [384, 0]
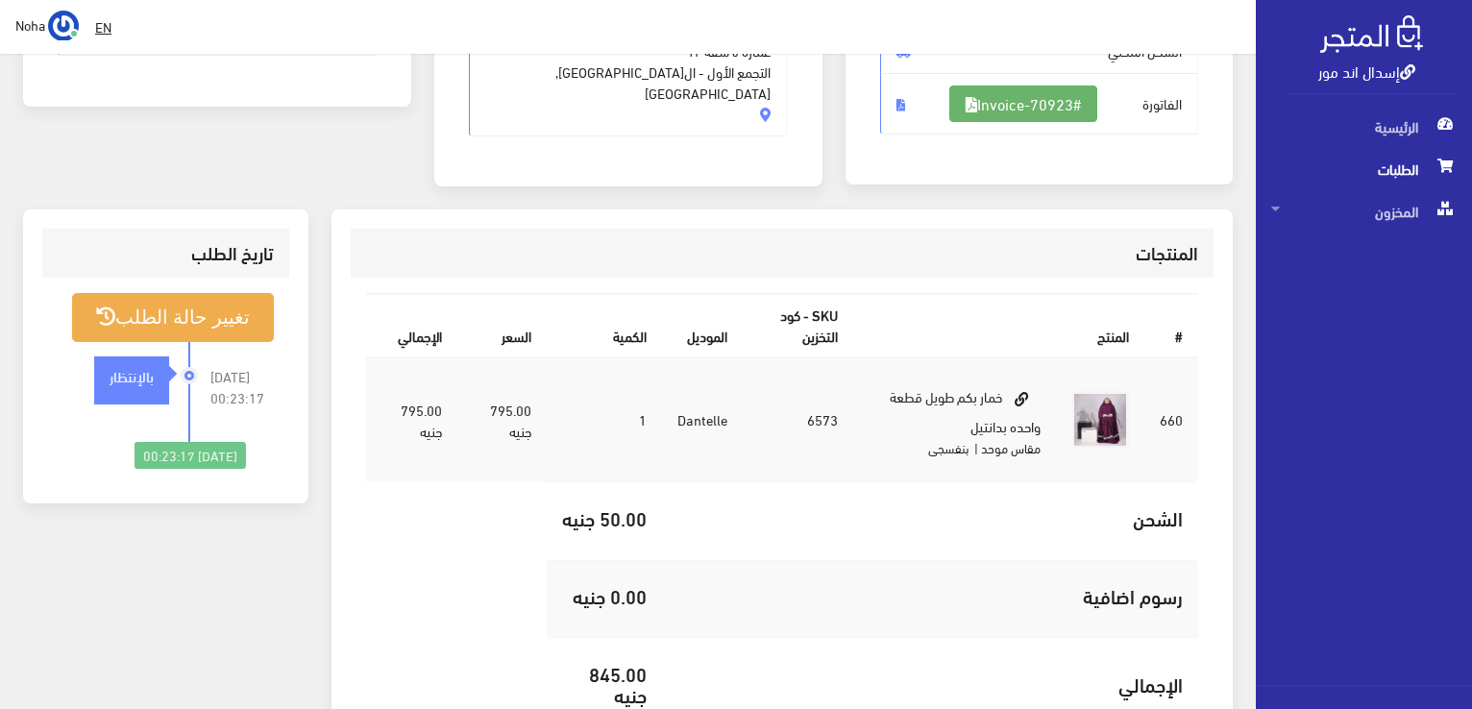
click at [1030, 106] on link "#Invoice-70923" at bounding box center [1023, 104] width 148 height 37
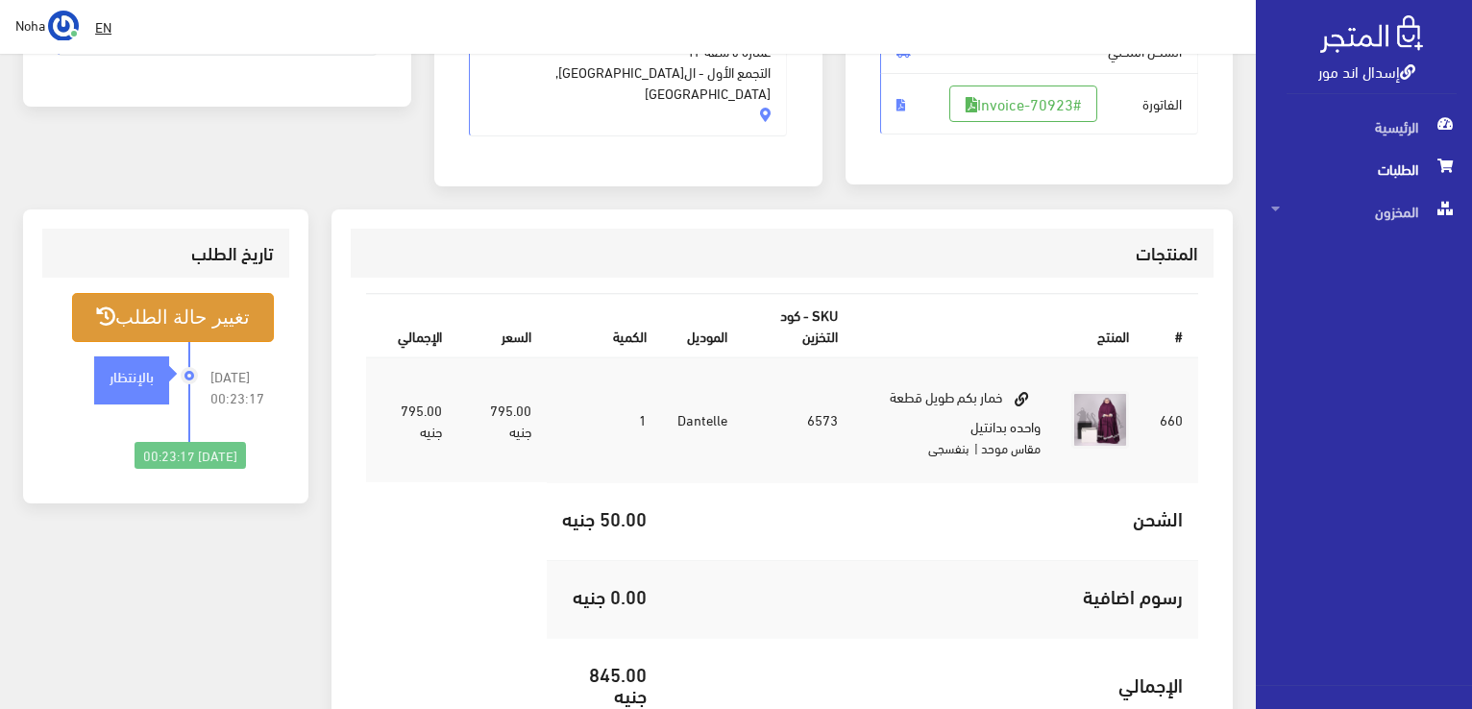
click at [252, 305] on button "تغيير حالة الطلب" at bounding box center [173, 317] width 202 height 49
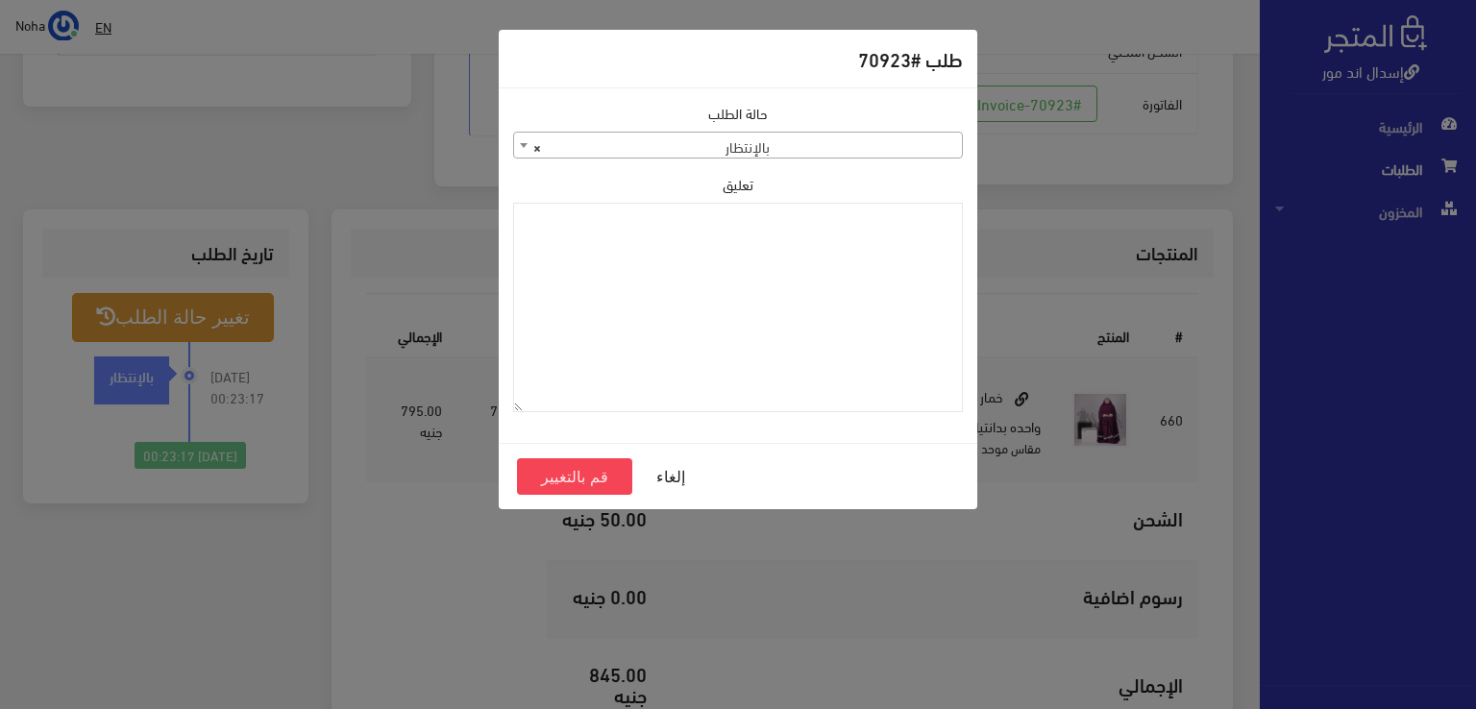
click at [669, 152] on span "× بالإنتظار" at bounding box center [738, 146] width 448 height 27
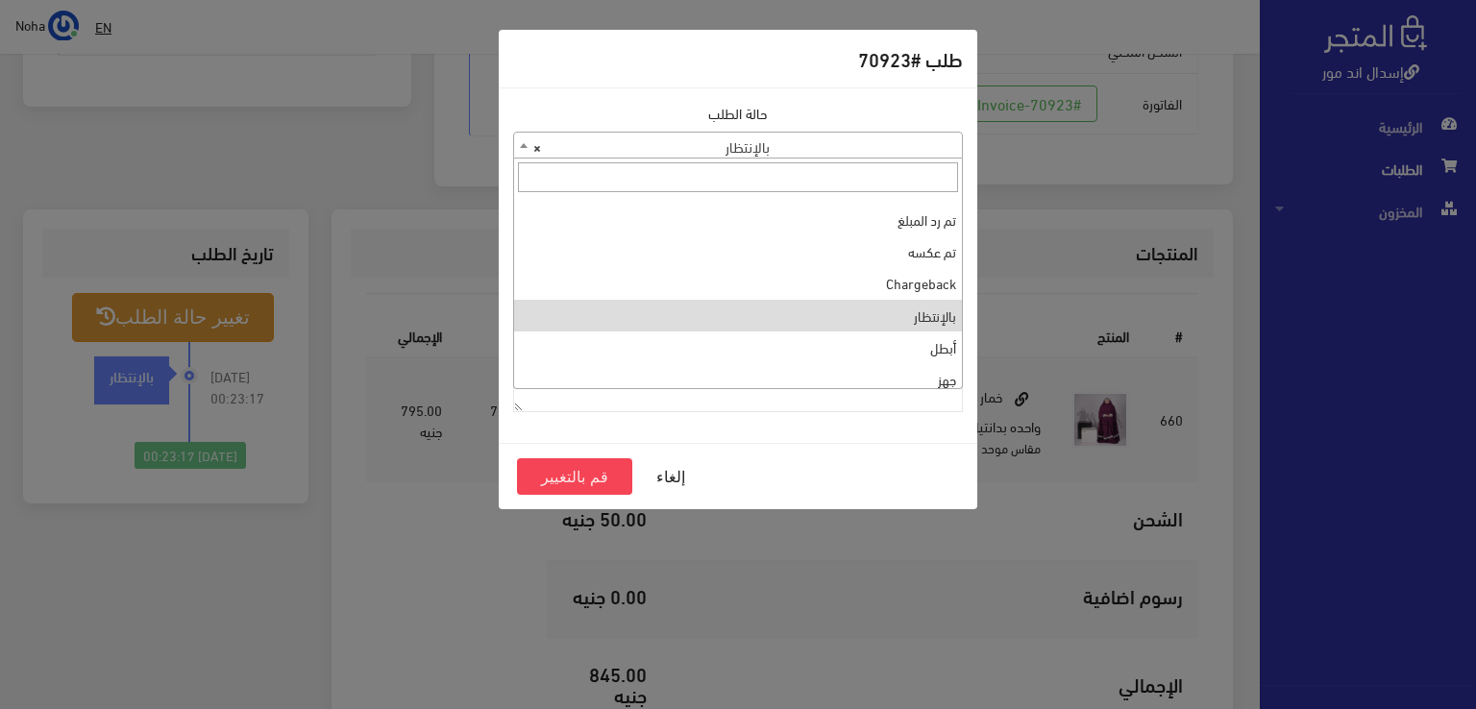
scroll to position [0, 0]
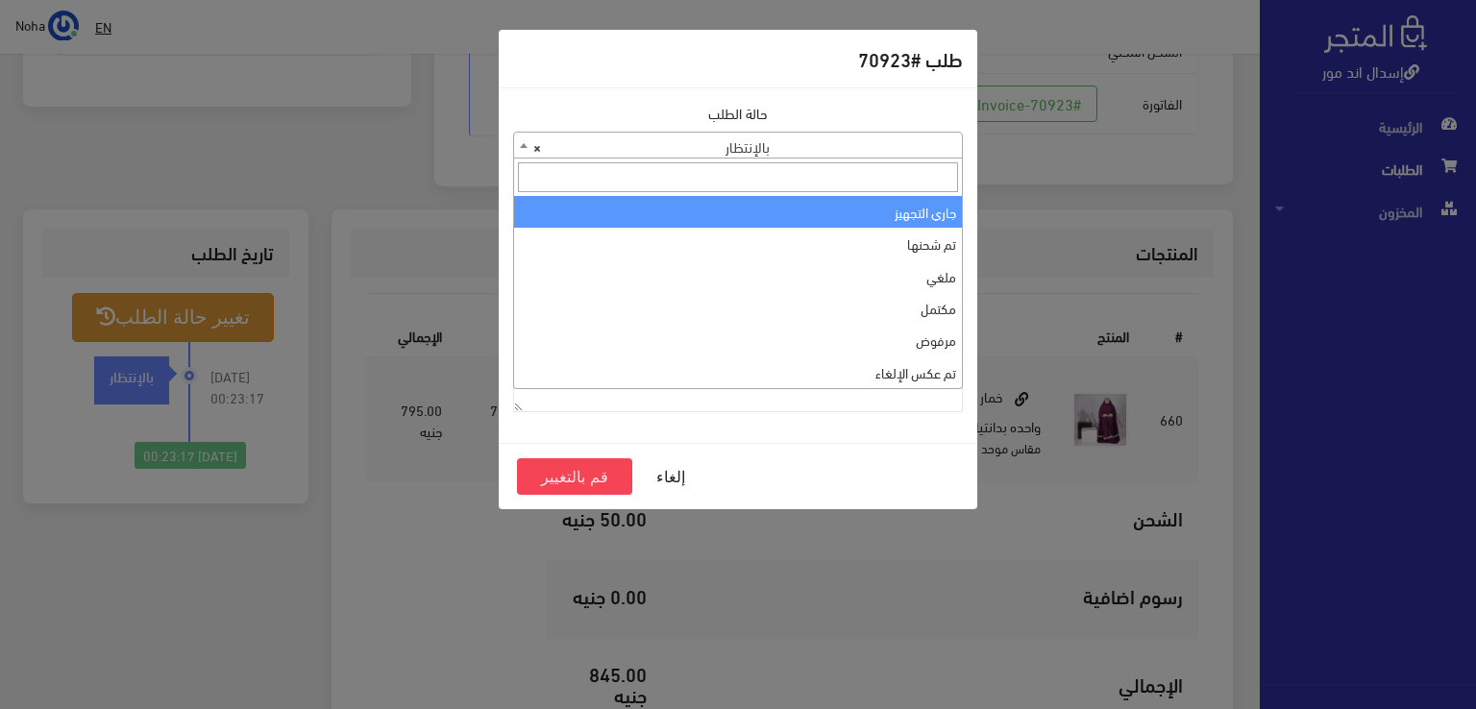
select select "1"
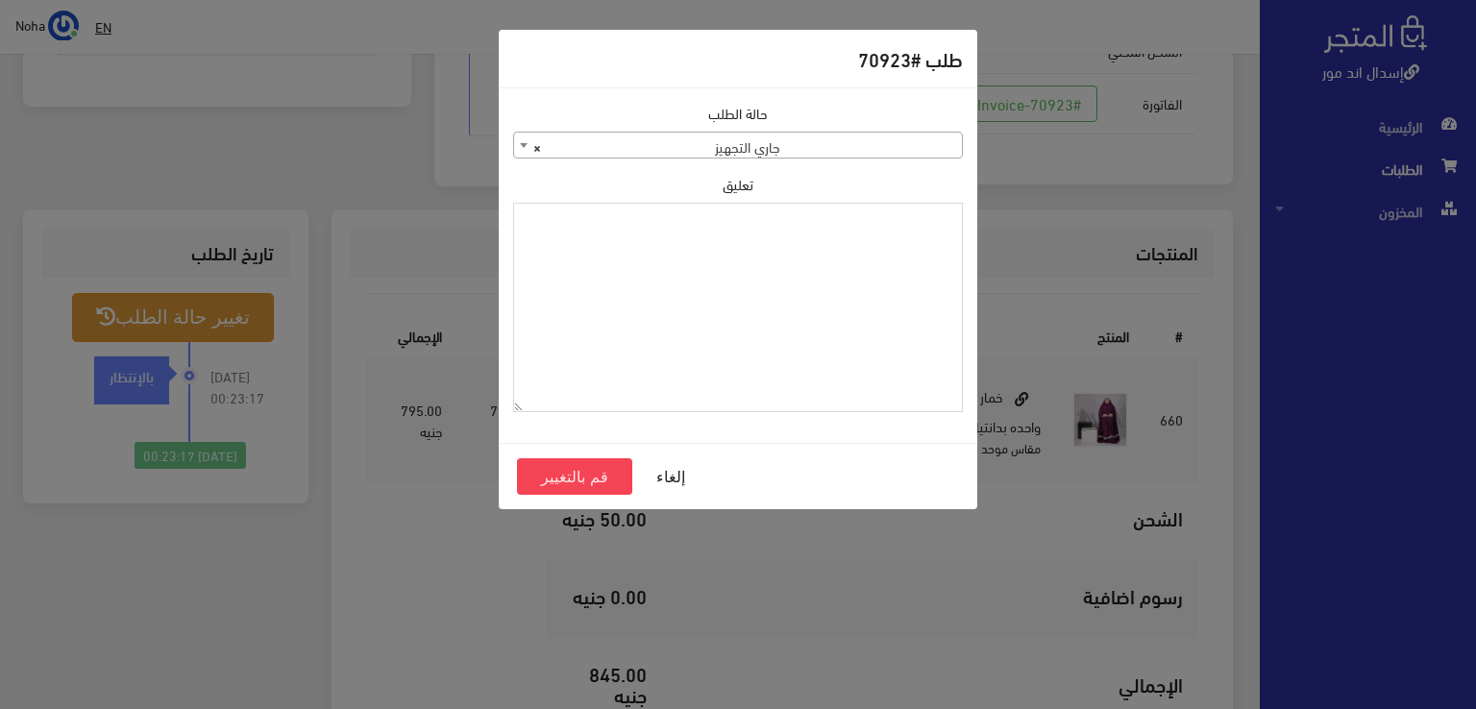
paste textarea "1129112"
type textarea "1129112"
click at [573, 481] on button "قم بالتغيير" at bounding box center [574, 476] width 115 height 37
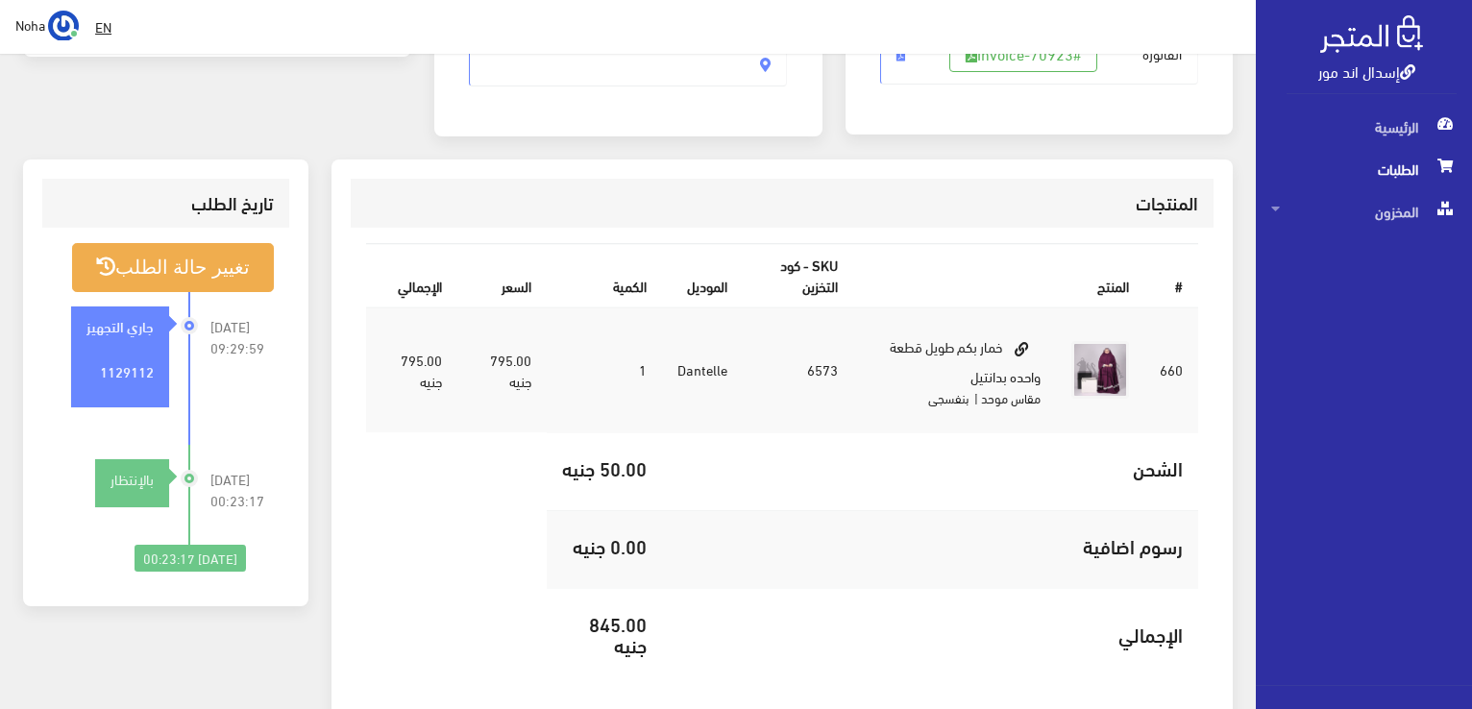
scroll to position [288, 0]
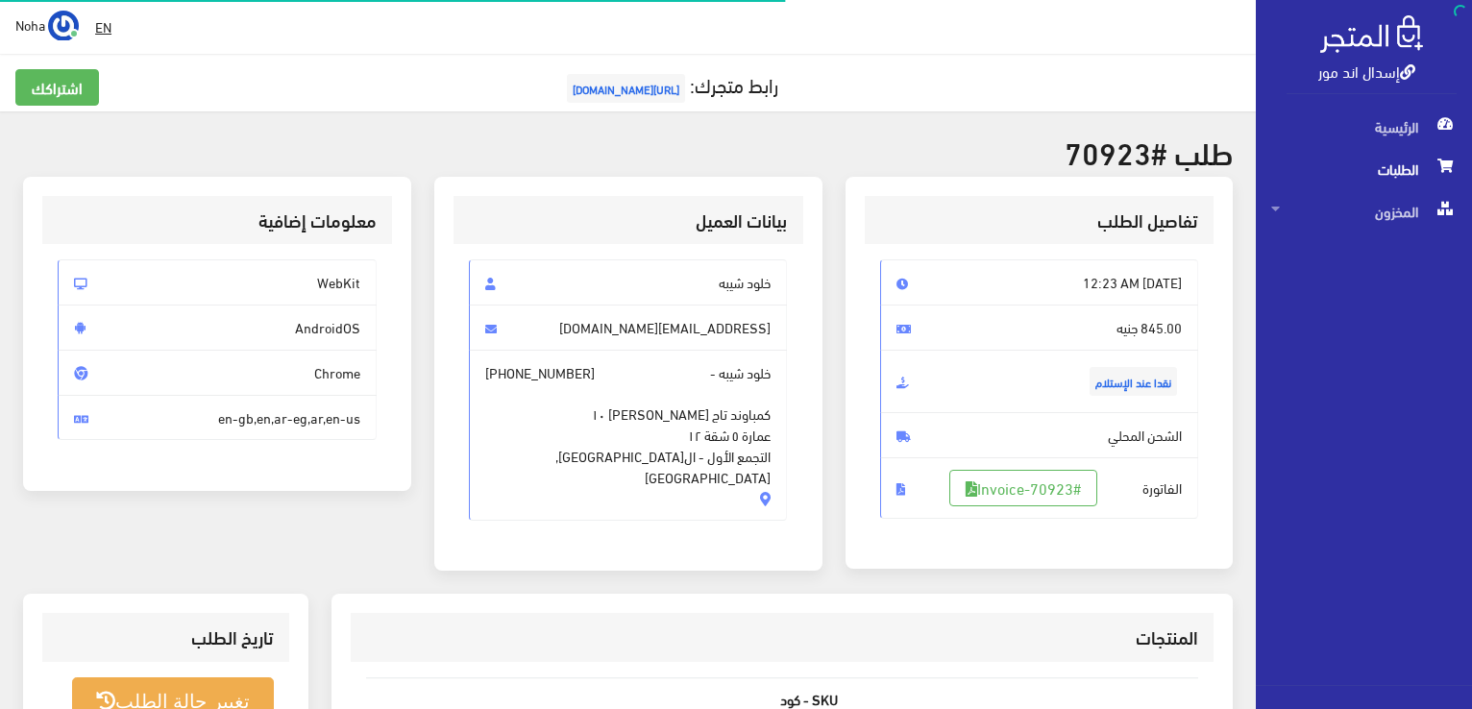
scroll to position [378, 0]
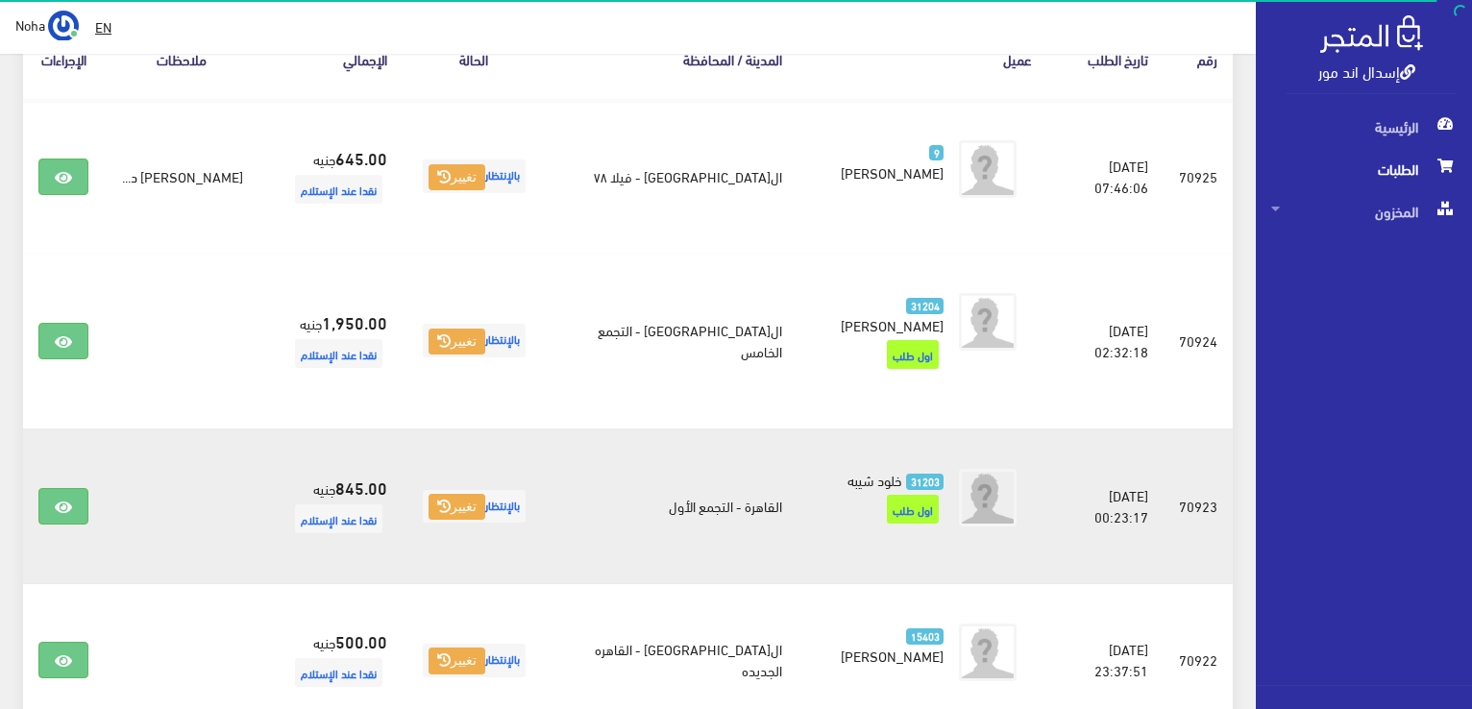
scroll to position [328, 0]
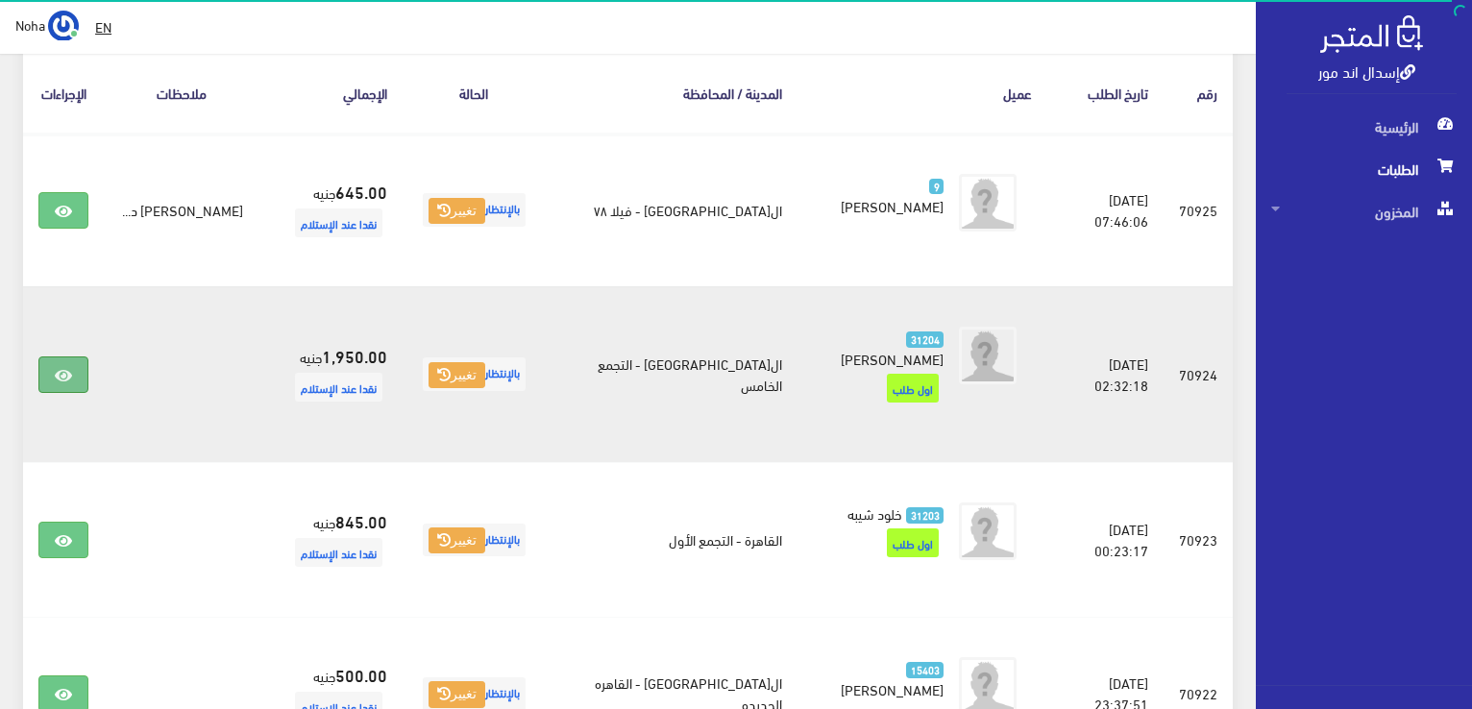
click at [50, 380] on link at bounding box center [63, 374] width 50 height 37
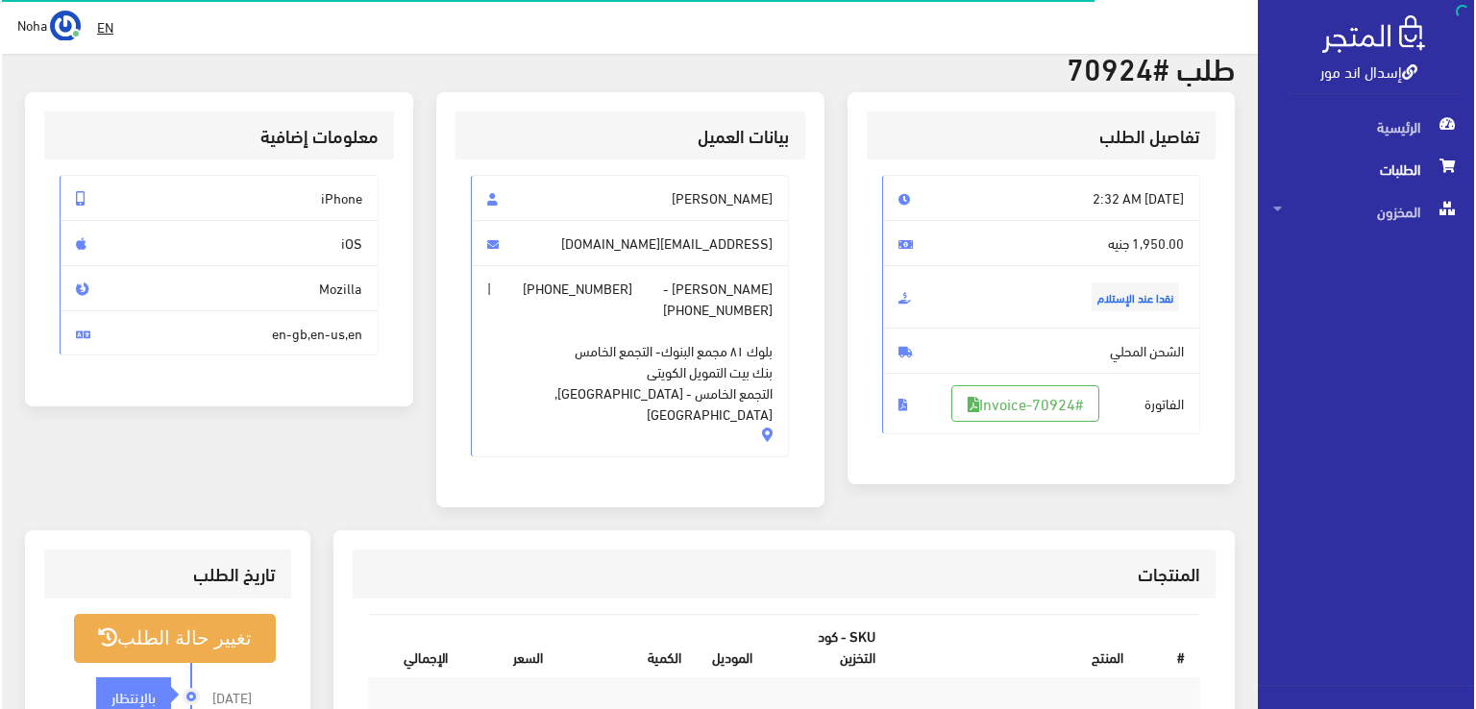
scroll to position [96, 0]
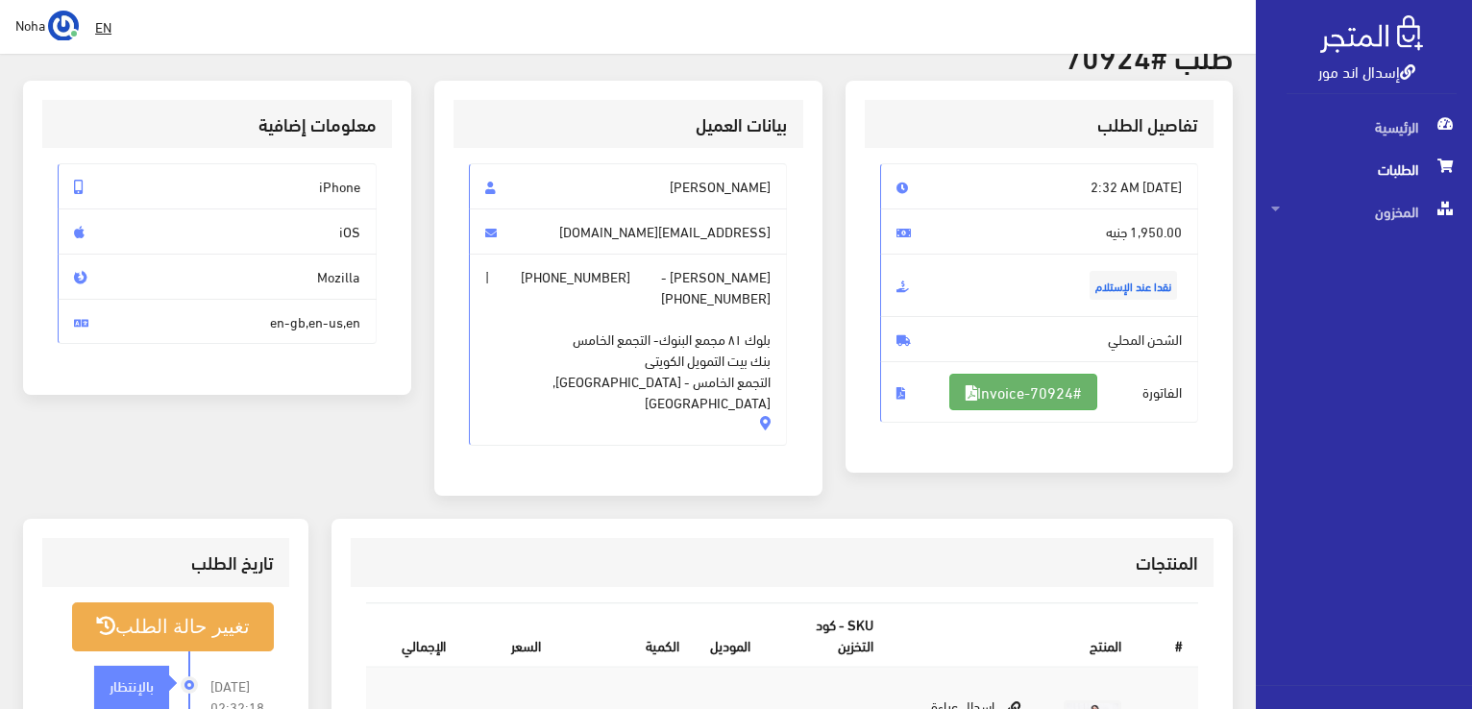
click at [978, 376] on link "#Invoice-70924" at bounding box center [1023, 392] width 148 height 37
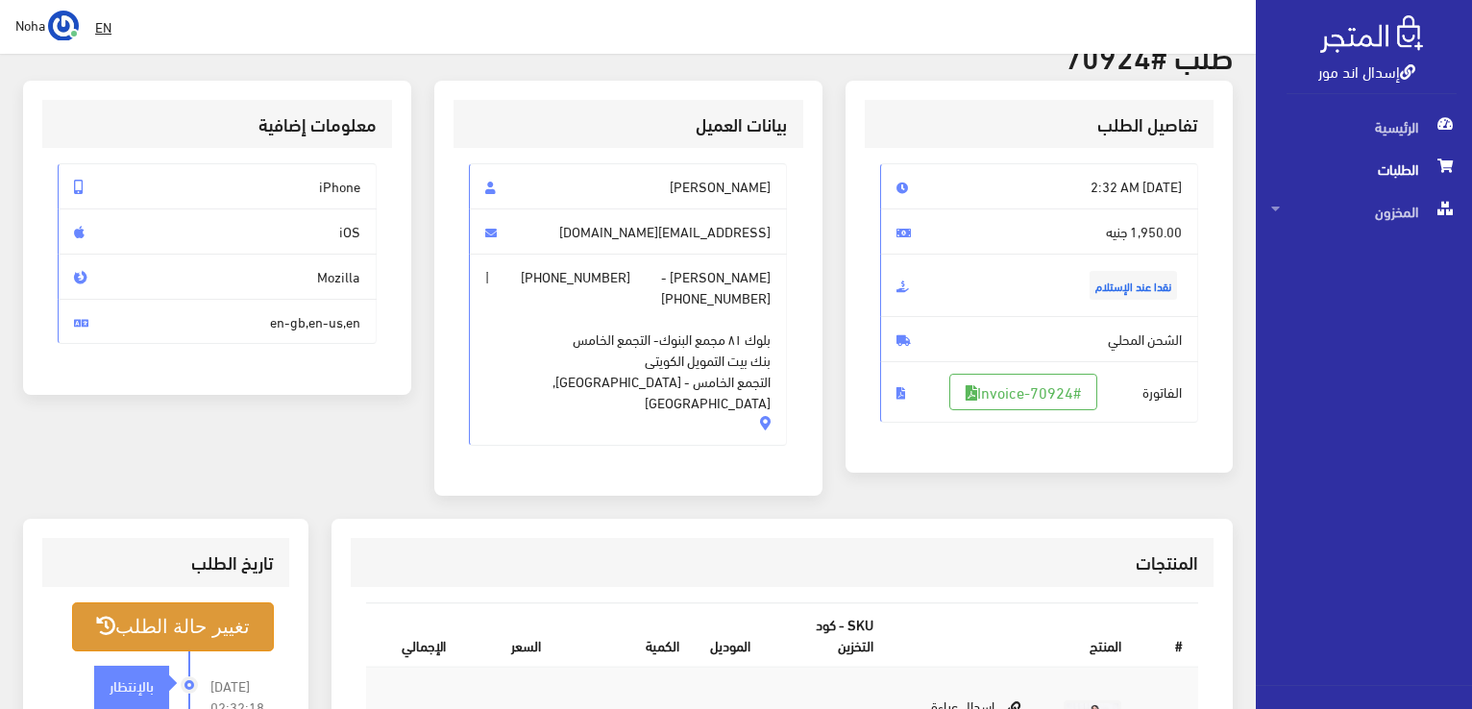
click at [142, 611] on button "تغيير حالة الطلب" at bounding box center [173, 626] width 202 height 49
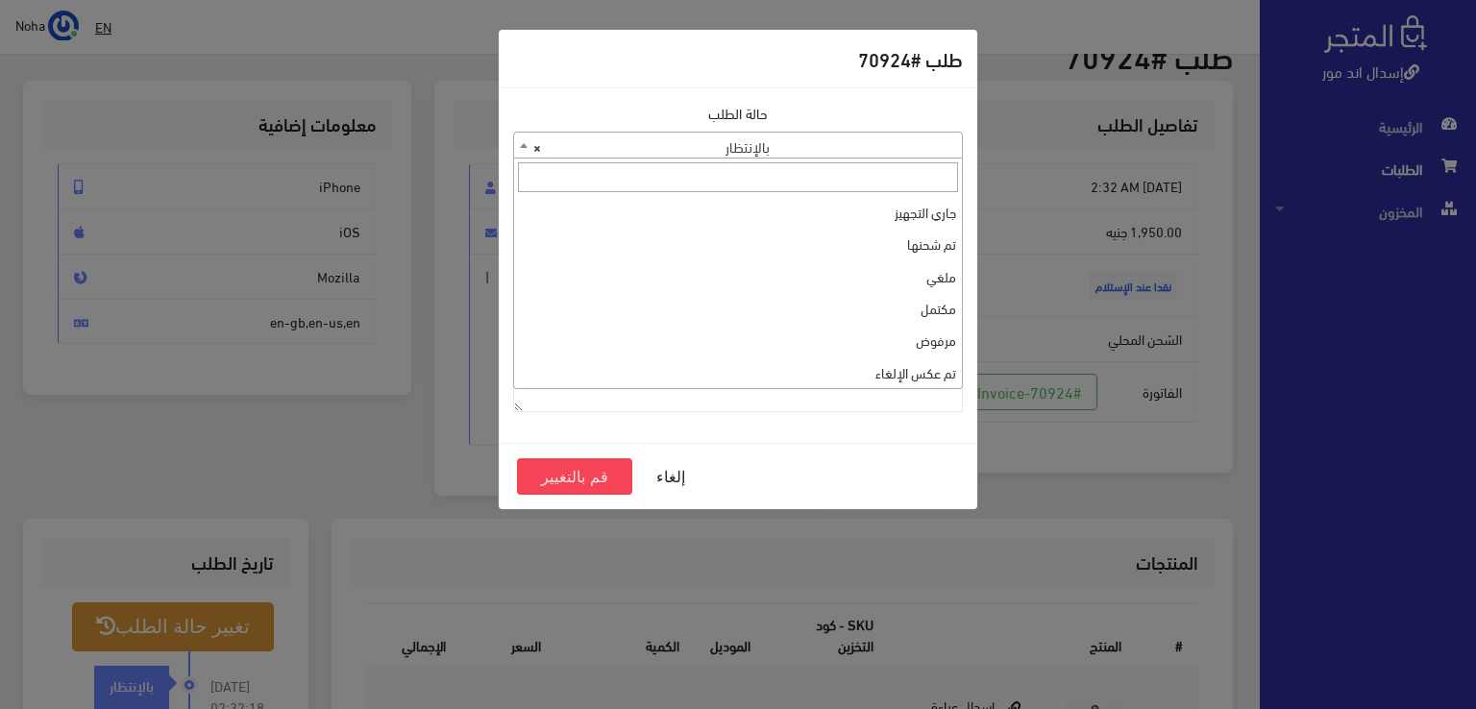
click at [678, 155] on span "× بالإنتظار" at bounding box center [738, 146] width 448 height 27
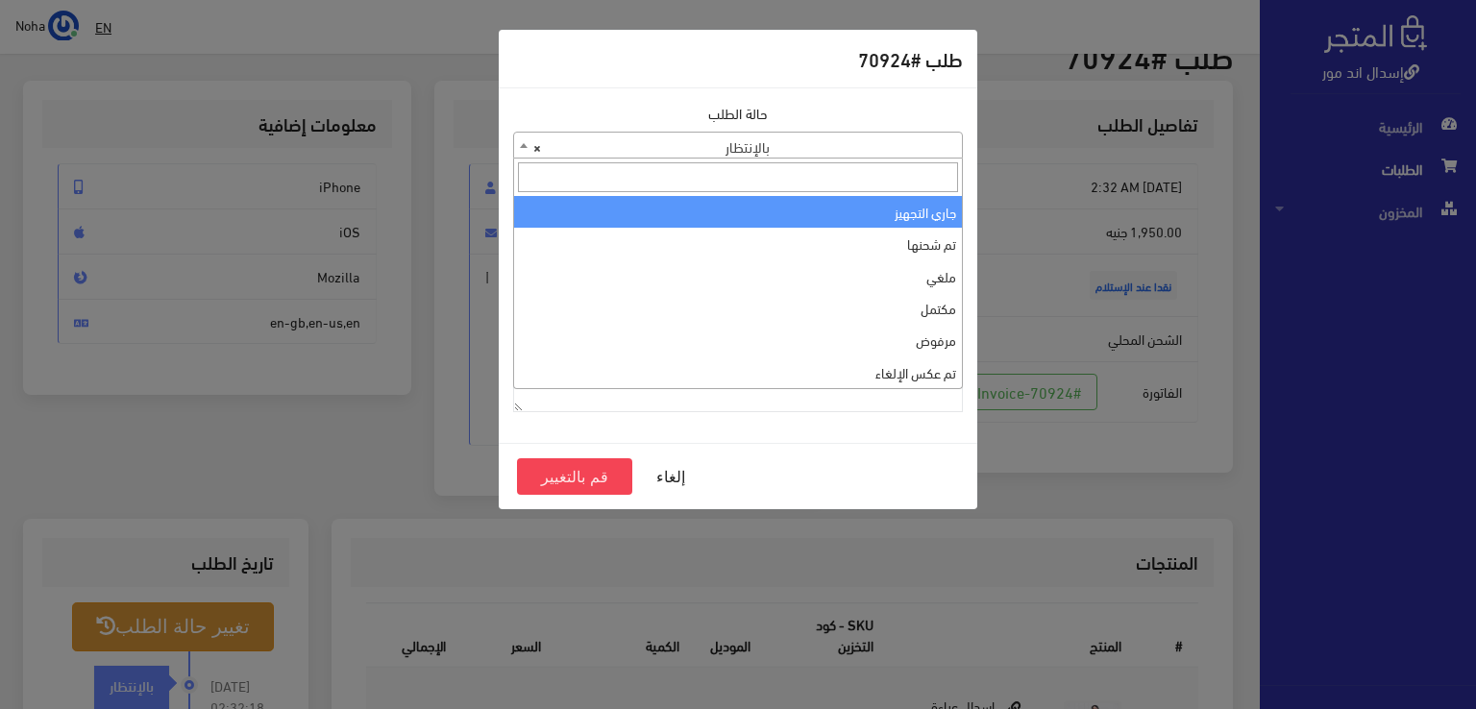
select select "1"
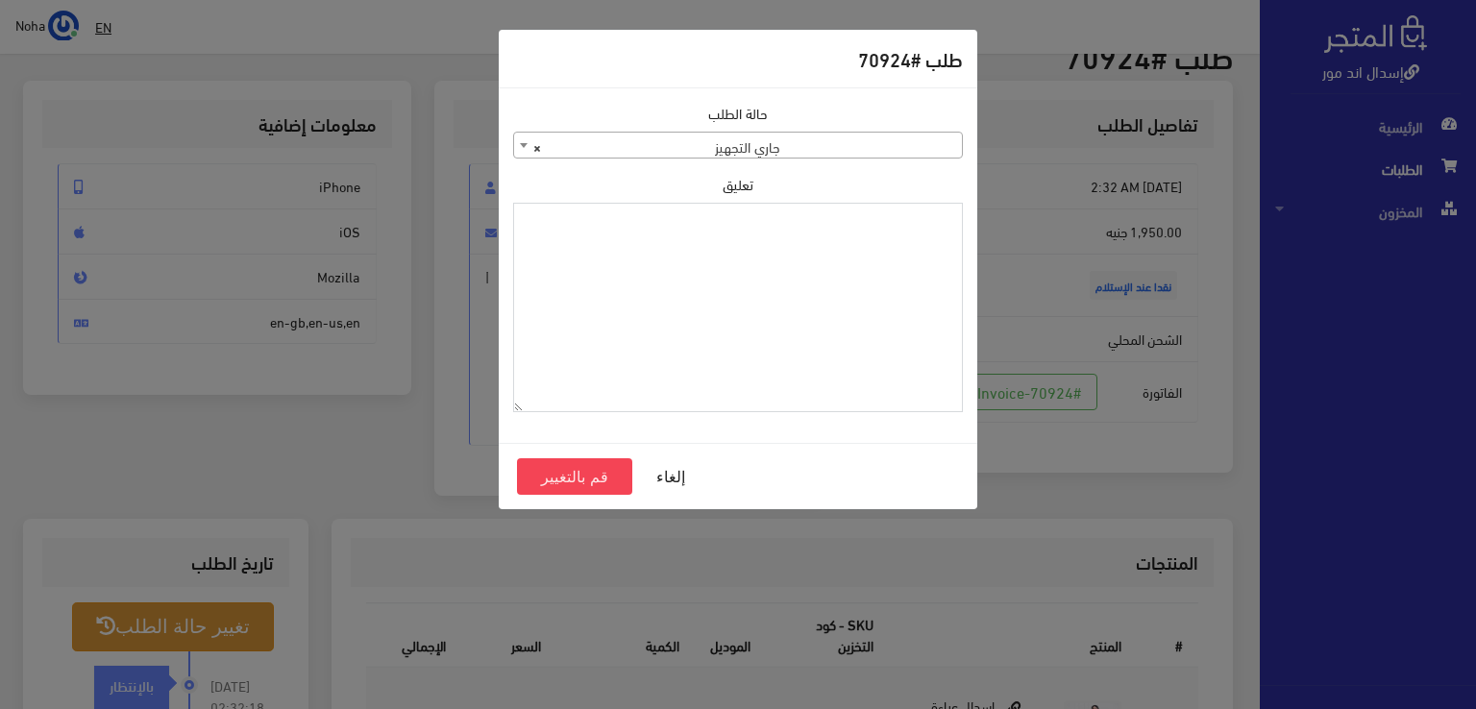
paste textarea "1129112"
type textarea "1129112"
click at [566, 475] on button "قم بالتغيير" at bounding box center [574, 476] width 115 height 37
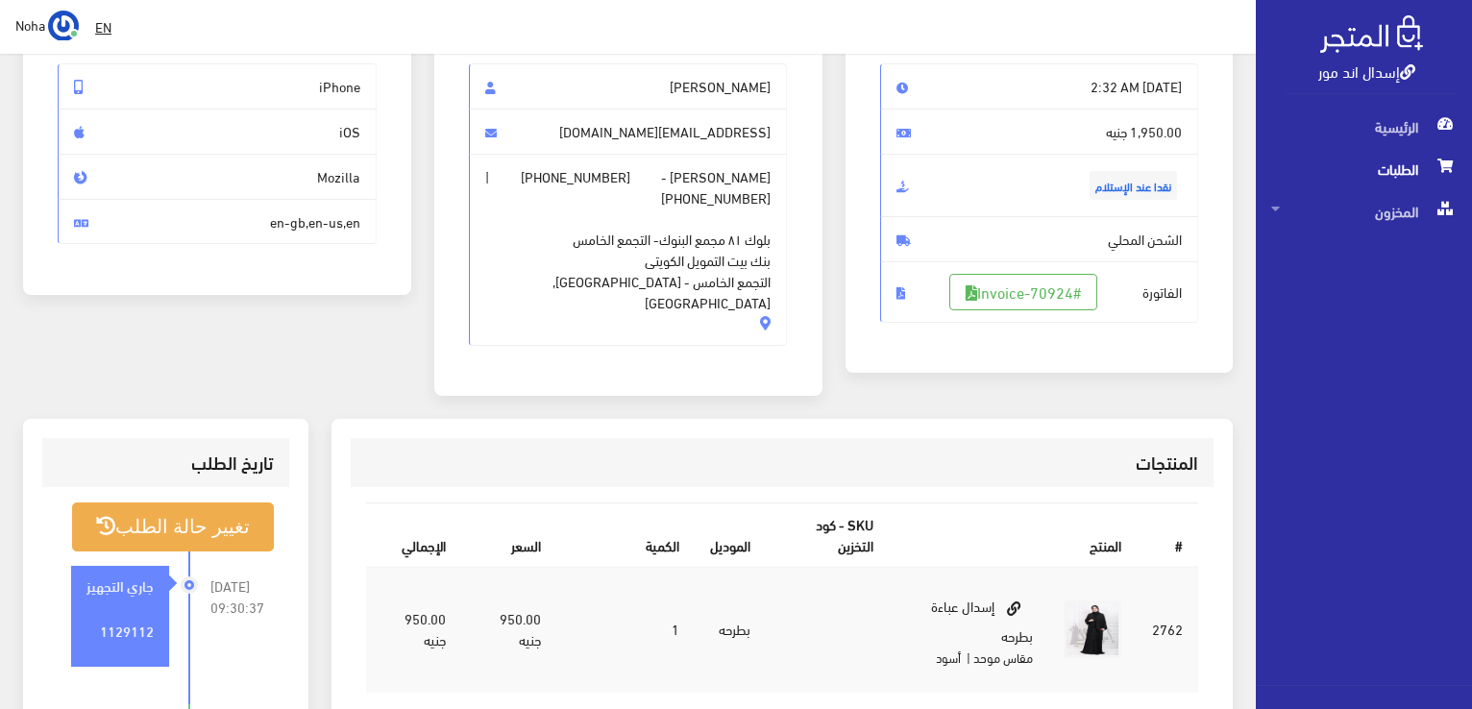
scroll to position [192, 0]
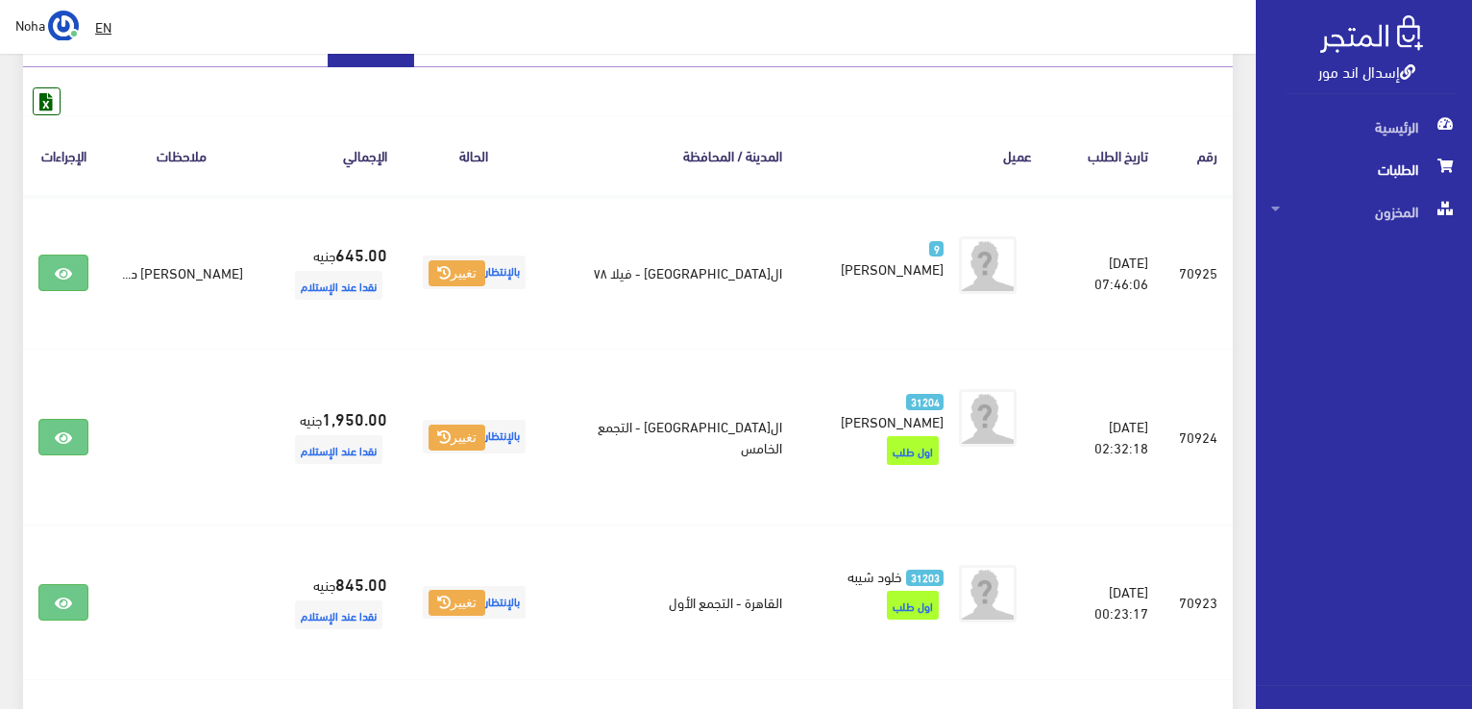
scroll to position [232, 0]
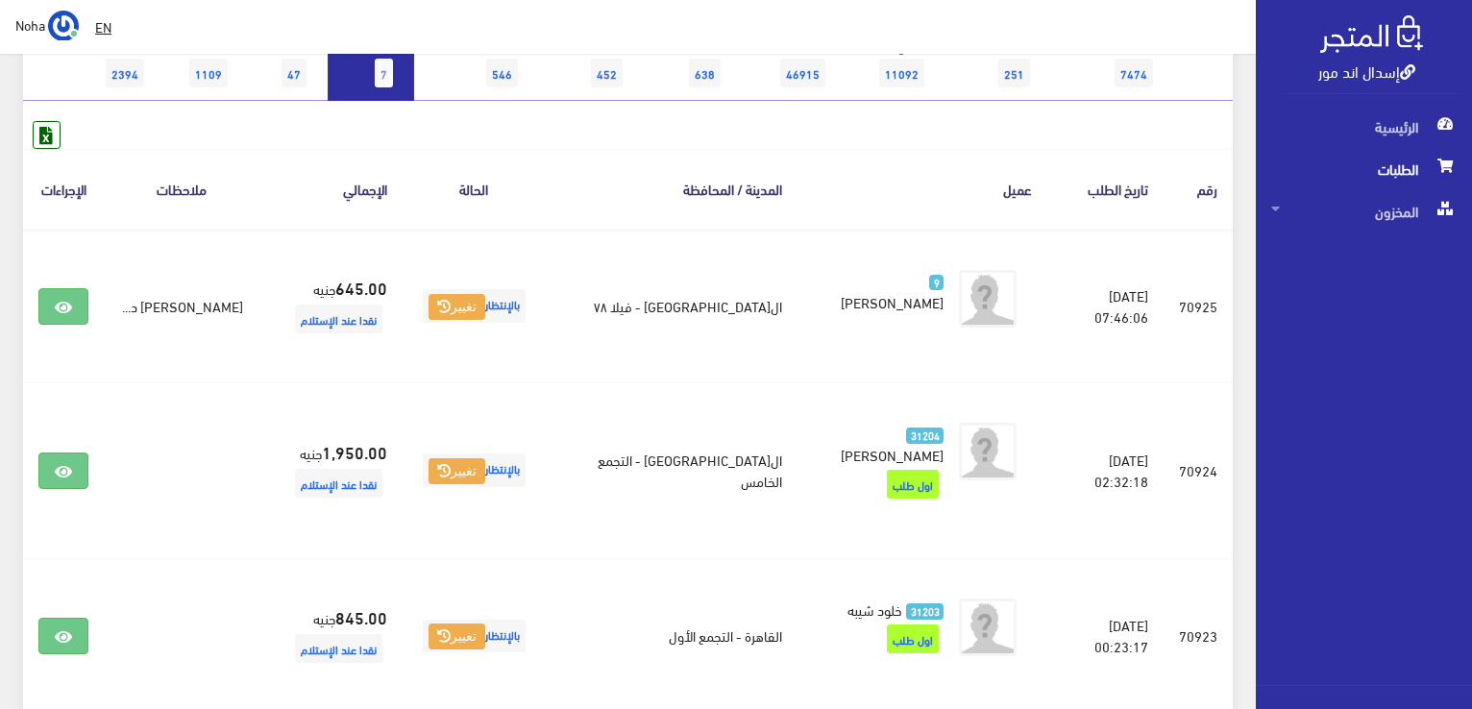
click at [65, 204] on th "الإجراءات" at bounding box center [63, 189] width 81 height 80
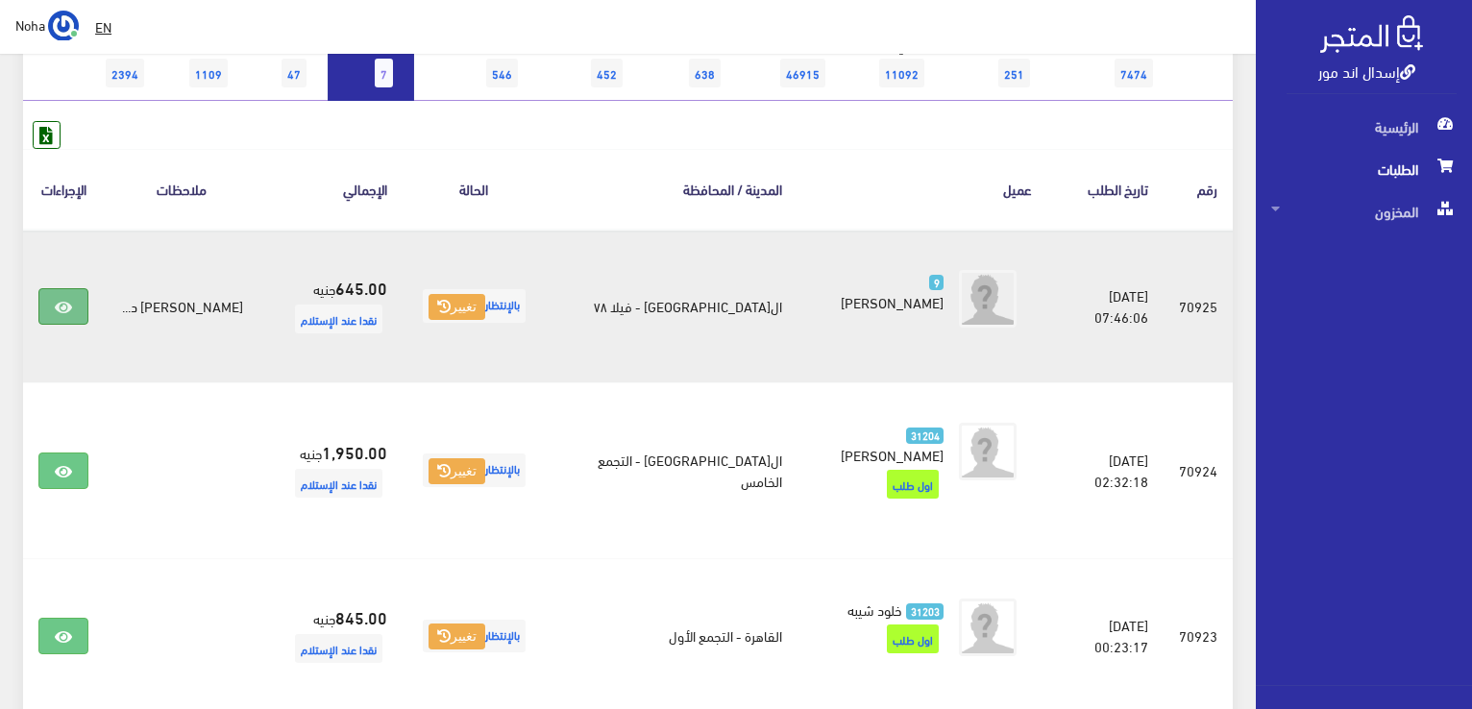
click at [69, 291] on link at bounding box center [63, 306] width 50 height 37
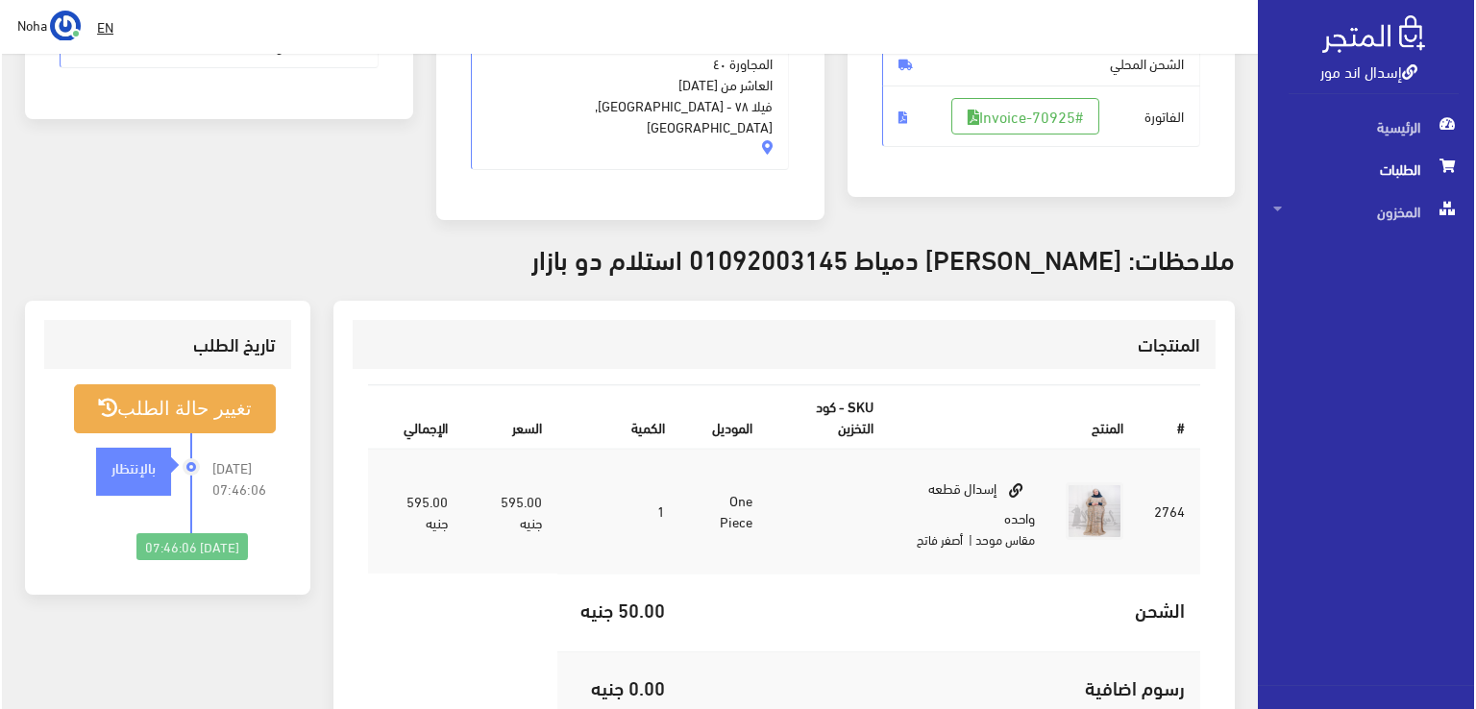
scroll to position [384, 0]
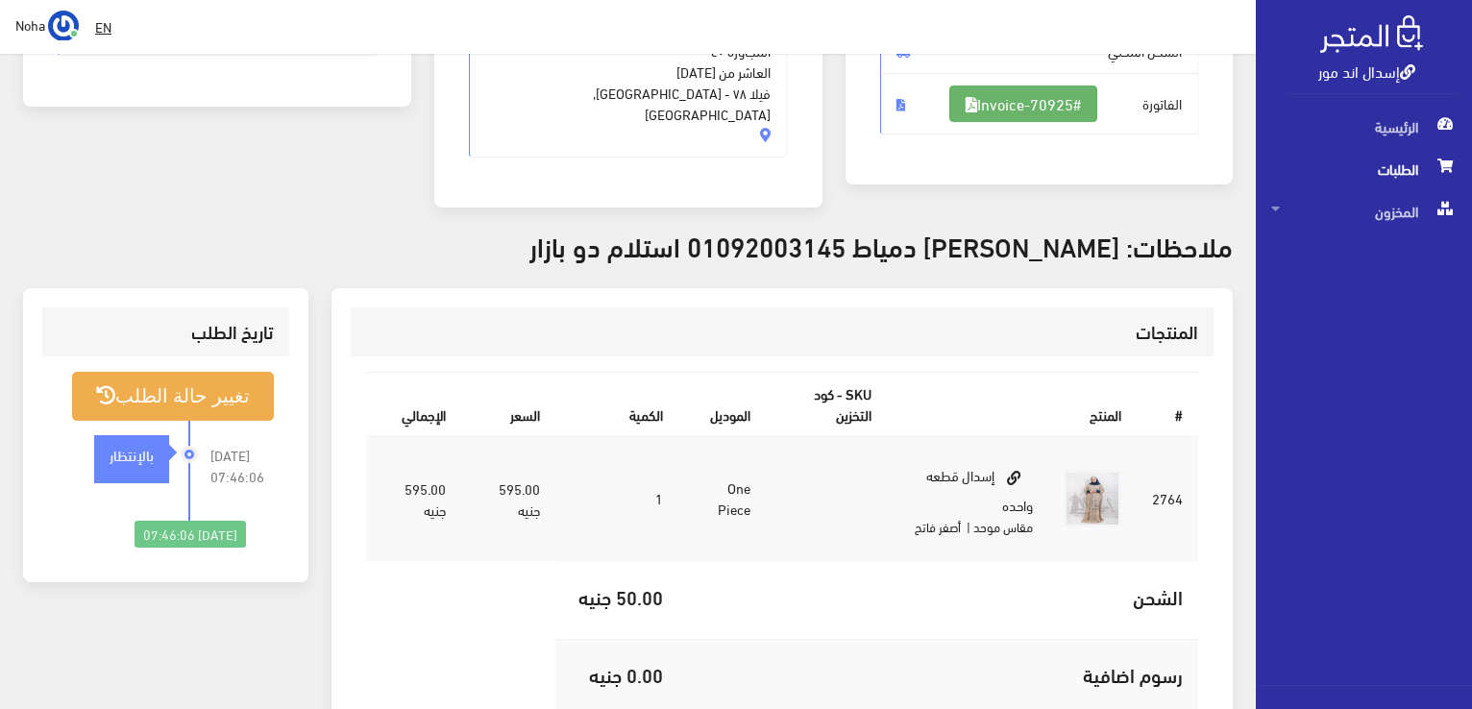
click at [1023, 101] on link "#Invoice-70925" at bounding box center [1023, 104] width 148 height 37
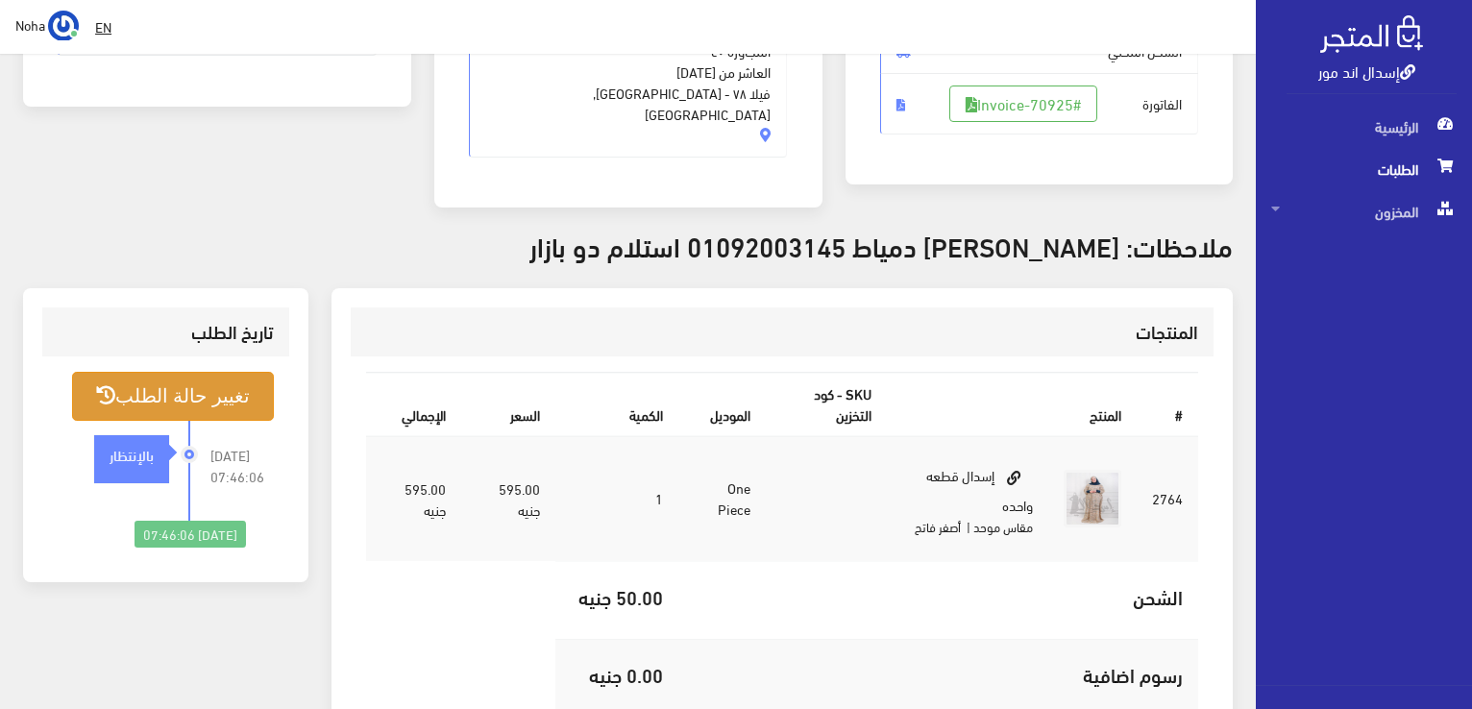
click at [230, 372] on button "تغيير حالة الطلب" at bounding box center [173, 396] width 202 height 49
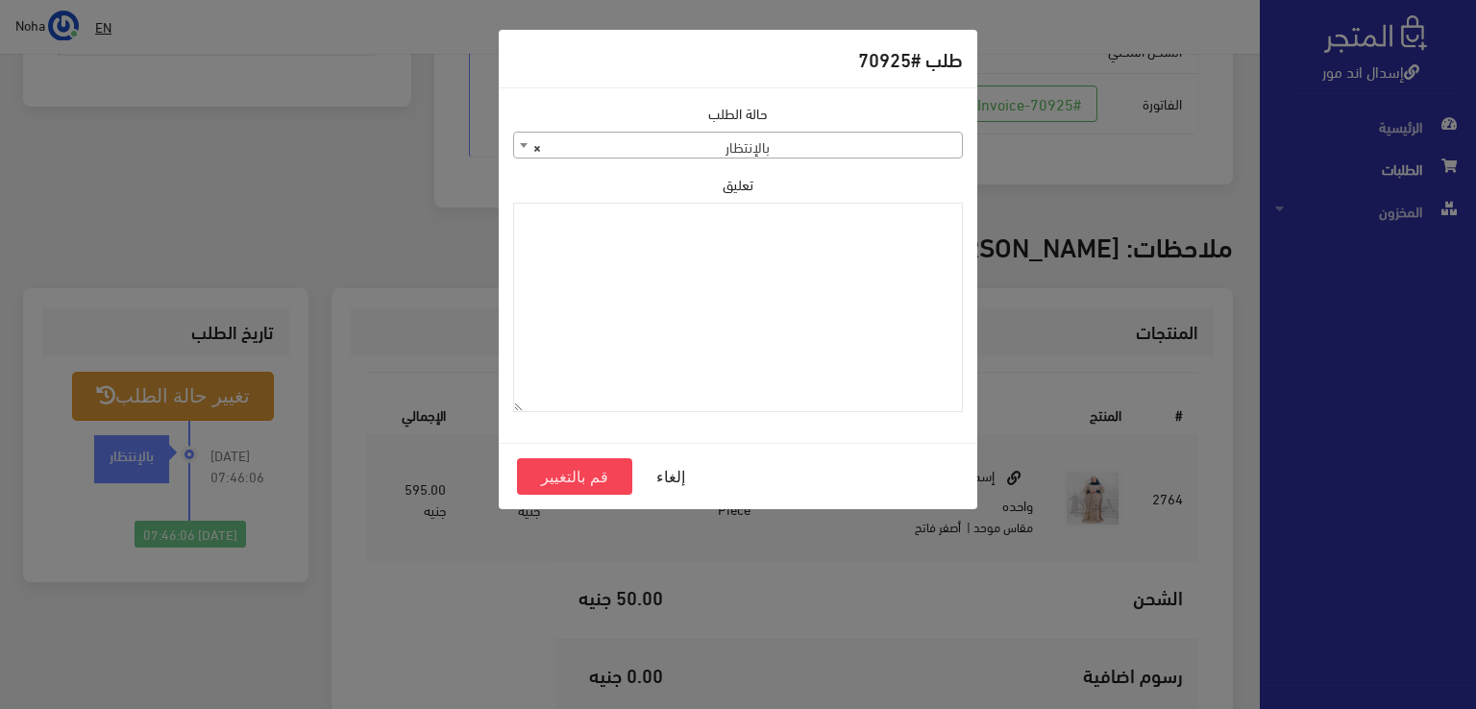
click at [815, 151] on span "× بالإنتظار" at bounding box center [738, 146] width 448 height 27
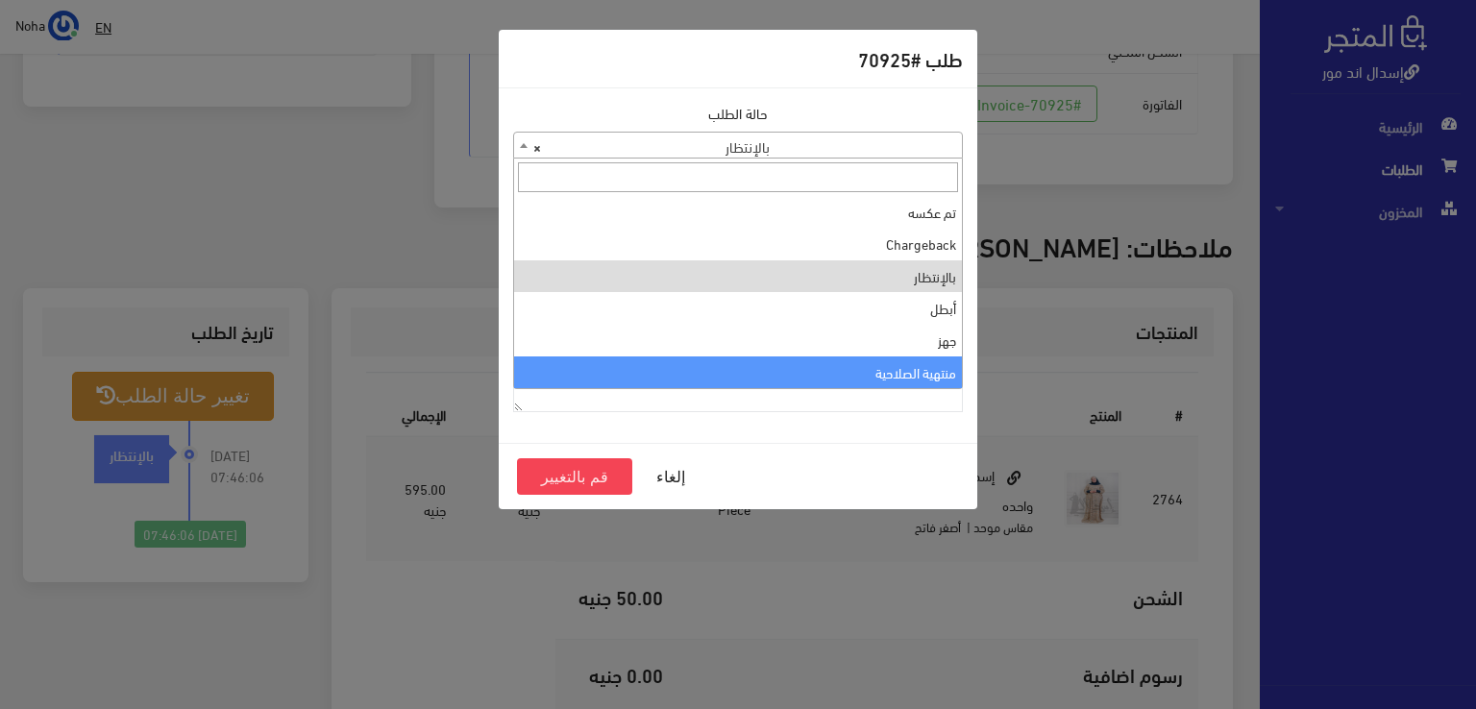
select select "14"
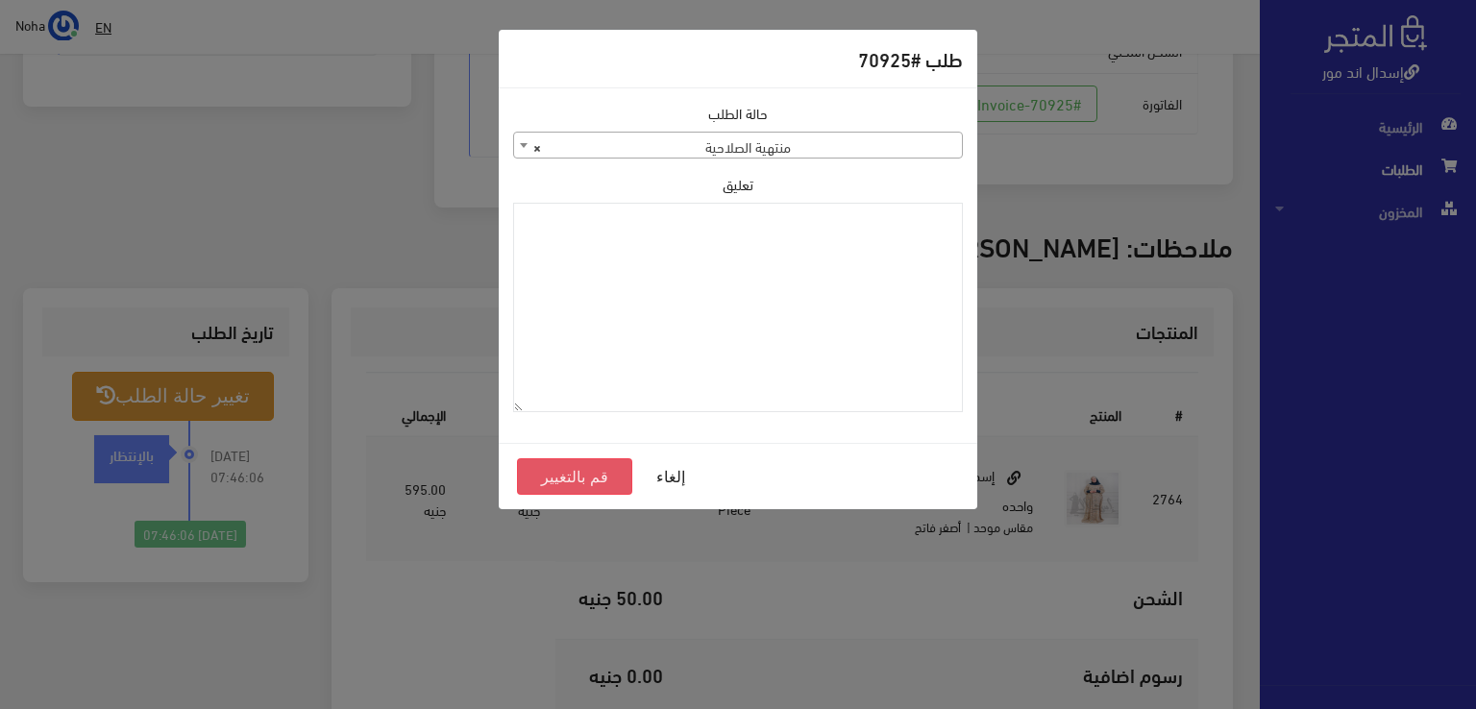
drag, startPoint x: 676, startPoint y: 301, endPoint x: 576, endPoint y: 471, distance: 197.2
click at [576, 471] on button "قم بالتغيير" at bounding box center [574, 476] width 115 height 37
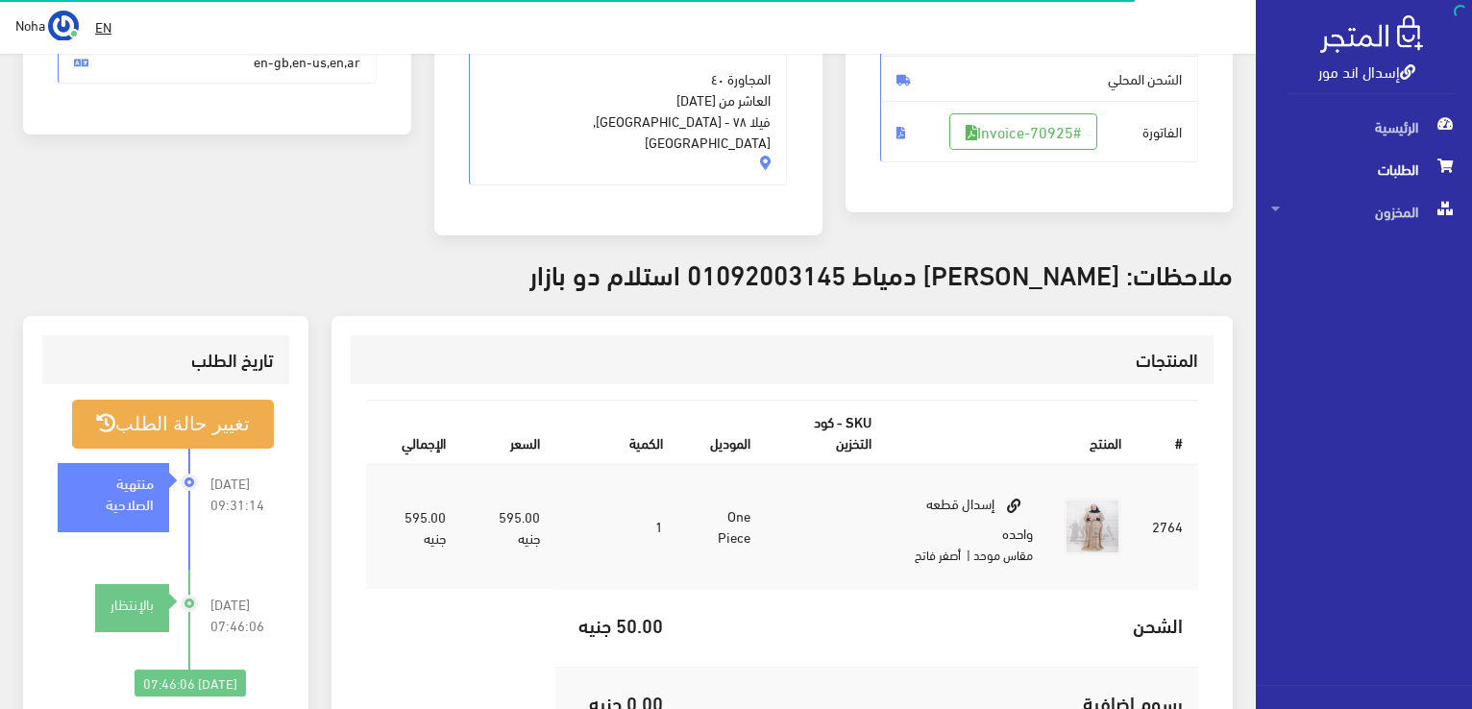
scroll to position [384, 0]
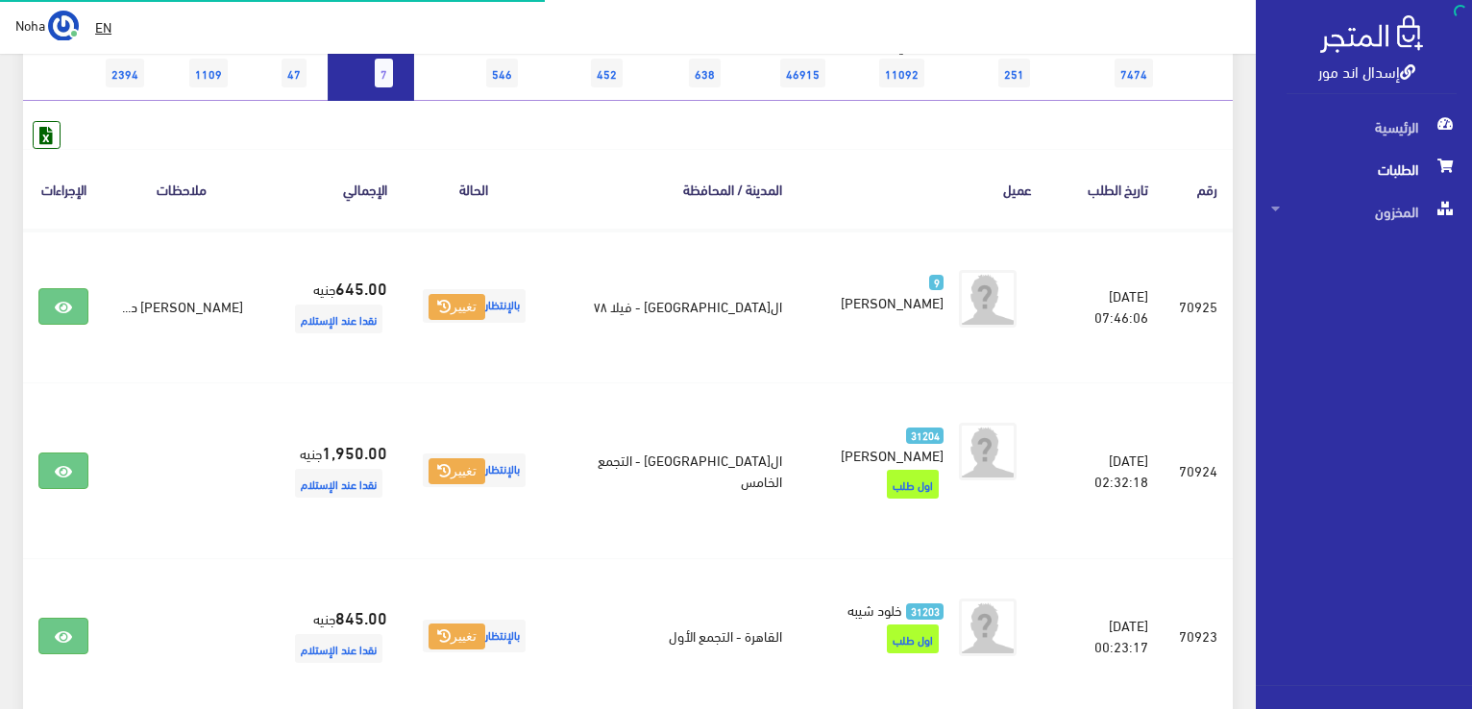
scroll to position [232, 0]
click at [377, 74] on span "7" at bounding box center [384, 73] width 18 height 29
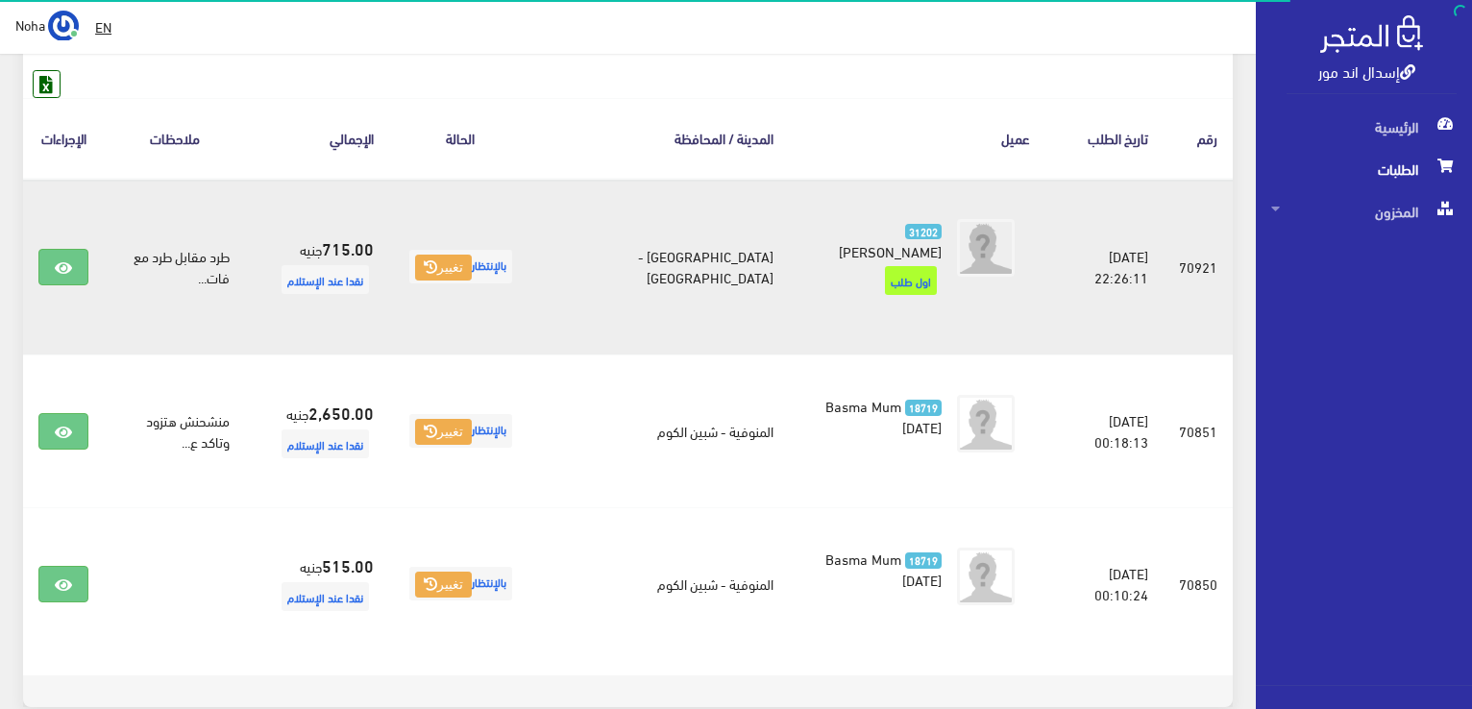
scroll to position [384, 0]
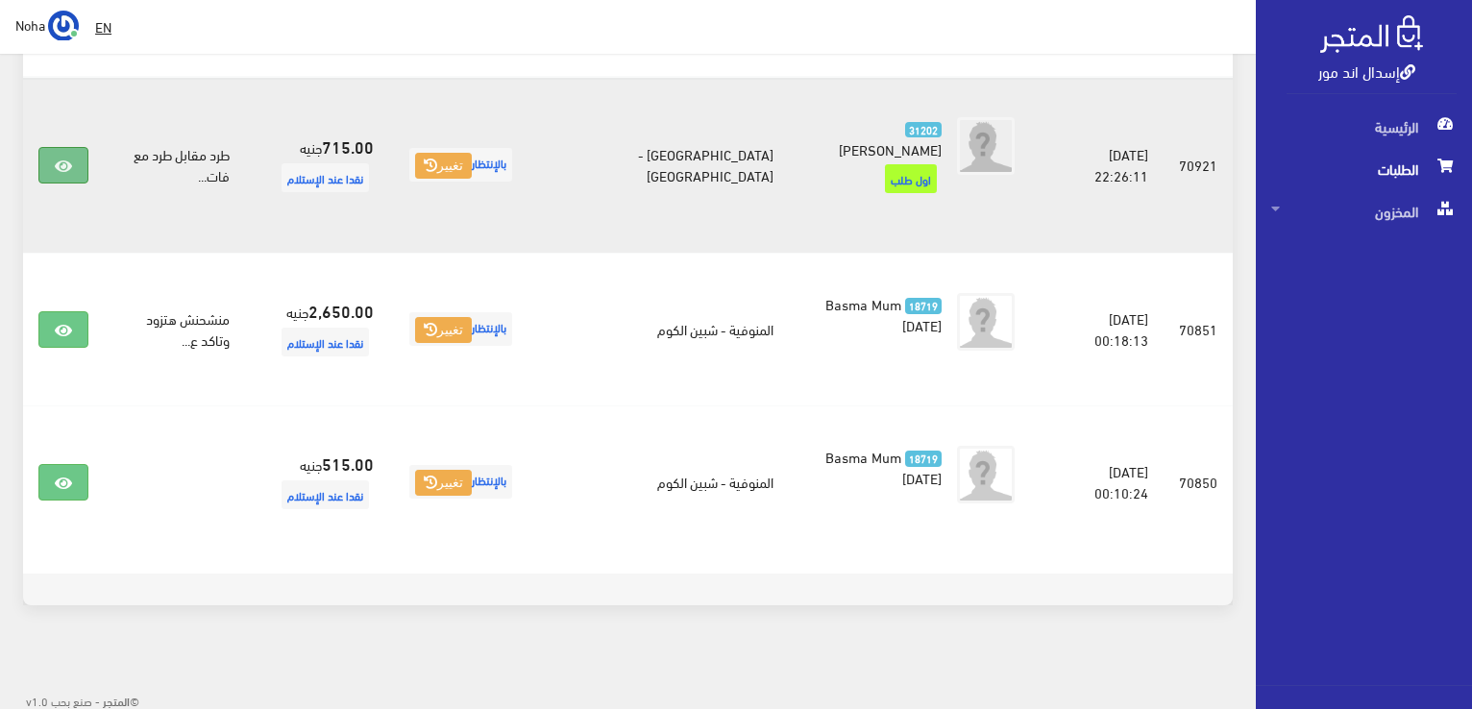
click at [69, 159] on icon at bounding box center [63, 166] width 17 height 15
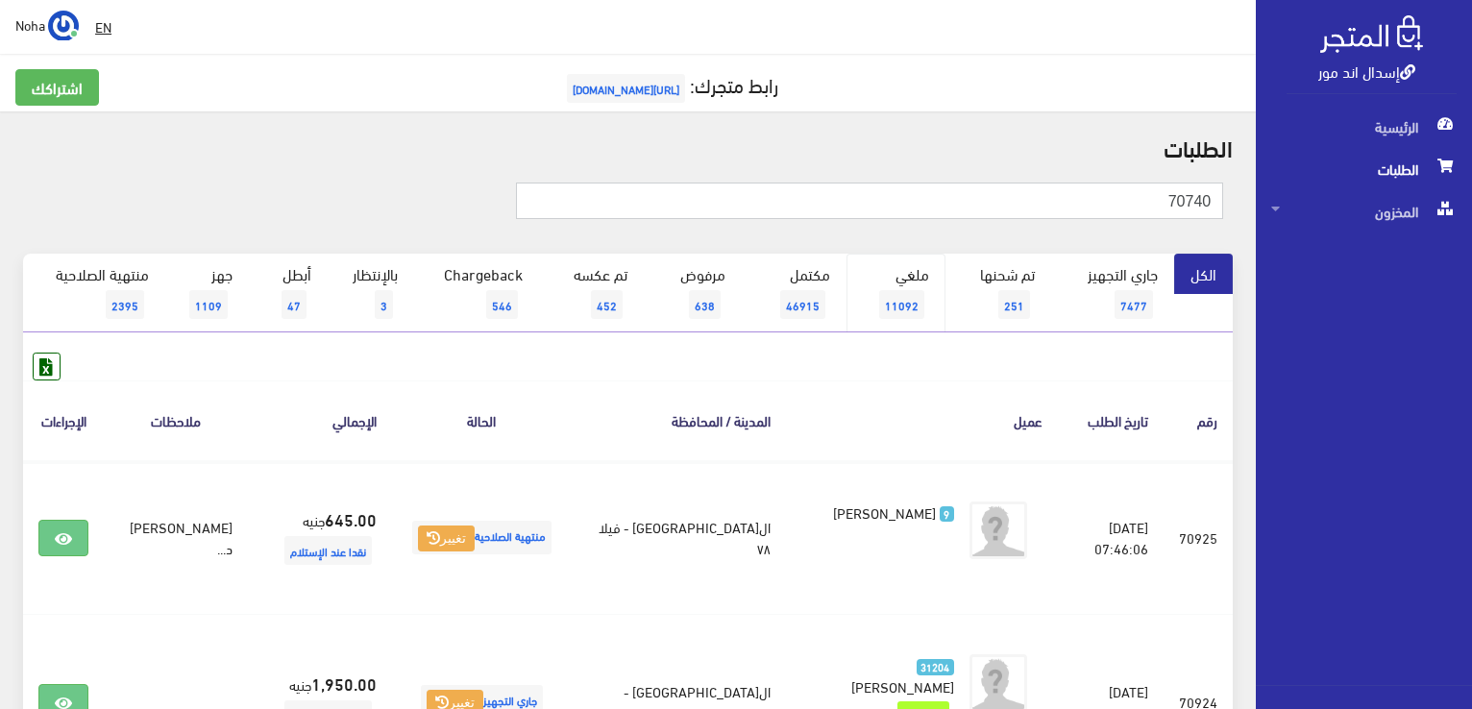
type input "70740"
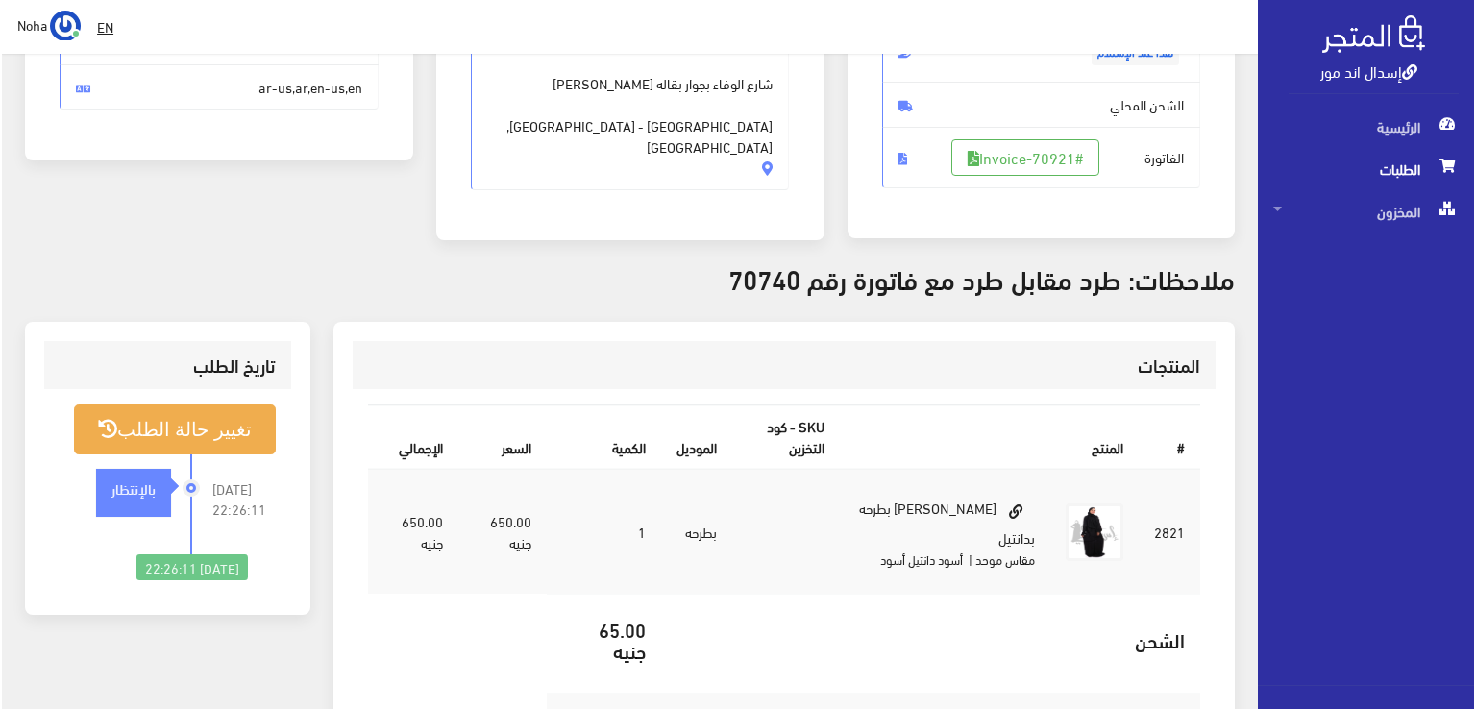
scroll to position [288, 0]
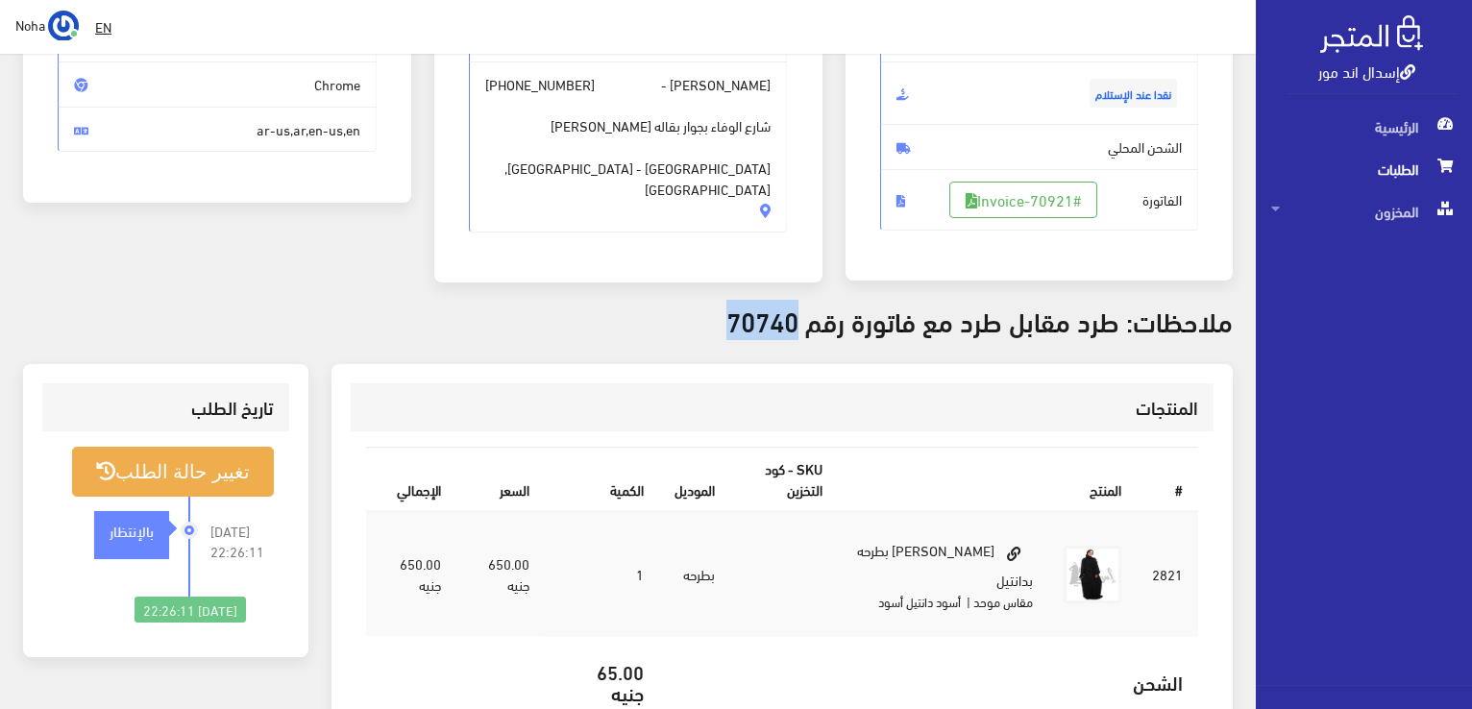
drag, startPoint x: 802, startPoint y: 323, endPoint x: 720, endPoint y: 313, distance: 83.2
click at [720, 313] on h3 "ملاحظات: طرد مقابل طرد مع فاتورة رقم 70740" at bounding box center [628, 321] width 1210 height 30
click at [1041, 205] on link "#Invoice-70921" at bounding box center [1023, 200] width 148 height 37
click at [156, 479] on button "تغيير حالة الطلب" at bounding box center [173, 471] width 202 height 49
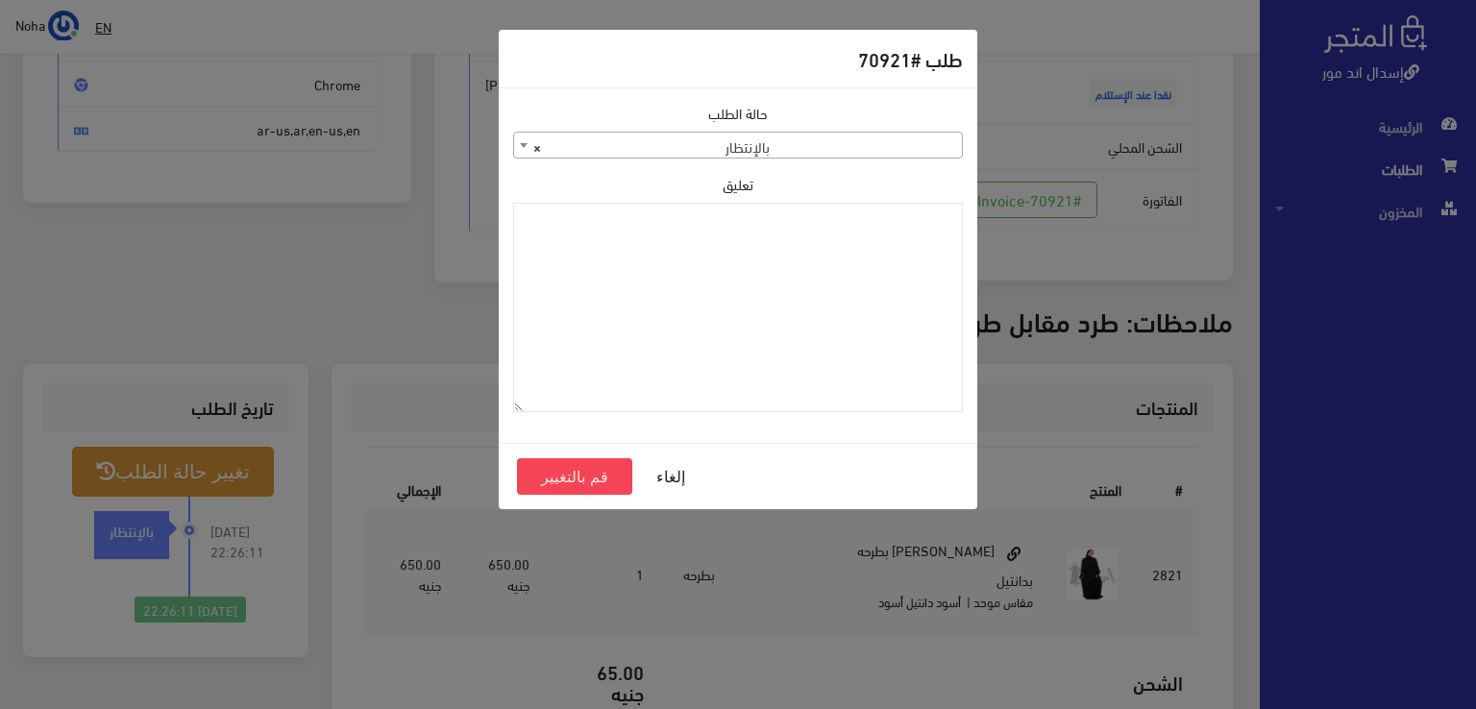
click at [887, 154] on span "× بالإنتظار" at bounding box center [738, 146] width 448 height 27
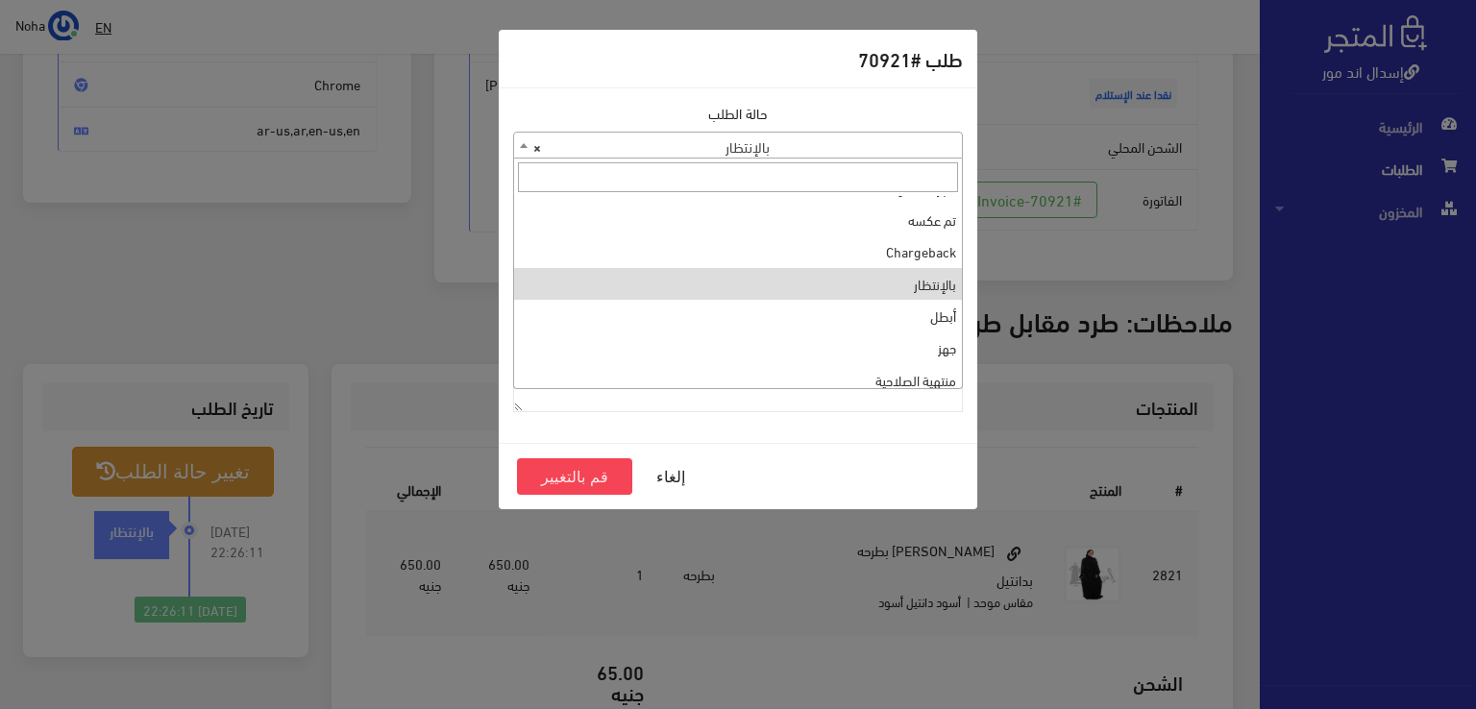
scroll to position [0, 0]
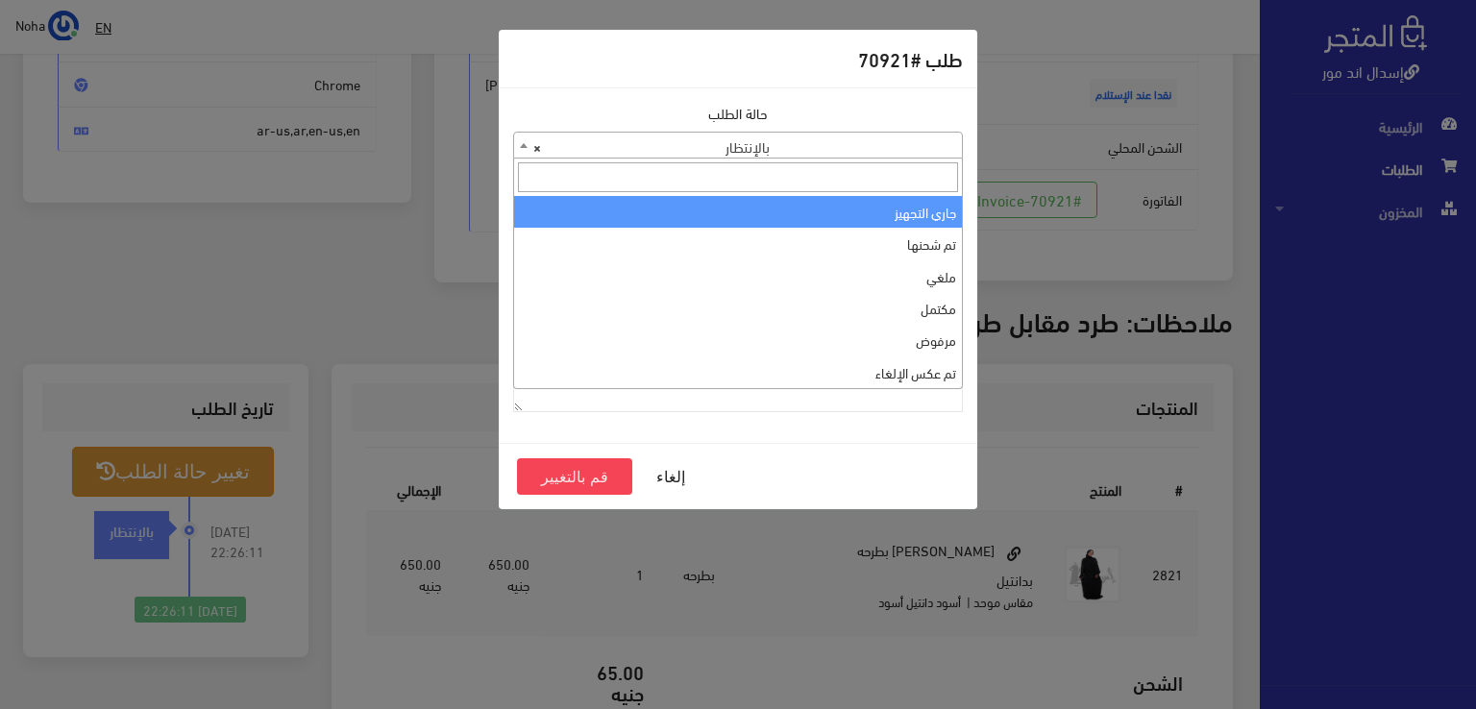
select select "1"
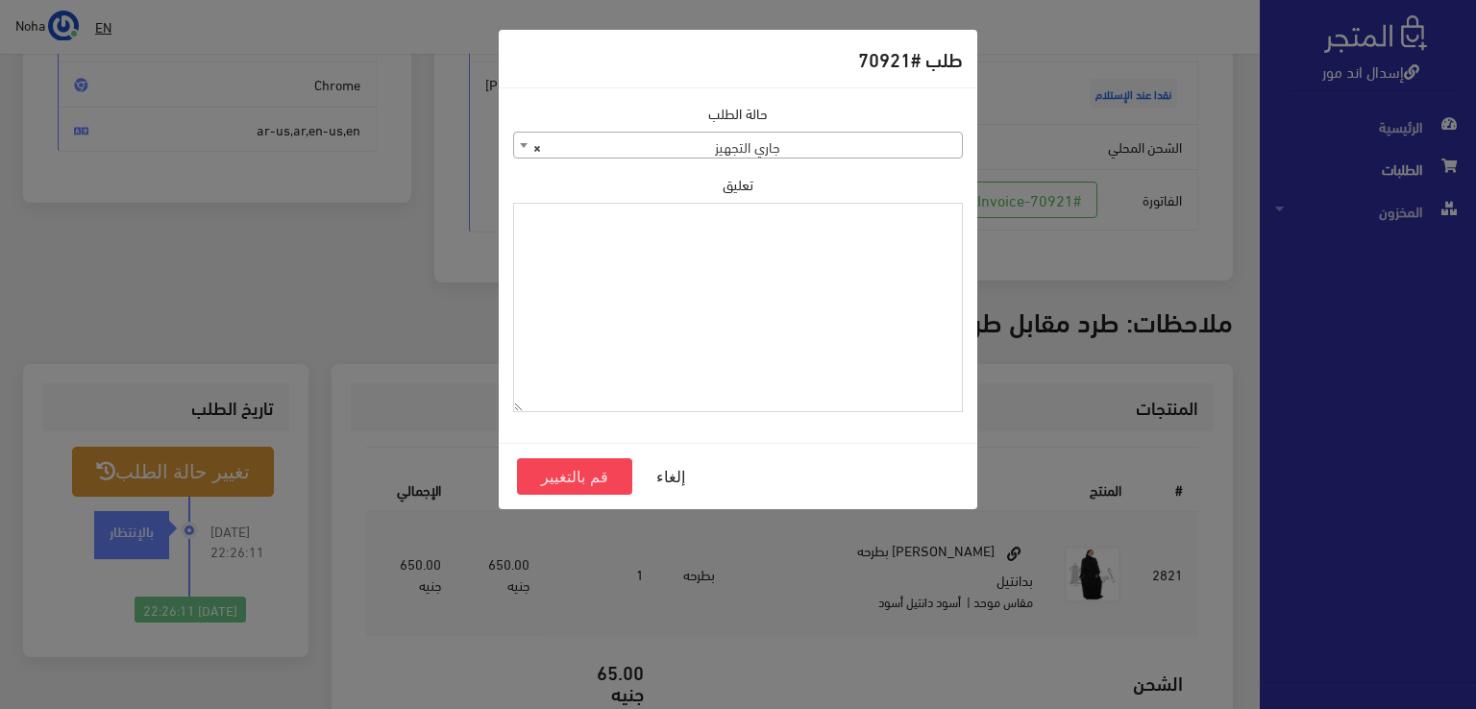
paste textarea "1129112"
type textarea "1129112"
click at [592, 477] on button "قم بالتغيير" at bounding box center [574, 476] width 115 height 37
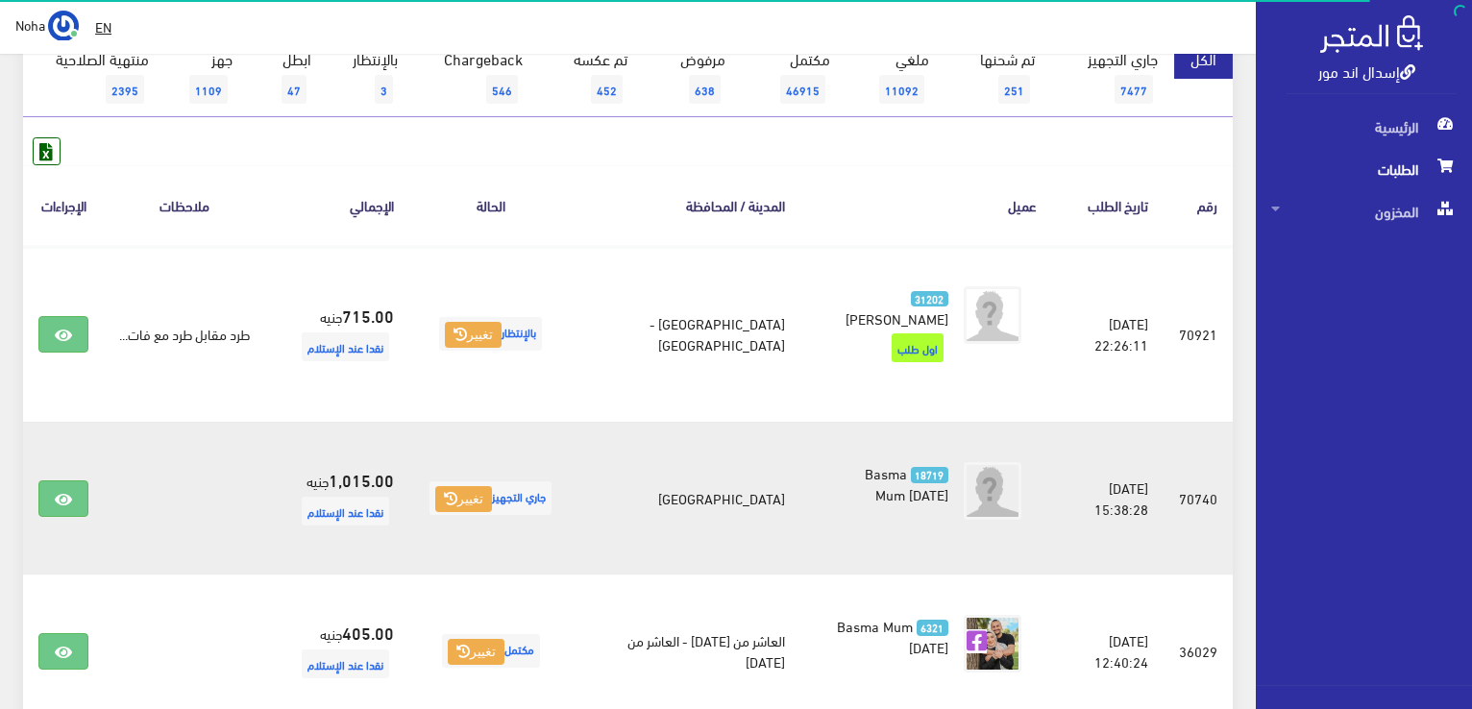
scroll to position [288, 0]
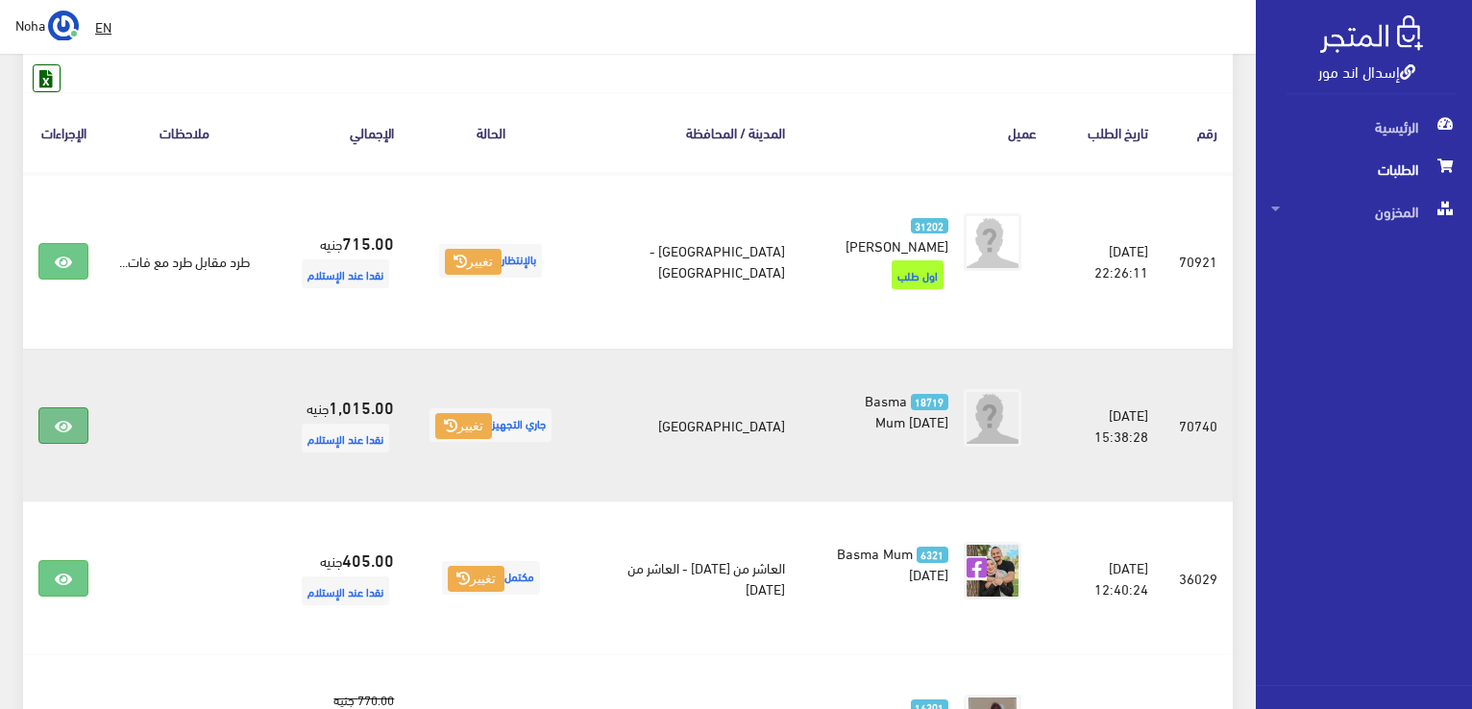
click at [79, 427] on link at bounding box center [63, 425] width 50 height 37
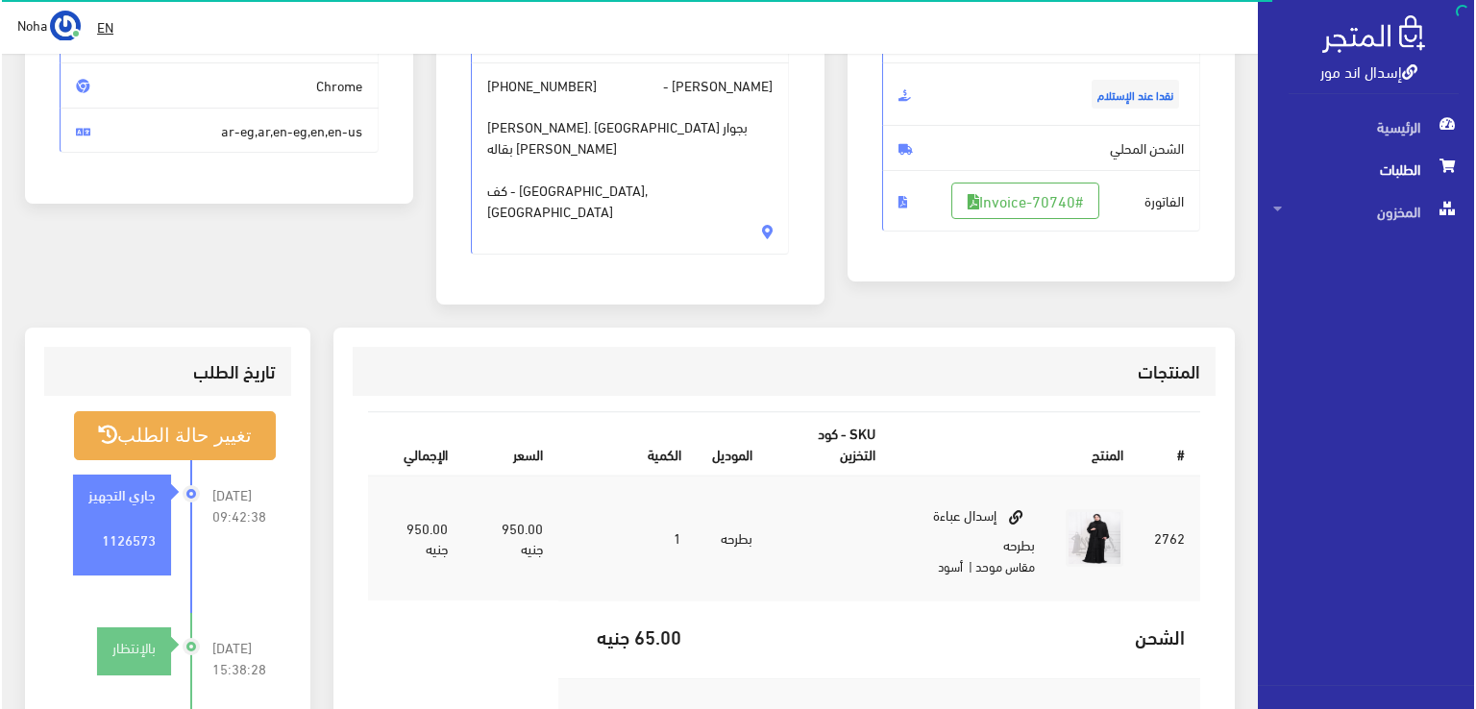
scroll to position [288, 0]
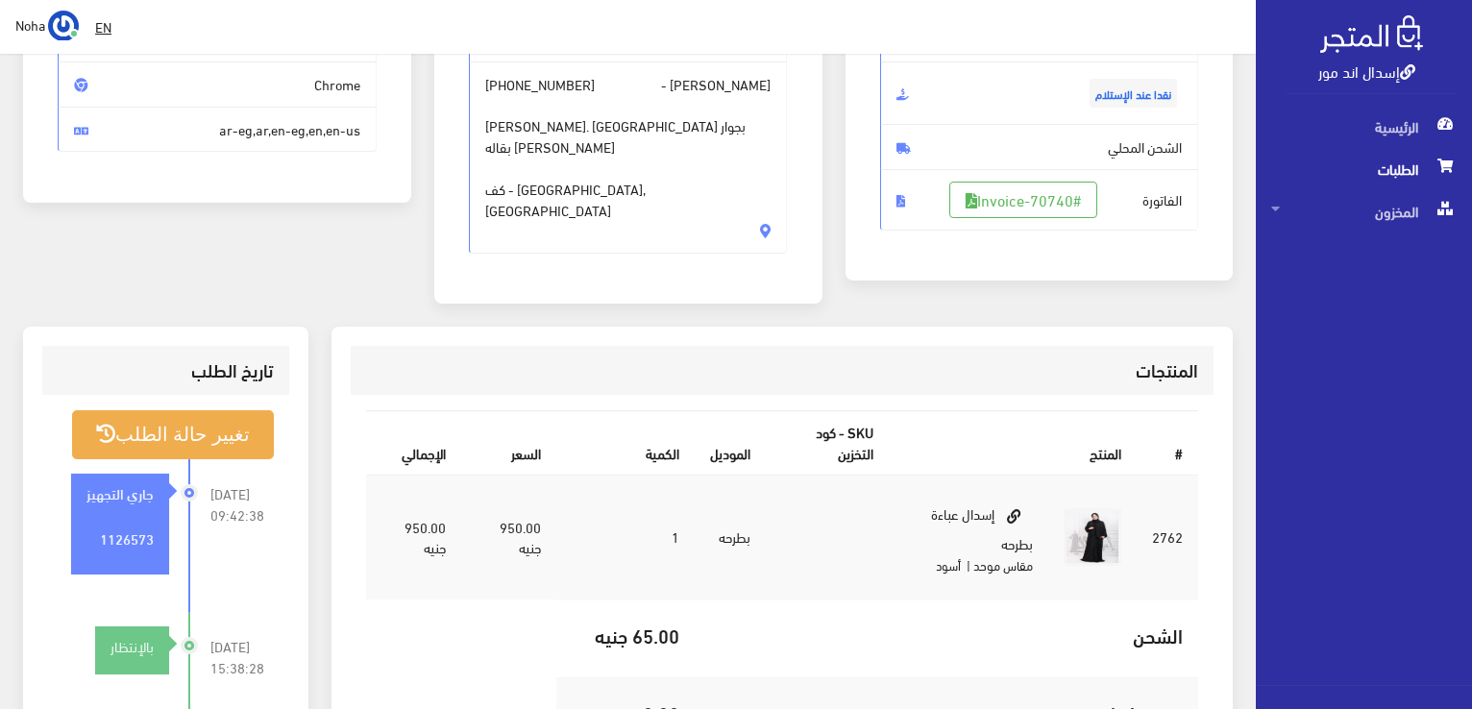
click at [160, 459] on div "[DATE] 09:42:38 جاري التجهيز 1126573" at bounding box center [124, 535] width 133 height 153
click at [184, 410] on button "تغيير حالة الطلب" at bounding box center [173, 434] width 202 height 49
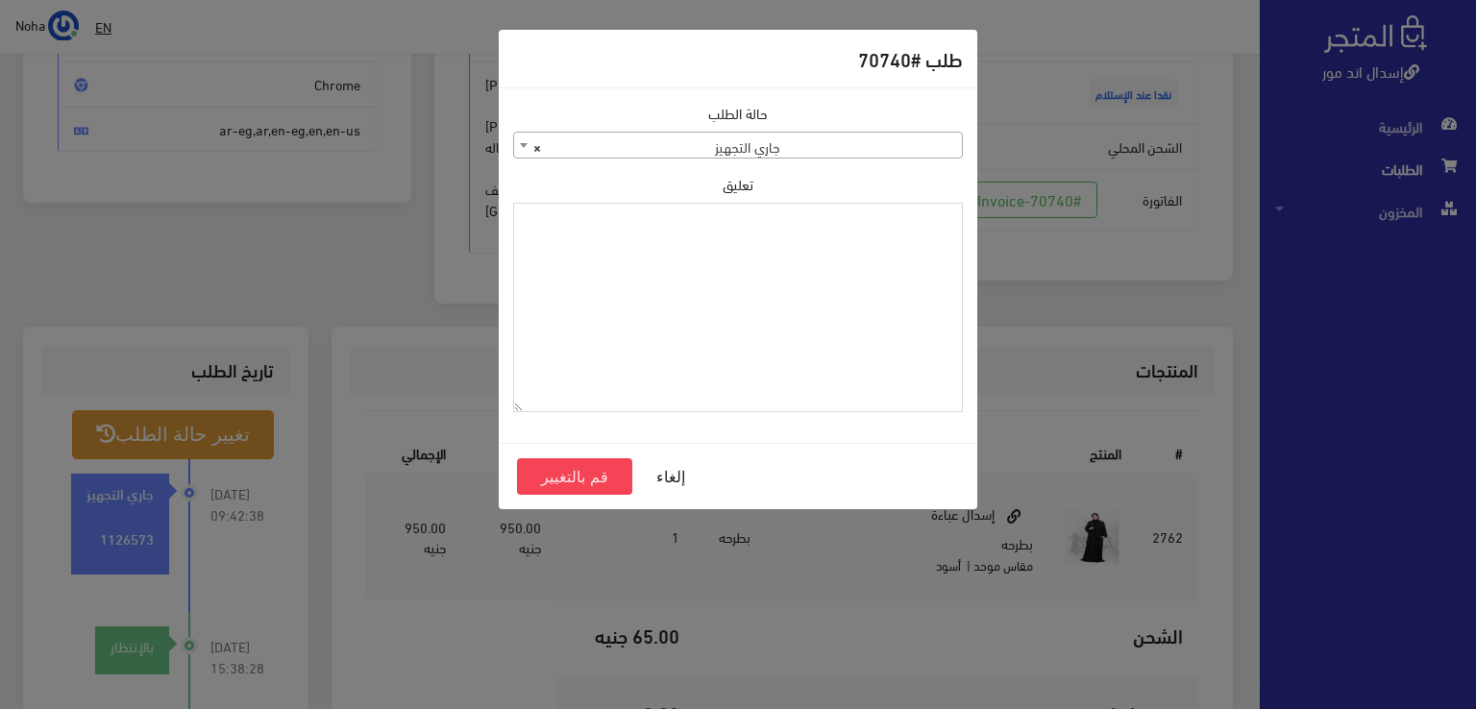
click at [812, 341] on textarea "تعليق" at bounding box center [738, 308] width 450 height 210
type textarea "i"
type textarea "هتبدل موديل فى اوردر 70921"
click at [583, 477] on button "قم بالتغيير" at bounding box center [574, 476] width 115 height 37
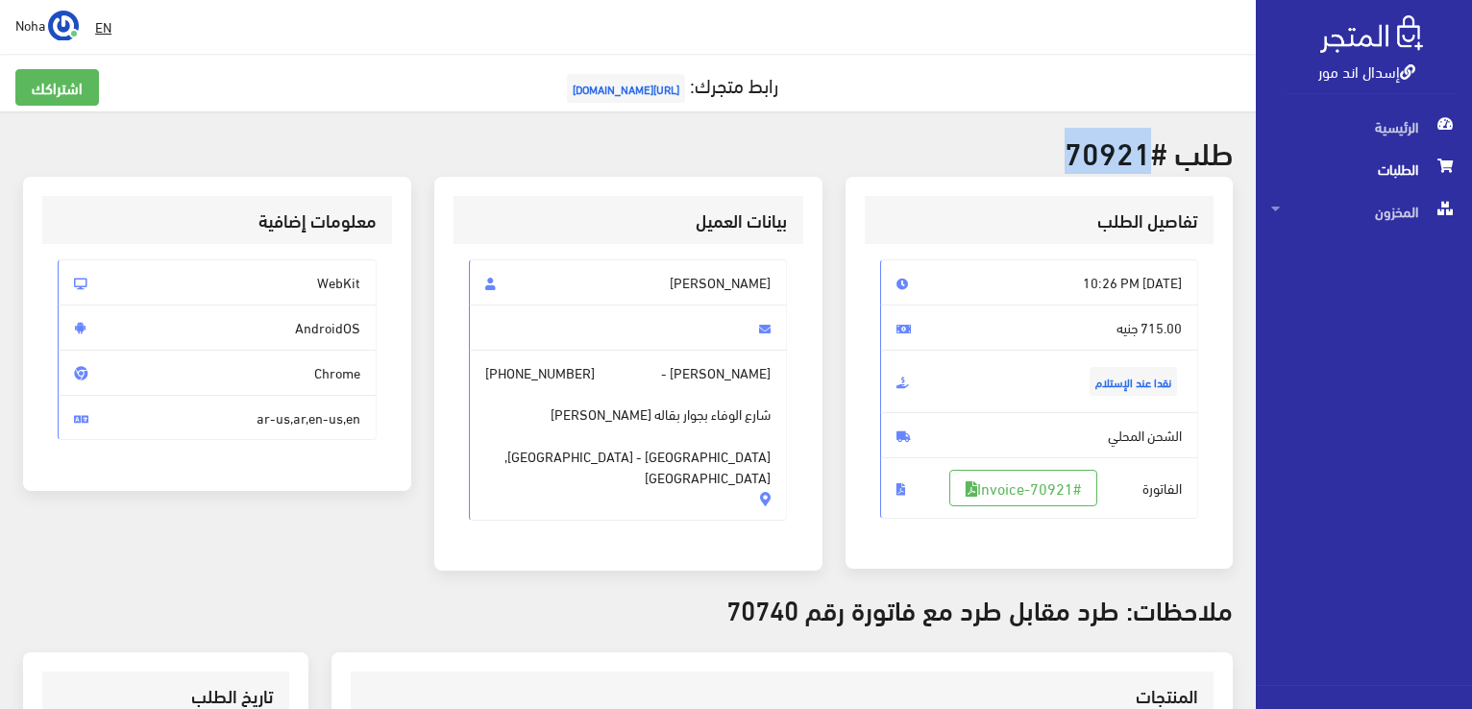
drag, startPoint x: 1145, startPoint y: 159, endPoint x: 1063, endPoint y: 154, distance: 82.8
click at [1063, 154] on h2 "طلب #70921" at bounding box center [628, 152] width 1210 height 34
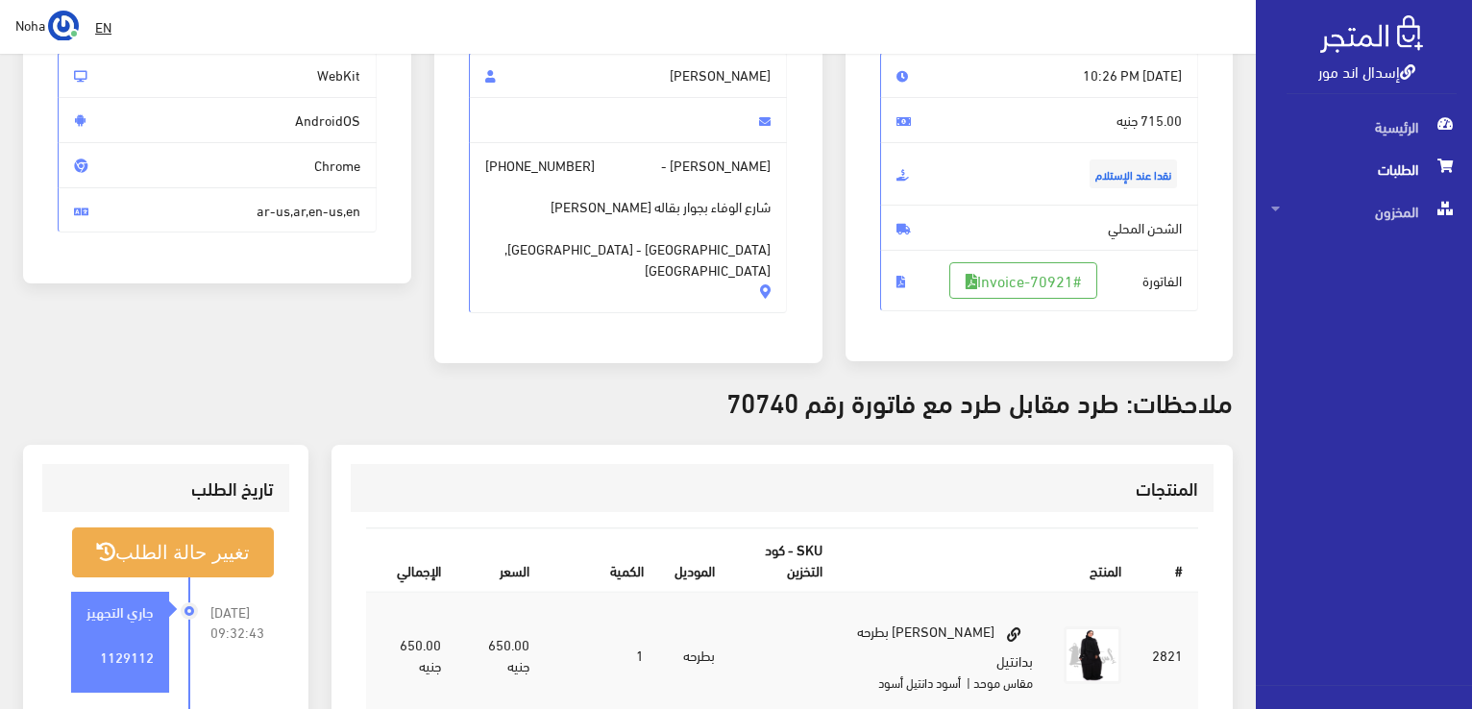
scroll to position [288, 0]
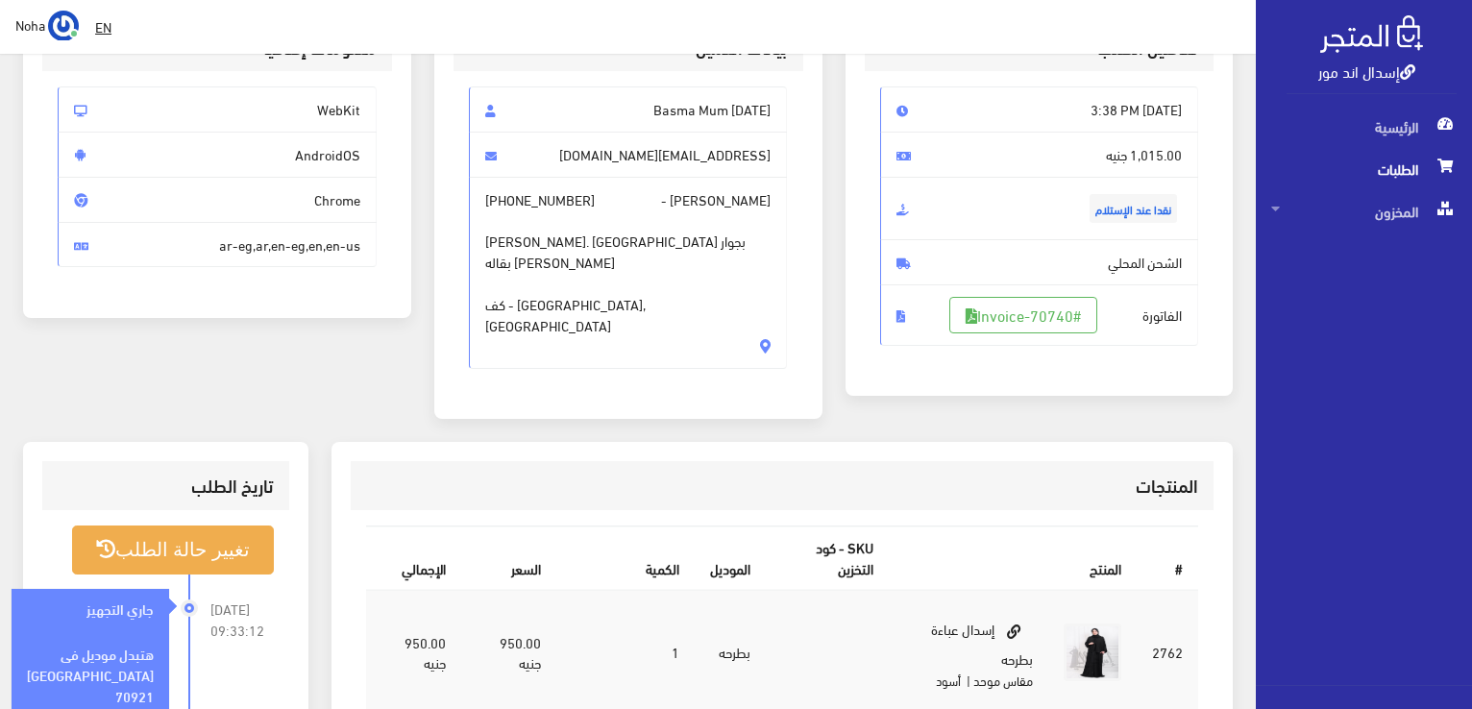
scroll to position [288, 0]
